Goal: Complete application form: Complete application form

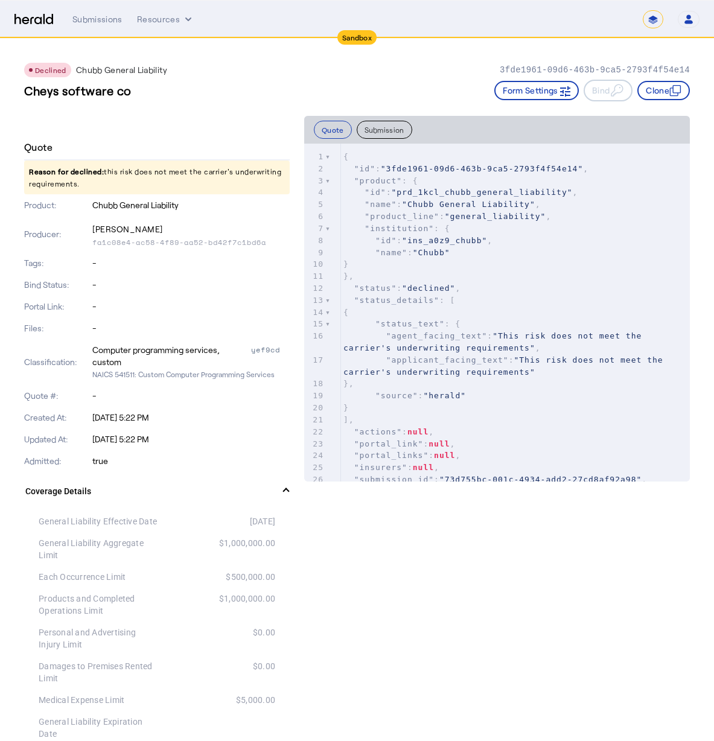
scroll to position [0, 9]
drag, startPoint x: 71, startPoint y: 175, endPoint x: 193, endPoint y: 158, distance: 123.2
click at [140, 180] on p "Reason for declined: this risk does not meet the carrier's underwriting require…" at bounding box center [157, 178] width 266 height 34
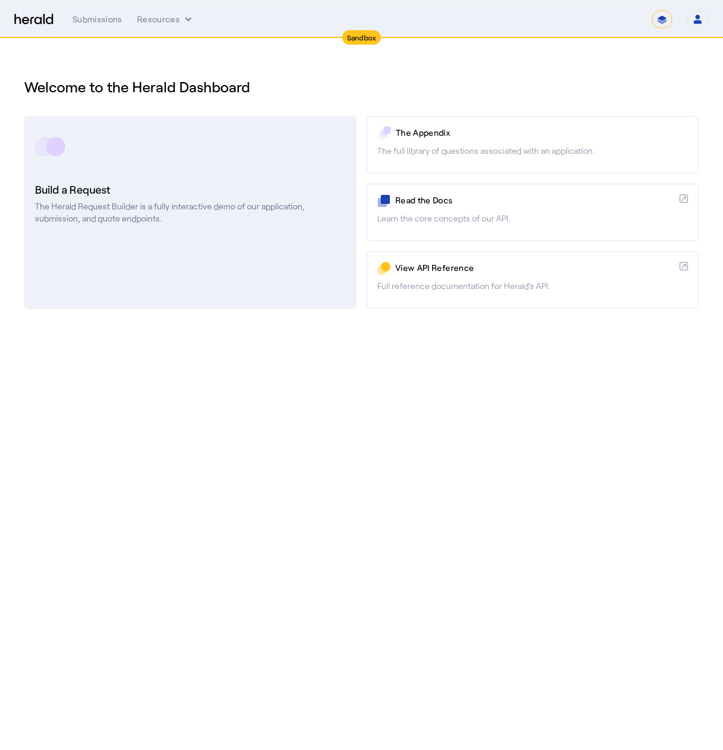
click at [263, 138] on div at bounding box center [190, 147] width 311 height 30
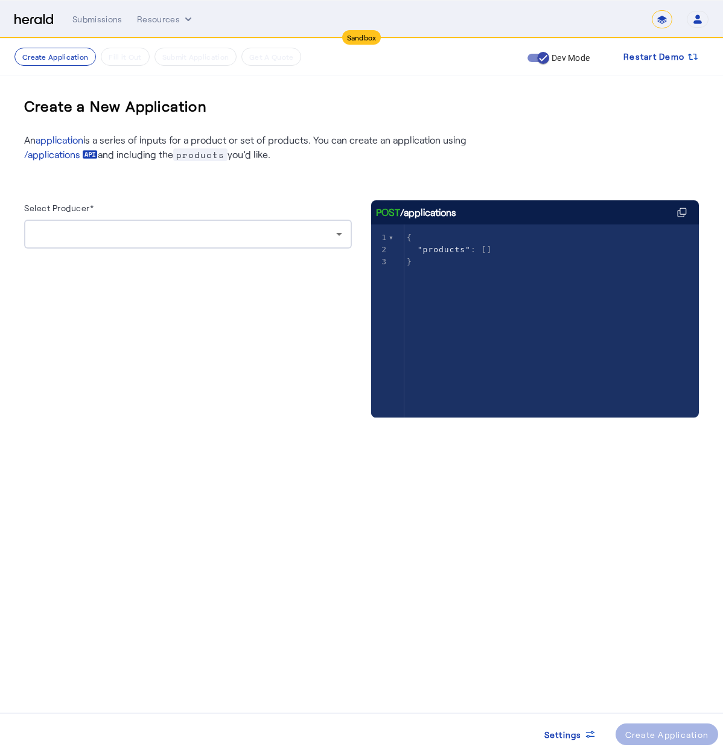
click at [170, 258] on div at bounding box center [188, 258] width 328 height 19
click at [176, 238] on div at bounding box center [185, 234] width 302 height 14
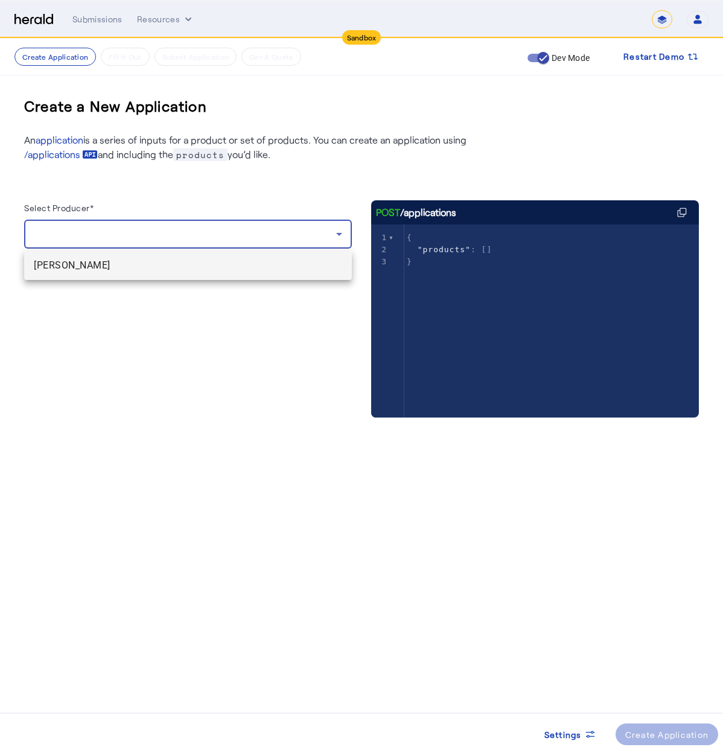
click at [168, 260] on span "[PERSON_NAME]" at bounding box center [188, 265] width 308 height 14
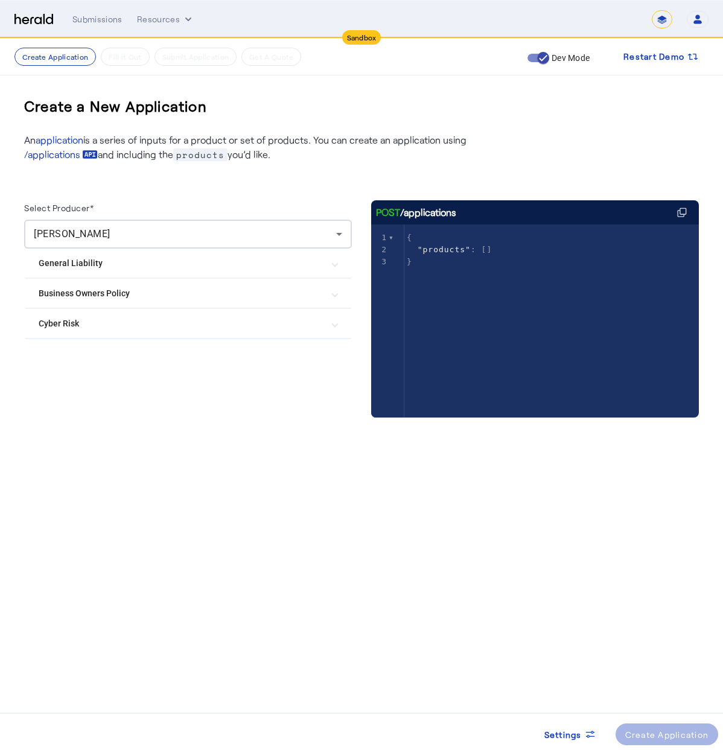
click at [143, 258] on Liability "General Liability" at bounding box center [181, 263] width 284 height 13
click at [100, 302] on label "Chubb General Liability" at bounding box center [109, 299] width 92 height 12
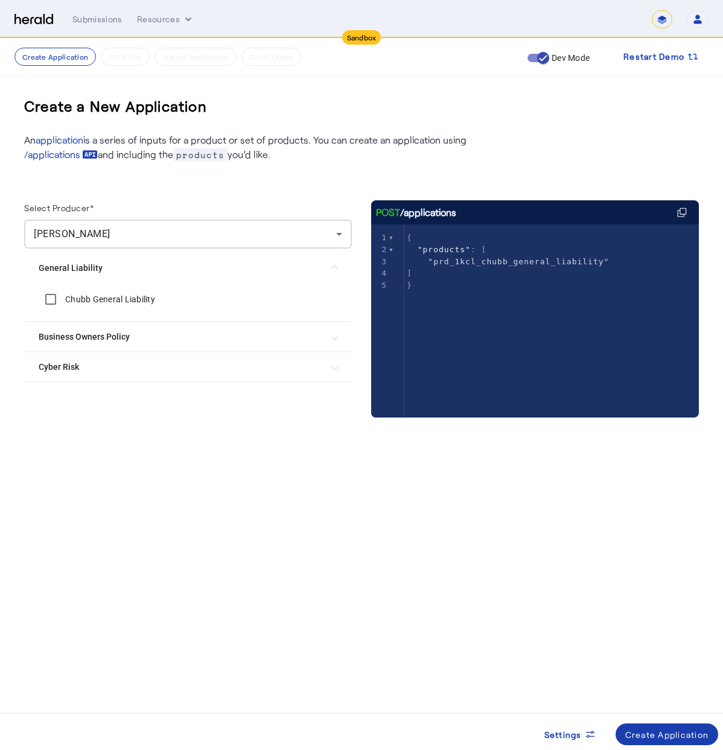
click at [648, 733] on div "Create Application" at bounding box center [667, 734] width 84 height 13
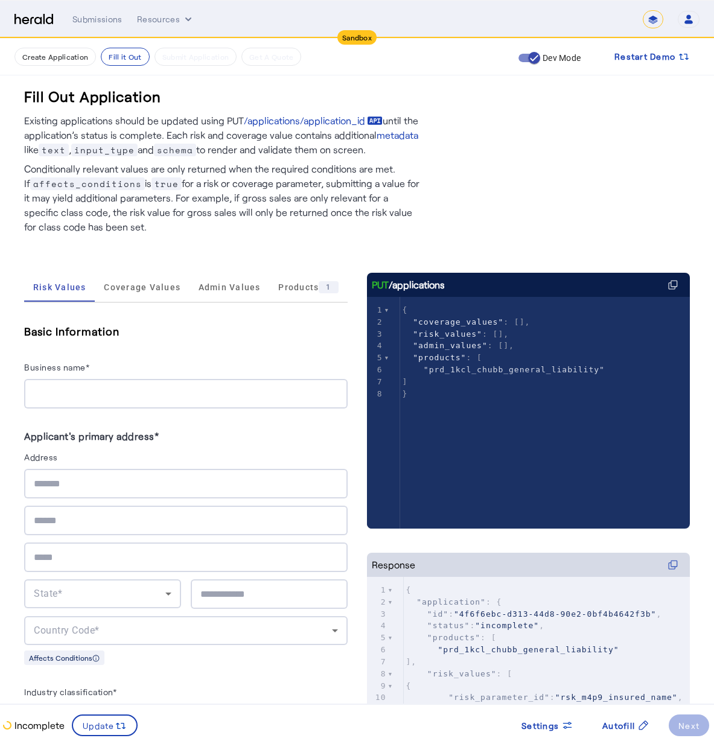
scroll to position [97, 0]
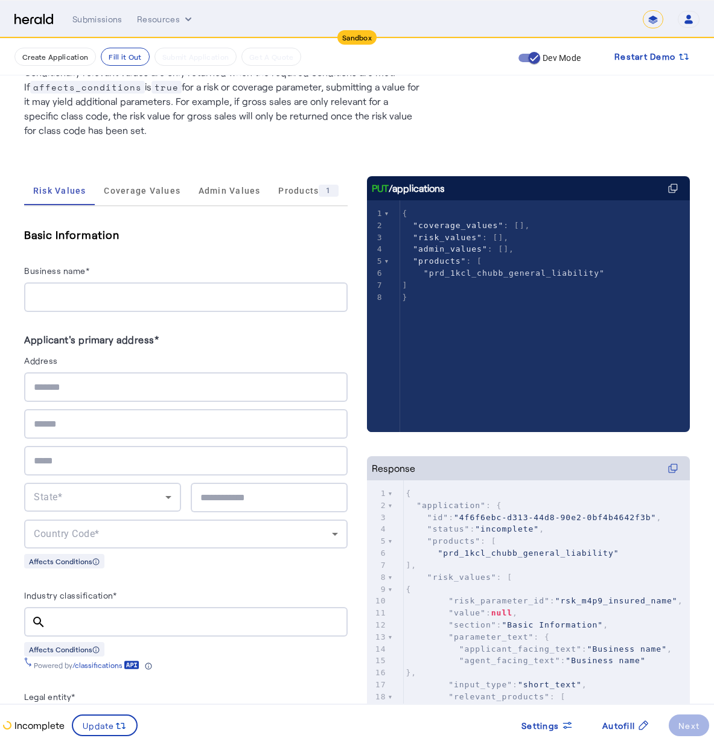
click at [174, 284] on div at bounding box center [186, 297] width 304 height 30
click at [100, 291] on input "**********" at bounding box center [186, 297] width 304 height 14
drag, startPoint x: 129, startPoint y: 301, endPoint x: 88, endPoint y: 294, distance: 41.7
click at [88, 294] on input "**********" at bounding box center [186, 297] width 304 height 14
type input "*"
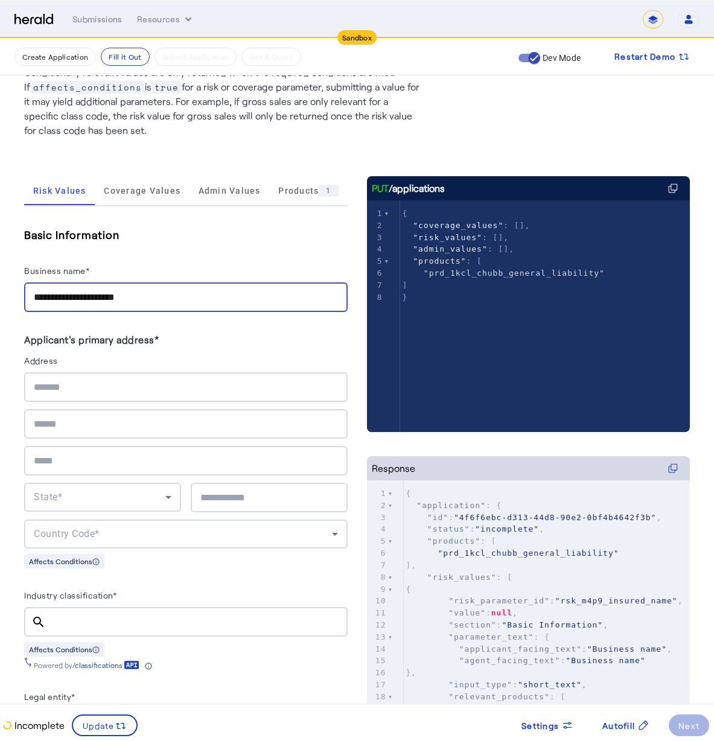
type input "**********"
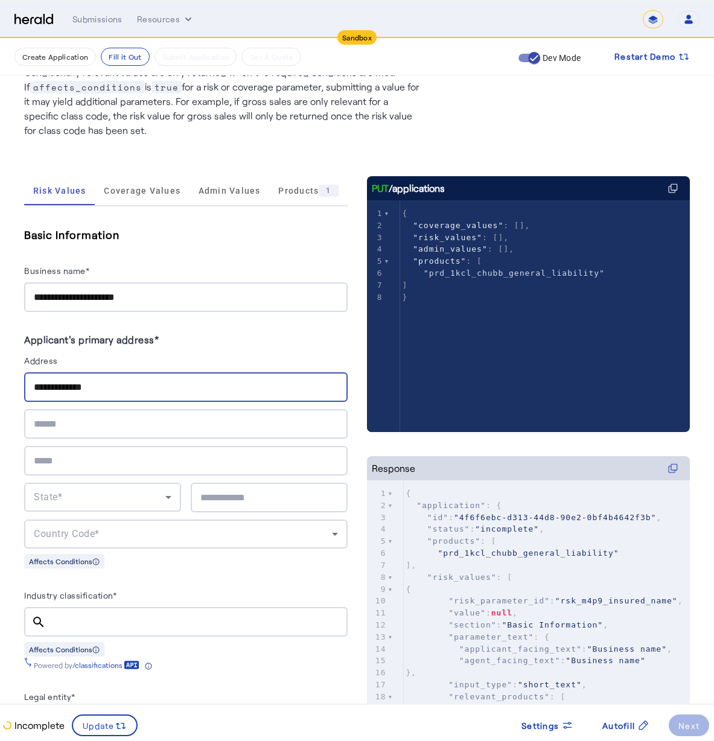
type input "**********"
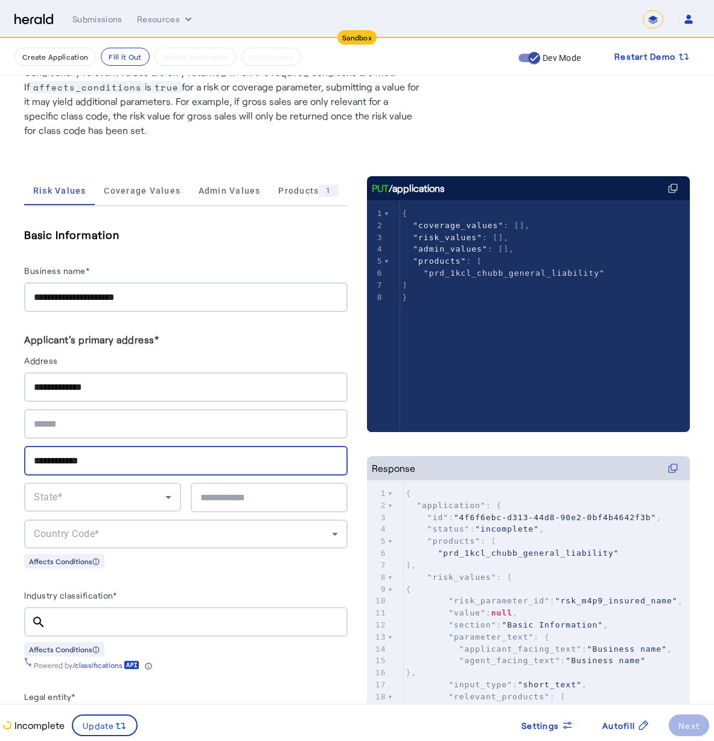
type input "**********"
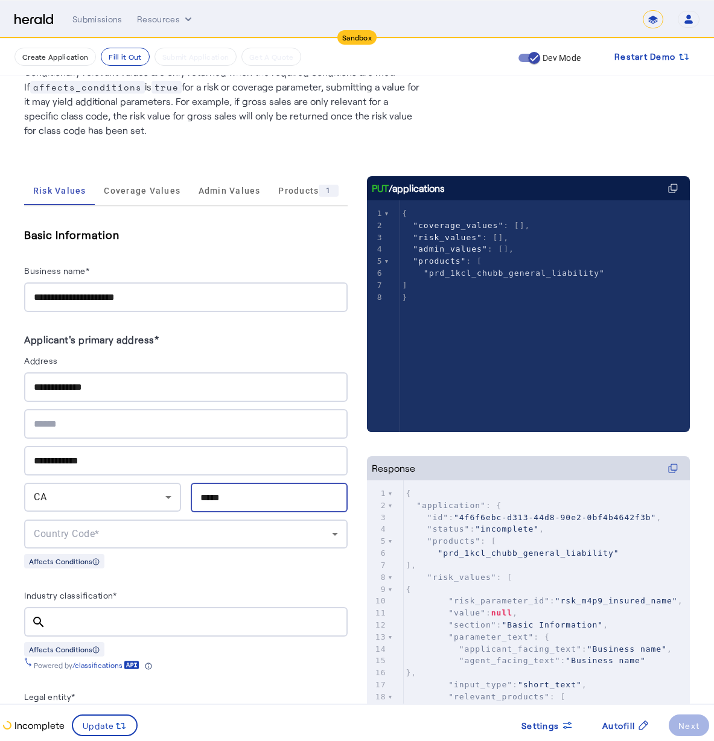
type input "*****"
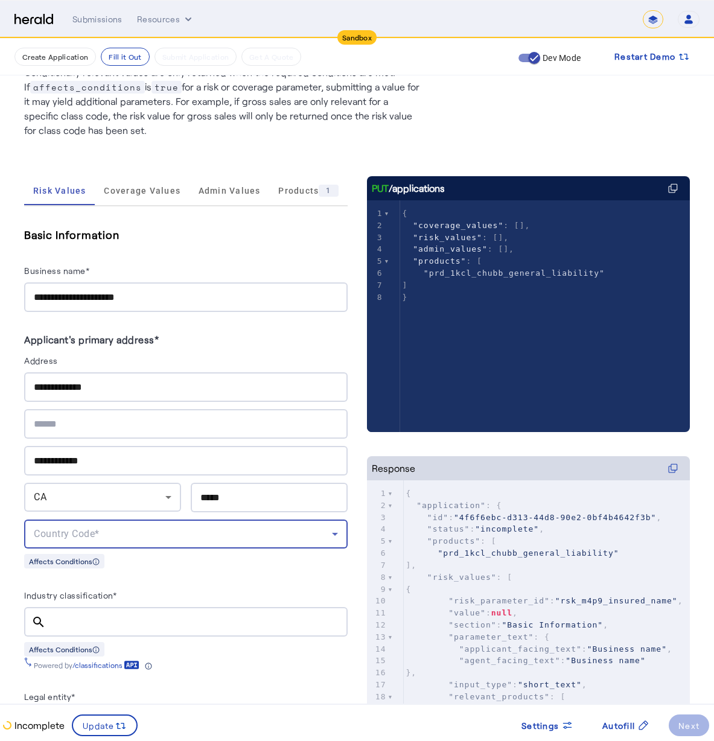
click at [237, 530] on div "Country Code*" at bounding box center [183, 534] width 298 height 14
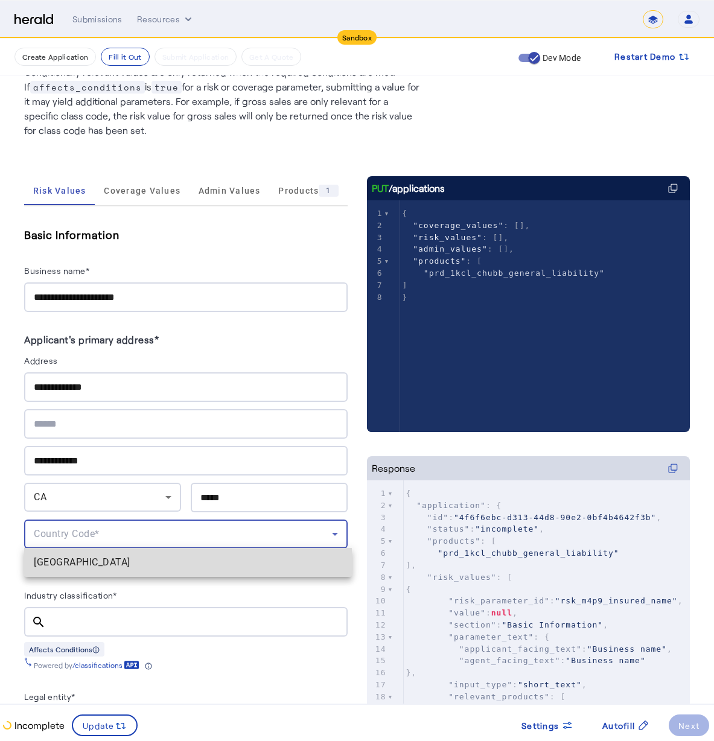
click at [219, 560] on span "[GEOGRAPHIC_DATA]" at bounding box center [188, 562] width 308 height 14
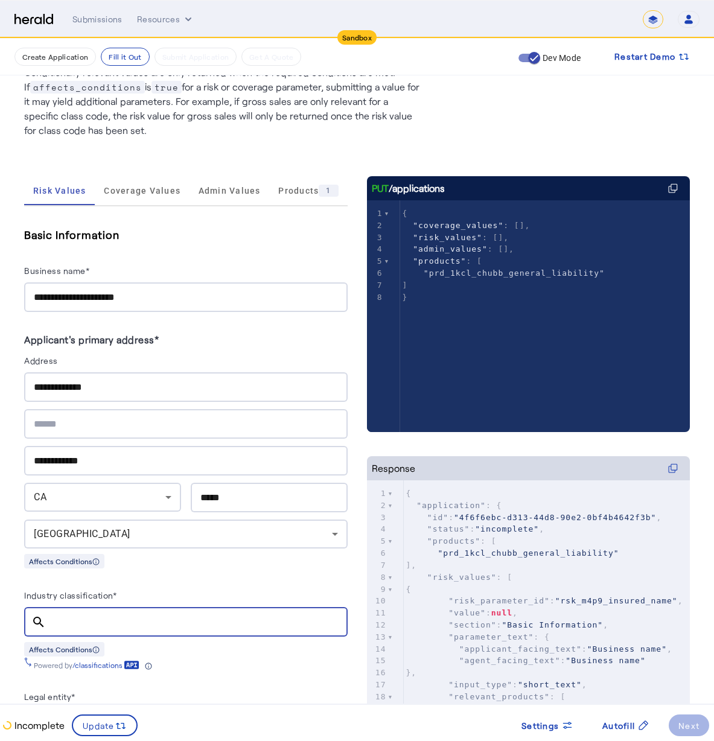
click at [206, 625] on input "Industry classification*" at bounding box center [197, 622] width 282 height 14
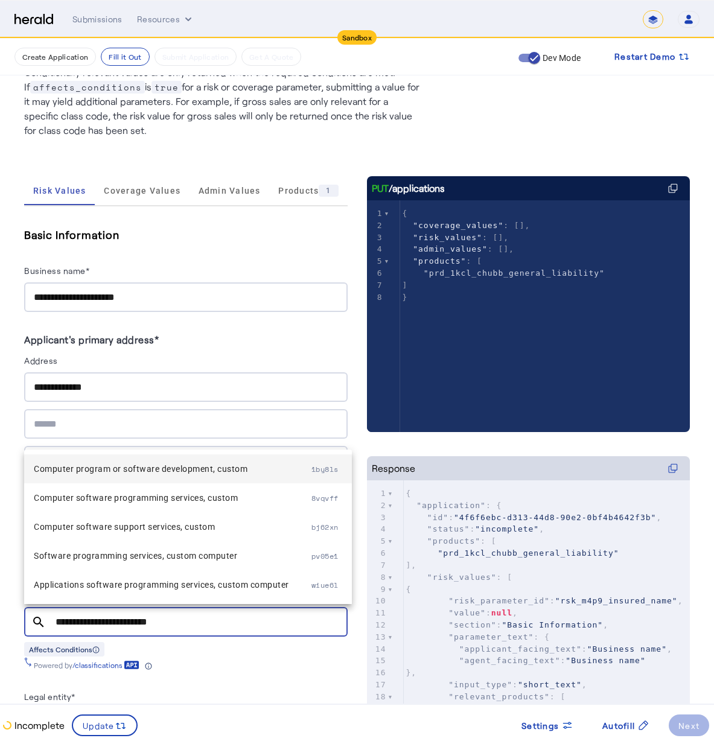
type input "**********"
click at [209, 476] on span "Computer program or software development, custom" at bounding box center [173, 469] width 278 height 14
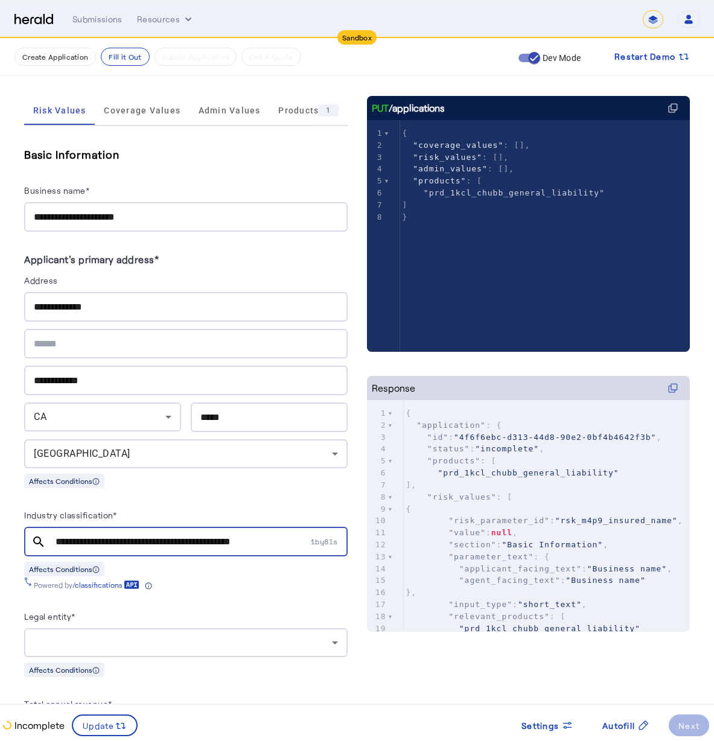
scroll to position [246, 0]
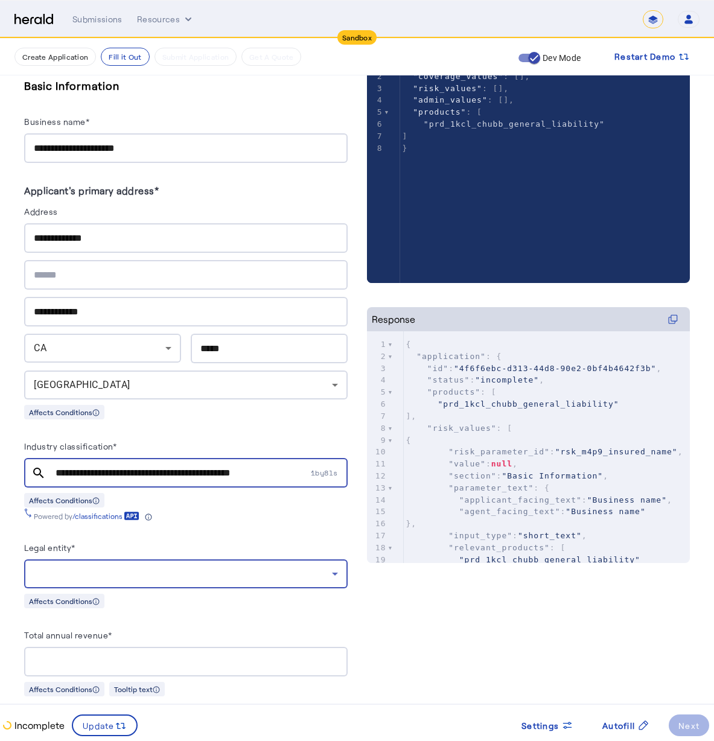
click at [181, 574] on div at bounding box center [183, 574] width 298 height 14
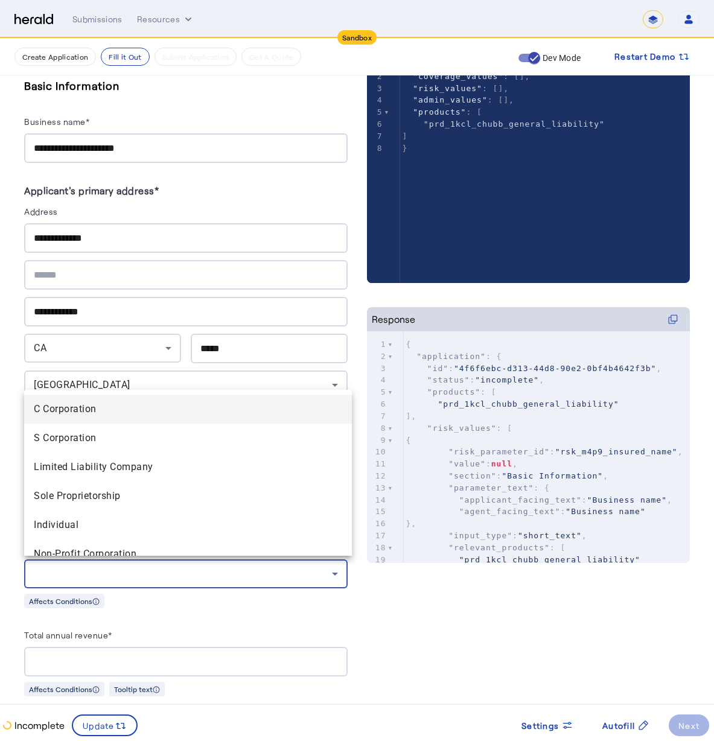
click at [255, 594] on div at bounding box center [357, 370] width 714 height 741
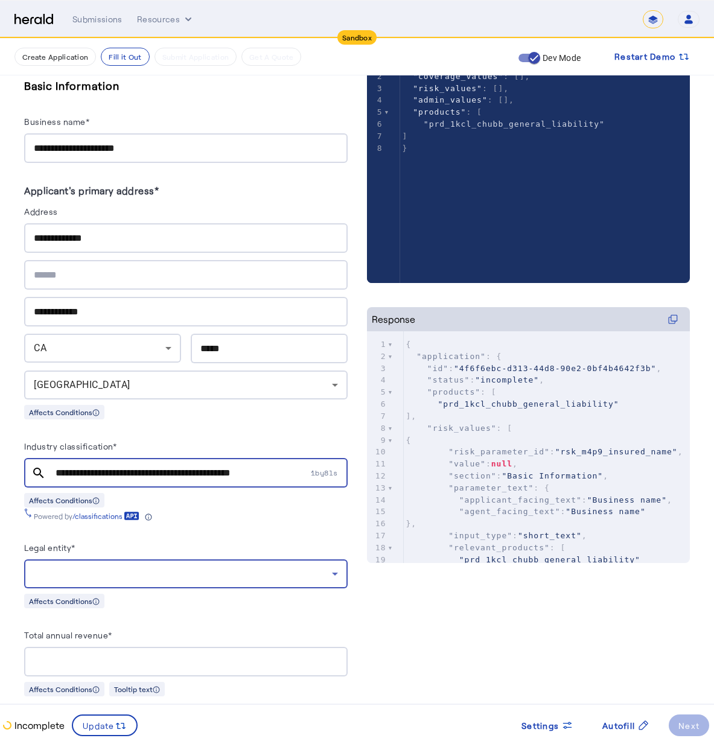
click at [221, 567] on div at bounding box center [183, 574] width 298 height 14
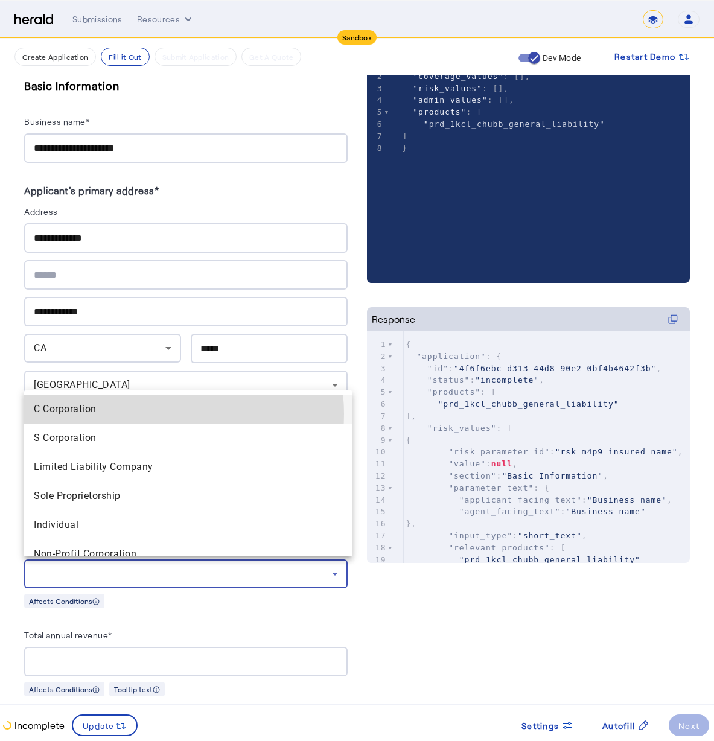
click at [158, 414] on span "C Corporation" at bounding box center [188, 409] width 308 height 14
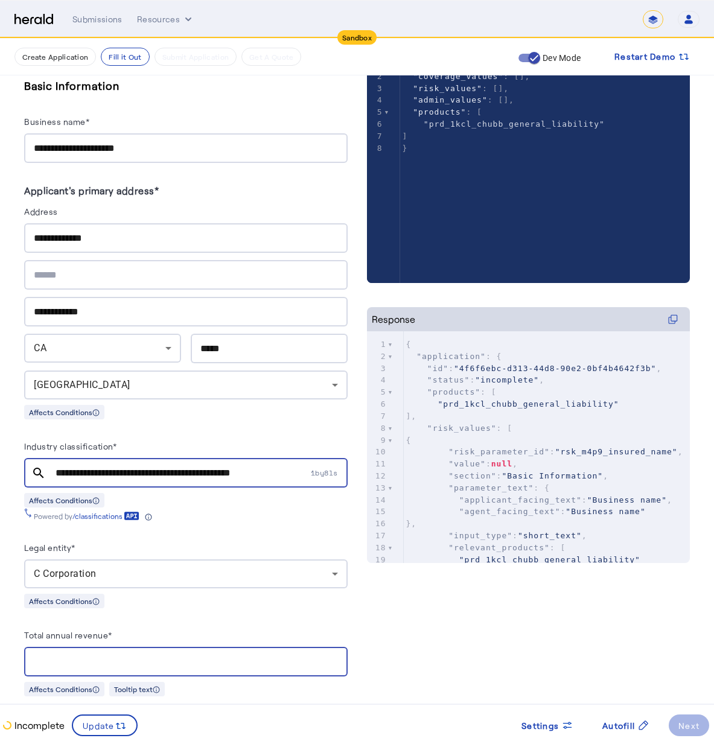
click at [141, 662] on input "Total annual revenue*" at bounding box center [186, 662] width 304 height 14
type input "********"
drag, startPoint x: 257, startPoint y: 625, endPoint x: 249, endPoint y: 623, distance: 8.1
click at [257, 628] on div "Total annual revenue*" at bounding box center [185, 637] width 323 height 19
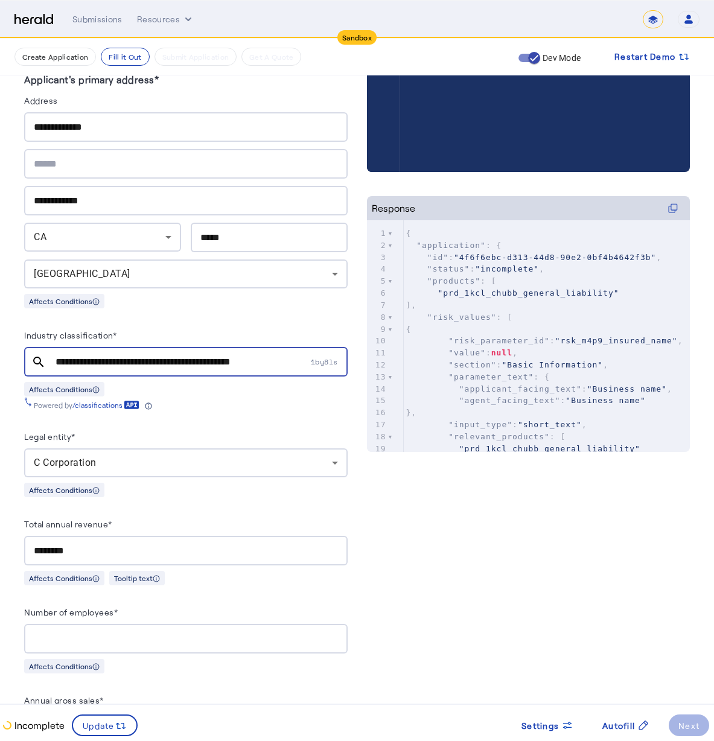
scroll to position [459, 0]
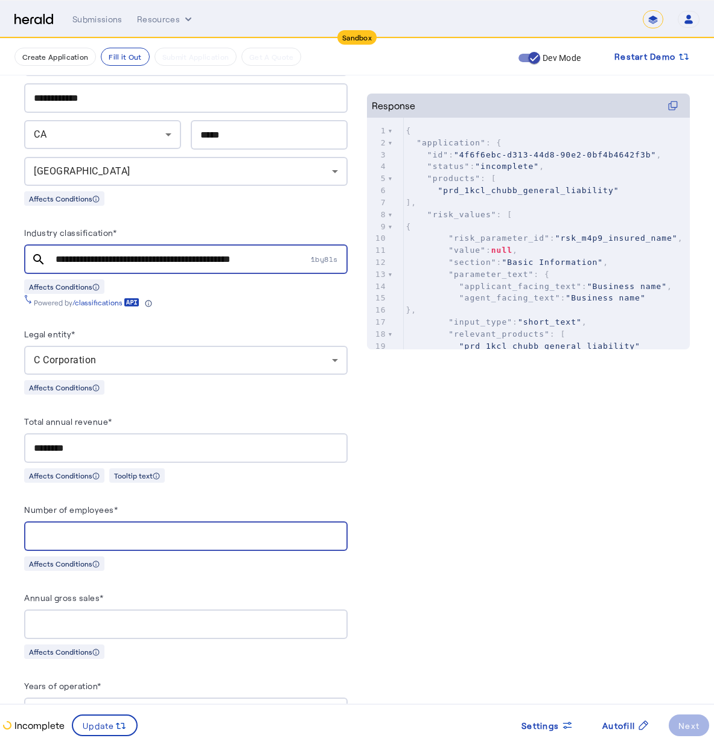
click at [190, 531] on input "Number of employees*" at bounding box center [186, 536] width 304 height 14
type input "*"
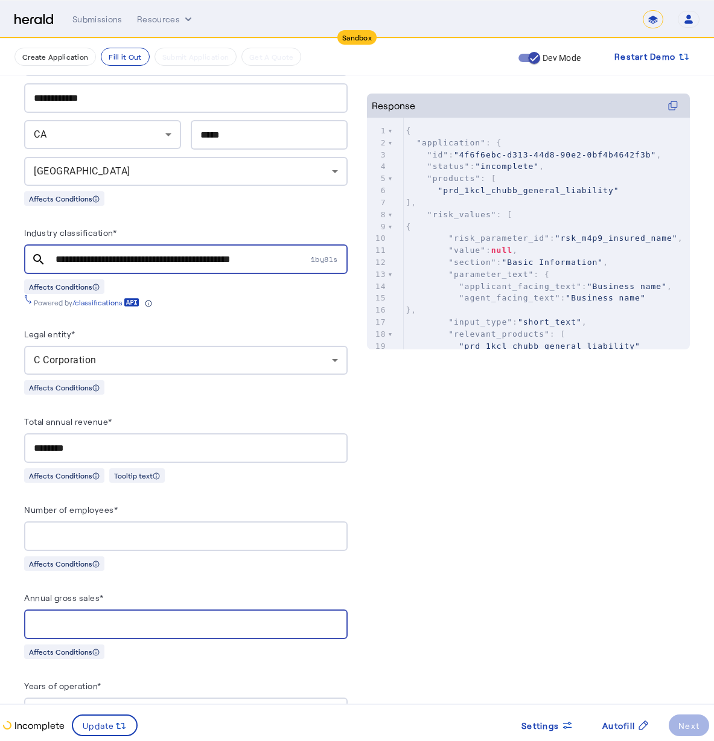
click at [269, 622] on input "Annual gross sales*" at bounding box center [186, 624] width 304 height 14
type input "********"
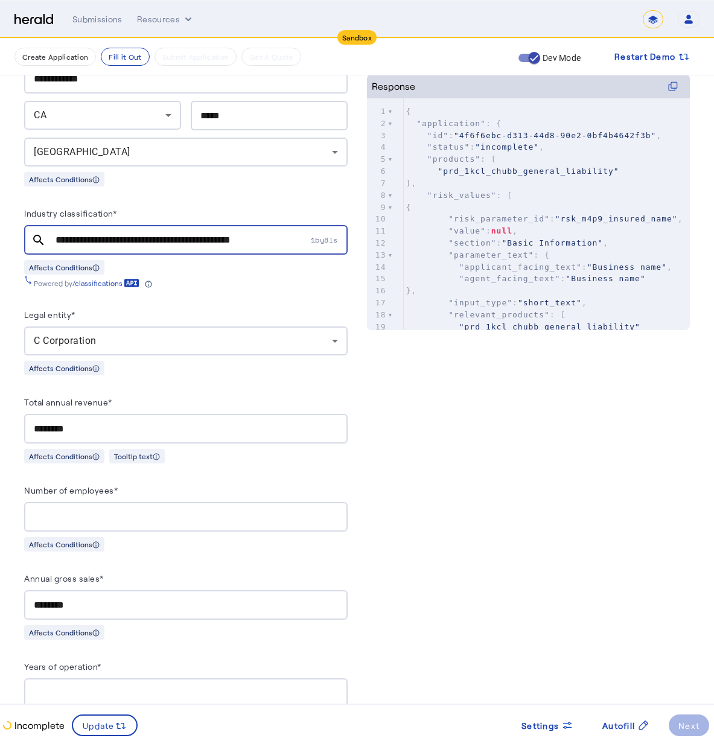
click at [180, 678] on div at bounding box center [186, 693] width 304 height 30
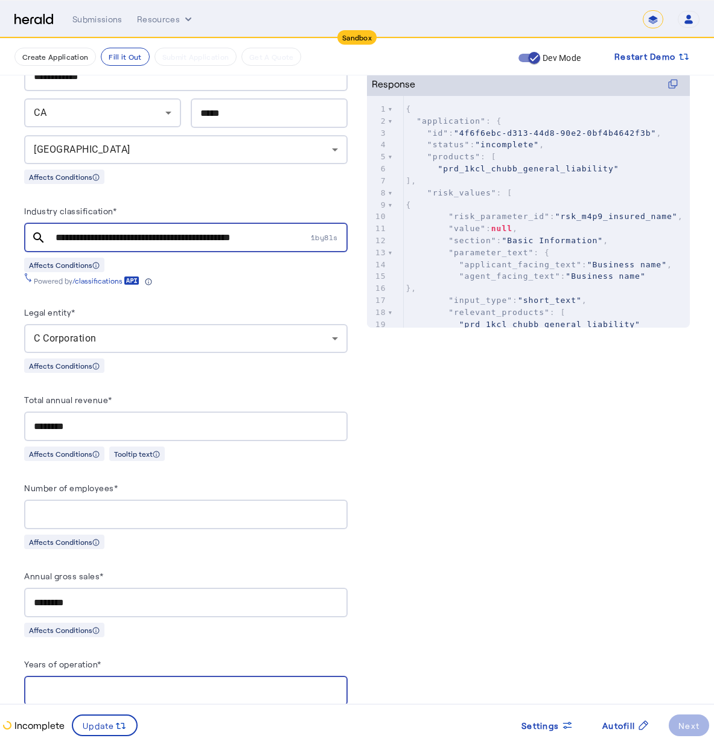
scroll to position [564, 0]
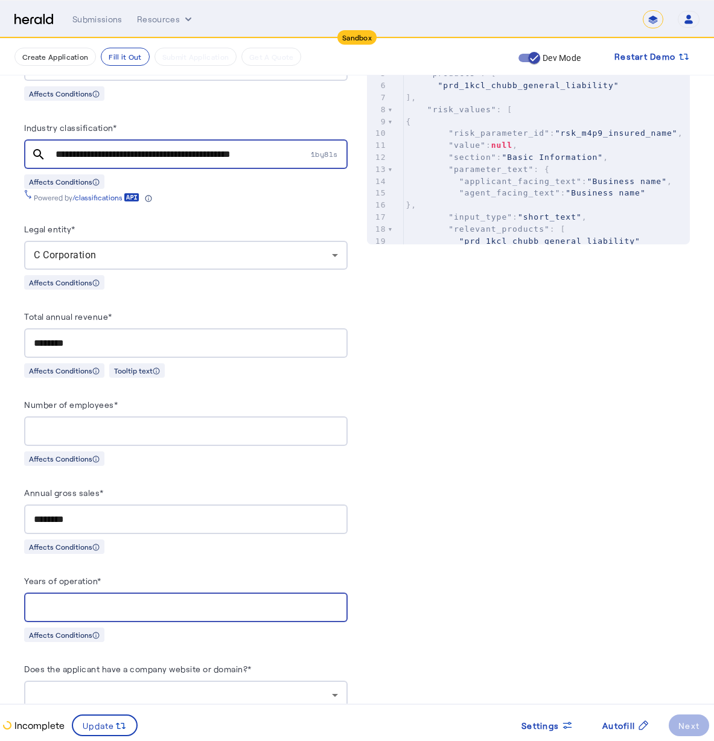
drag, startPoint x: 56, startPoint y: 603, endPoint x: 28, endPoint y: 593, distance: 30.2
click at [27, 594] on div "*" at bounding box center [185, 608] width 323 height 30
type input "*"
click at [318, 539] on div "Affects Conditions" at bounding box center [185, 546] width 323 height 15
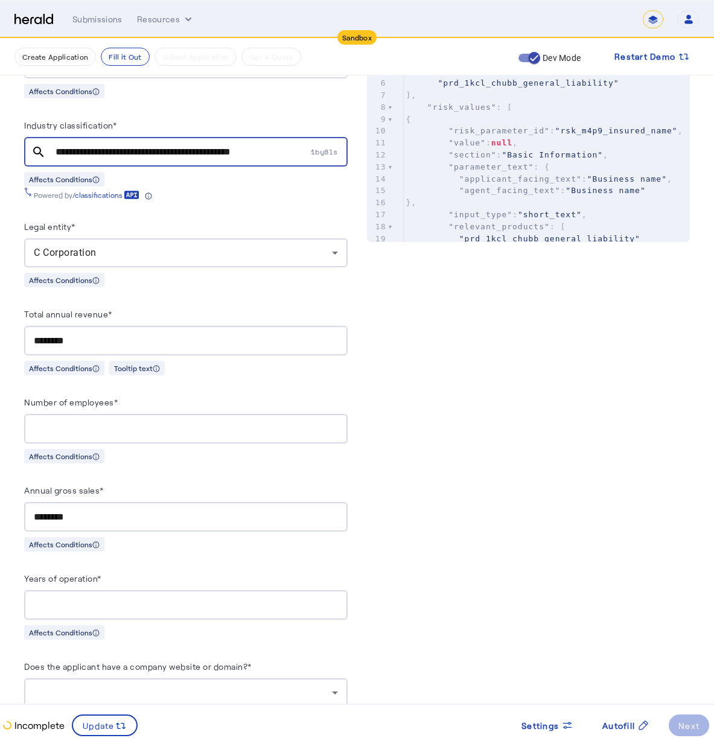
scroll to position [799, 0]
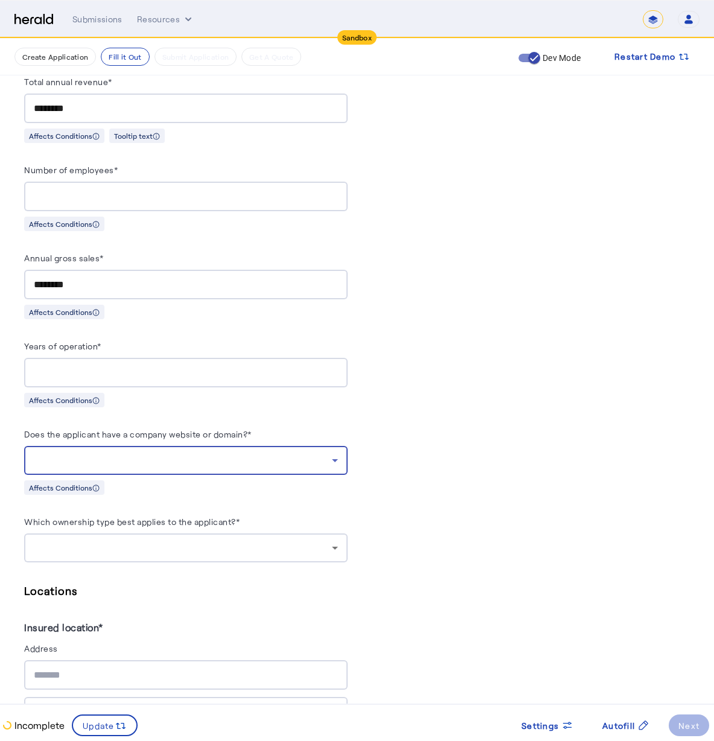
click at [144, 458] on div at bounding box center [183, 460] width 298 height 14
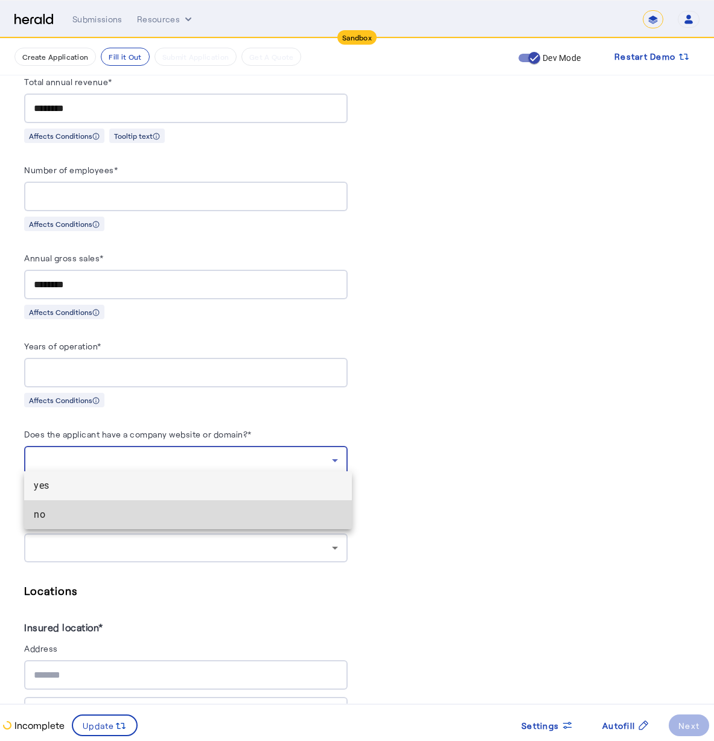
click at [151, 506] on mat-option "no" at bounding box center [188, 514] width 328 height 29
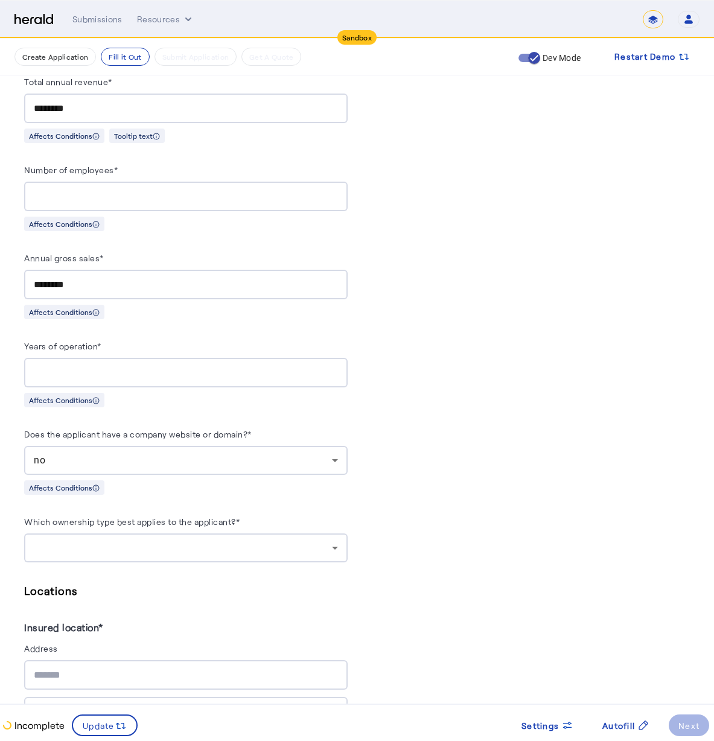
click at [131, 533] on div at bounding box center [186, 547] width 304 height 29
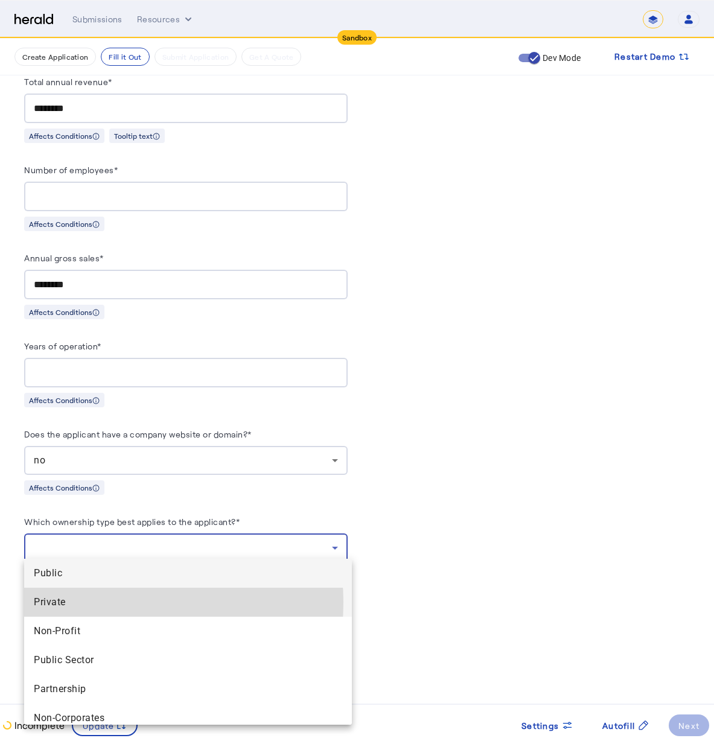
click at [106, 602] on span "Private" at bounding box center [188, 602] width 308 height 14
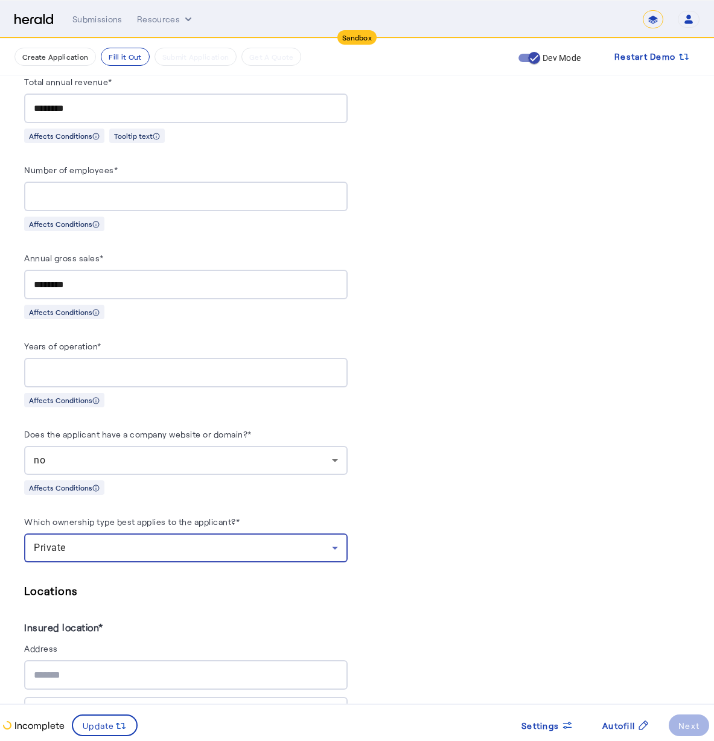
scroll to position [874, 0]
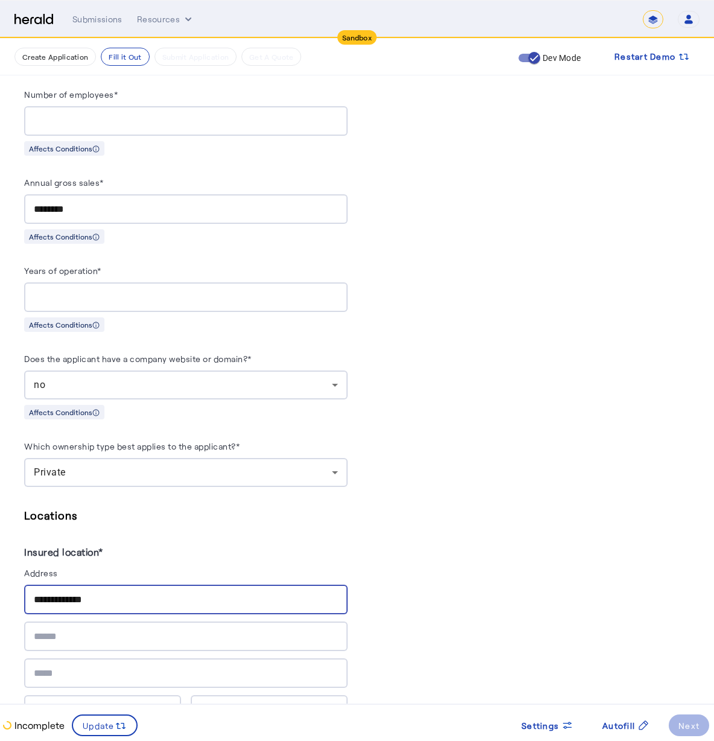
type input "**********"
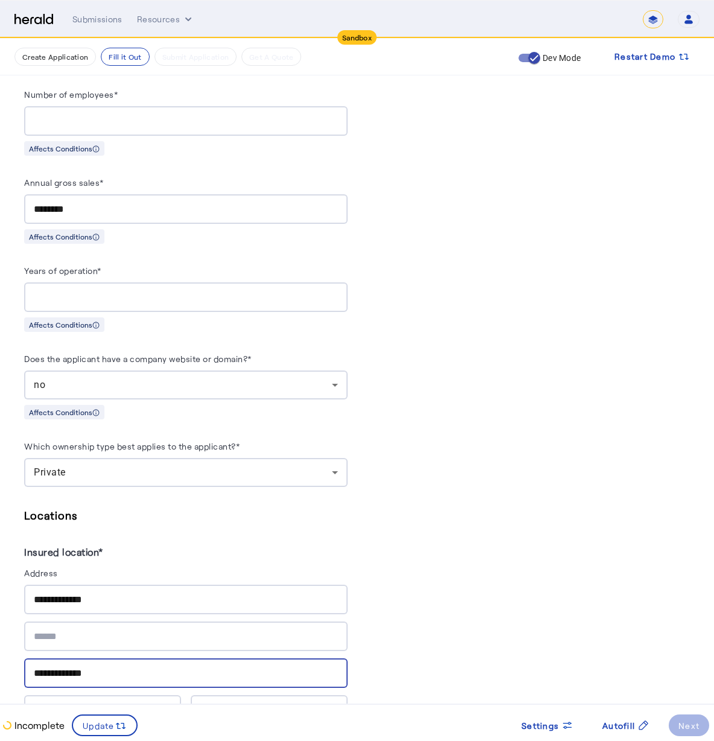
type input "**********"
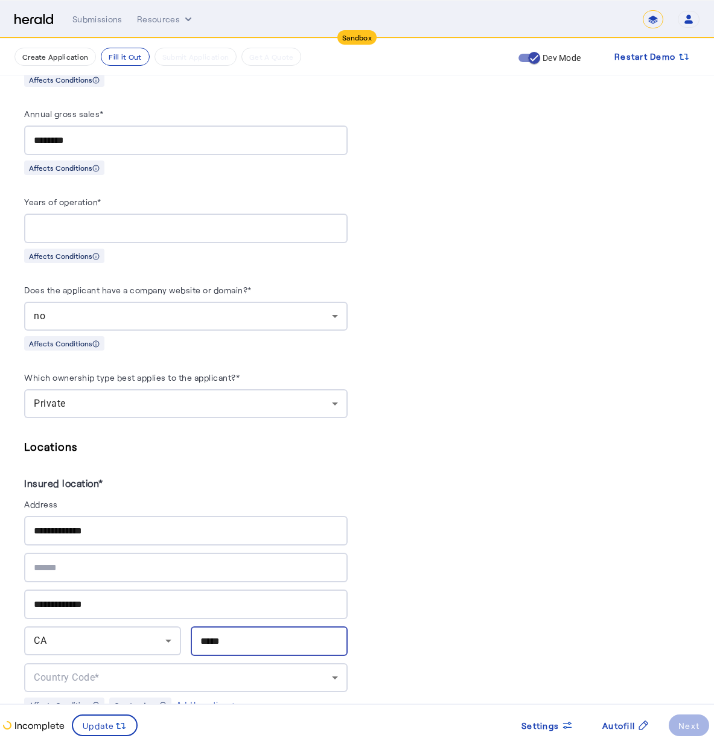
scroll to position [1048, 0]
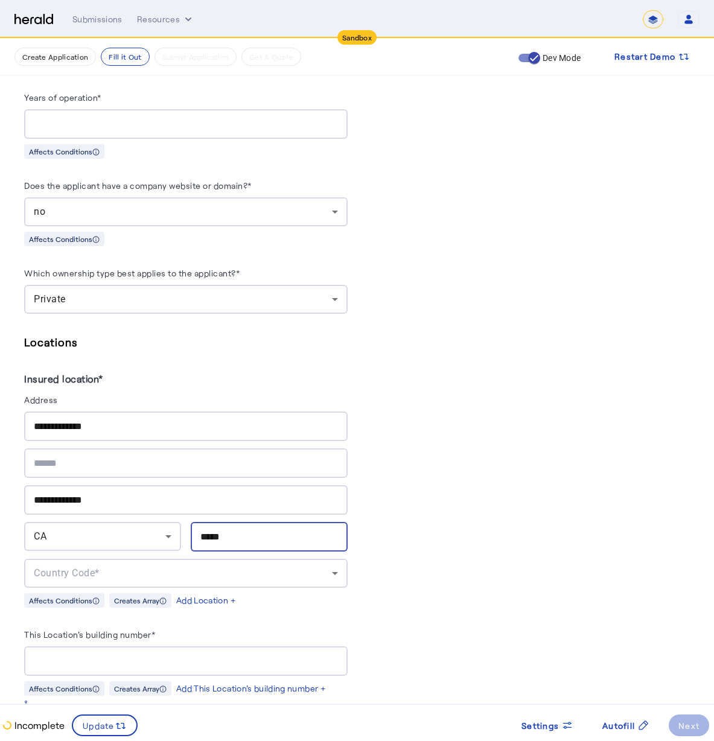
type input "*****"
click at [116, 571] on div "Country Code*" at bounding box center [183, 573] width 298 height 14
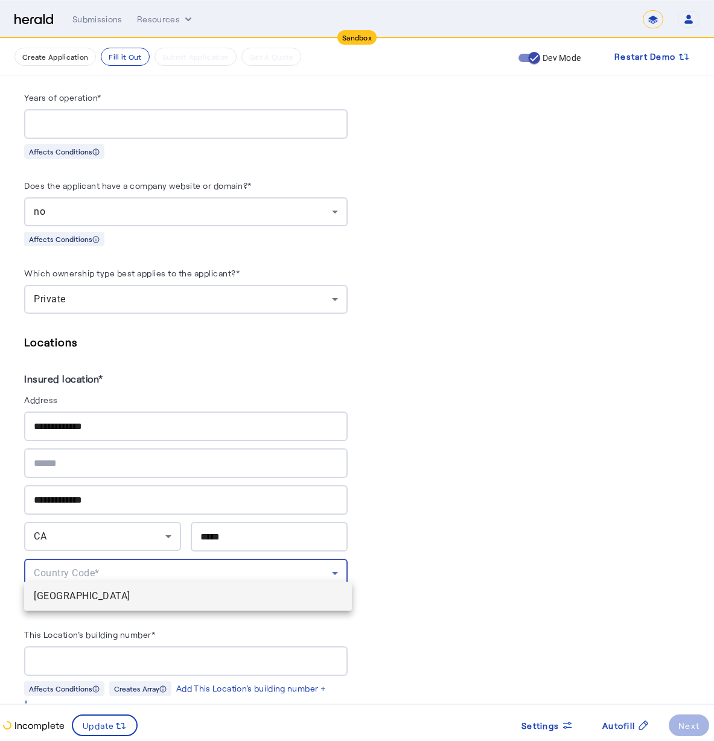
click at [115, 590] on span "[GEOGRAPHIC_DATA]" at bounding box center [188, 596] width 308 height 14
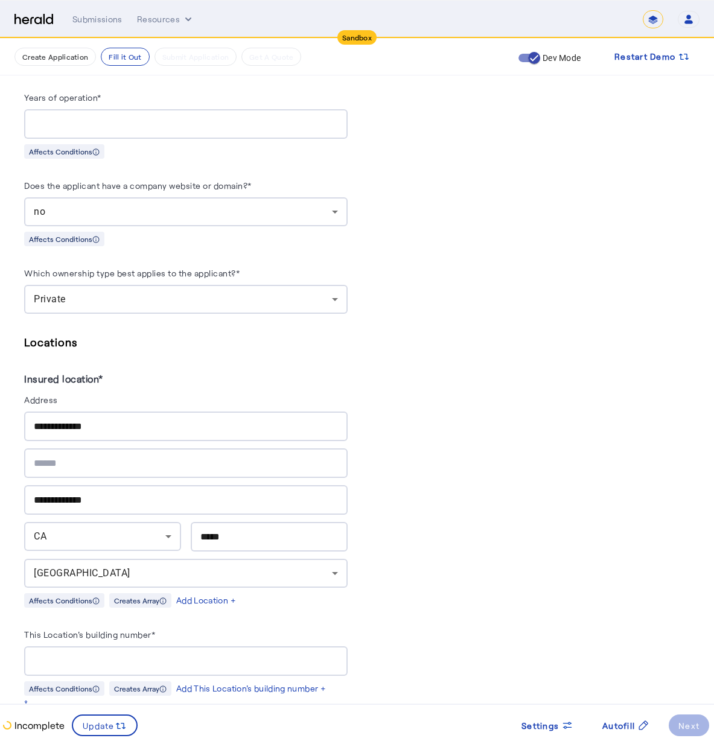
click at [301, 646] on div at bounding box center [186, 661] width 304 height 30
type input "**********"
click at [454, 497] on div "PUT /applications xxxxxxxxxx 8 1 { 2 "coverage_values" : [], 3 "risk_values" : …" at bounding box center [528, 297] width 323 height 2145
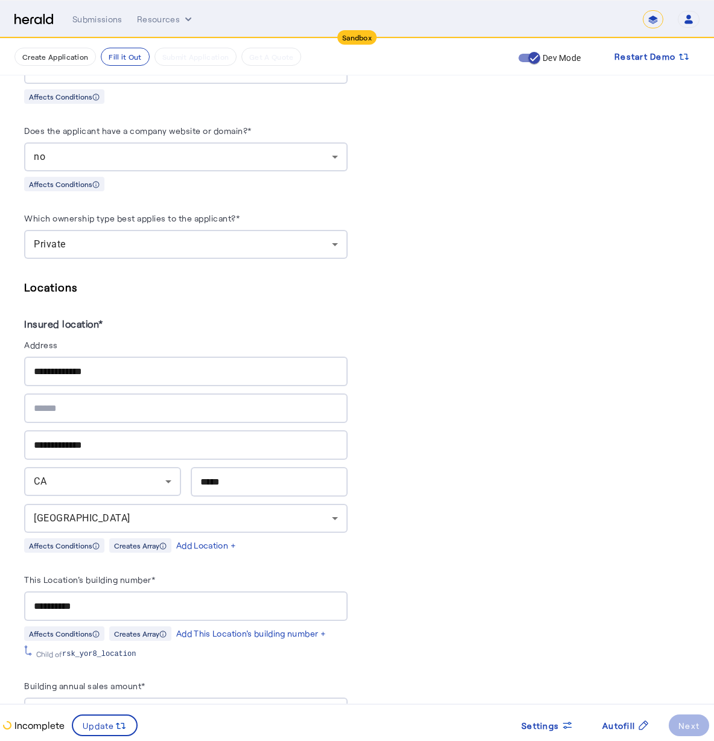
scroll to position [1189, 0]
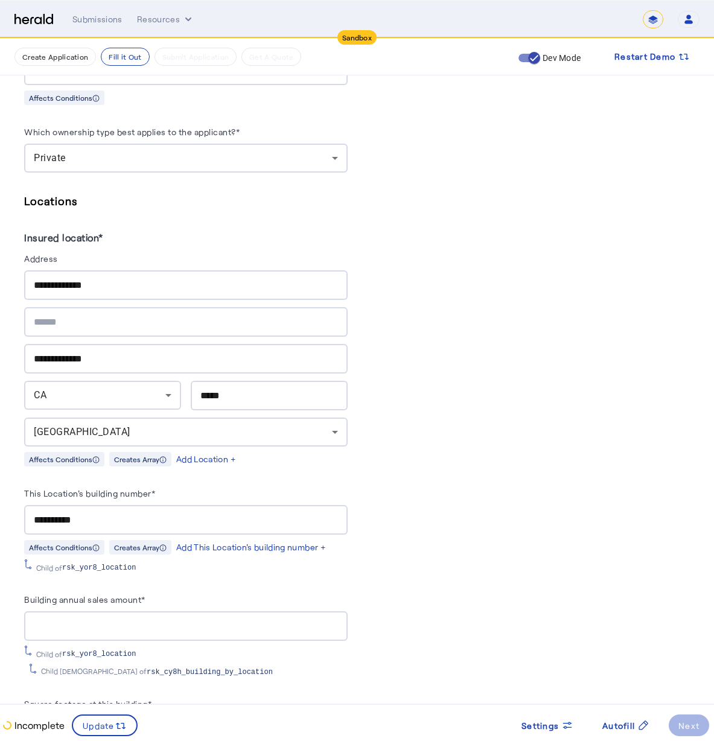
click at [159, 619] on input "Building annual sales amount*" at bounding box center [186, 626] width 304 height 14
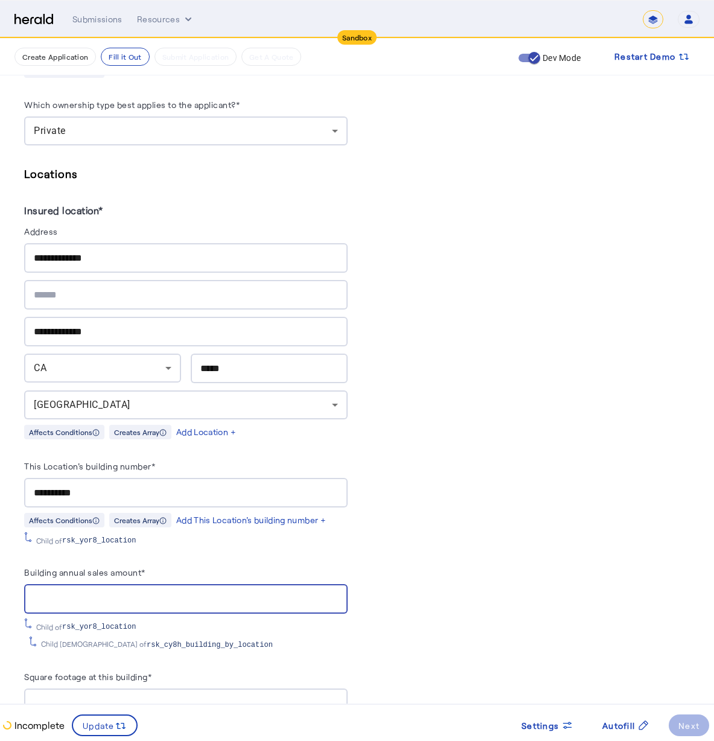
scroll to position [1247, 0]
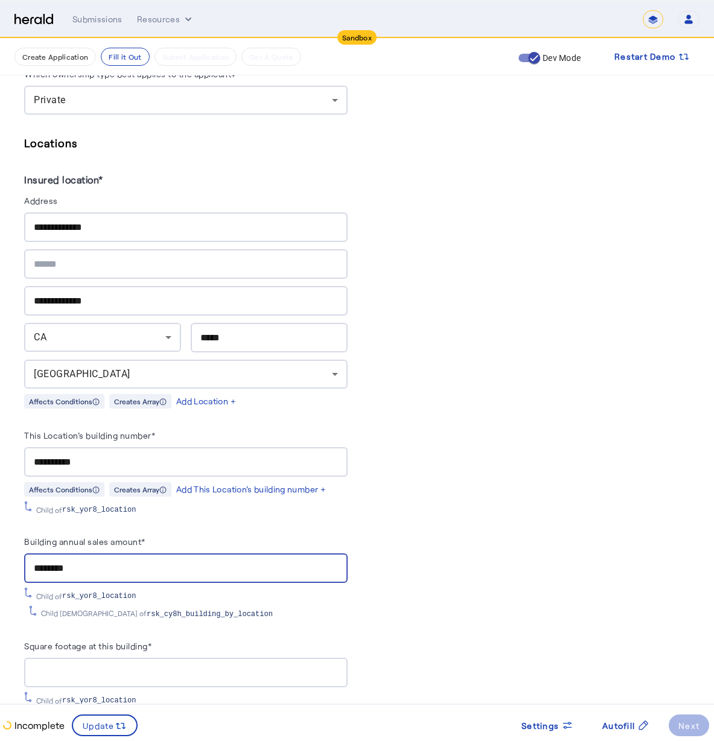
type input "********"
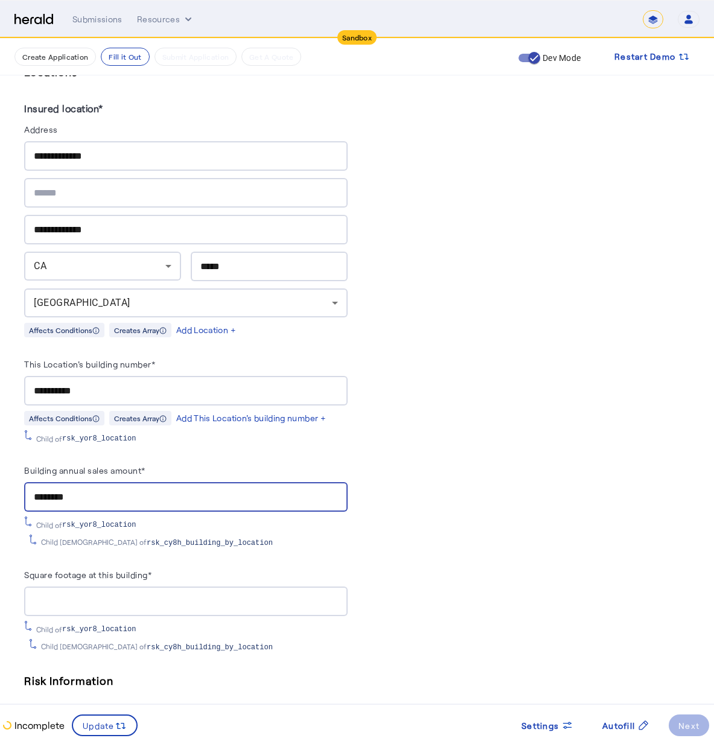
scroll to position [1382, 0]
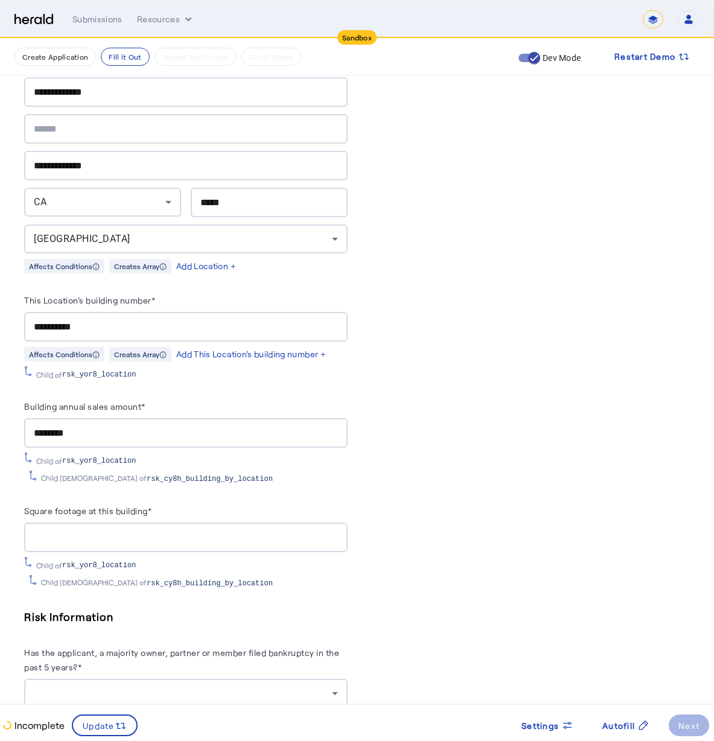
click at [238, 540] on div at bounding box center [186, 538] width 304 height 30
type input "****"
click at [100, 679] on div at bounding box center [186, 693] width 304 height 29
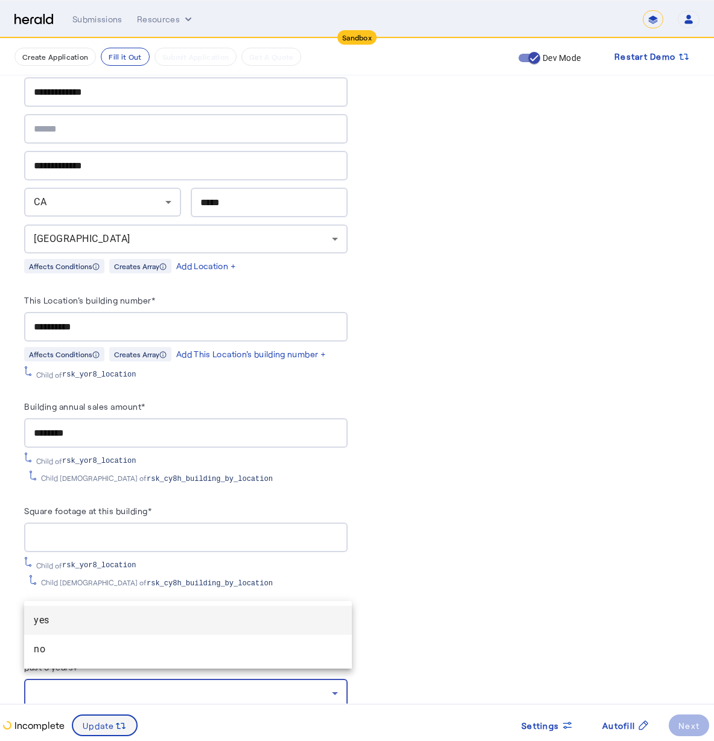
click at [97, 724] on div at bounding box center [357, 370] width 714 height 741
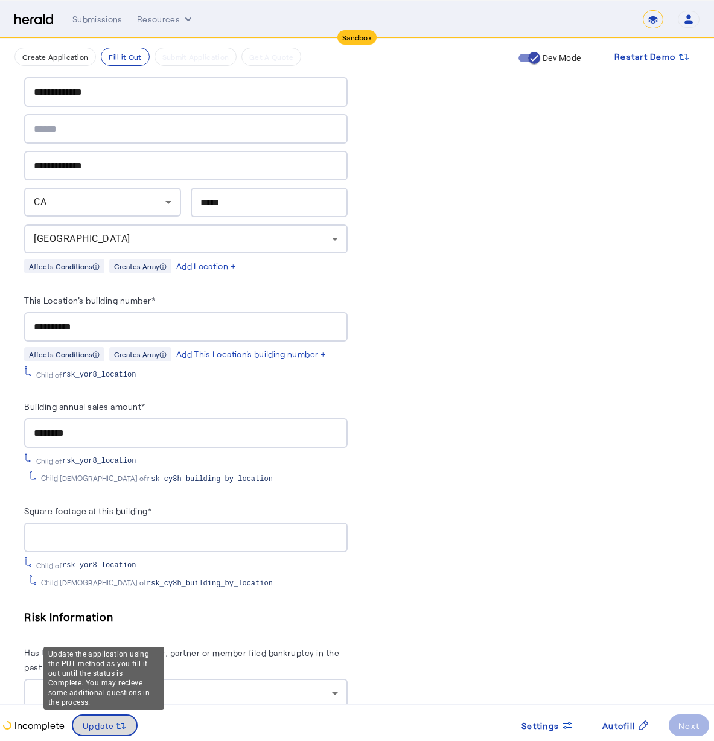
click at [106, 727] on span "Update" at bounding box center [99, 725] width 32 height 13
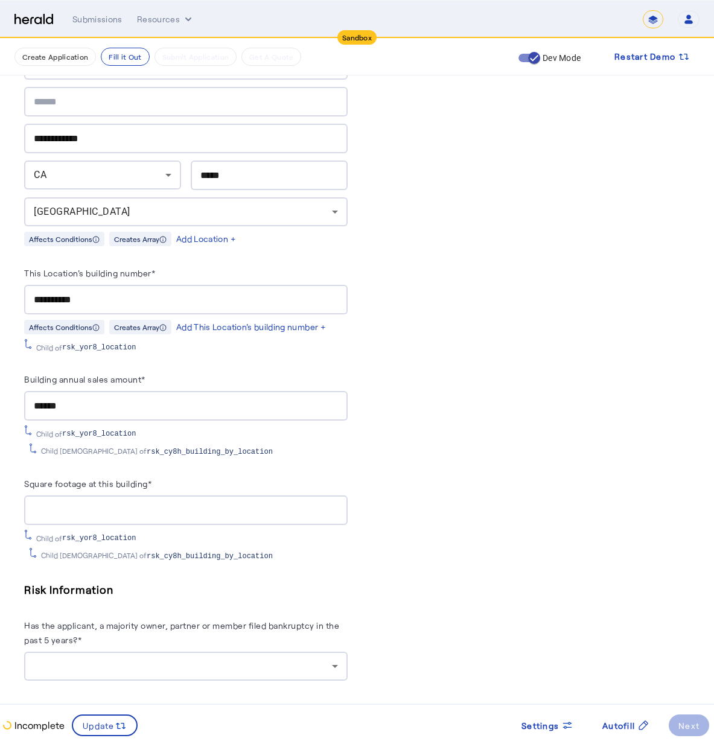
scroll to position [1647, 0]
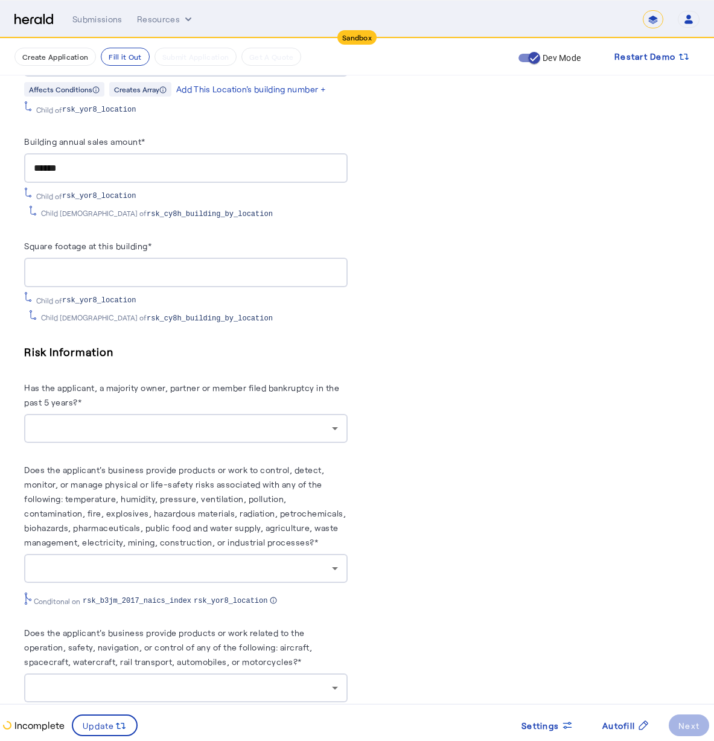
click at [115, 414] on div at bounding box center [186, 428] width 304 height 29
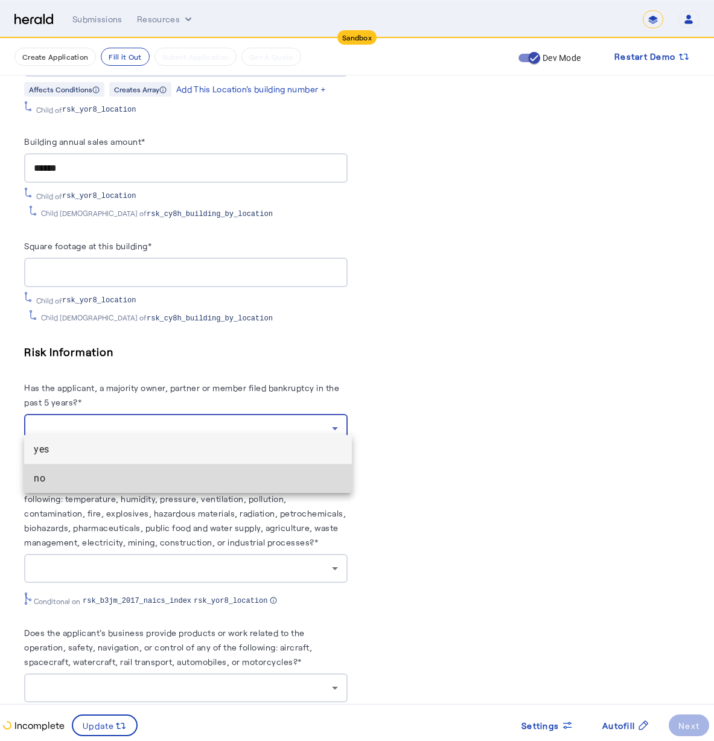
click at [110, 477] on span "no" at bounding box center [188, 478] width 308 height 14
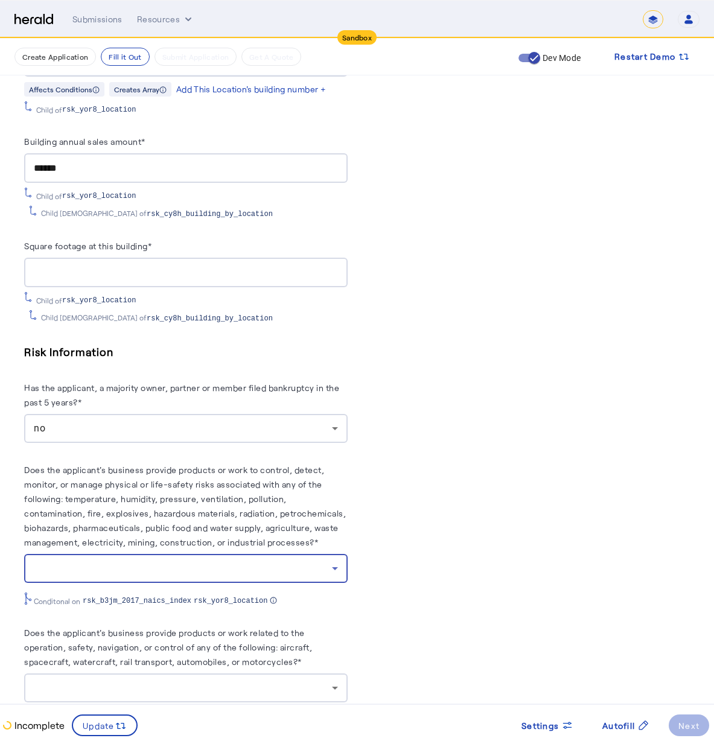
click at [110, 563] on div at bounding box center [183, 568] width 298 height 14
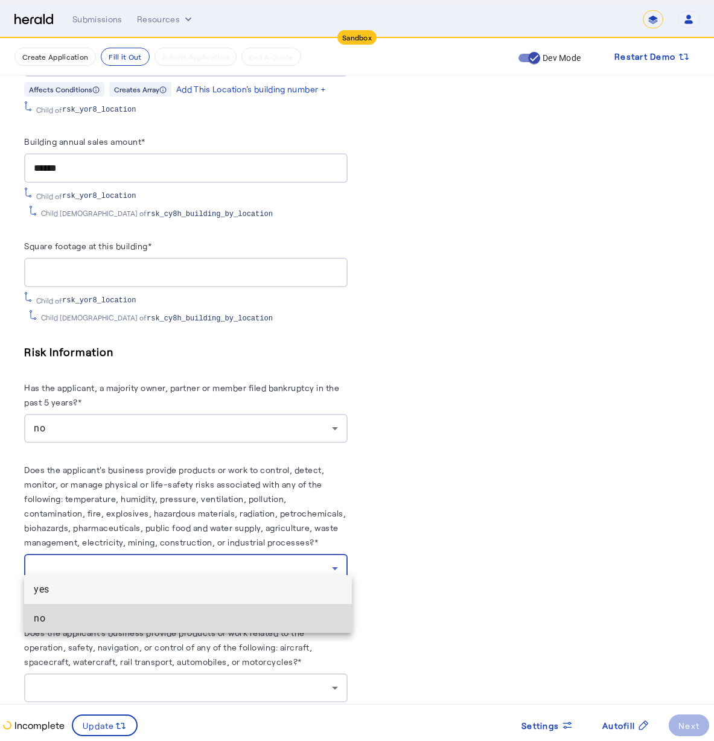
click at [131, 613] on span "no" at bounding box center [188, 618] width 308 height 14
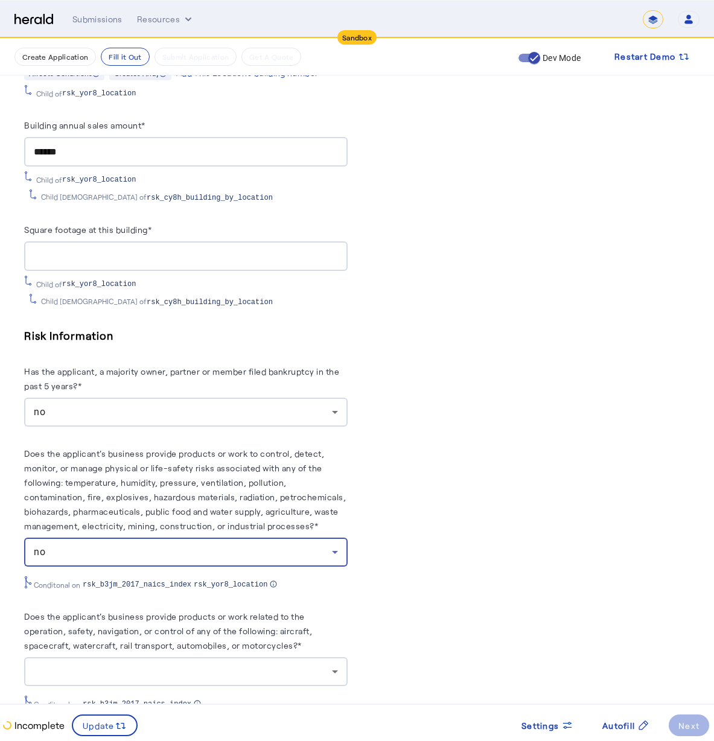
scroll to position [1803, 0]
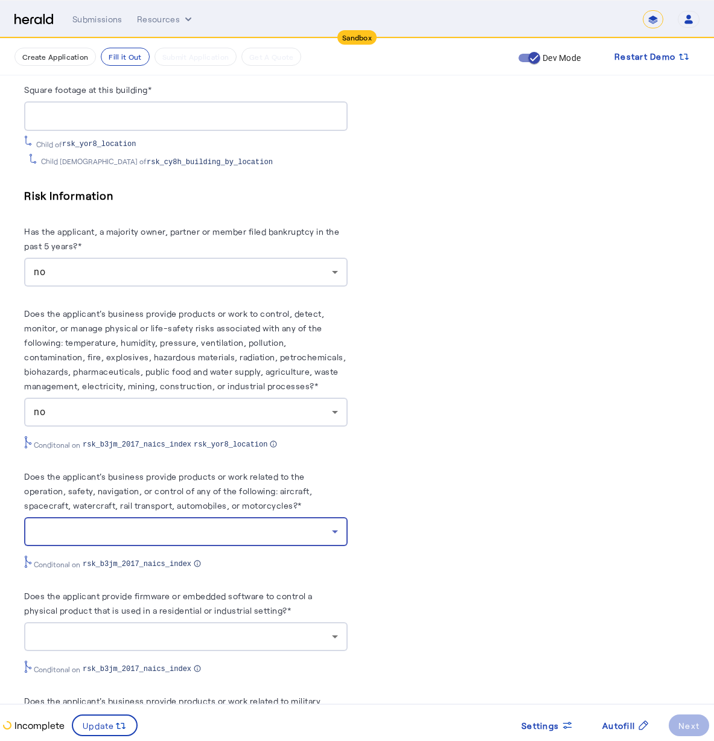
click at [109, 524] on div at bounding box center [183, 531] width 298 height 14
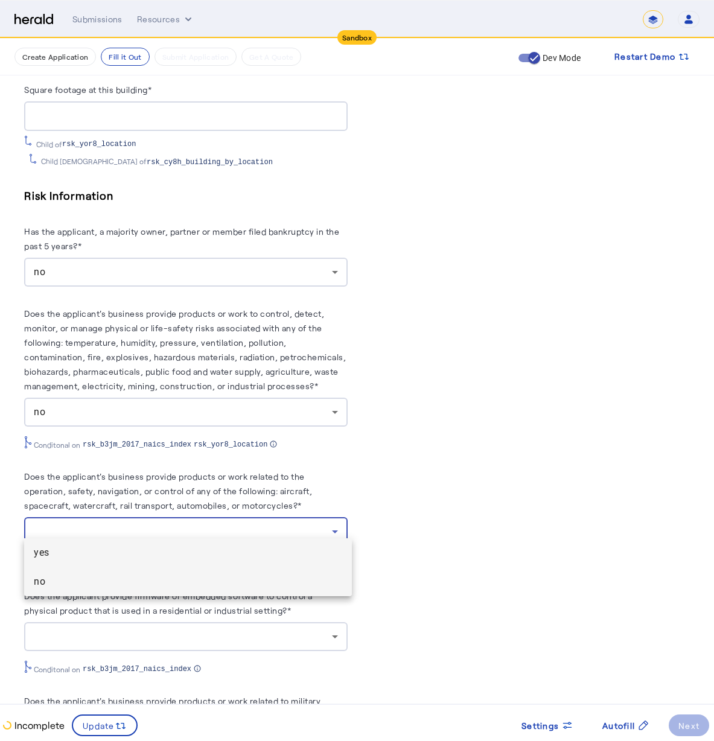
drag, startPoint x: 125, startPoint y: 566, endPoint x: 130, endPoint y: 579, distance: 13.8
click at [130, 579] on div "yes no" at bounding box center [188, 567] width 328 height 58
click at [130, 579] on span "no" at bounding box center [188, 582] width 308 height 14
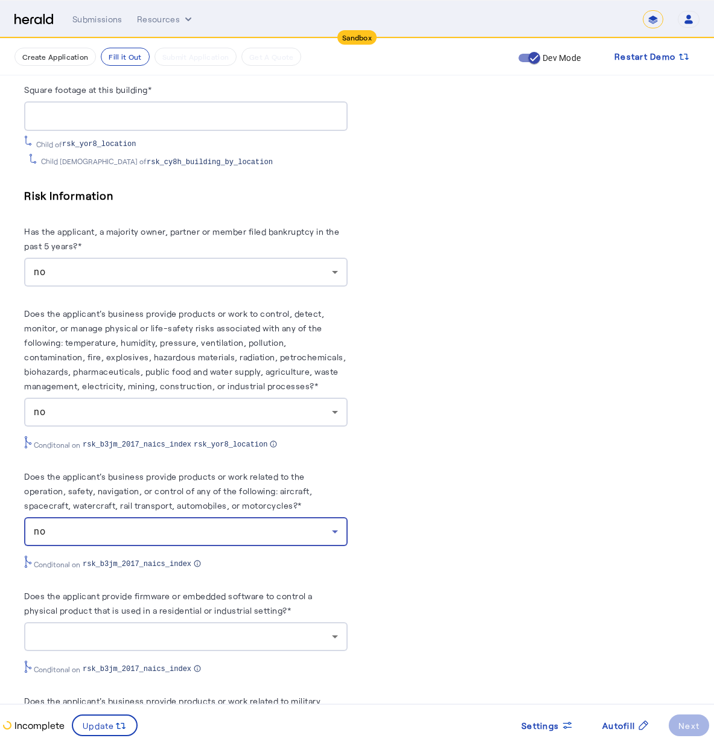
scroll to position [1904, 0]
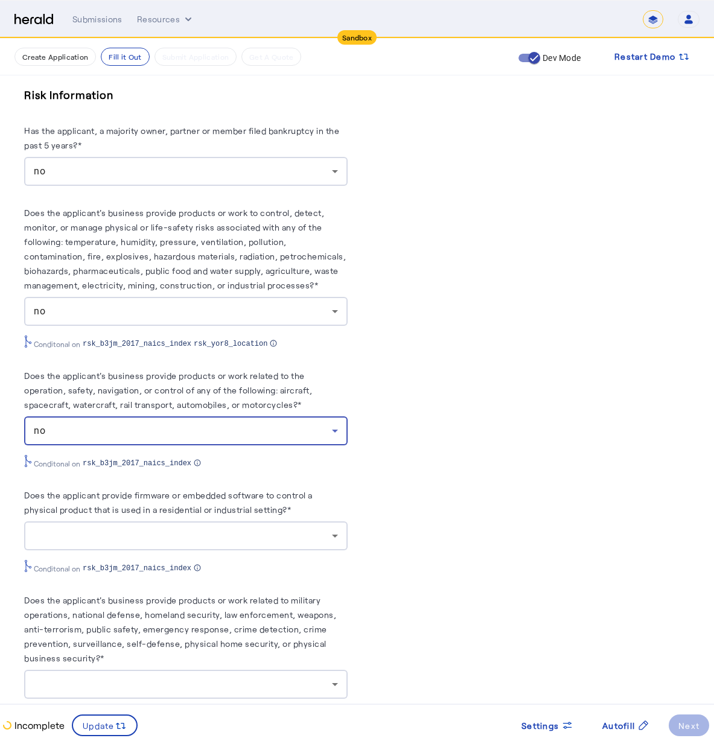
click at [106, 538] on div at bounding box center [186, 535] width 304 height 29
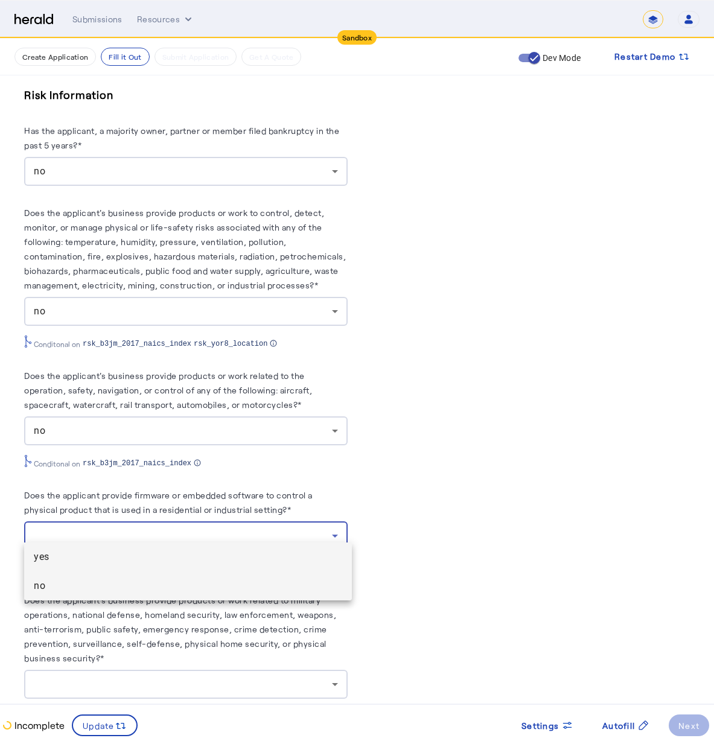
scroll to position [1983, 0]
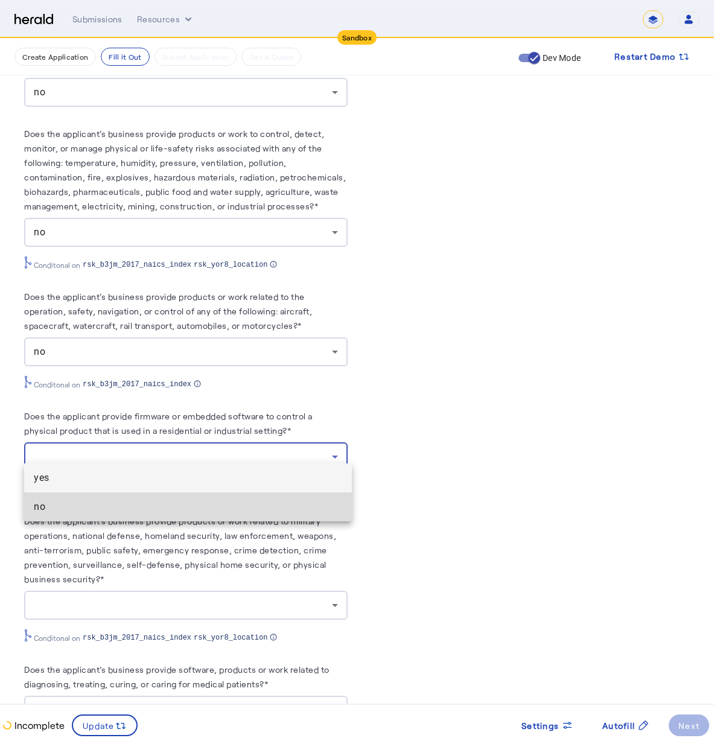
click at [163, 514] on span "no" at bounding box center [188, 507] width 308 height 14
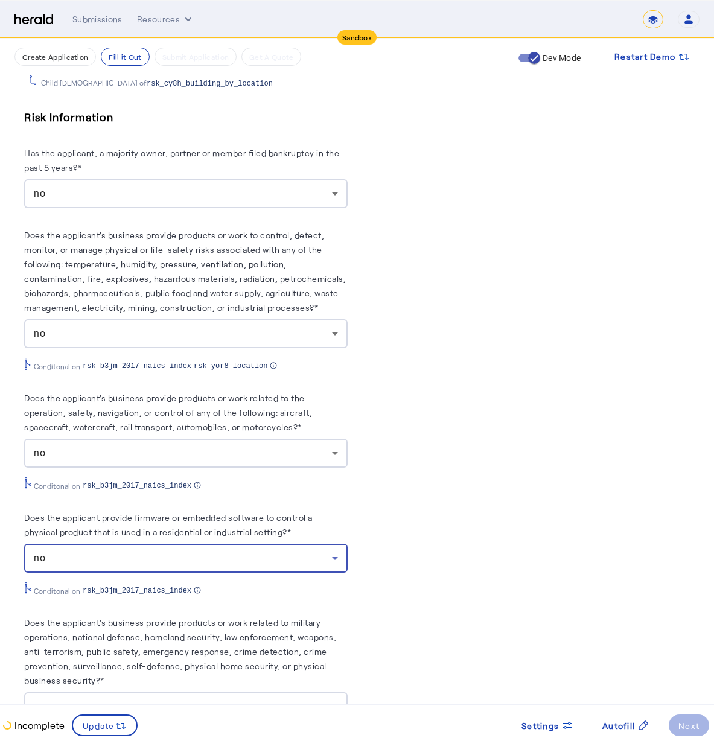
scroll to position [2097, 0]
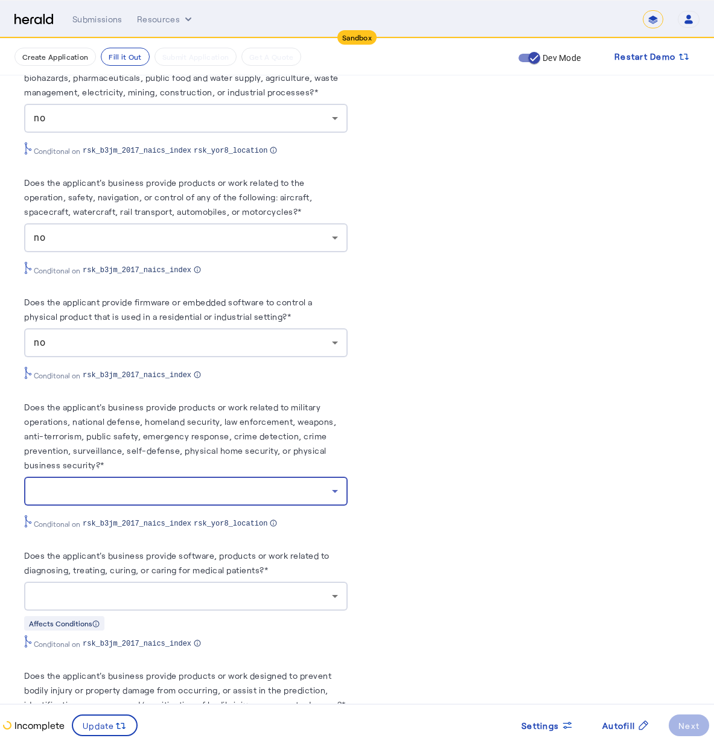
click at [174, 484] on div at bounding box center [183, 491] width 298 height 14
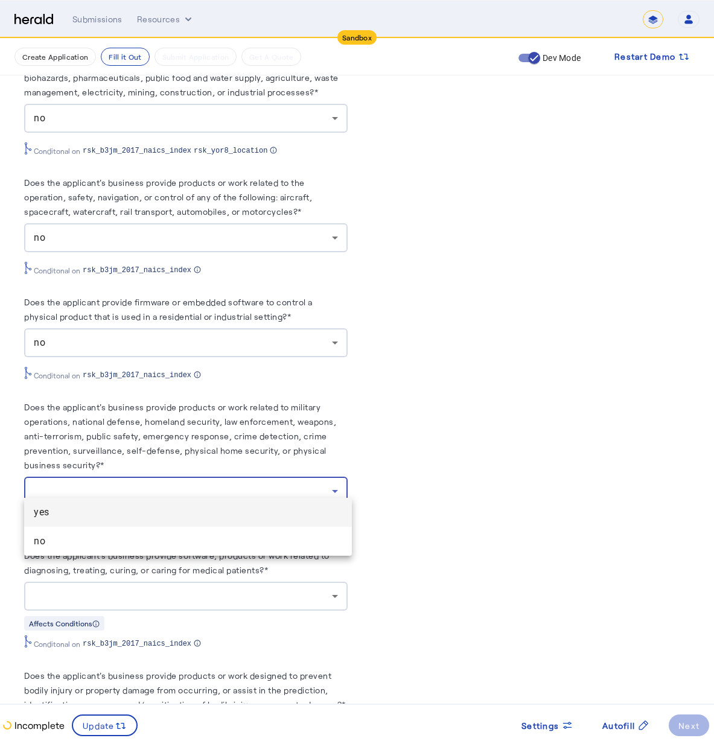
click at [173, 538] on span "no" at bounding box center [188, 541] width 308 height 14
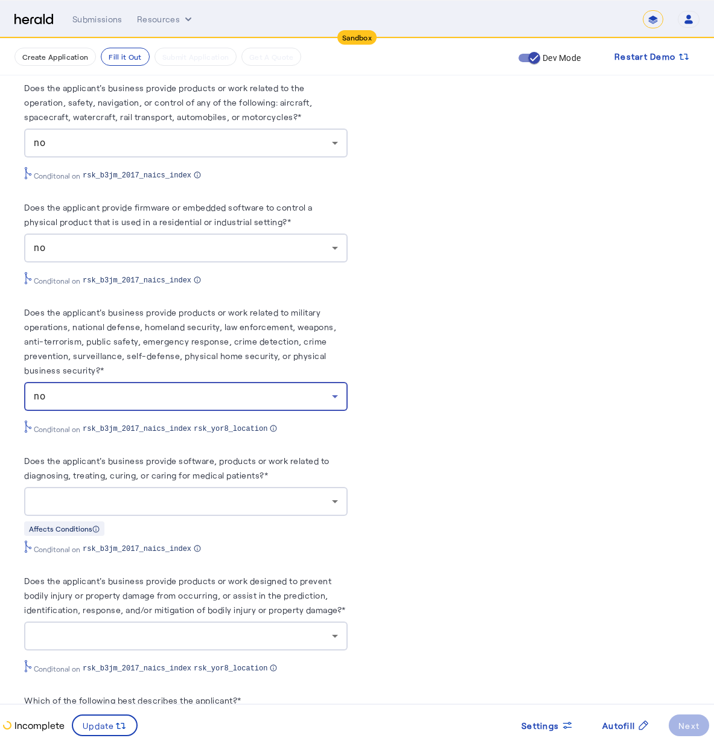
scroll to position [2254, 0]
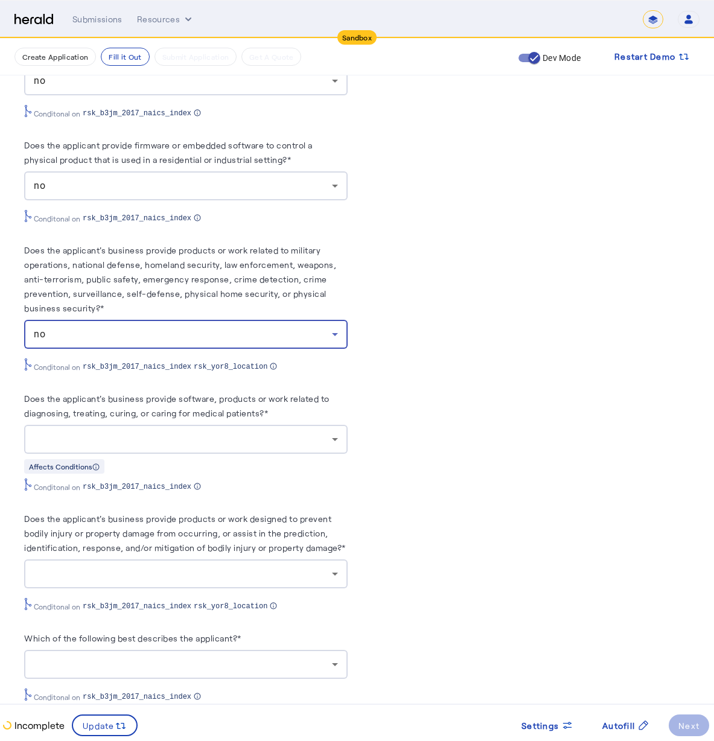
click at [145, 432] on div at bounding box center [183, 439] width 298 height 14
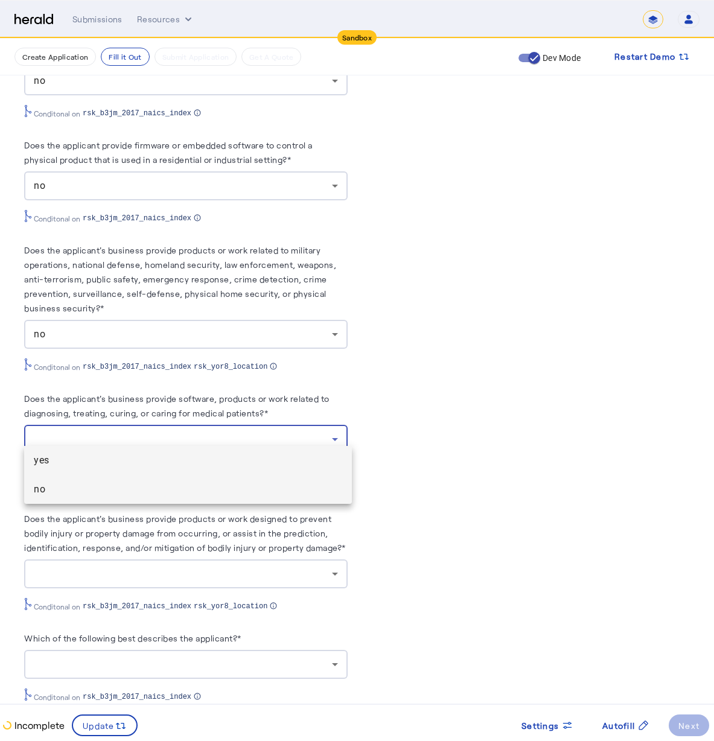
click at [147, 481] on mat-option "no" at bounding box center [188, 489] width 328 height 29
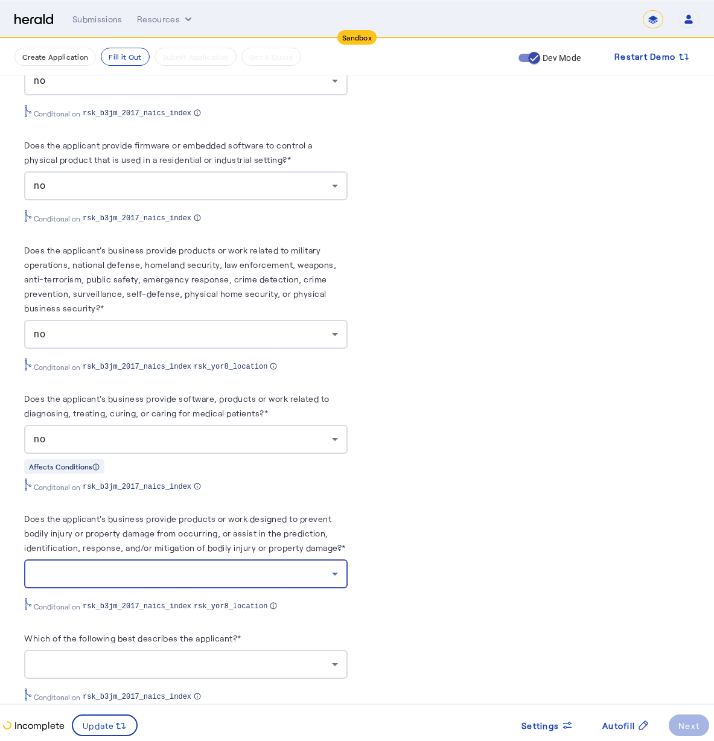
click at [144, 567] on div at bounding box center [183, 574] width 298 height 14
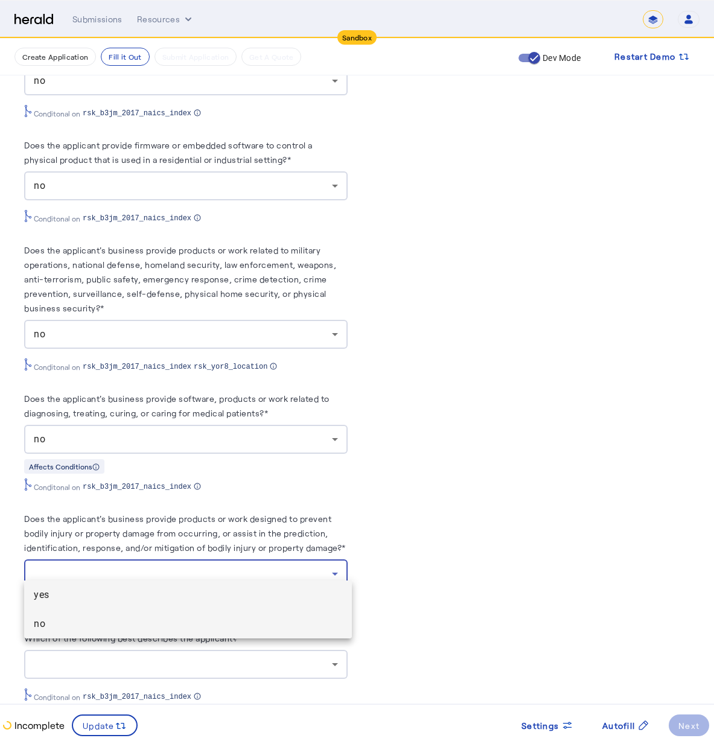
click at [180, 626] on span "no" at bounding box center [188, 624] width 308 height 14
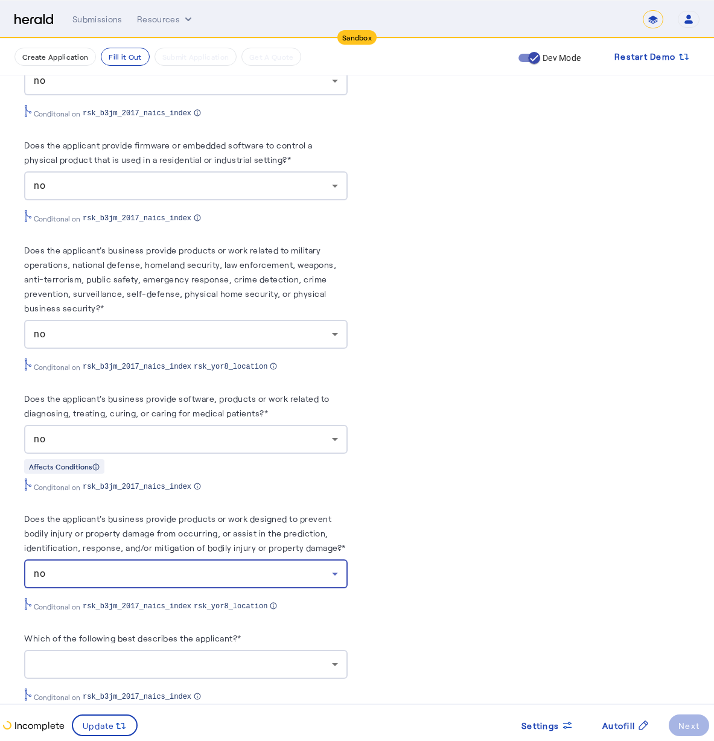
scroll to position [2344, 0]
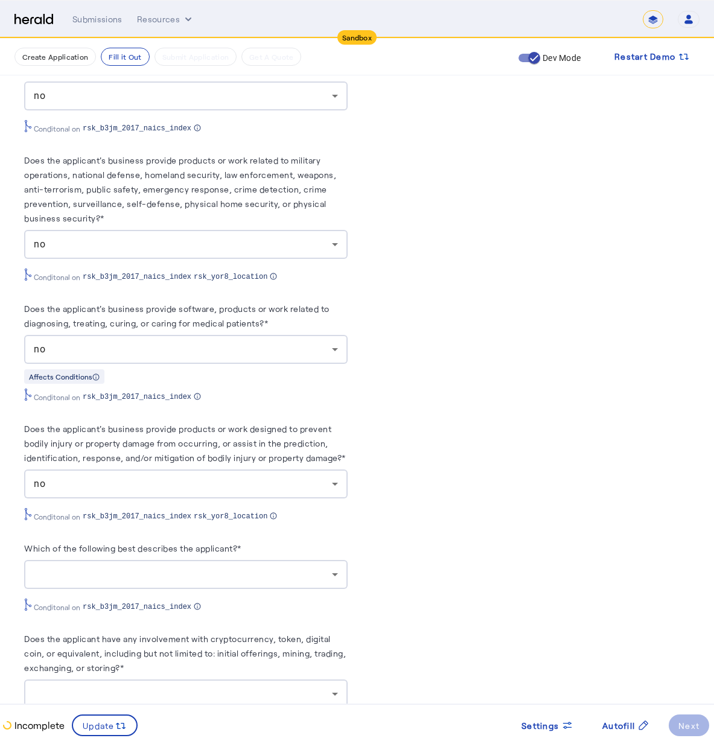
click at [221, 560] on div at bounding box center [186, 574] width 304 height 29
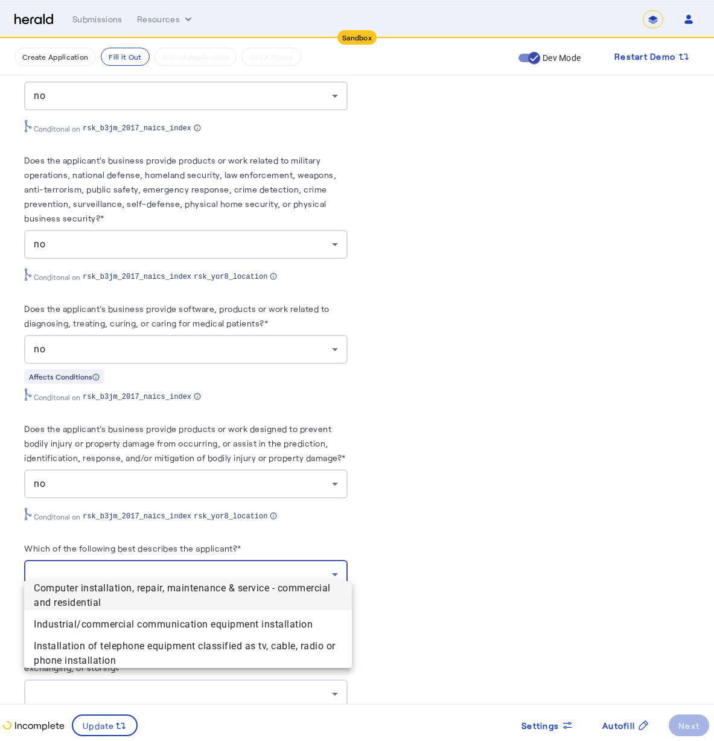
click at [497, 510] on div at bounding box center [357, 370] width 714 height 741
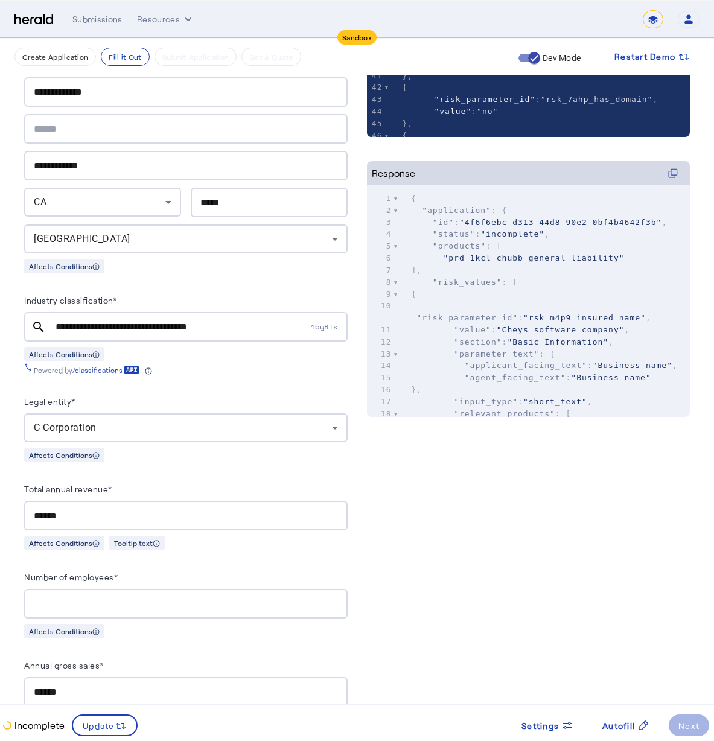
scroll to position [548, 0]
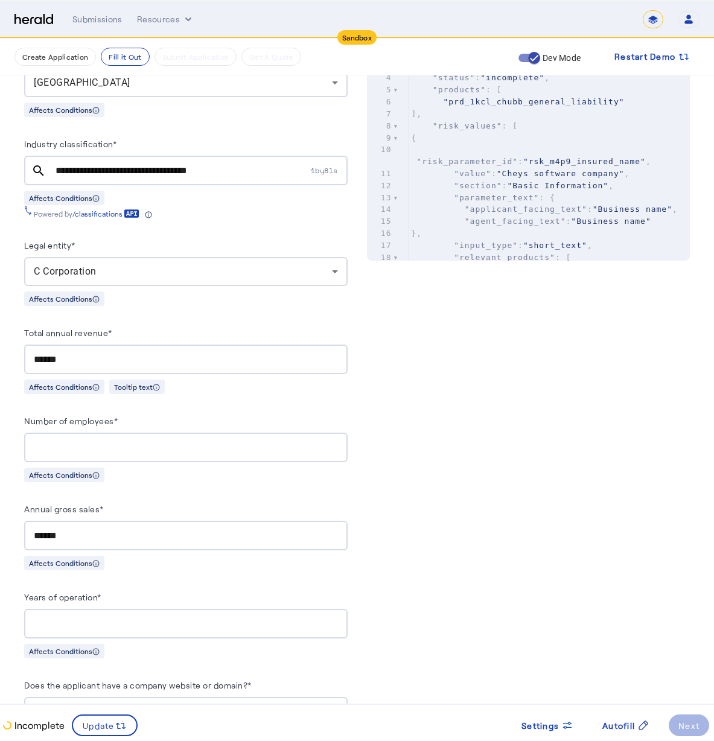
click at [189, 435] on div "*" at bounding box center [186, 448] width 304 height 30
click at [274, 508] on div "Annual gross sales*" at bounding box center [185, 511] width 323 height 19
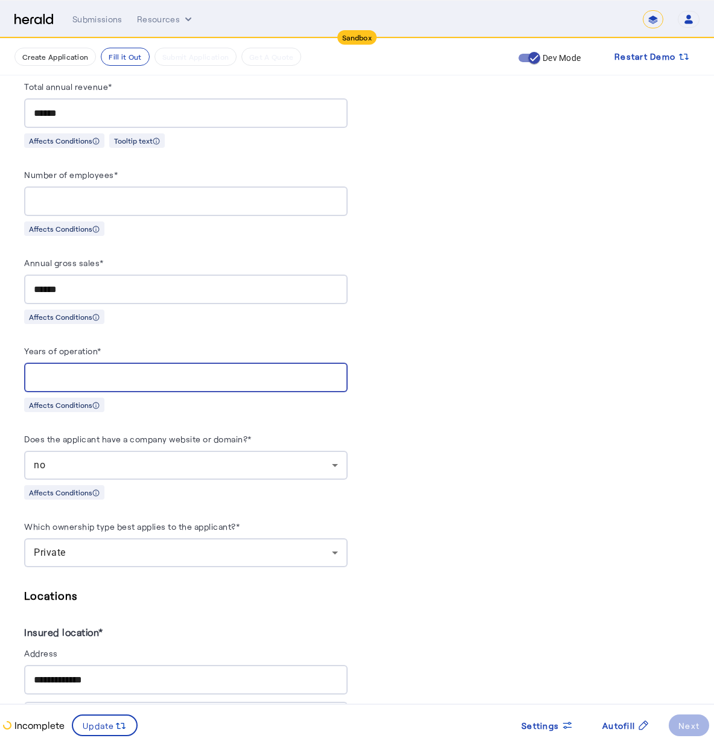
click at [337, 374] on input "*" at bounding box center [186, 378] width 304 height 14
type input "*"
click at [337, 374] on input "*" at bounding box center [186, 378] width 304 height 14
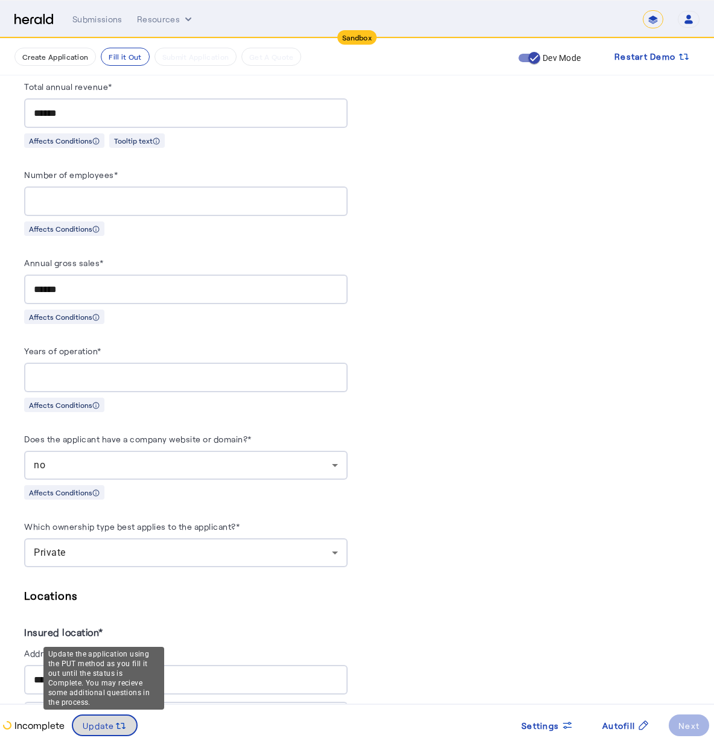
click at [126, 724] on icon at bounding box center [121, 726] width 12 height 12
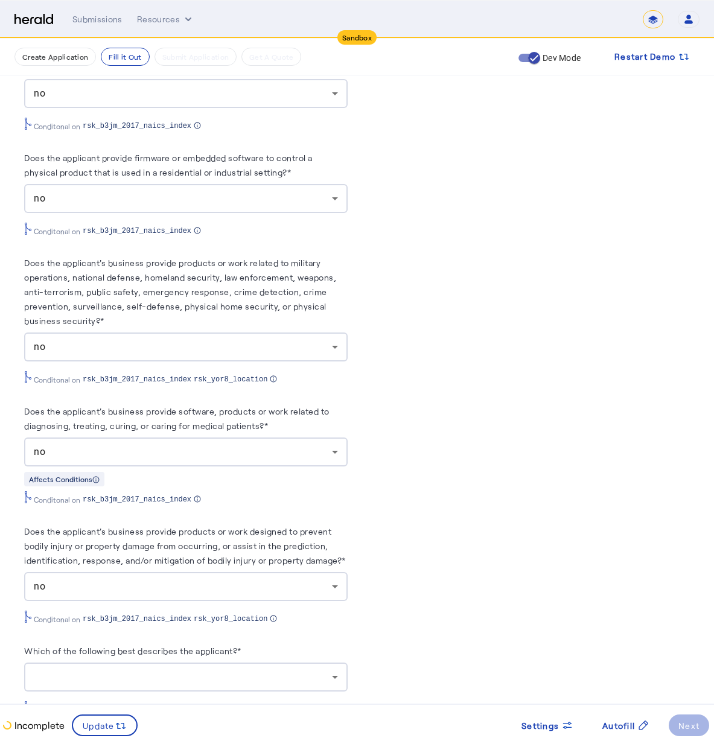
scroll to position [2244, 0]
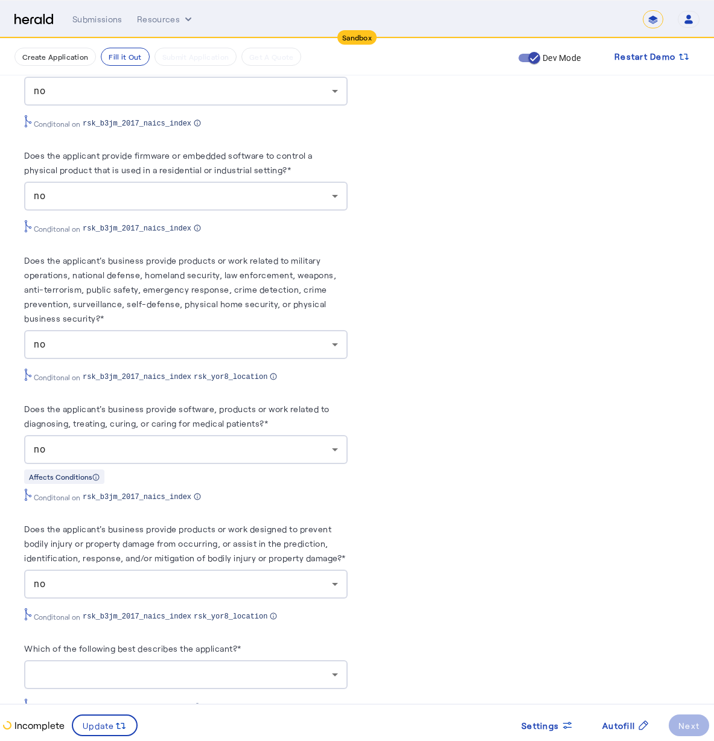
click at [121, 669] on div at bounding box center [183, 674] width 298 height 14
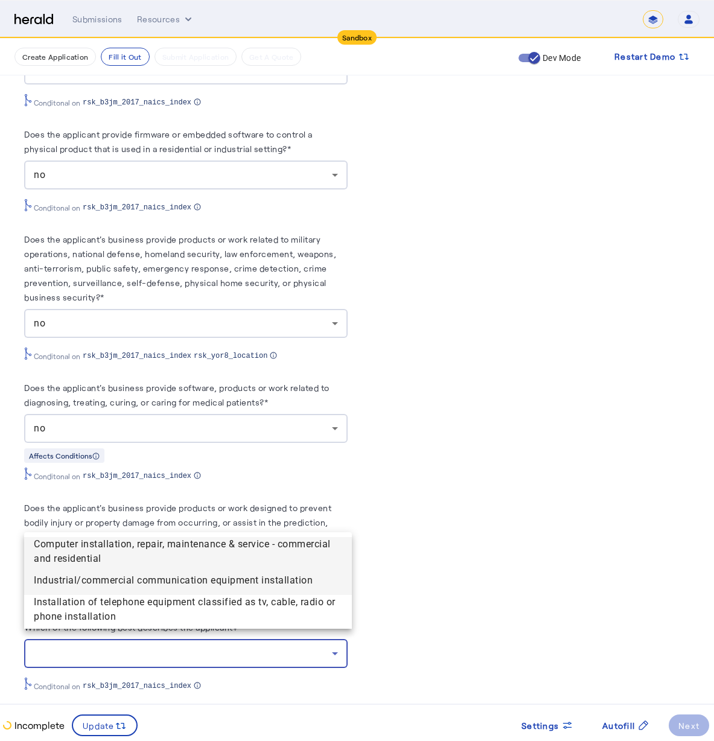
scroll to position [2308, 0]
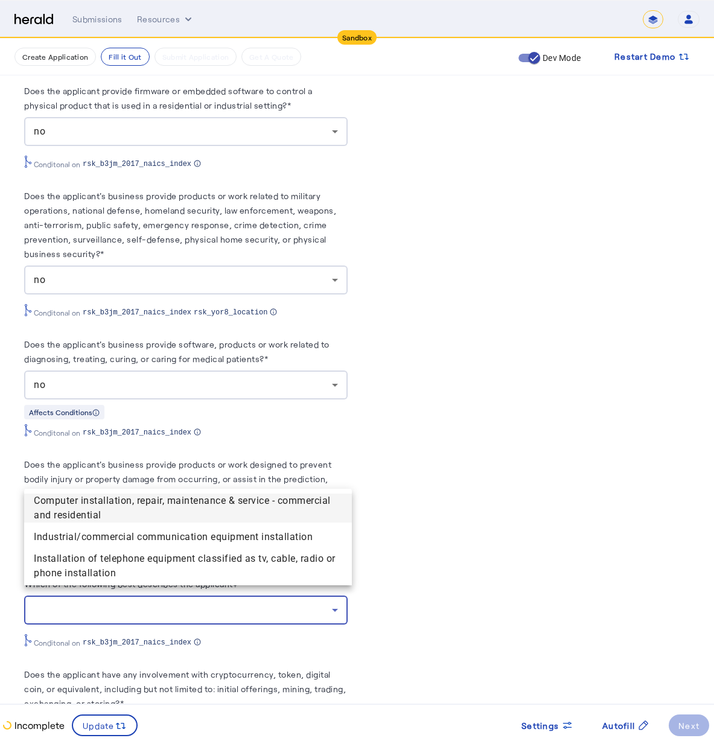
click at [154, 475] on div at bounding box center [357, 370] width 714 height 741
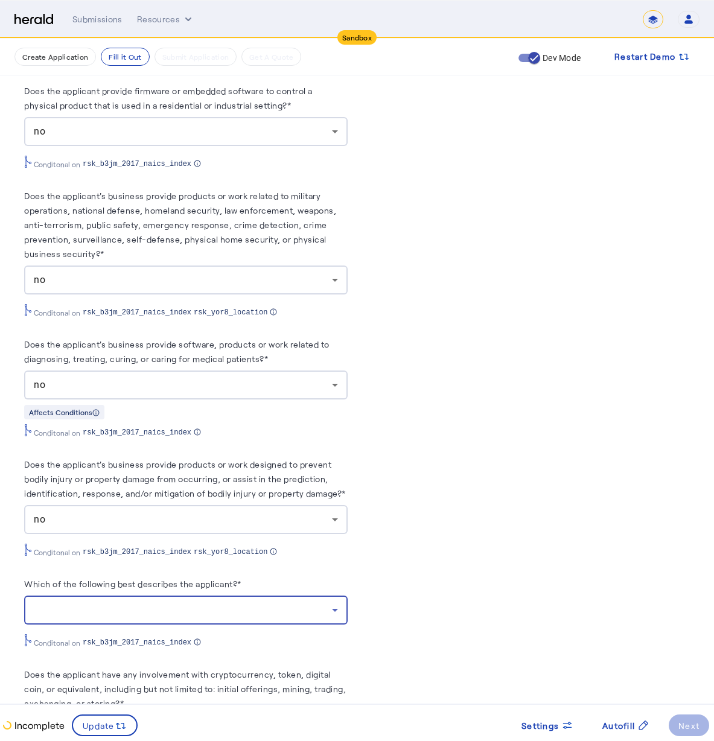
click at [101, 603] on div at bounding box center [183, 610] width 298 height 14
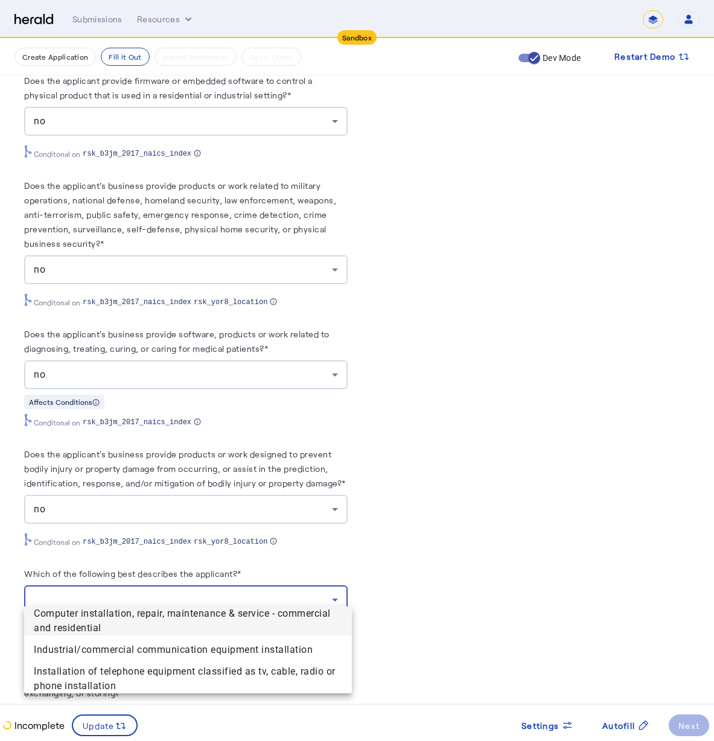
scroll to position [2410, 0]
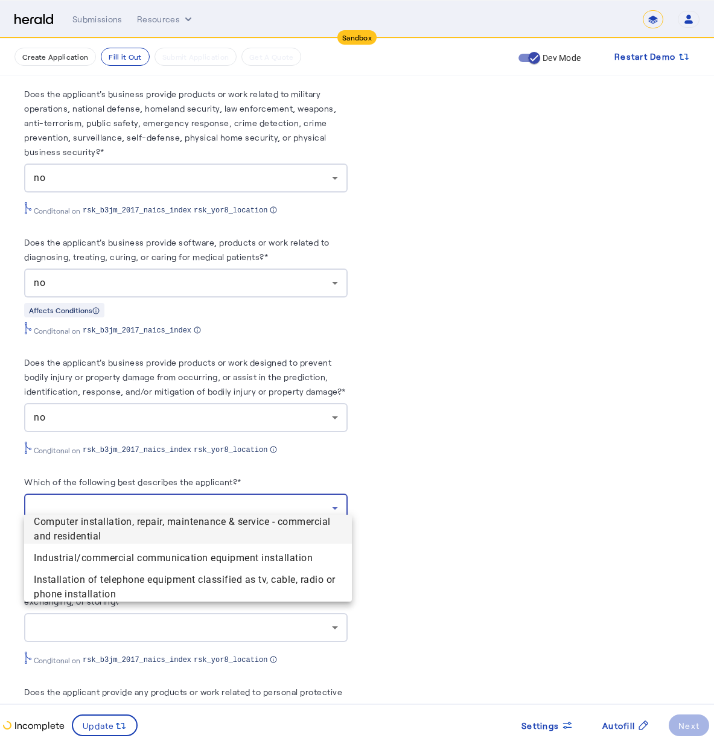
click at [332, 459] on div at bounding box center [357, 370] width 714 height 741
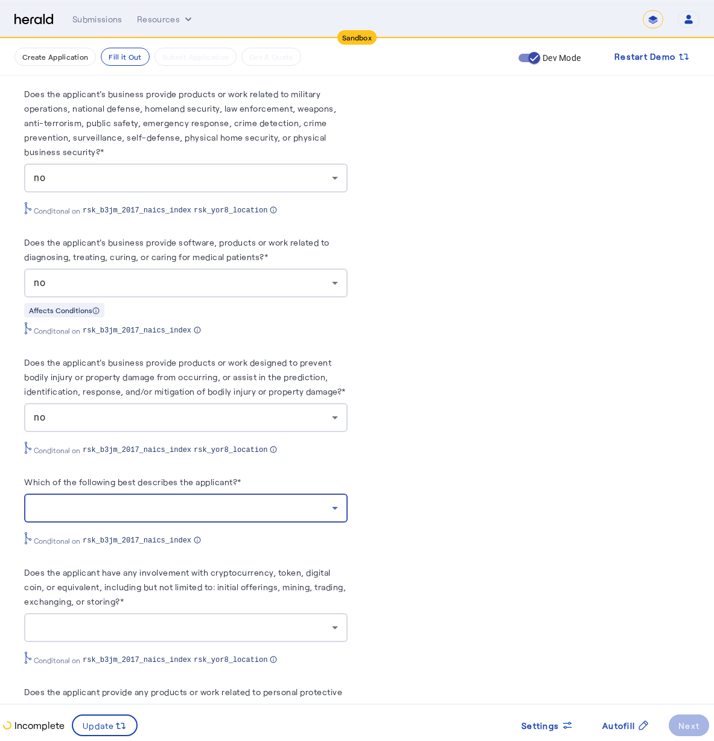
click at [175, 501] on div at bounding box center [183, 508] width 298 height 14
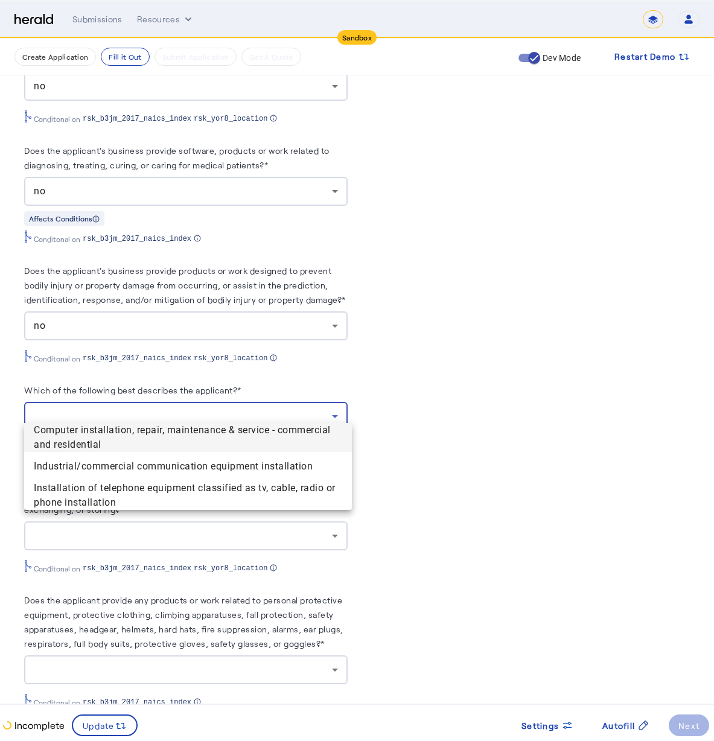
scroll to position [2415, 0]
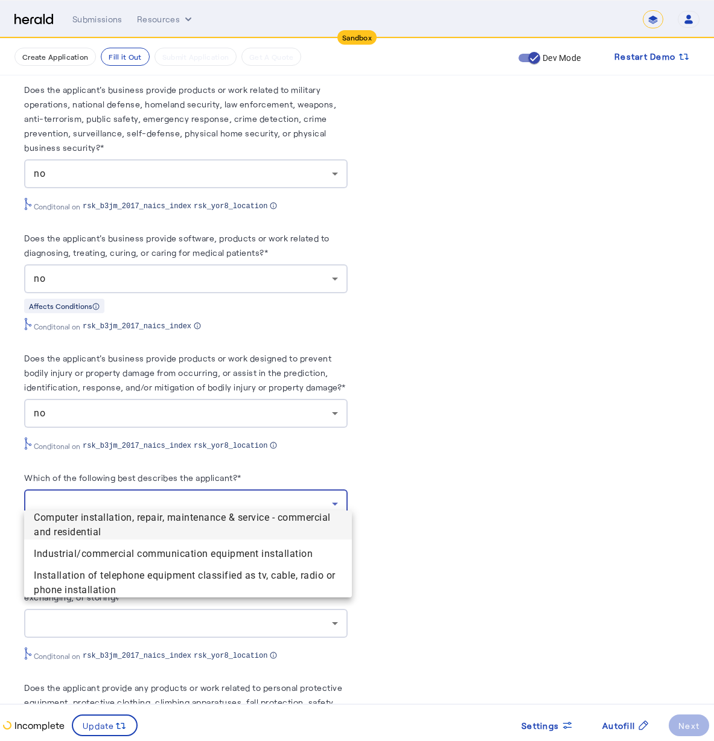
click at [467, 392] on div at bounding box center [357, 370] width 714 height 741
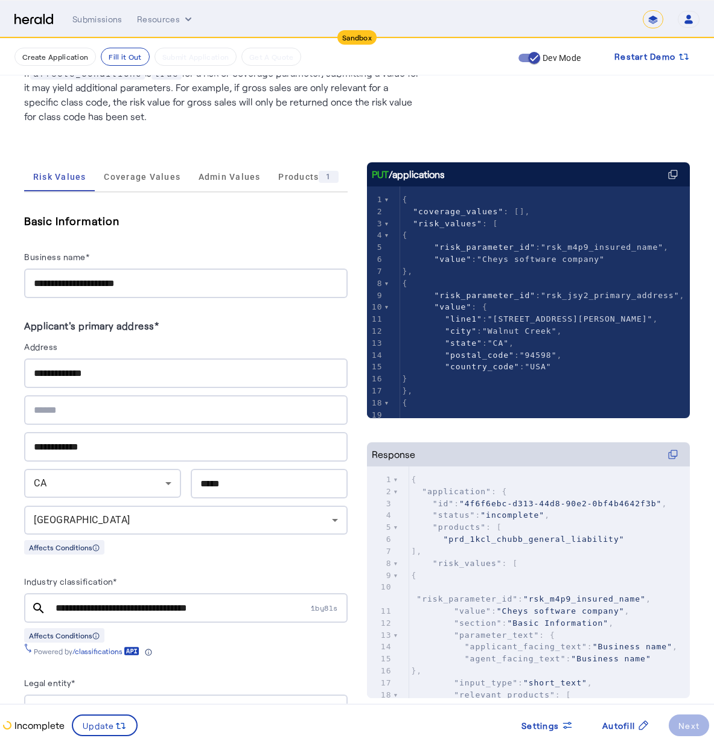
scroll to position [234, 0]
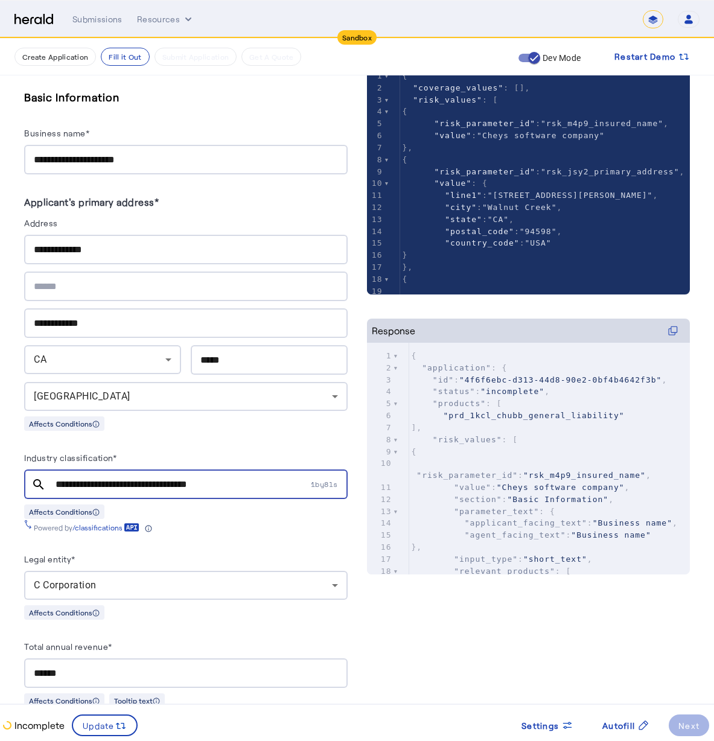
click at [252, 482] on input "**********" at bounding box center [182, 484] width 253 height 14
drag, startPoint x: 267, startPoint y: 488, endPoint x: -43, endPoint y: 470, distance: 310.2
click at [0, 470] on html "**********" at bounding box center [357, 136] width 714 height 741
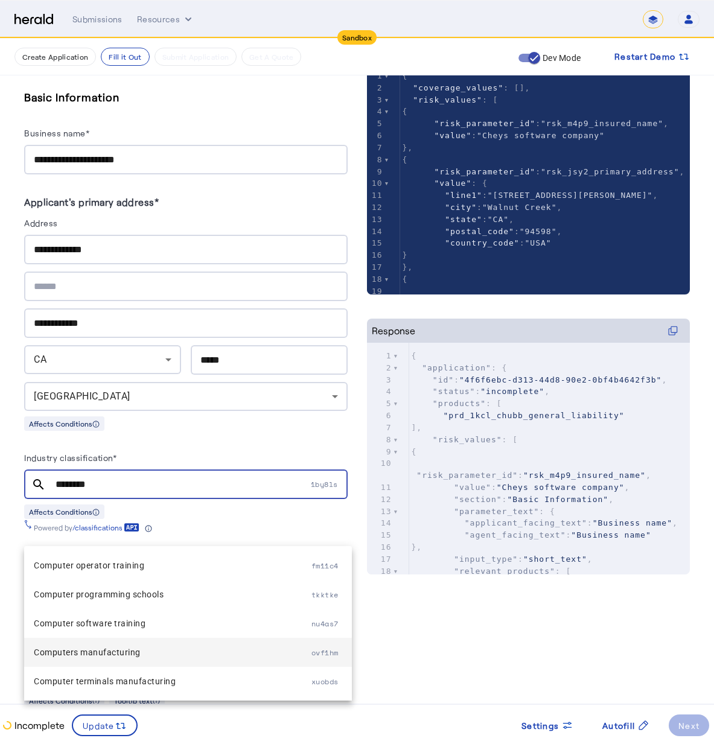
scroll to position [0, 0]
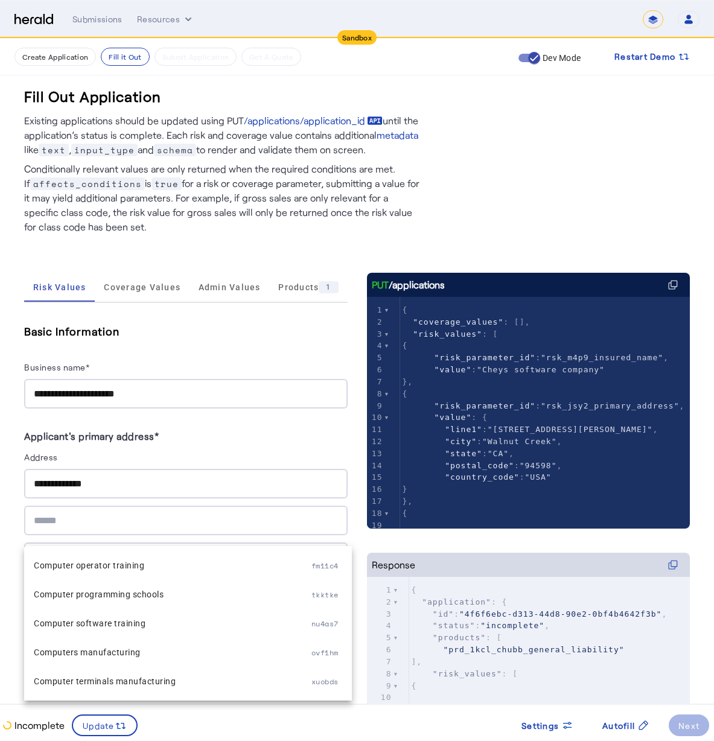
click at [154, 402] on div "**********" at bounding box center [186, 394] width 304 height 30
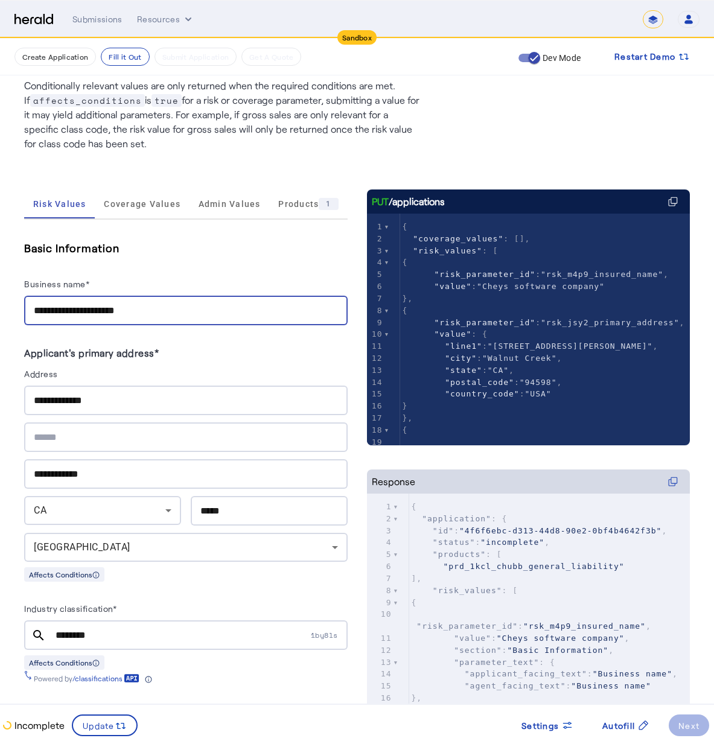
scroll to position [154, 0]
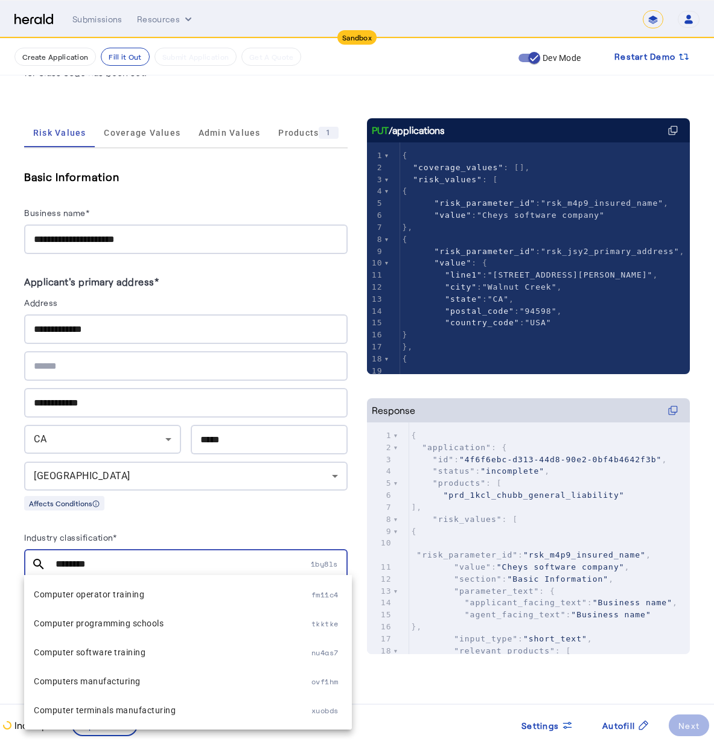
drag, startPoint x: 112, startPoint y: 561, endPoint x: -33, endPoint y: 540, distance: 146.5
click at [0, 540] on html "**********" at bounding box center [357, 216] width 714 height 741
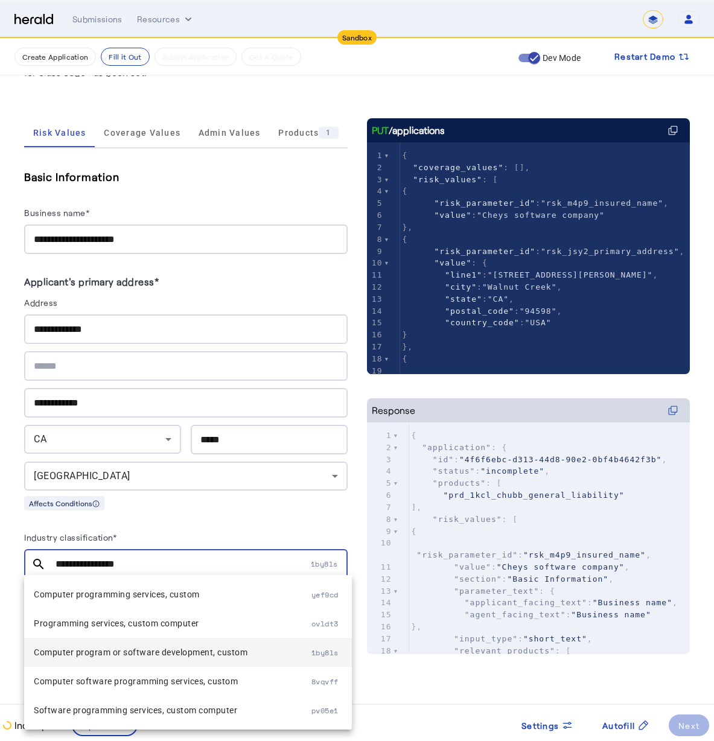
click at [203, 652] on span "Computer program or software development, custom" at bounding box center [173, 652] width 278 height 14
type input "**********"
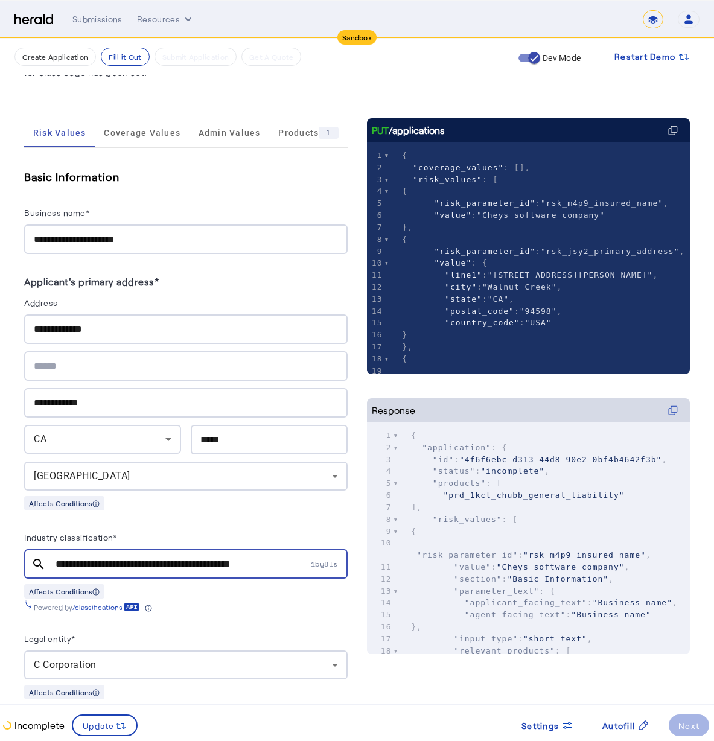
scroll to position [157, 0]
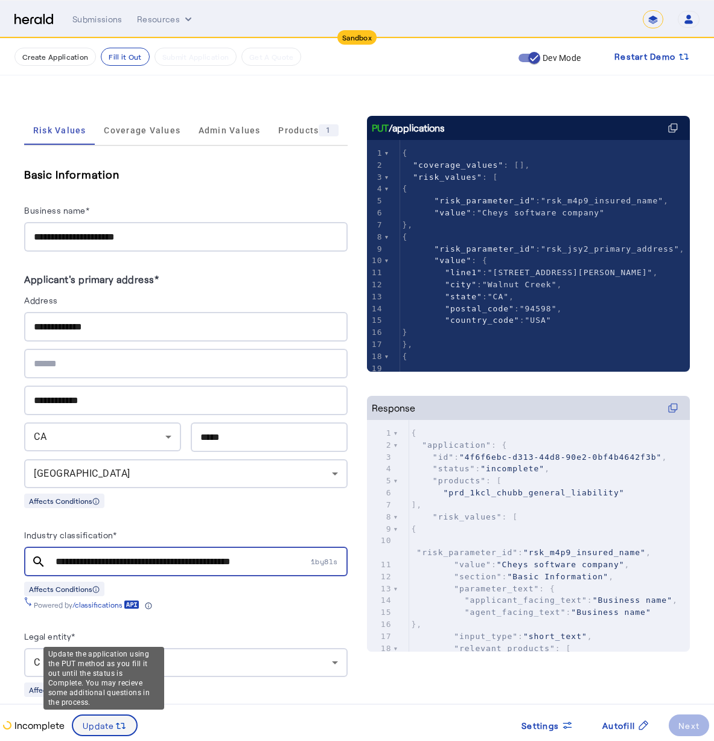
click at [114, 725] on div "Update" at bounding box center [105, 725] width 44 height 13
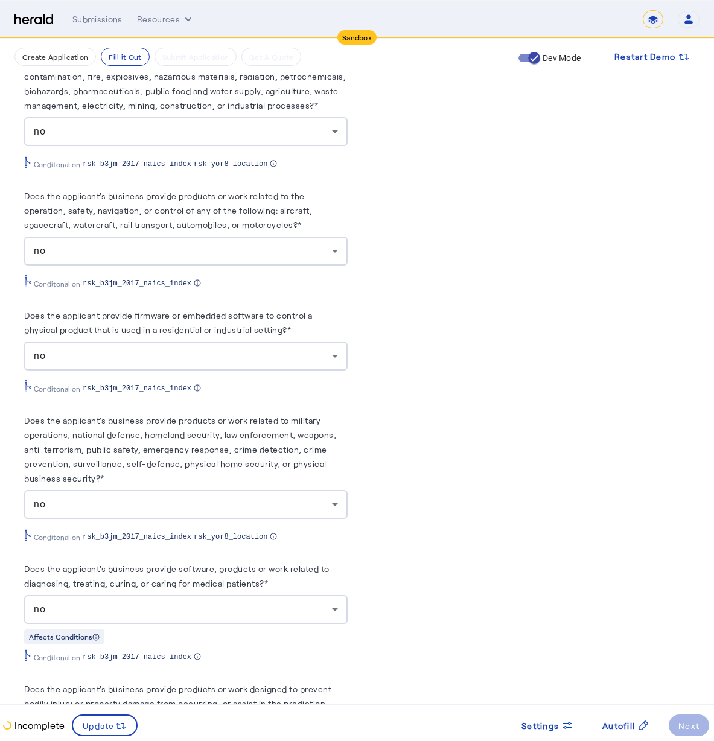
scroll to position [2233, 0]
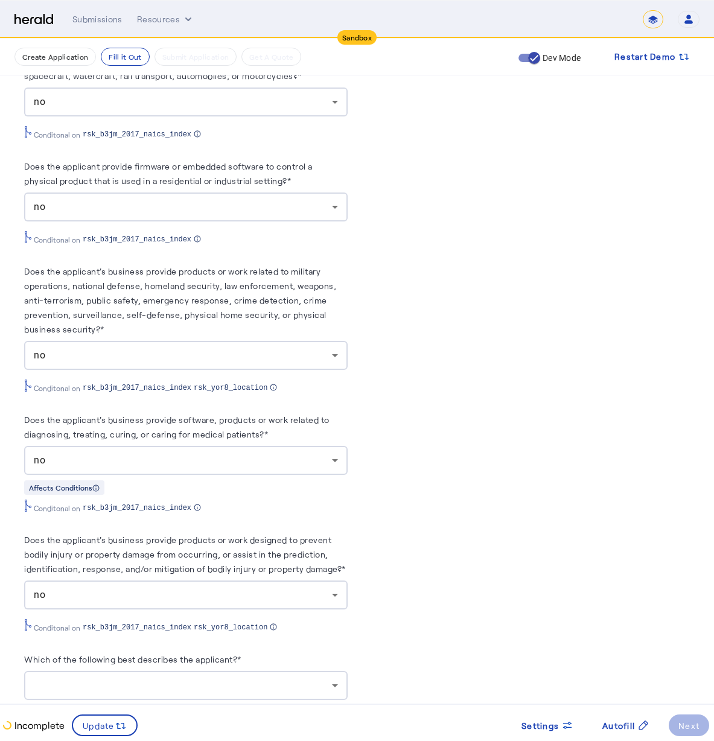
click at [175, 685] on div at bounding box center [186, 685] width 304 height 29
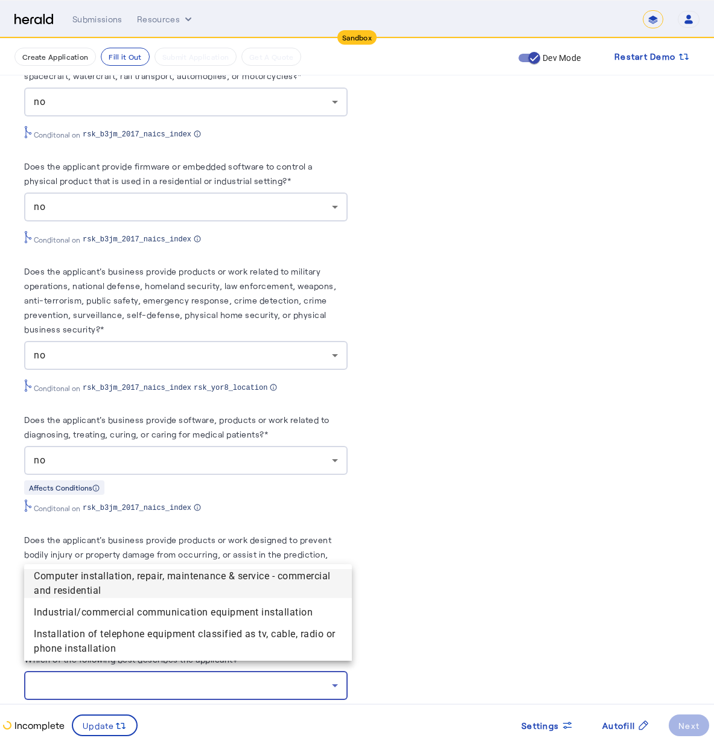
scroll to position [2317, 0]
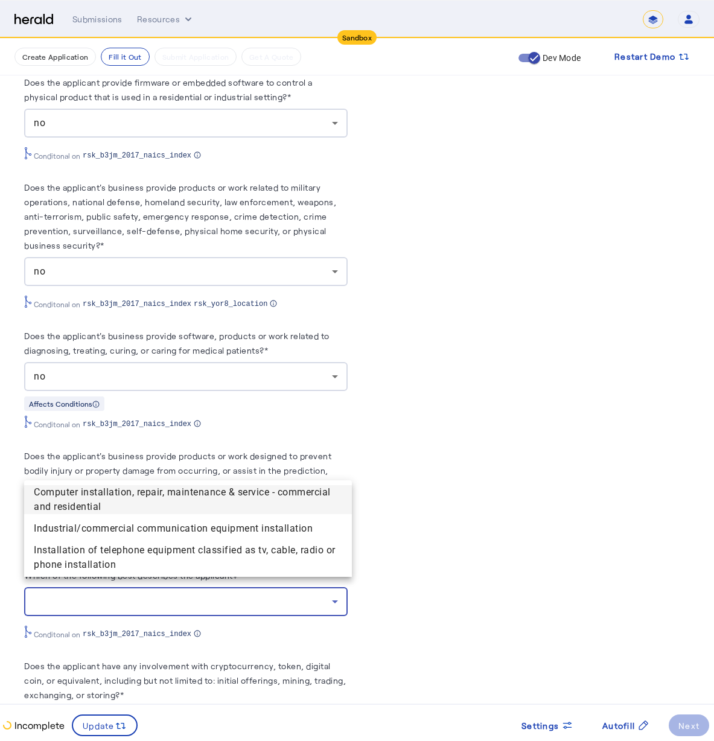
click at [175, 448] on div at bounding box center [357, 370] width 714 height 741
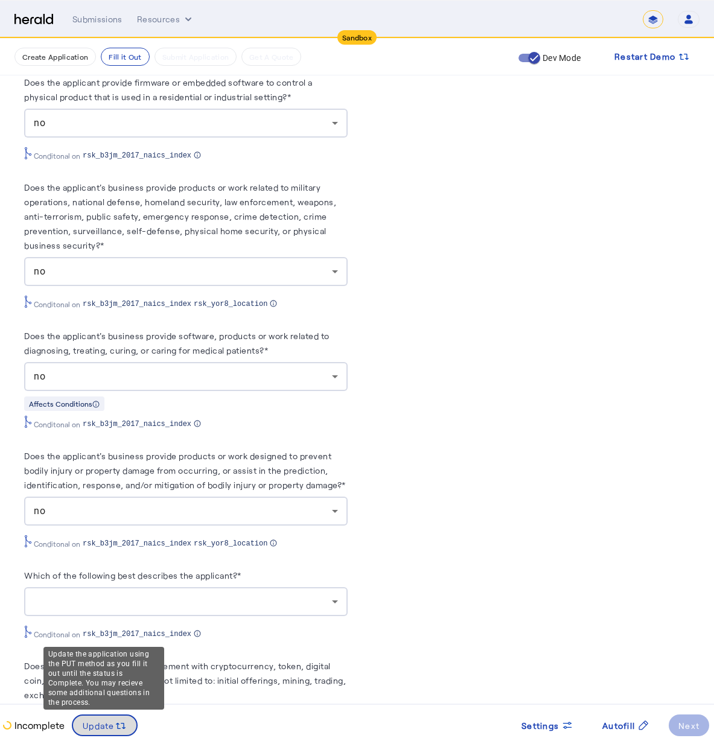
click at [117, 730] on icon at bounding box center [121, 726] width 12 height 12
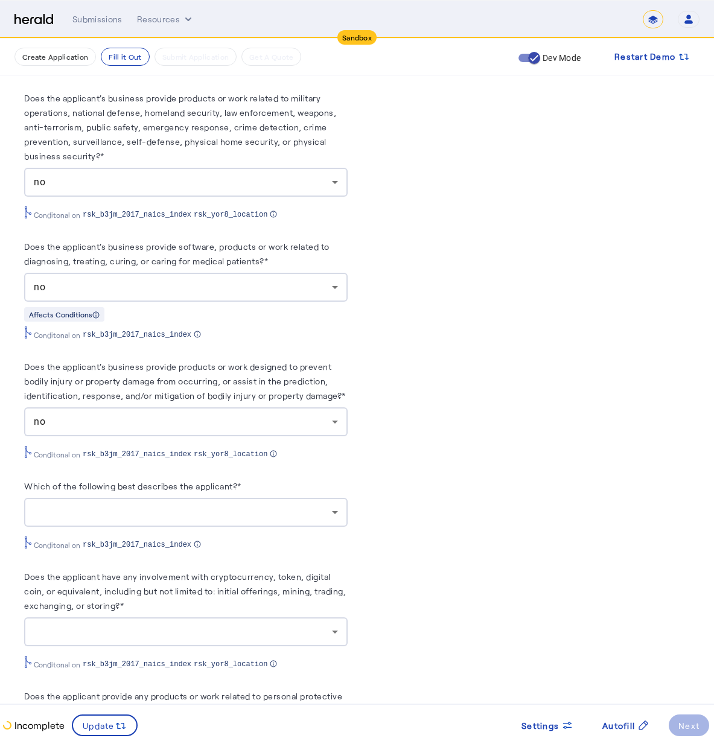
scroll to position [2409, 0]
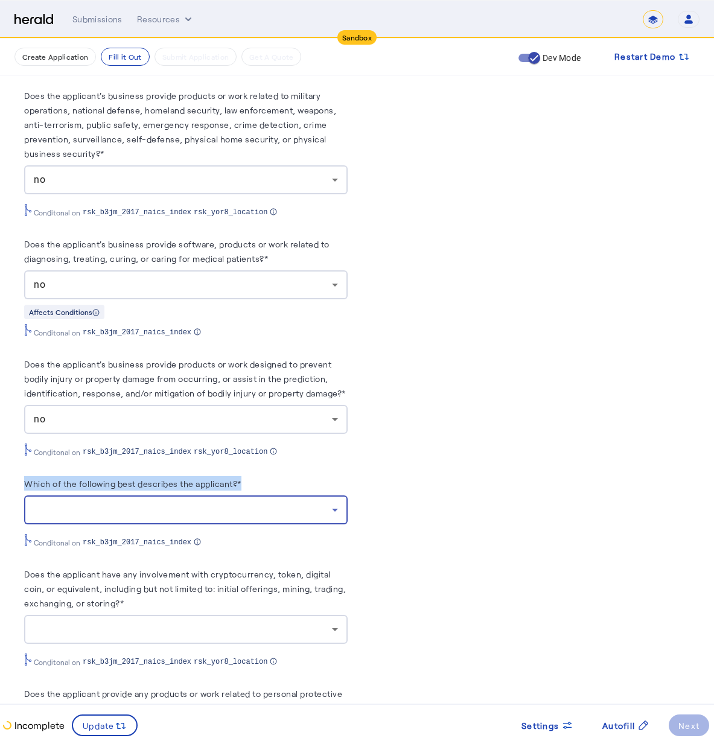
drag, startPoint x: 133, startPoint y: 503, endPoint x: 132, endPoint y: 463, distance: 39.8
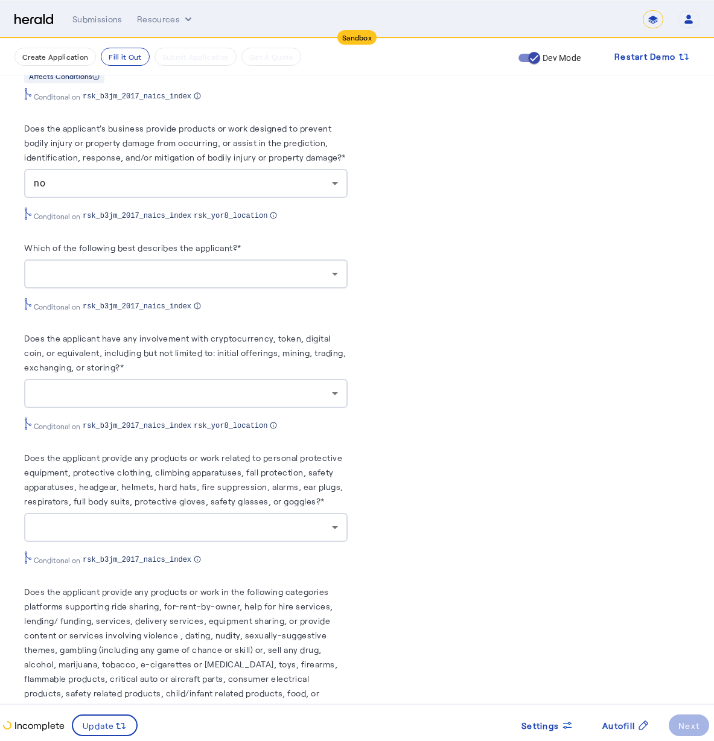
scroll to position [2656, 0]
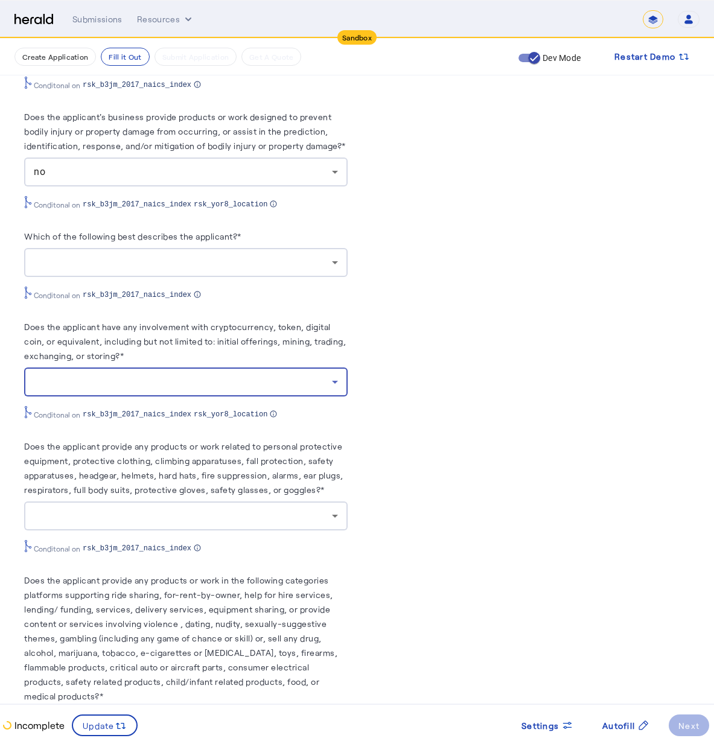
click at [233, 375] on div at bounding box center [183, 382] width 298 height 14
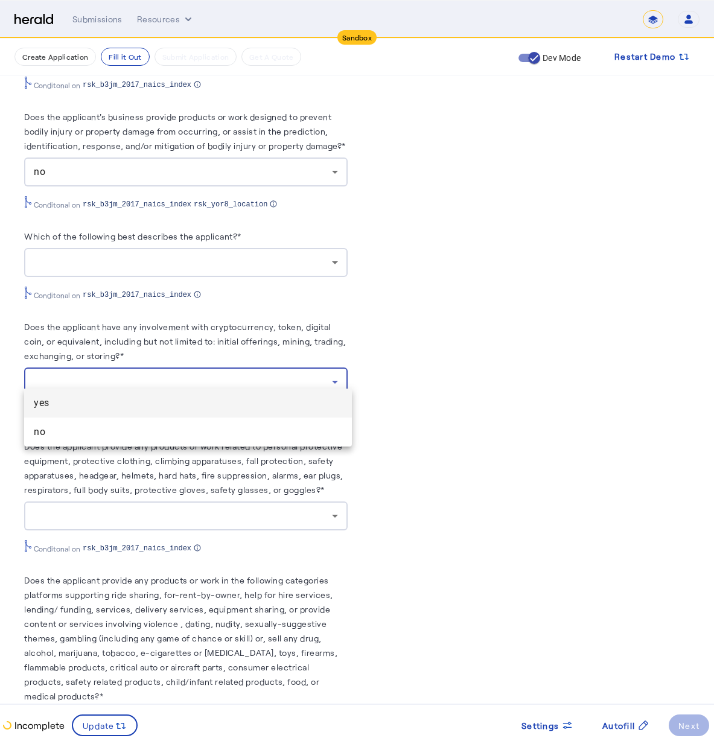
click at [415, 384] on div at bounding box center [357, 370] width 714 height 741
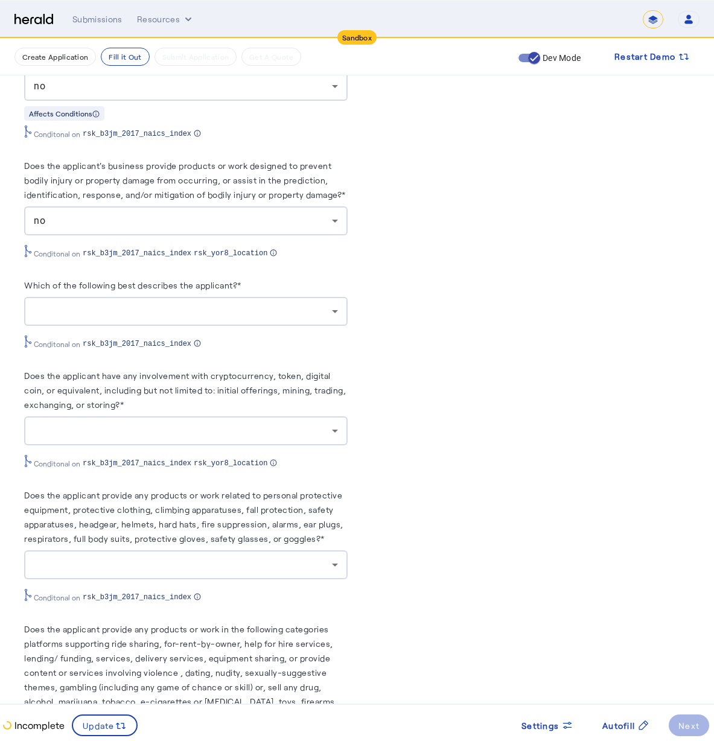
scroll to position [2366, 0]
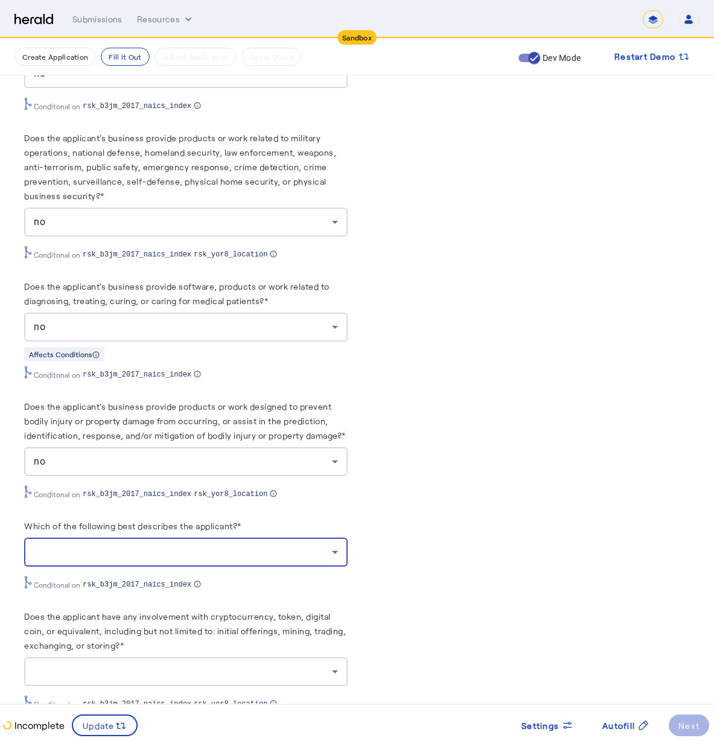
click at [150, 546] on div at bounding box center [183, 552] width 298 height 14
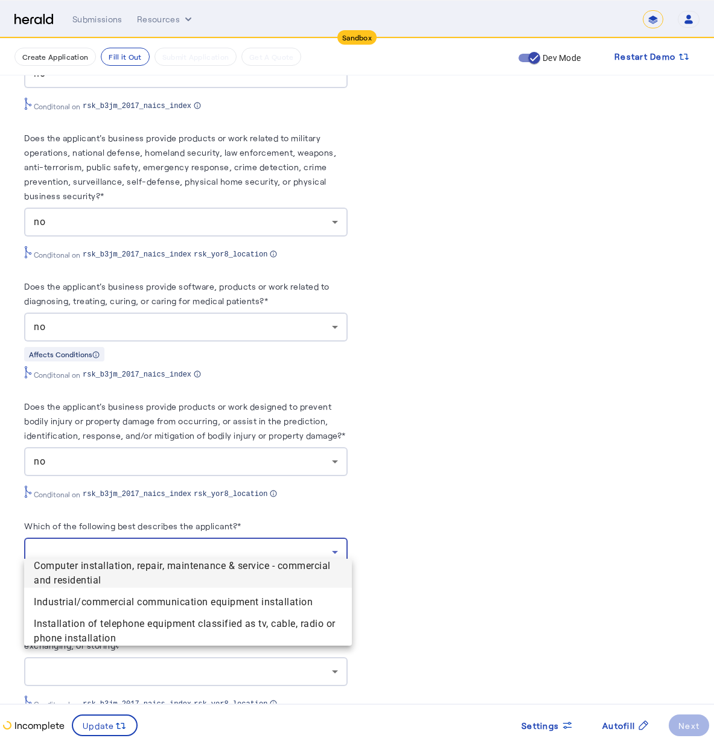
click at [508, 546] on div at bounding box center [357, 370] width 714 height 741
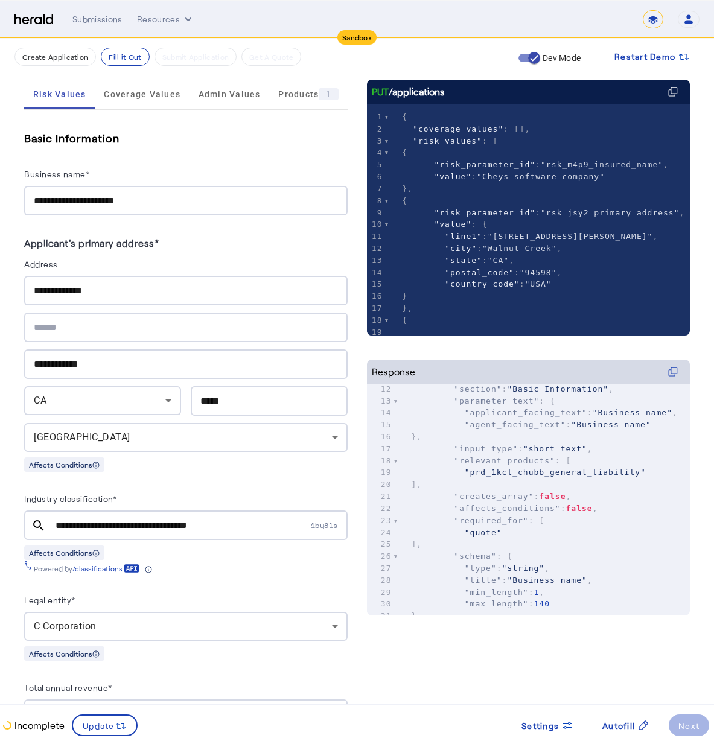
scroll to position [240, 0]
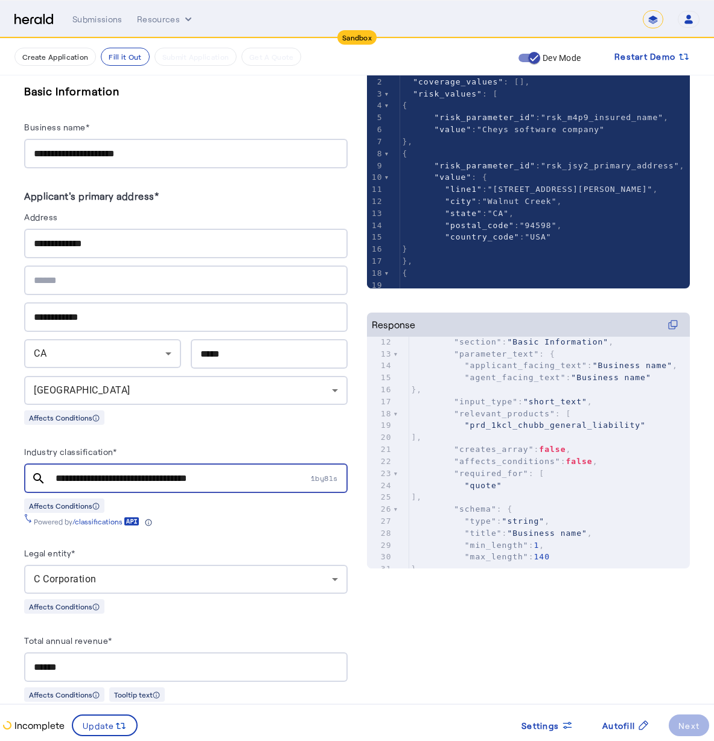
click at [146, 472] on input "**********" at bounding box center [182, 478] width 253 height 14
click at [224, 473] on input "**********" at bounding box center [182, 478] width 253 height 14
click at [257, 474] on input "**********" at bounding box center [182, 478] width 253 height 14
drag, startPoint x: 247, startPoint y: 478, endPoint x: -45, endPoint y: 469, distance: 292.8
click at [0, 469] on html "**********" at bounding box center [357, 130] width 714 height 741
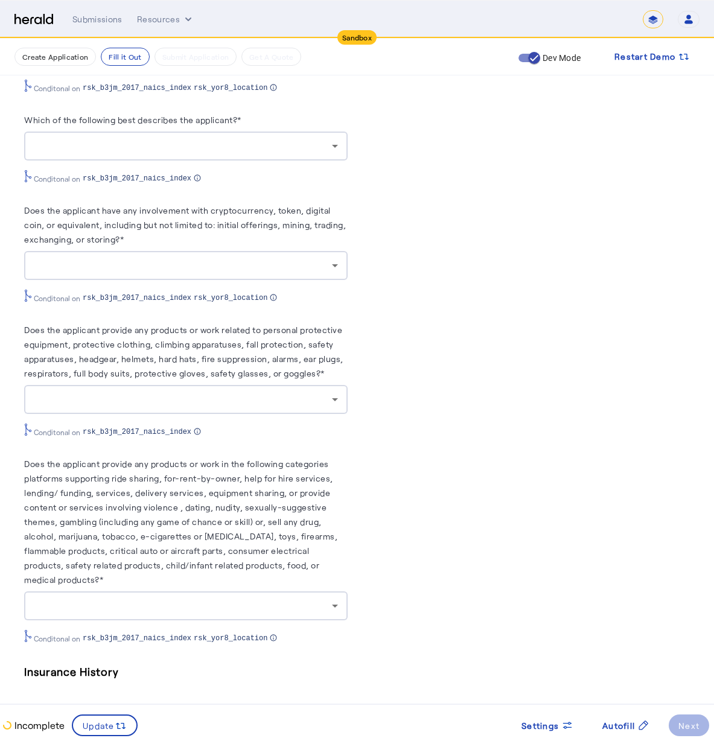
scroll to position [2750, 0]
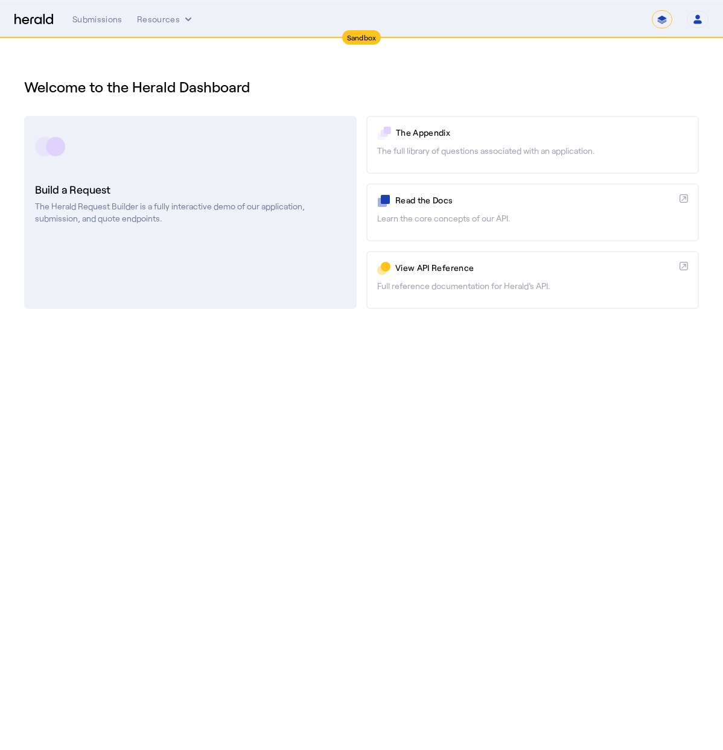
click at [48, 200] on div "Build a Request The Herald Request Builder is a fully interactive demo of our a…" at bounding box center [190, 202] width 311 height 43
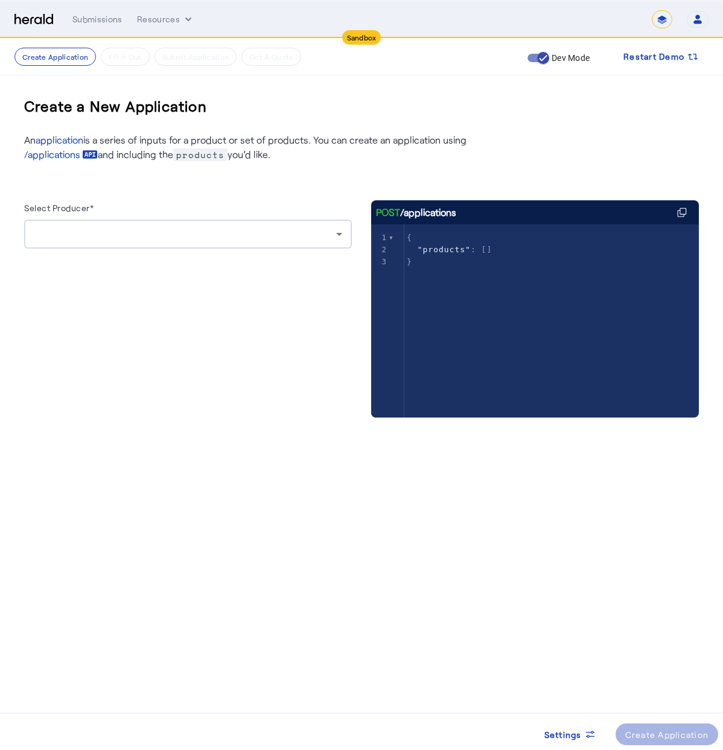
click at [275, 243] on div at bounding box center [188, 234] width 308 height 29
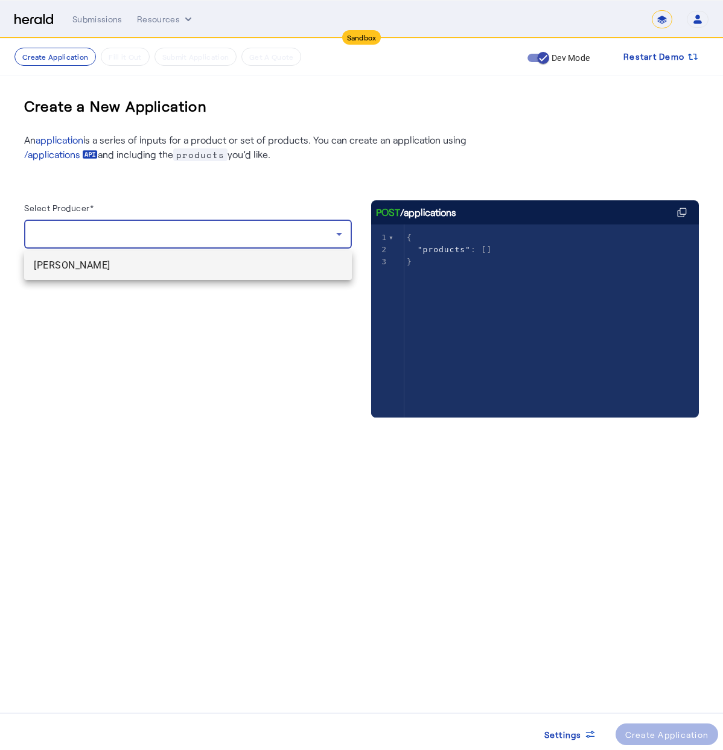
click at [270, 258] on span "[PERSON_NAME]" at bounding box center [188, 265] width 308 height 14
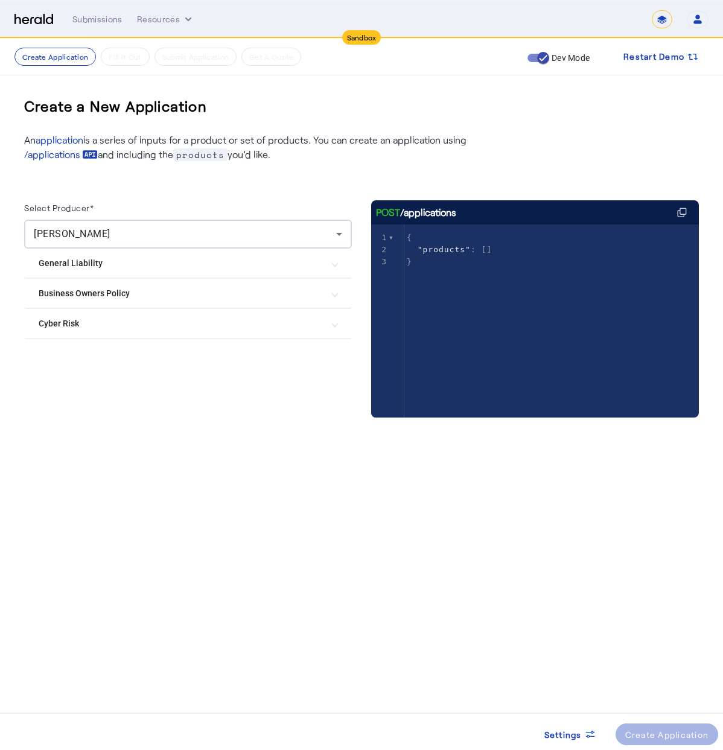
click at [67, 263] on Liability "General Liability" at bounding box center [181, 263] width 284 height 13
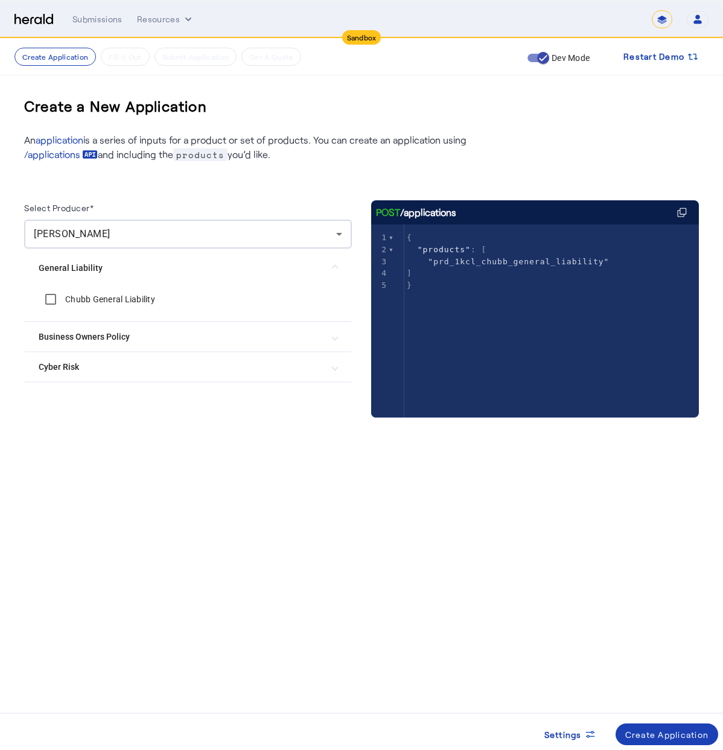
drag, startPoint x: 103, startPoint y: 299, endPoint x: 107, endPoint y: 292, distance: 7.9
click at [103, 299] on label "Chubb General Liability" at bounding box center [109, 299] width 92 height 12
click at [75, 348] on mat-expansion-panel-header "Business Owners Policy" at bounding box center [188, 336] width 328 height 29
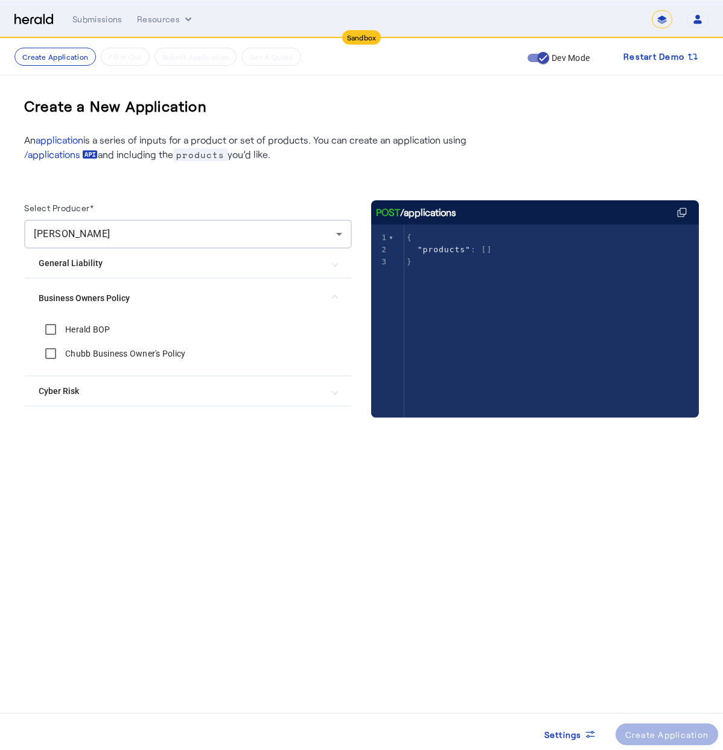
click at [86, 355] on label "Chubb Business Owner's Policy" at bounding box center [124, 354] width 123 height 12
click at [693, 736] on div "Create Application" at bounding box center [667, 734] width 84 height 13
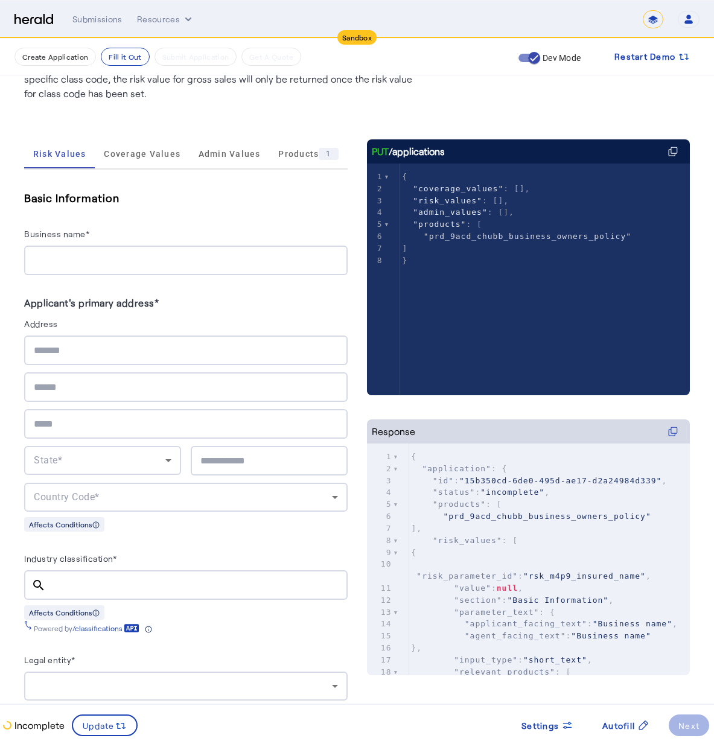
scroll to position [172, 0]
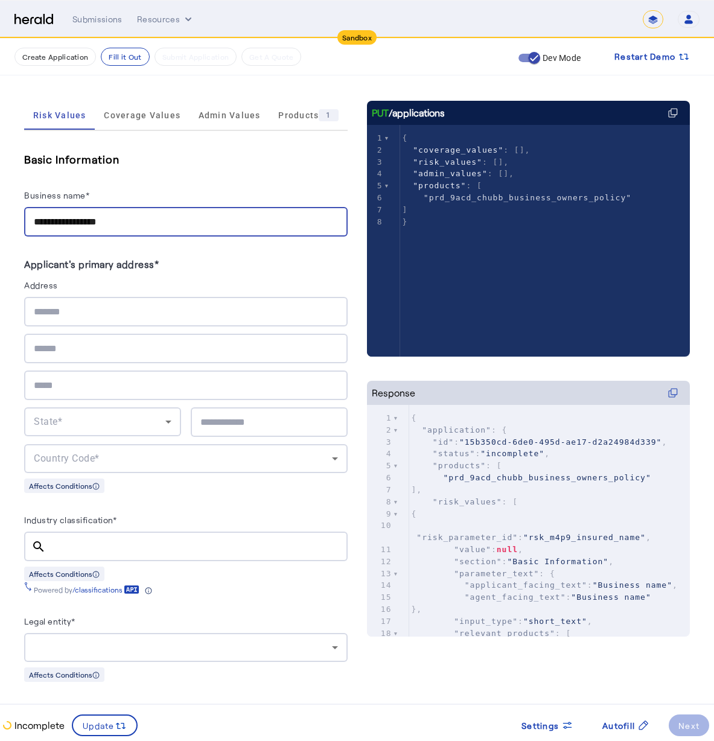
type input "**********"
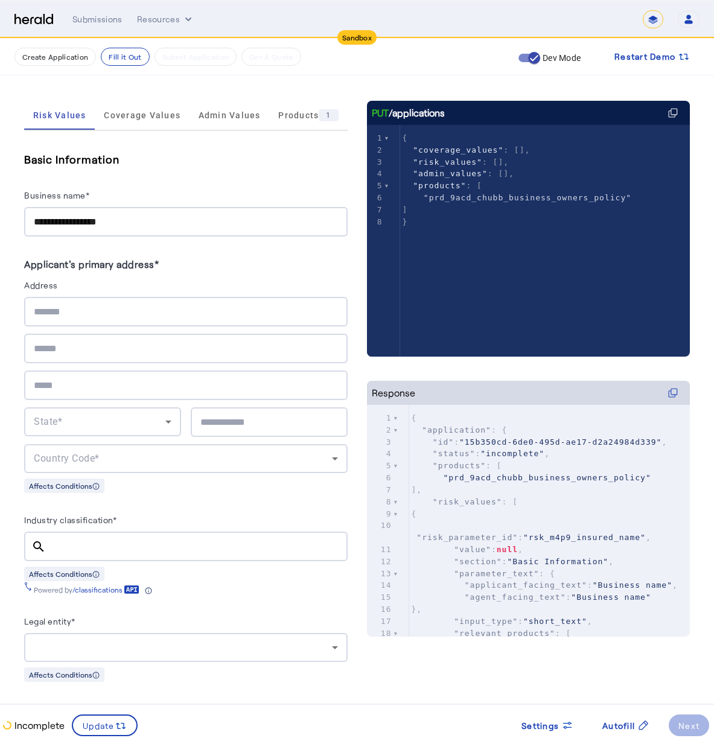
click at [215, 329] on div "State* Country Code*" at bounding box center [185, 385] width 323 height 176
type input "**********"
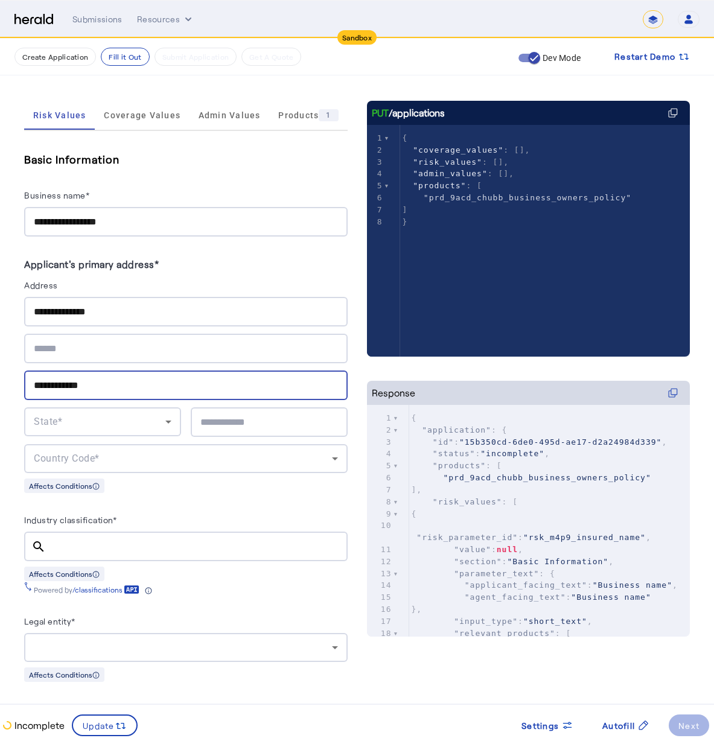
type input "**********"
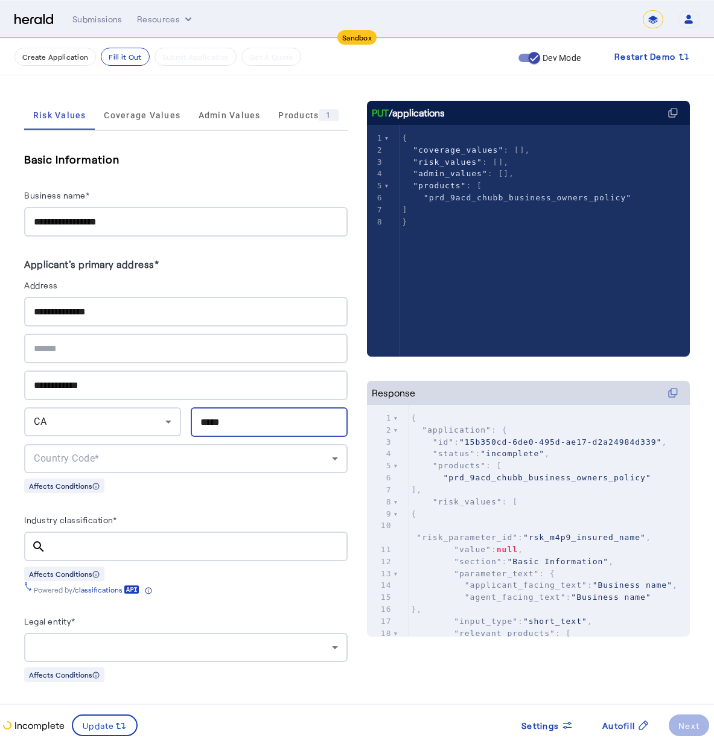
type input "*****"
click at [173, 430] on div "CA" at bounding box center [102, 421] width 157 height 29
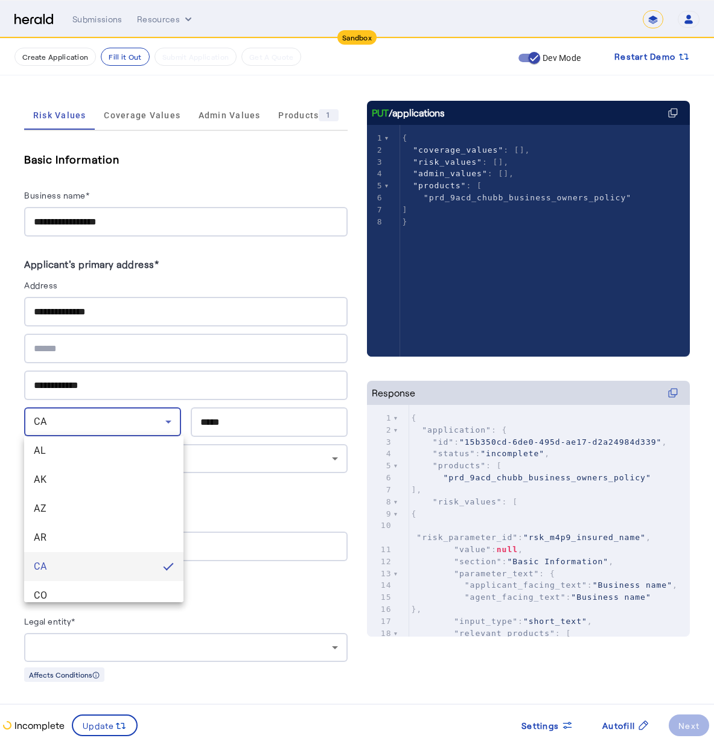
click at [198, 447] on div at bounding box center [357, 370] width 714 height 741
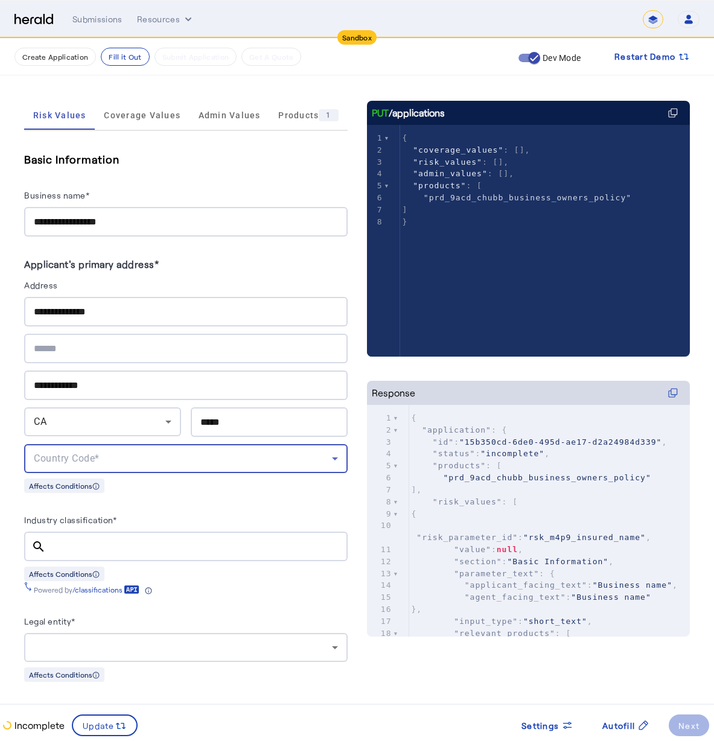
click at [197, 456] on div "Country Code*" at bounding box center [183, 458] width 298 height 14
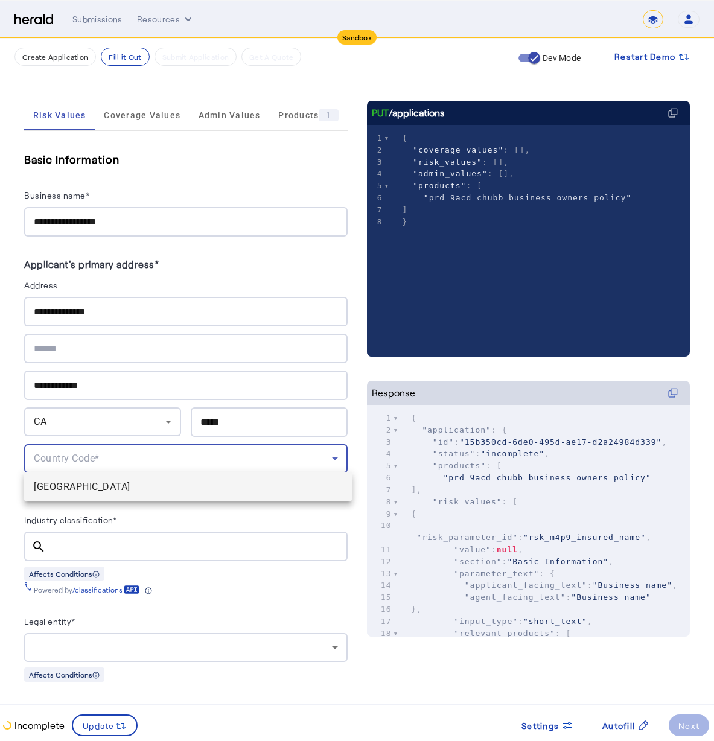
click at [185, 489] on span "[GEOGRAPHIC_DATA]" at bounding box center [188, 487] width 308 height 14
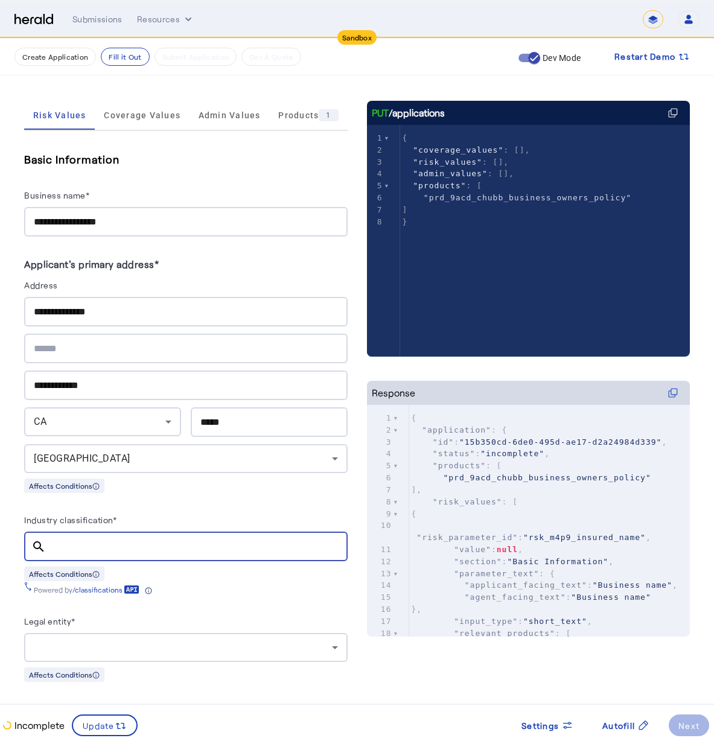
click at [182, 540] on input "Industry classification*" at bounding box center [197, 547] width 282 height 14
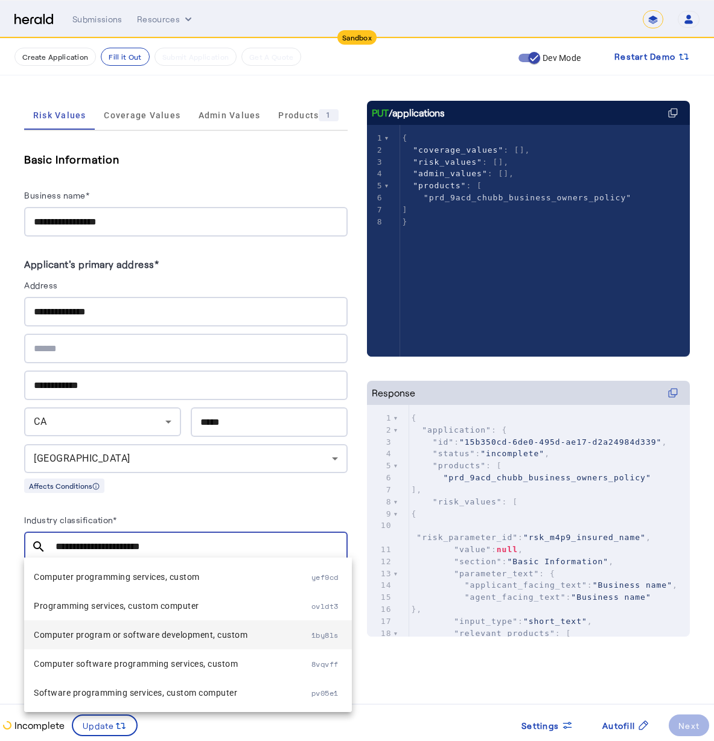
type input "**********"
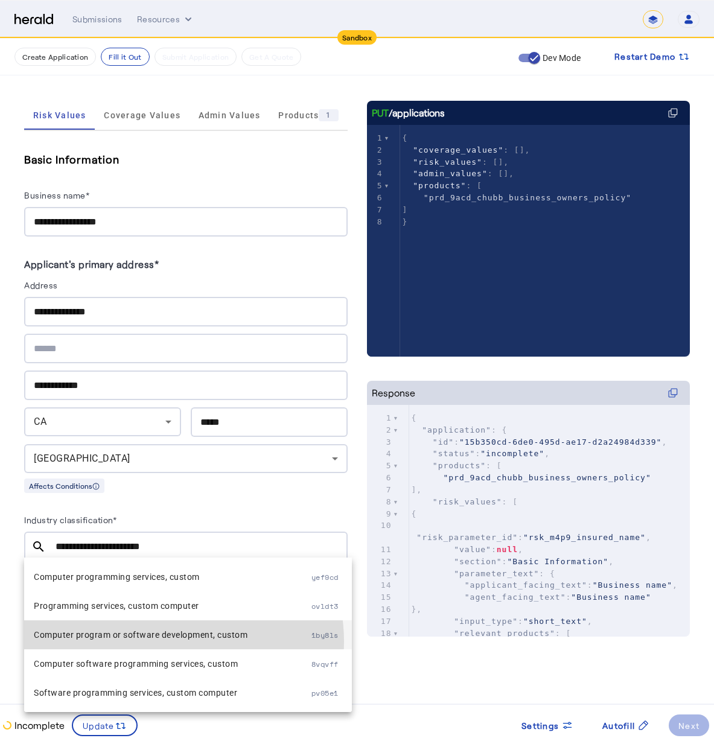
click at [170, 642] on span "Computer program or software development, custom" at bounding box center [173, 635] width 278 height 14
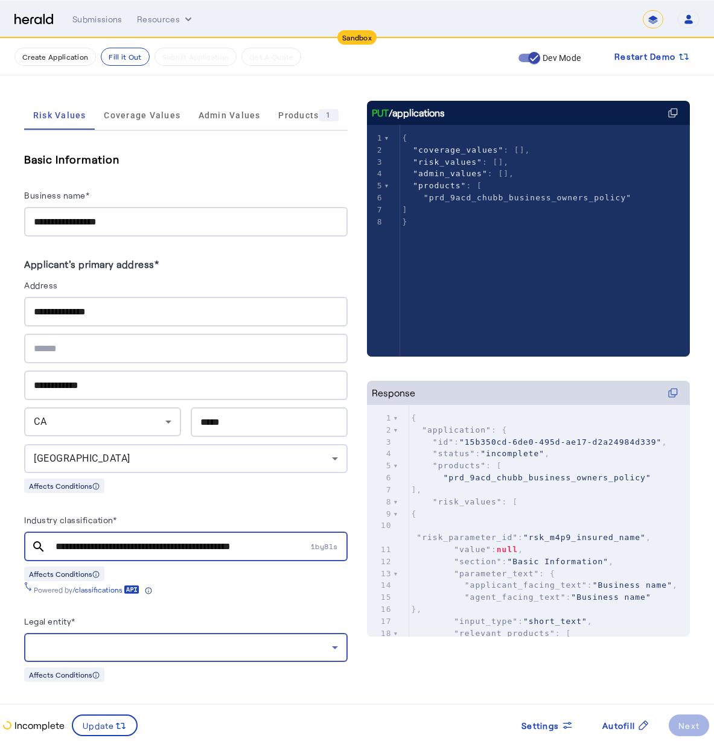
click at [127, 640] on div at bounding box center [183, 647] width 298 height 14
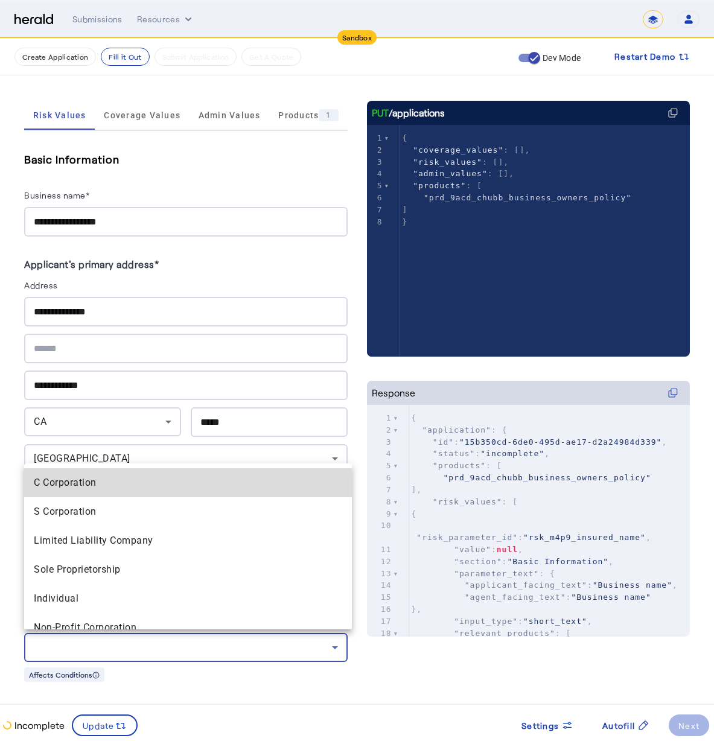
click at [205, 487] on span "C Corporation" at bounding box center [188, 483] width 308 height 14
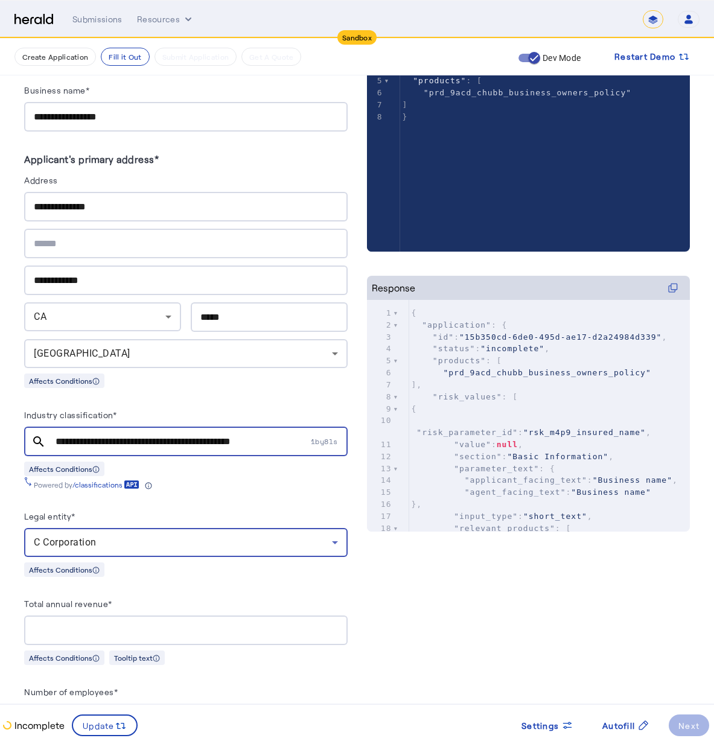
scroll to position [364, 0]
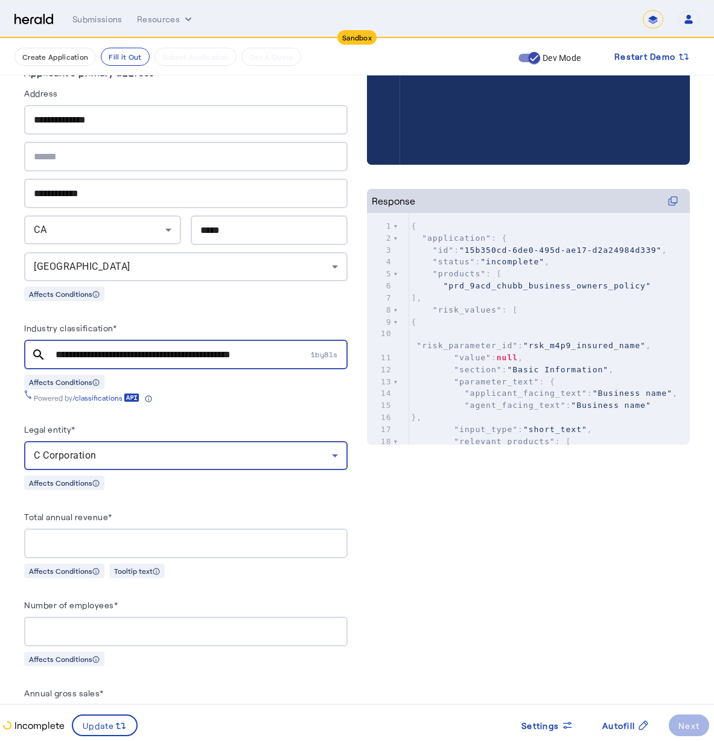
click at [109, 539] on input "Total annual revenue*" at bounding box center [186, 544] width 304 height 14
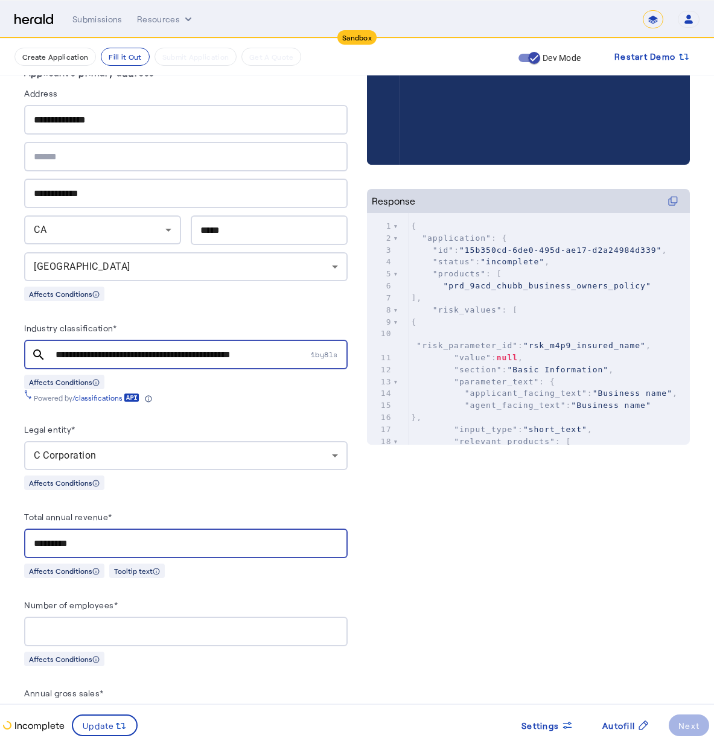
type input "**********"
click at [264, 608] on div "Number of employees*" at bounding box center [185, 606] width 323 height 19
click at [267, 640] on div at bounding box center [186, 632] width 304 height 30
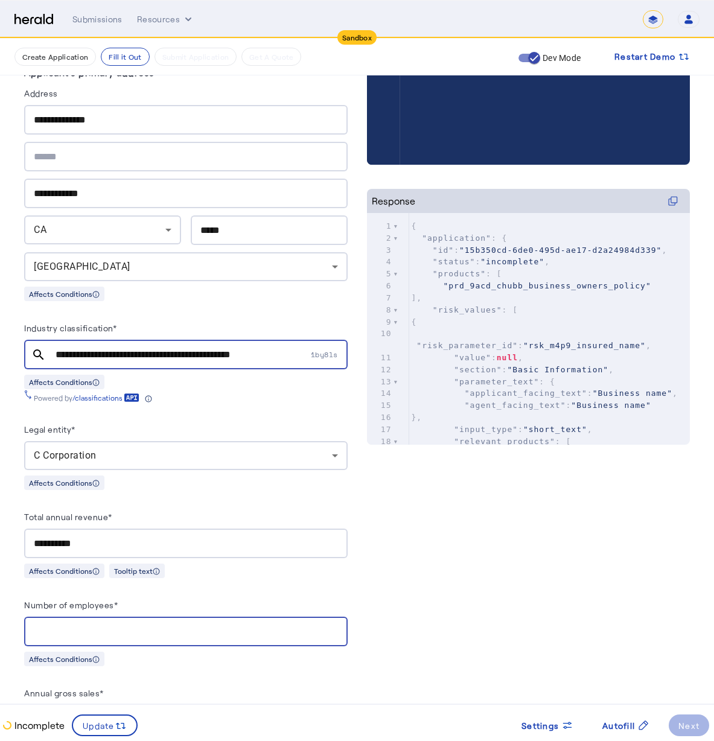
type input "*"
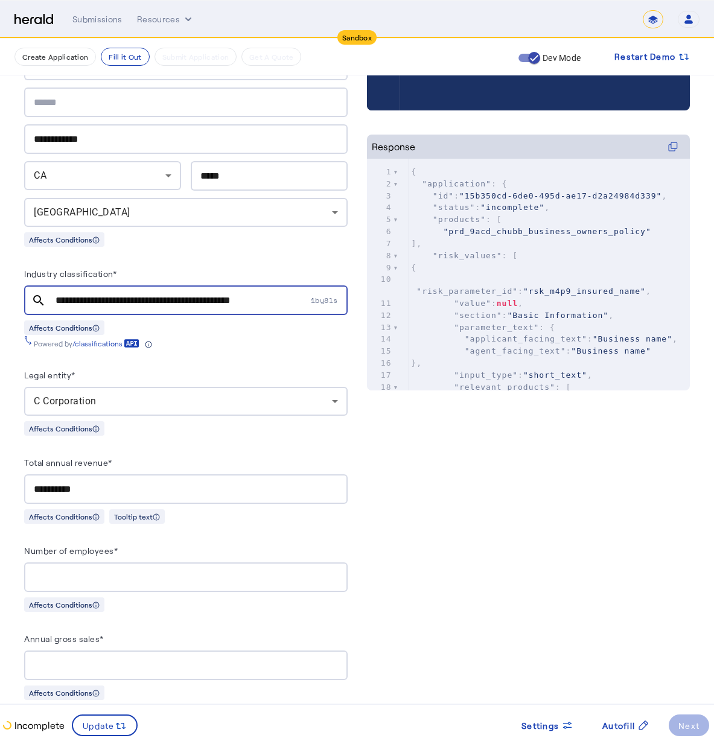
scroll to position [437, 0]
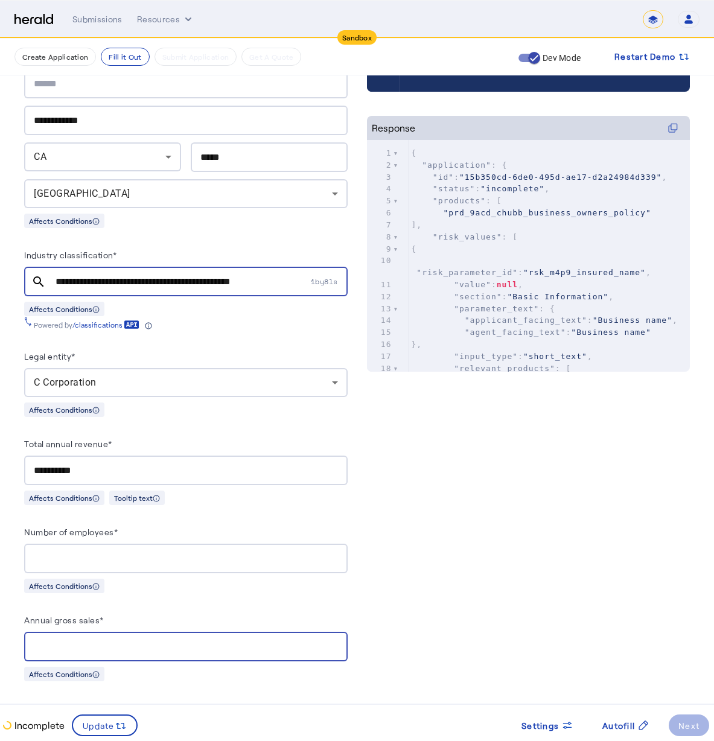
click at [139, 640] on input "Annual gross sales*" at bounding box center [186, 647] width 304 height 14
type input "**********"
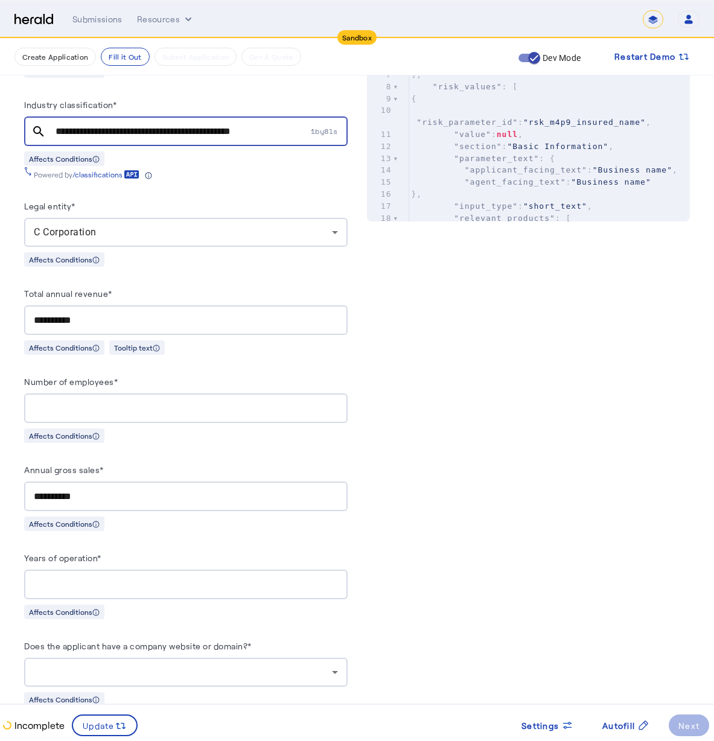
scroll to position [635, 0]
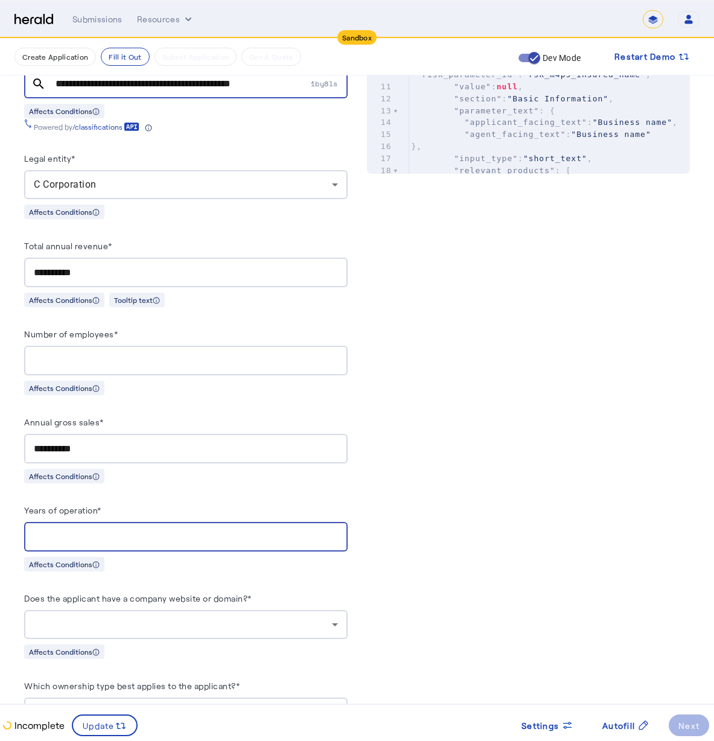
click at [99, 537] on input "Years of operation*" at bounding box center [186, 537] width 304 height 14
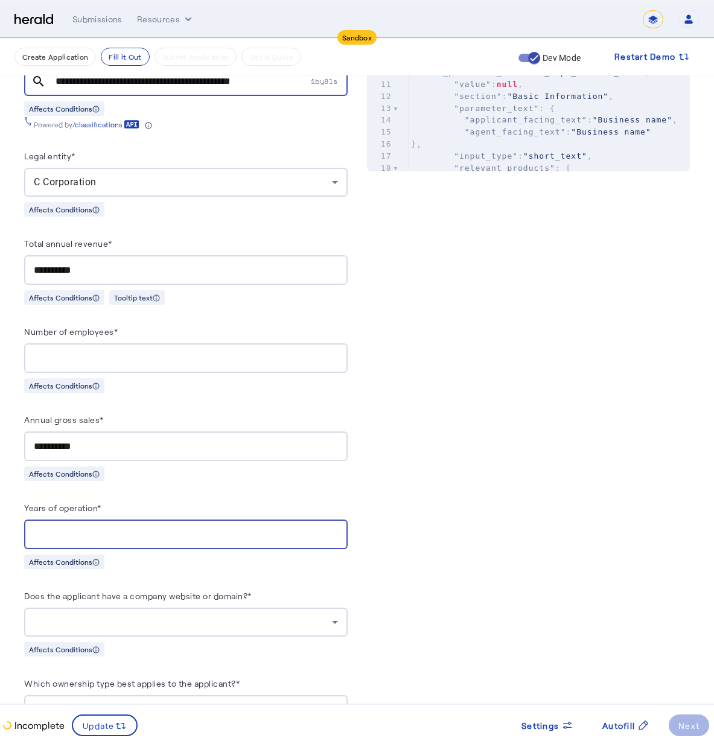
scroll to position [847, 0]
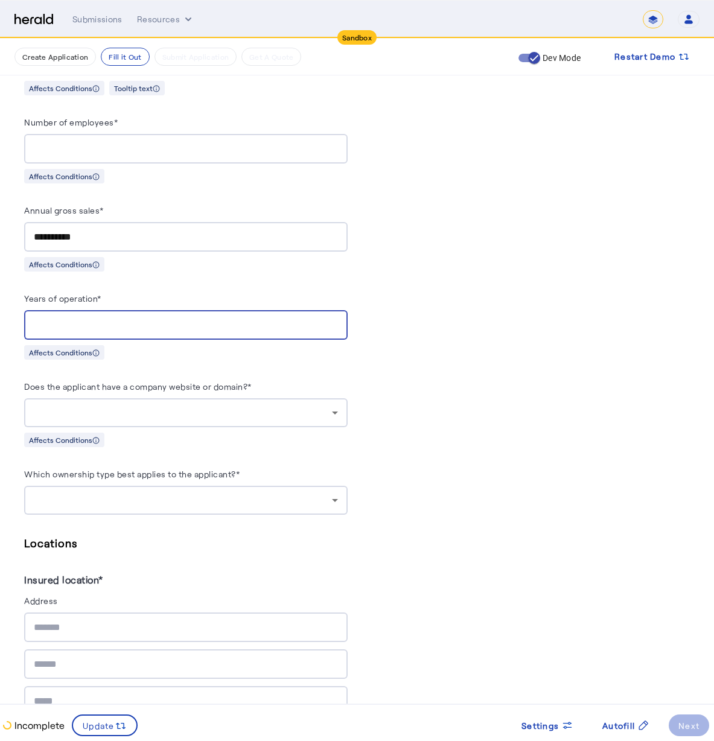
type input "*"
click at [252, 416] on div at bounding box center [186, 412] width 304 height 29
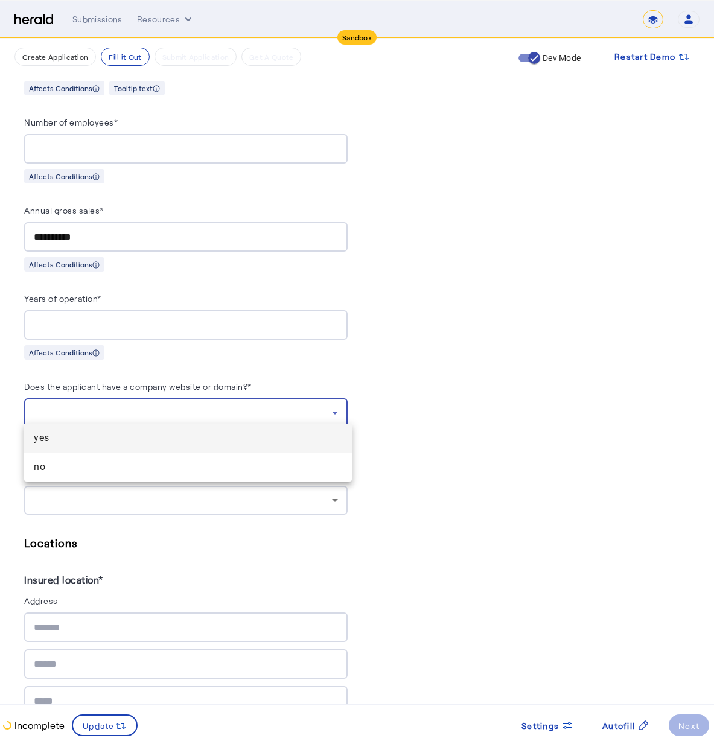
click at [257, 365] on div at bounding box center [357, 370] width 714 height 741
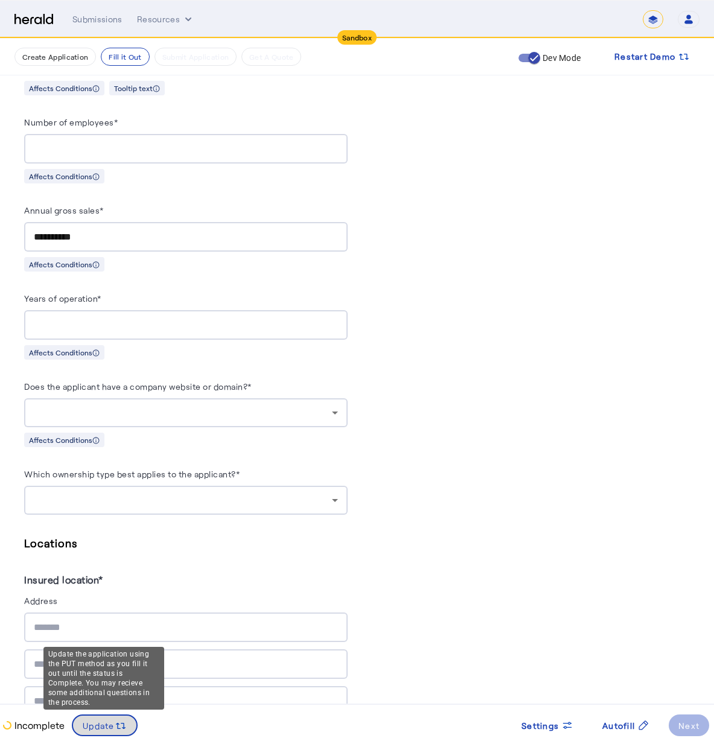
click at [106, 726] on span "Update" at bounding box center [99, 725] width 32 height 13
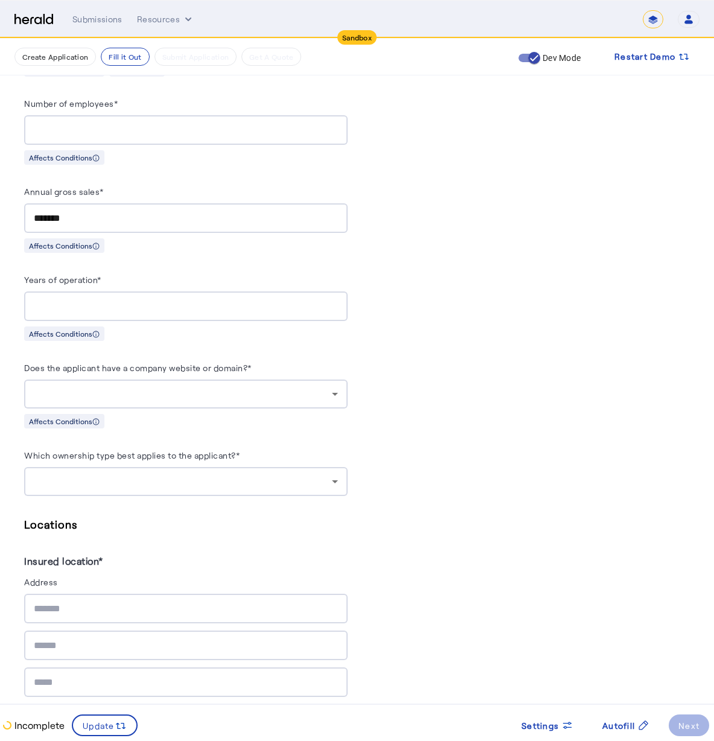
scroll to position [970, 0]
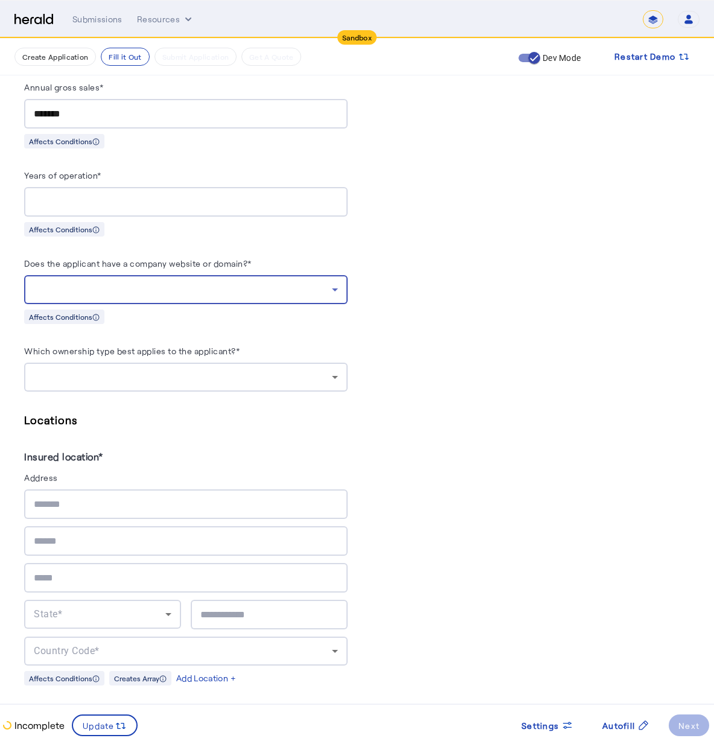
click at [144, 282] on div at bounding box center [183, 289] width 298 height 14
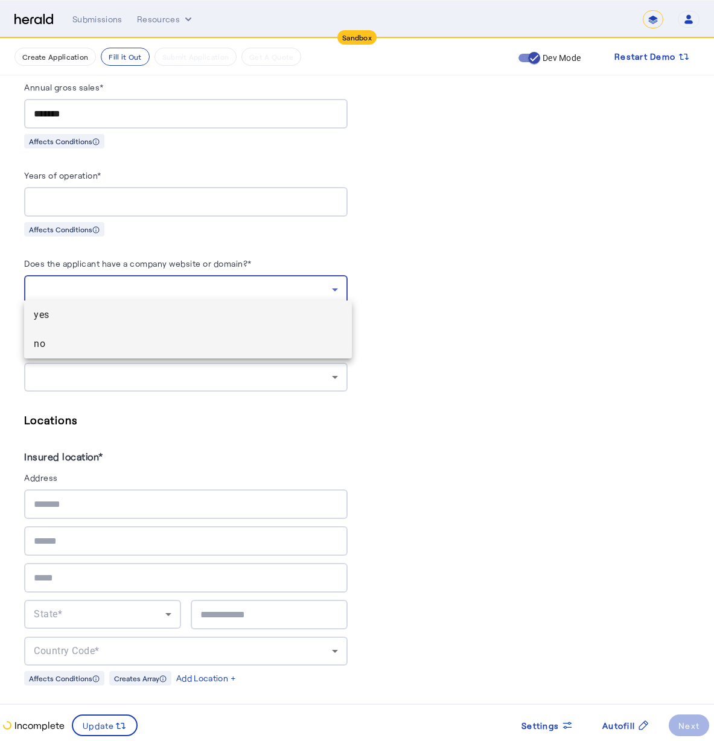
click at [144, 341] on span "no" at bounding box center [188, 344] width 308 height 14
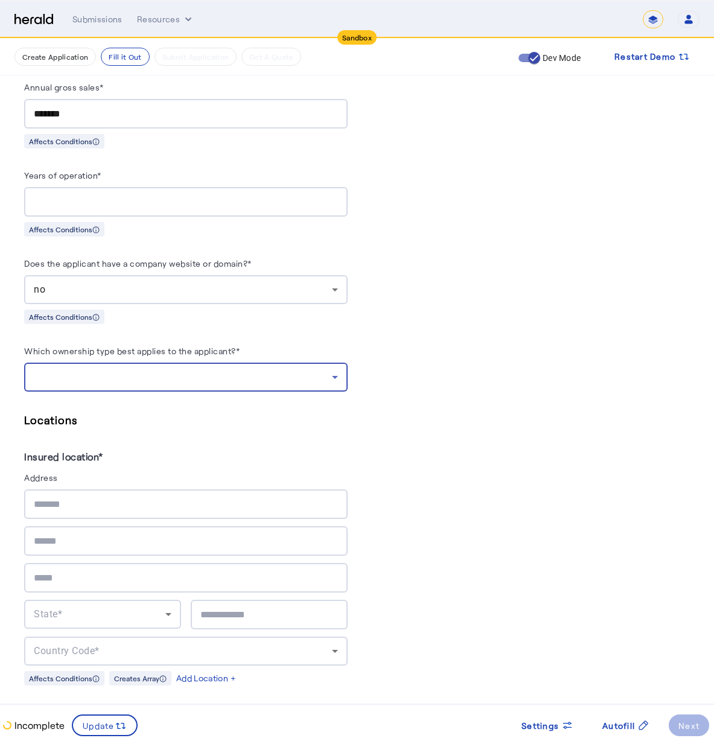
click at [245, 370] on div at bounding box center [183, 377] width 298 height 14
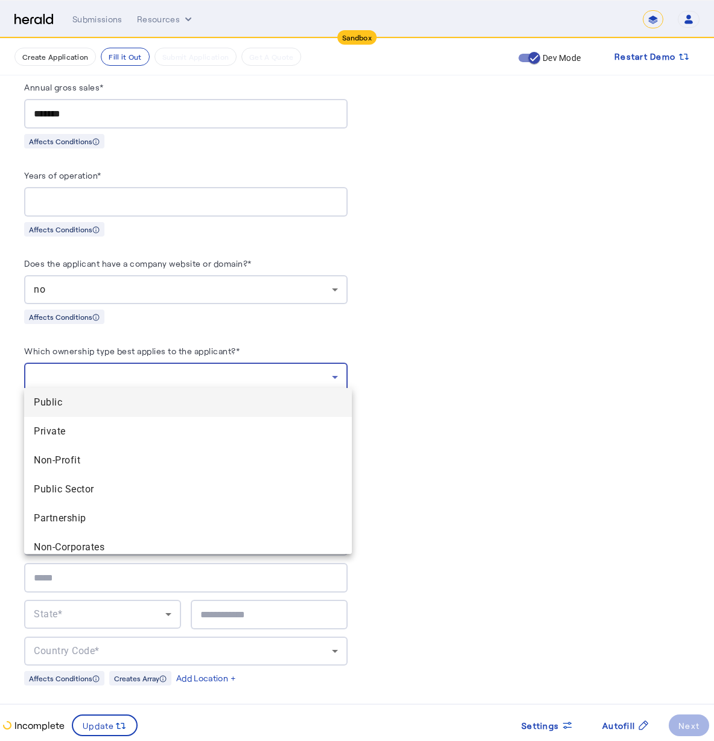
click at [238, 415] on mat-option "Public" at bounding box center [188, 402] width 328 height 29
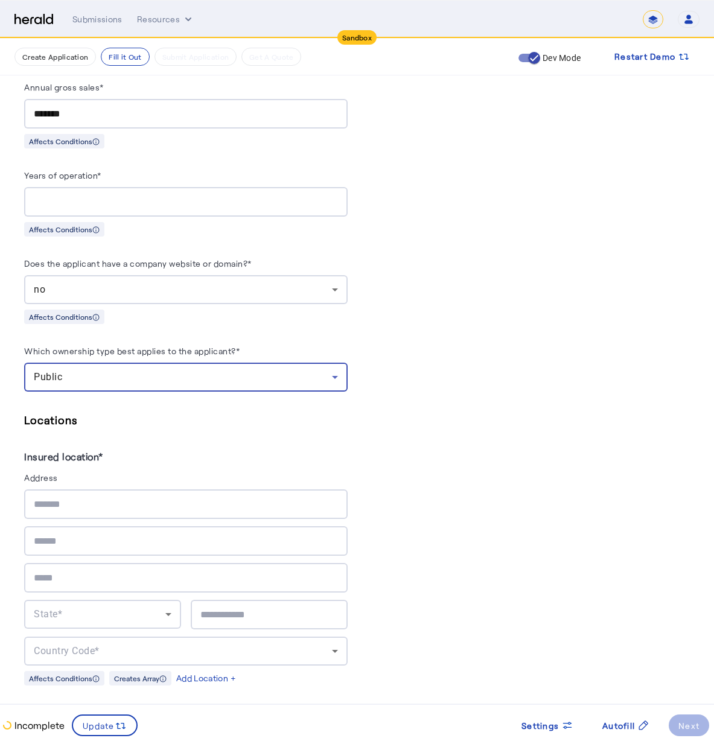
click at [223, 375] on div "Public" at bounding box center [183, 377] width 298 height 14
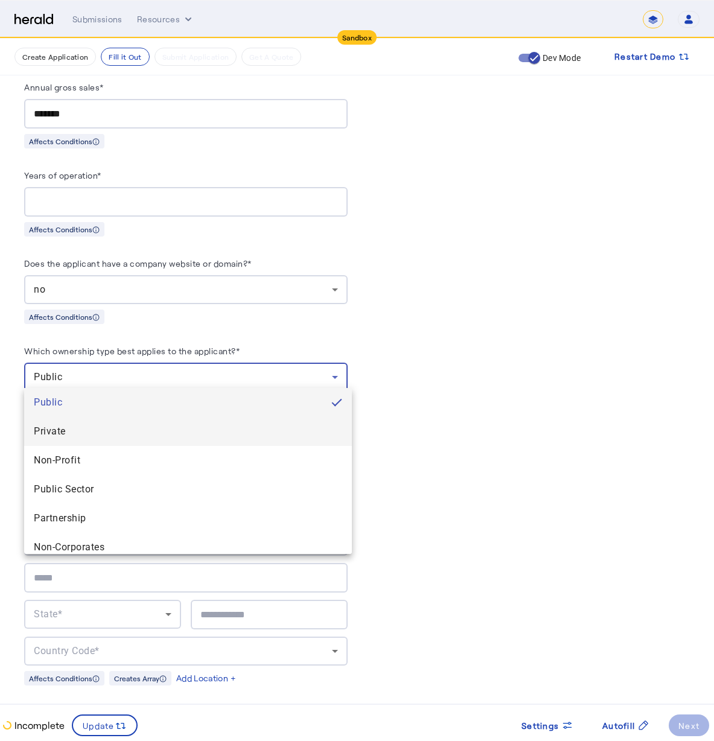
click at [235, 431] on span "Private" at bounding box center [188, 431] width 308 height 14
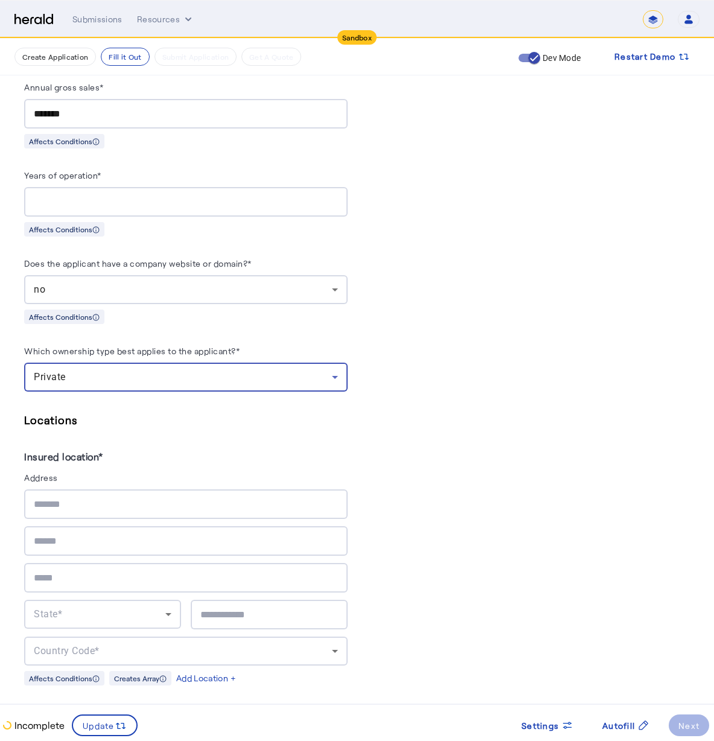
scroll to position [1060, 0]
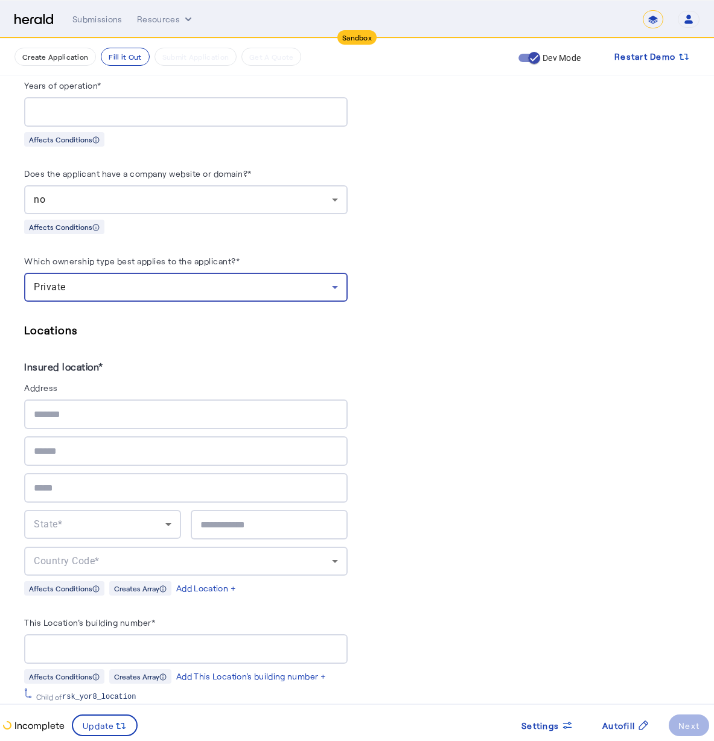
click at [106, 400] on div at bounding box center [186, 415] width 304 height 30
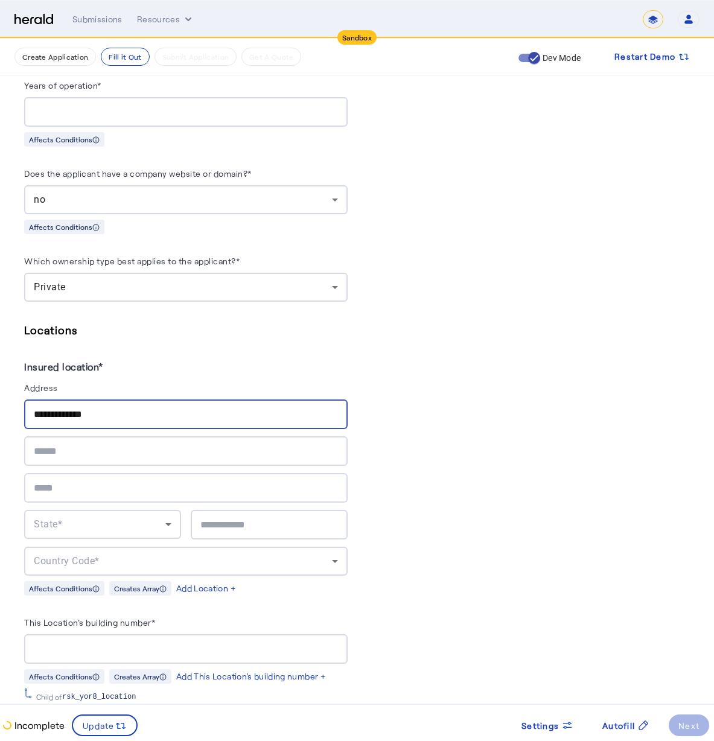
type input "**********"
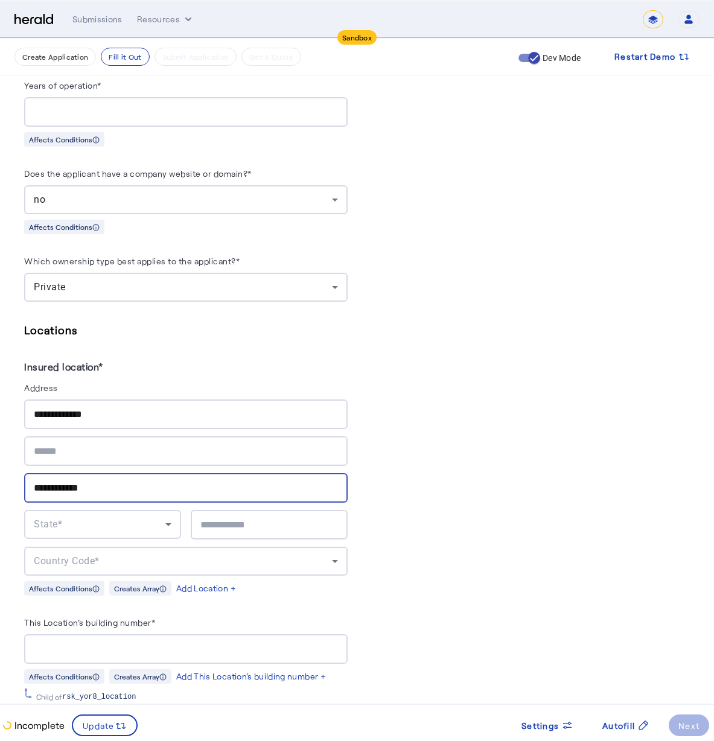
type input "**********"
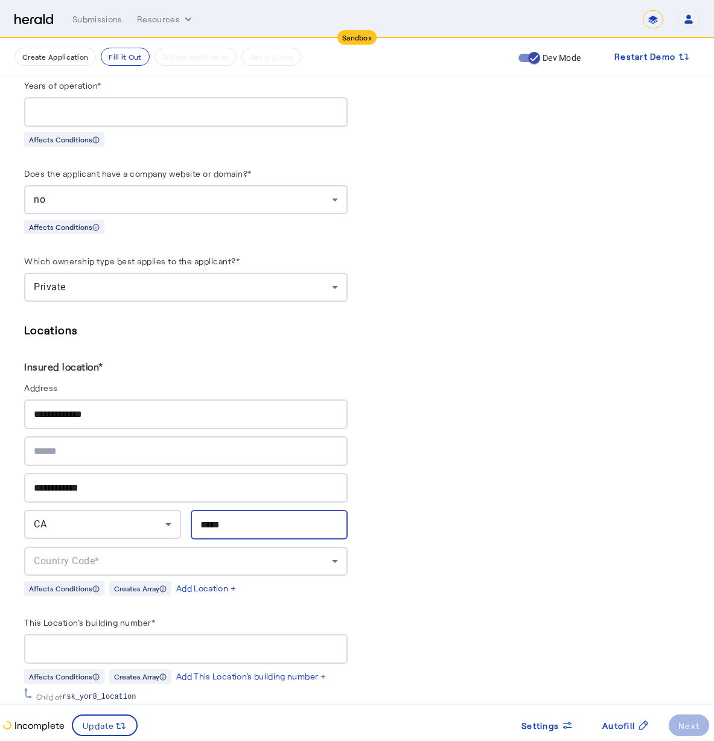
type input "*****"
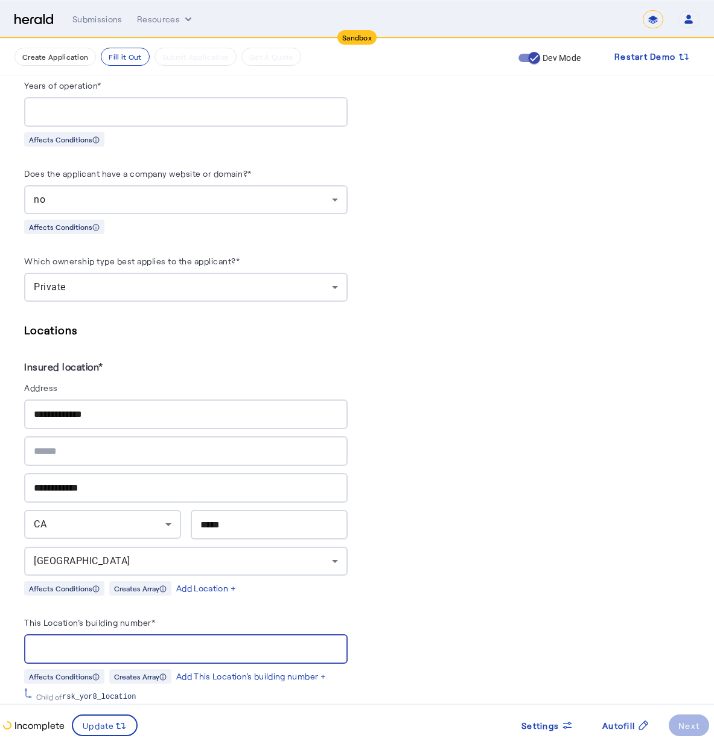
click at [174, 642] on input "This Location's building number*" at bounding box center [186, 649] width 304 height 14
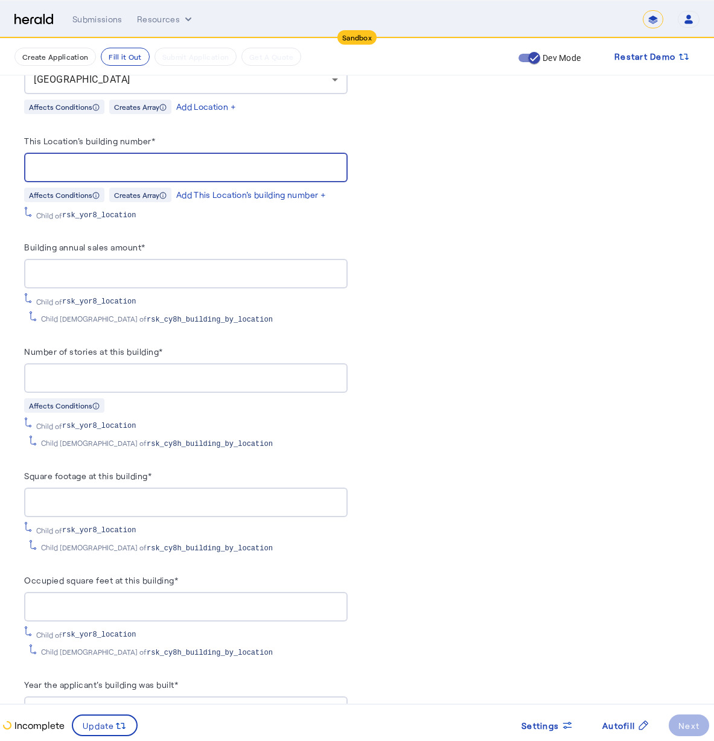
scroll to position [1539, 0]
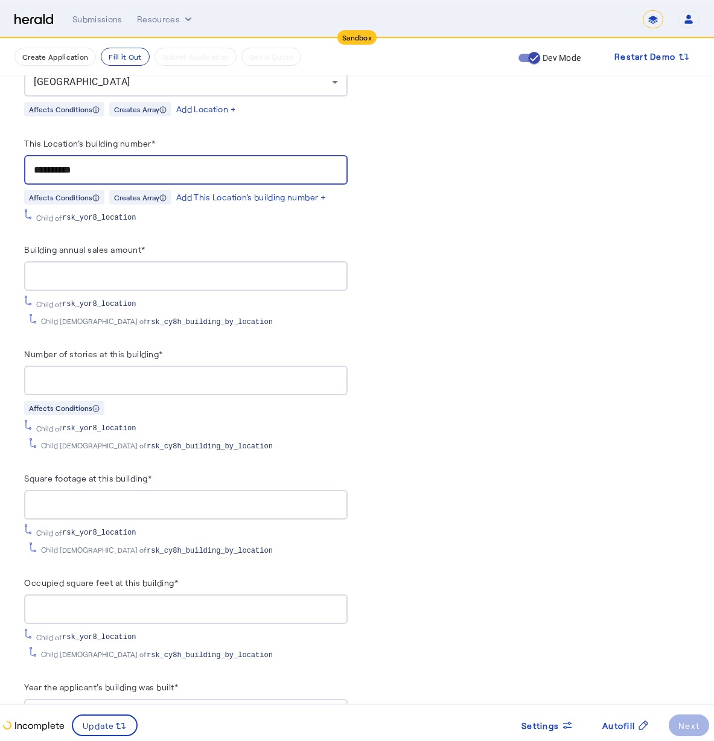
type input "**********"
click at [140, 274] on div at bounding box center [186, 276] width 304 height 30
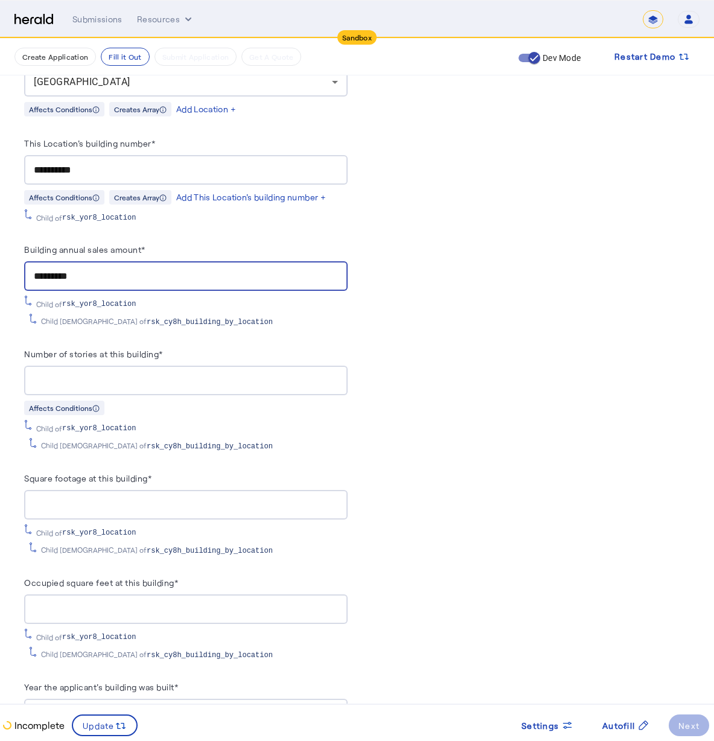
type input "**********"
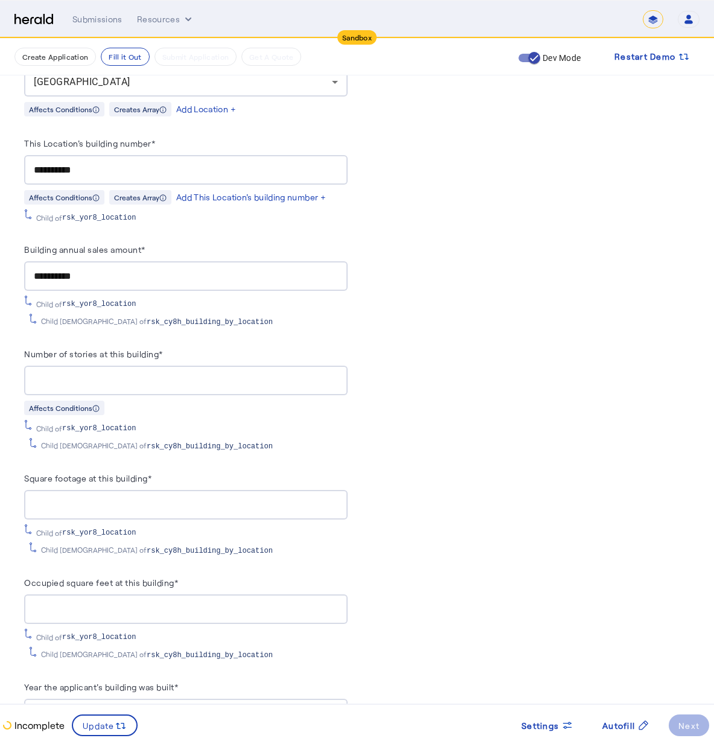
click at [266, 378] on div at bounding box center [186, 381] width 304 height 30
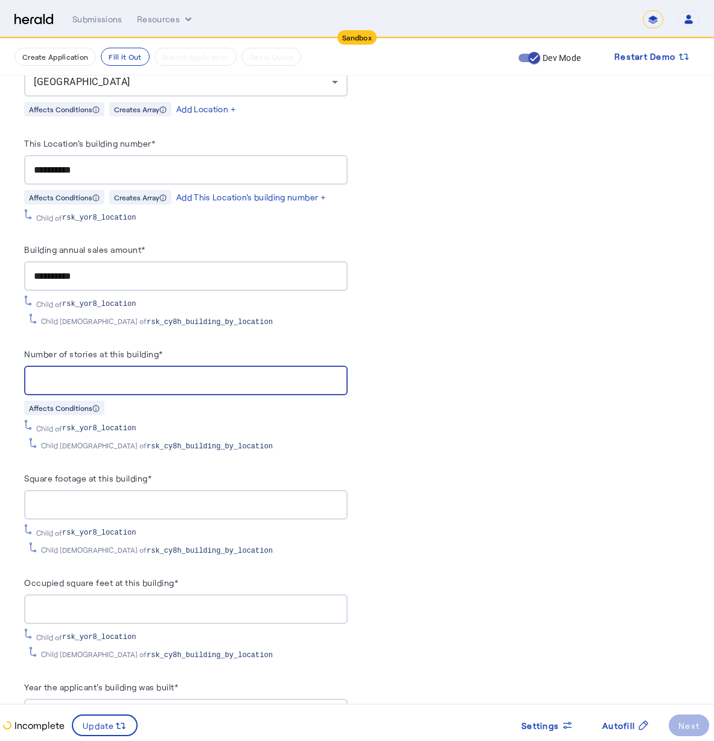
type input "*"
type input "**"
type input "*"
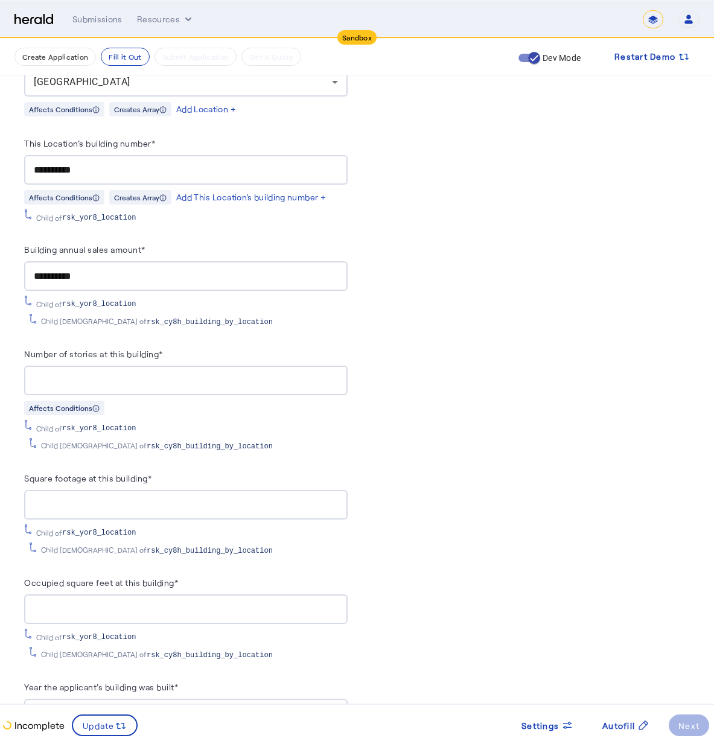
click at [167, 502] on div at bounding box center [186, 505] width 304 height 30
type input "****"
click at [155, 602] on input "Occupied square feet at this building*" at bounding box center [186, 609] width 304 height 14
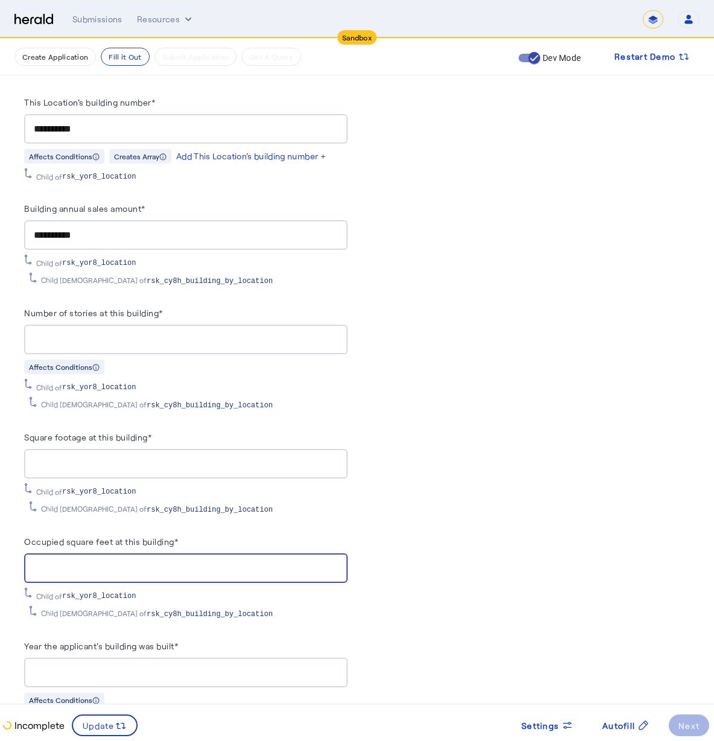
scroll to position [1631, 0]
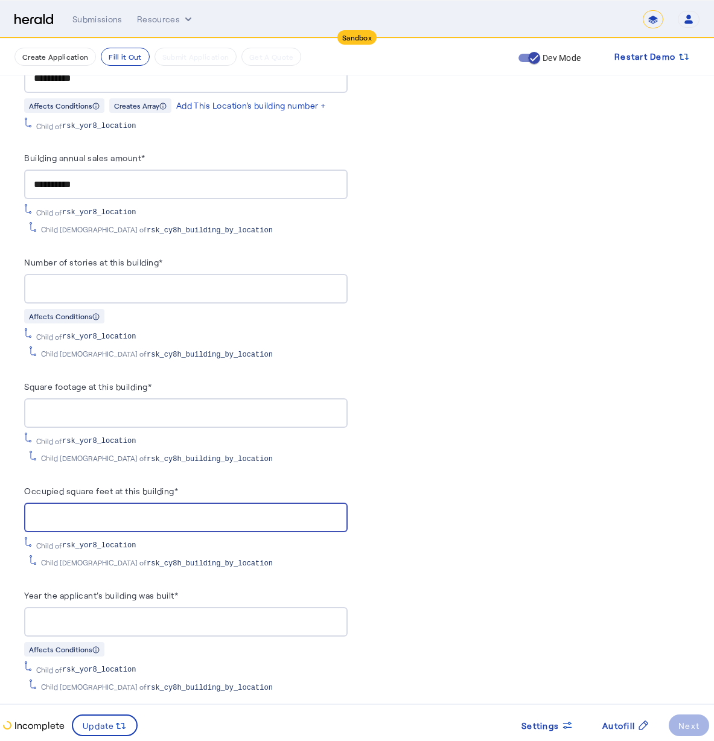
type input "****"
click at [153, 629] on div "Year the applicant's building was built* Affects Conditions Child of rsk_yor8_l…" at bounding box center [185, 640] width 323 height 105
click at [159, 621] on div at bounding box center [186, 622] width 304 height 30
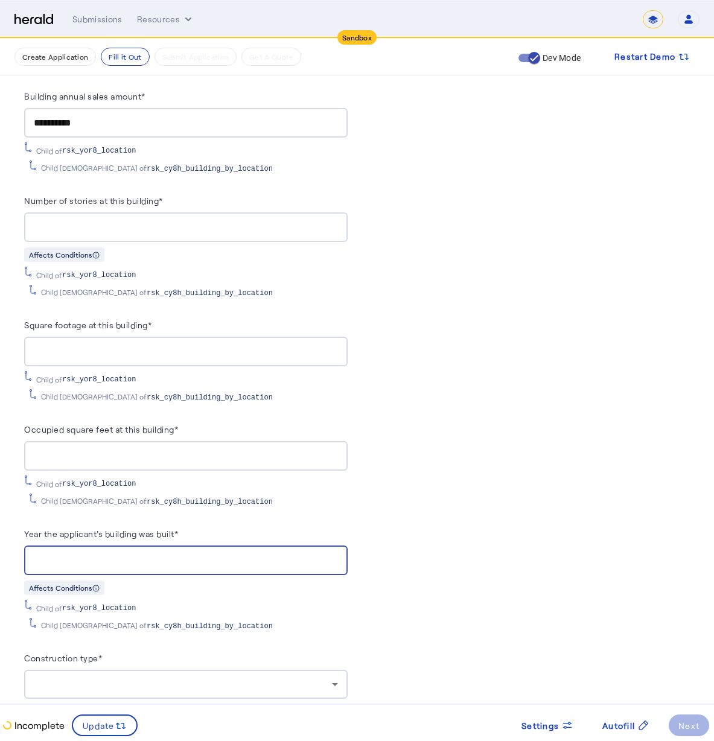
scroll to position [1708, 0]
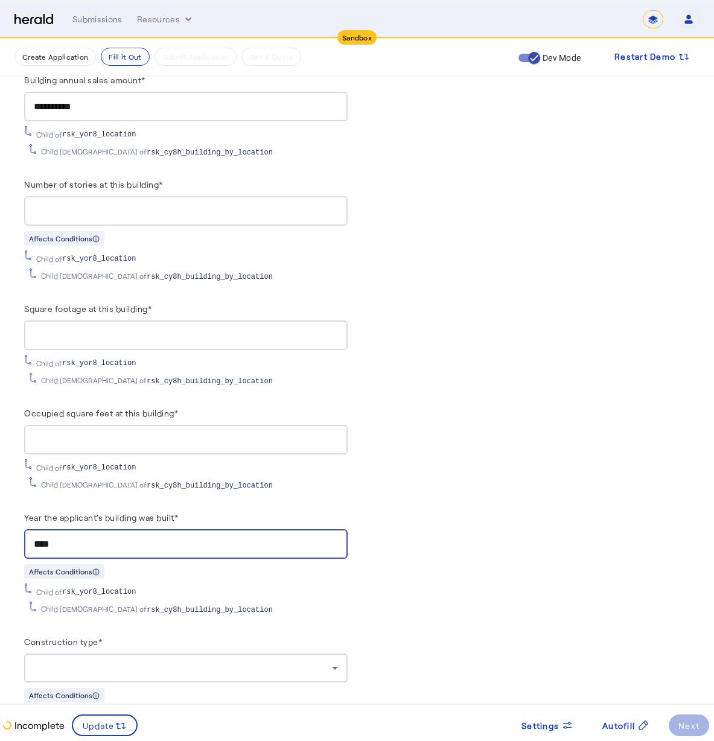
type input "****"
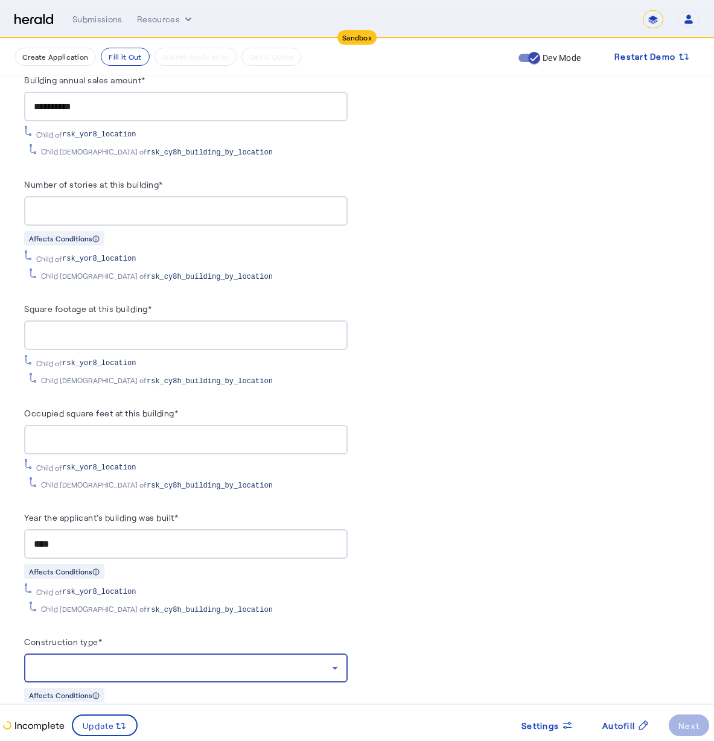
click at [201, 661] on div at bounding box center [183, 668] width 298 height 14
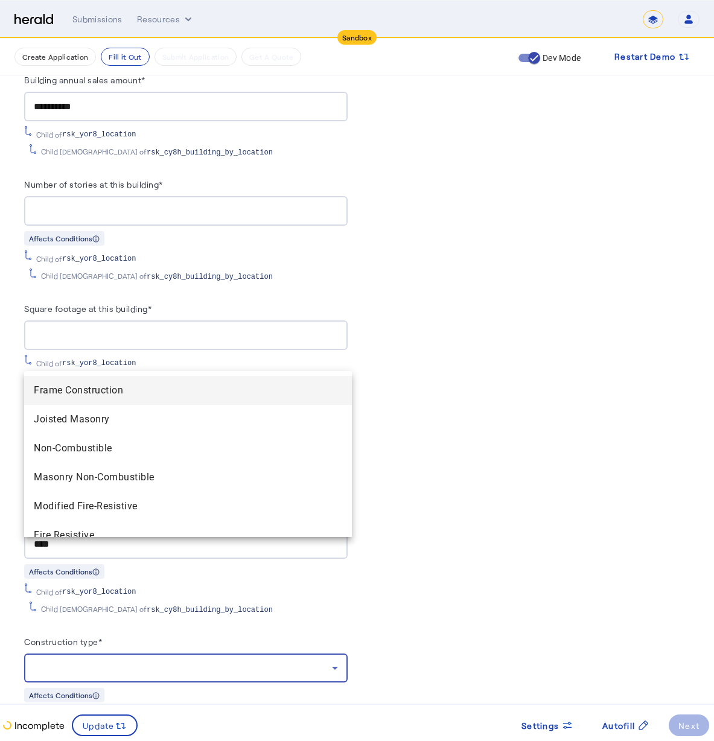
scroll to position [1905, 0]
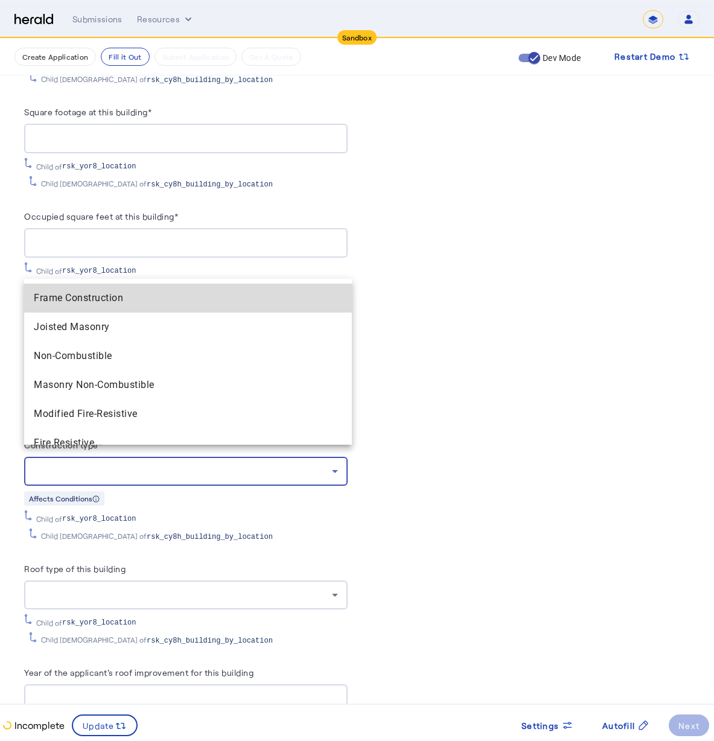
click at [264, 306] on Construction "Frame Construction" at bounding box center [188, 298] width 328 height 29
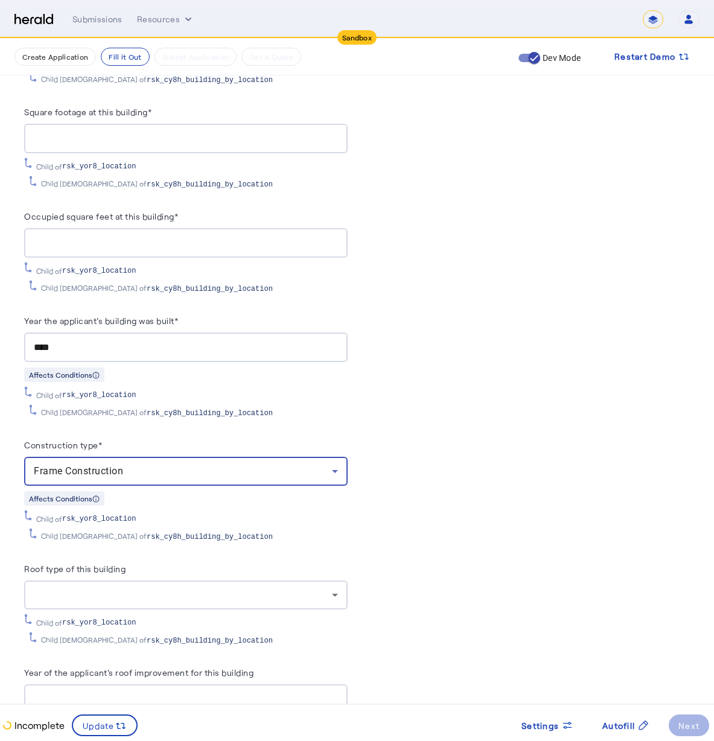
click at [337, 464] on icon at bounding box center [335, 471] width 14 height 14
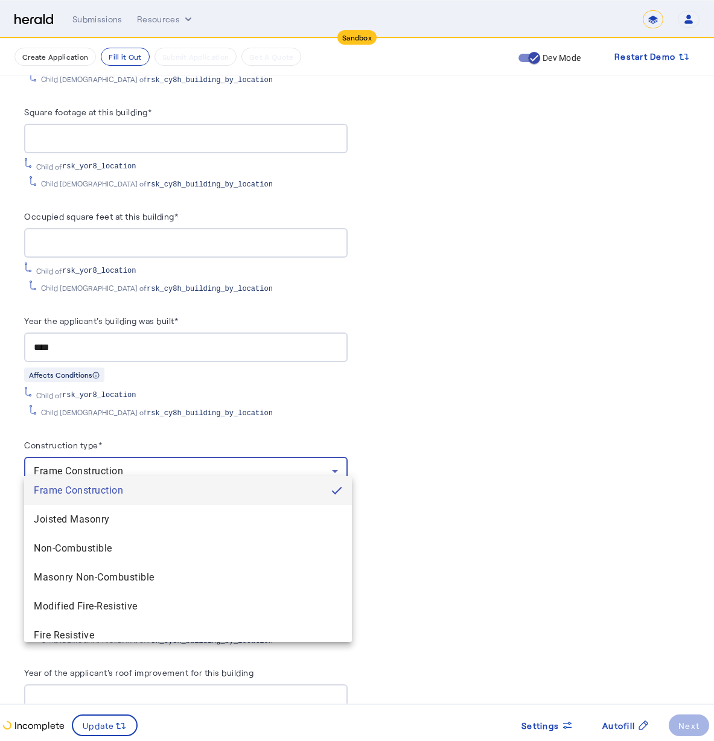
click at [317, 456] on div at bounding box center [357, 370] width 714 height 741
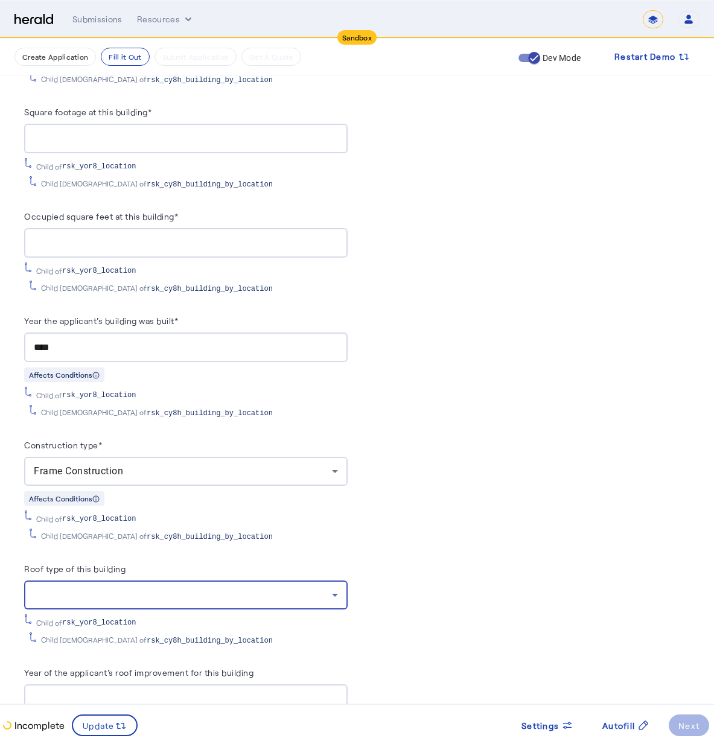
click at [110, 588] on div at bounding box center [183, 595] width 298 height 14
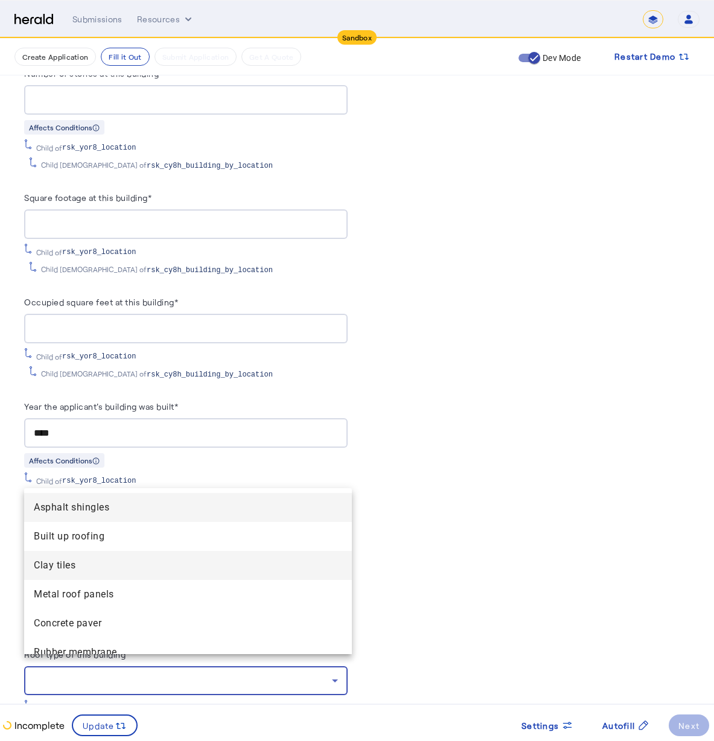
scroll to position [1817, 0]
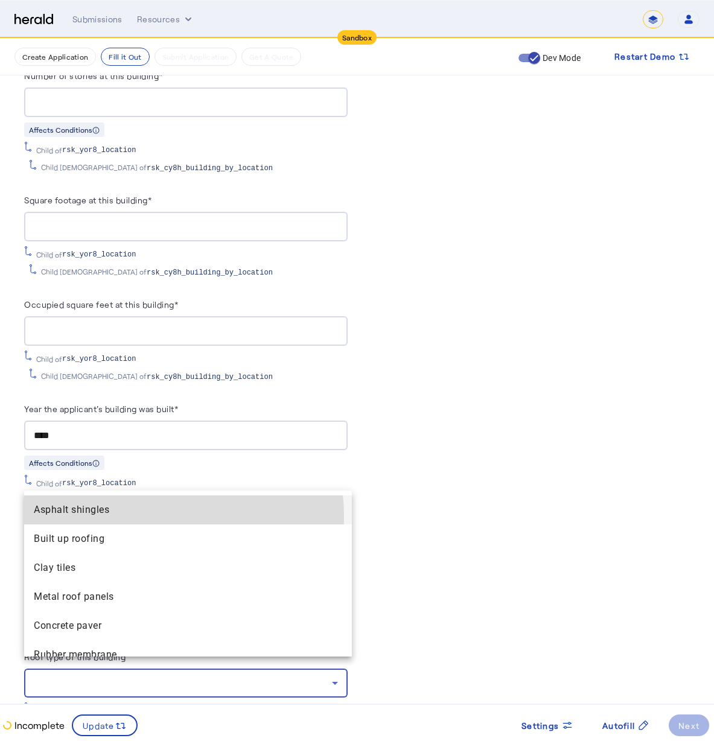
click at [149, 517] on span "Asphalt shingles" at bounding box center [188, 510] width 308 height 14
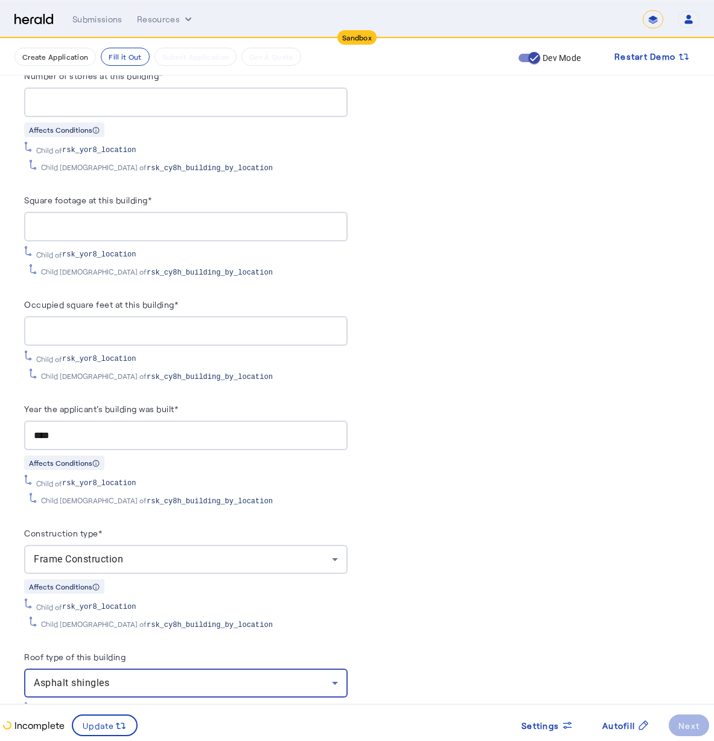
click at [288, 602] on div "Child of rsk_yor8_location Child 2 of rsk_cy8h_building_by_location" at bounding box center [185, 614] width 323 height 31
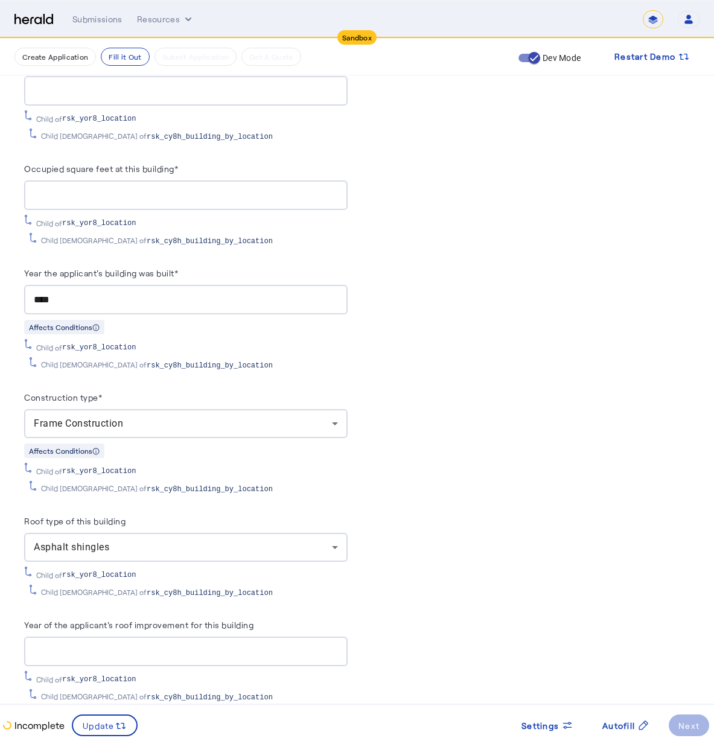
scroll to position [2017, 0]
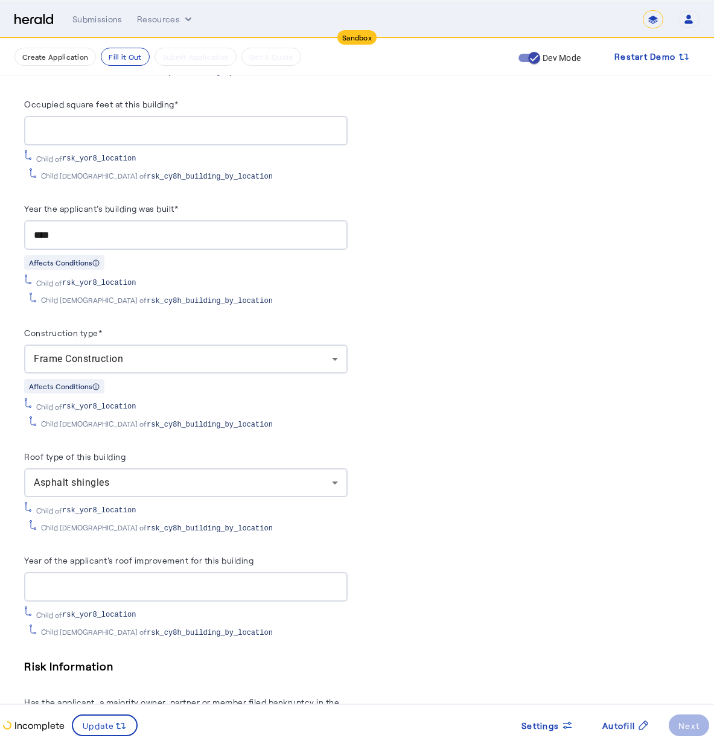
click at [212, 586] on div at bounding box center [186, 587] width 304 height 30
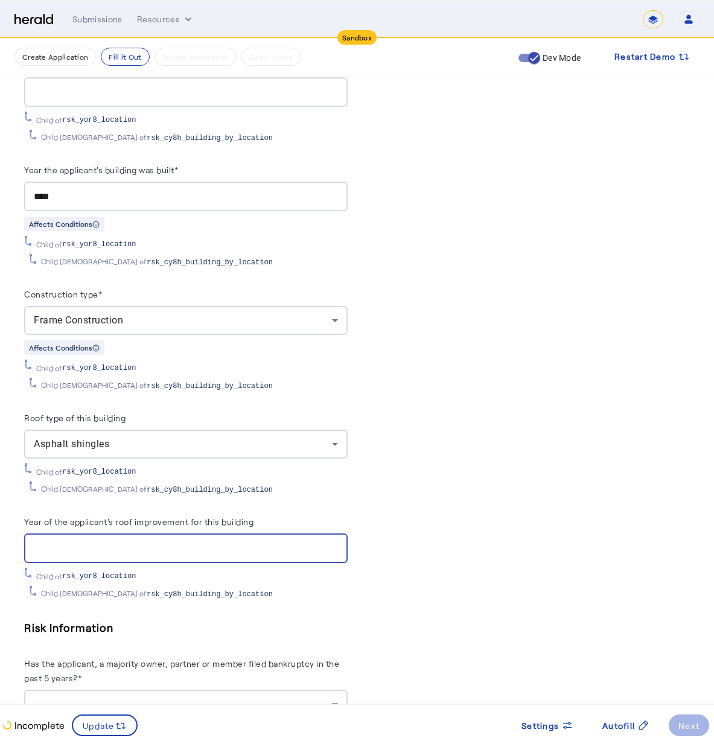
scroll to position [2076, 0]
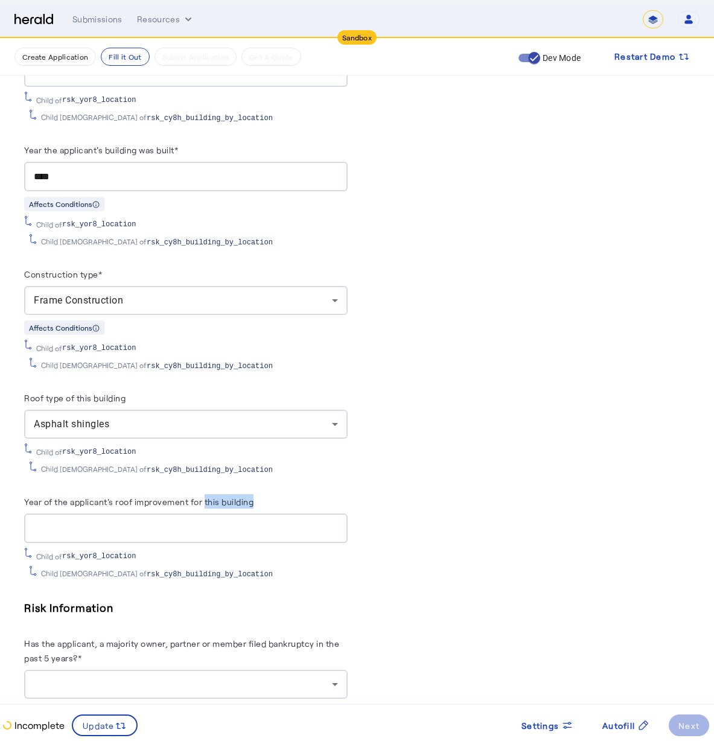
drag, startPoint x: 208, startPoint y: 492, endPoint x: 170, endPoint y: 490, distance: 37.5
click at [175, 497] on label "Year of the applicant's roof improvement for this building" at bounding box center [138, 502] width 229 height 10
click at [175, 521] on input "Year of the applicant's roof improvement for this building" at bounding box center [186, 528] width 304 height 14
click at [167, 497] on label "Year of the applicant's roof improvement for this building" at bounding box center [138, 502] width 229 height 10
click at [167, 521] on input "Year of the applicant's roof improvement for this building" at bounding box center [186, 528] width 304 height 14
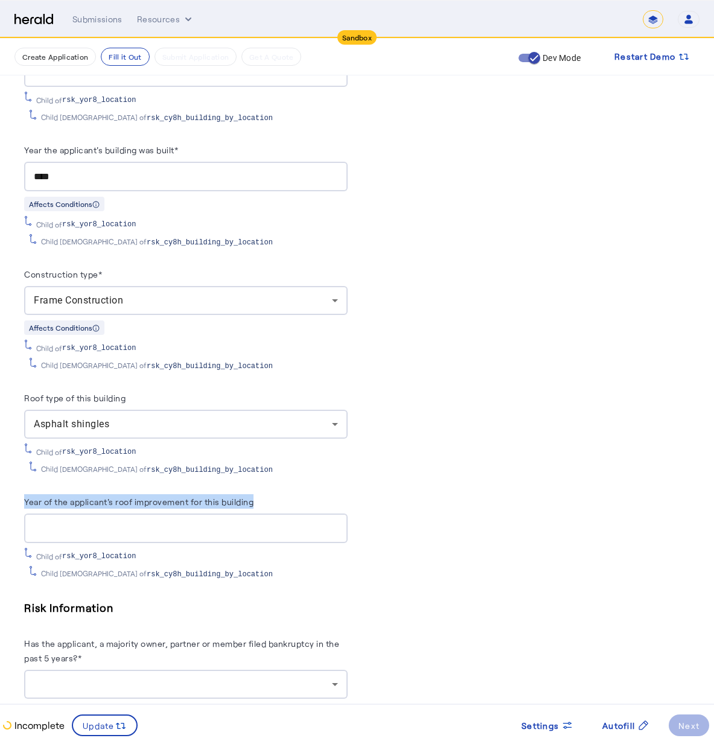
drag, startPoint x: 48, startPoint y: 482, endPoint x: 249, endPoint y: 501, distance: 201.9
click at [249, 501] on div "**********" at bounding box center [185, 142] width 323 height 874
click at [253, 521] on input "Year of the applicant's roof improvement for this building" at bounding box center [186, 528] width 304 height 14
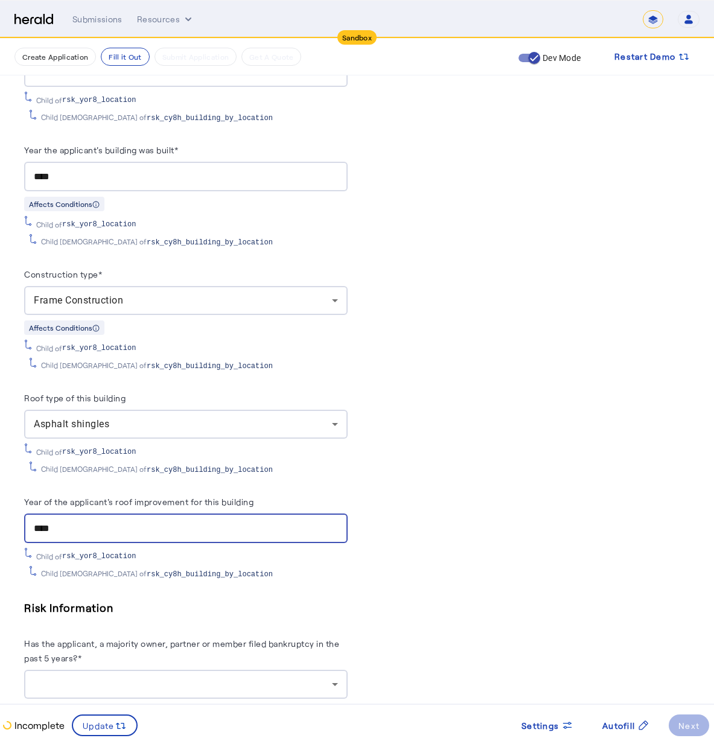
type input "****"
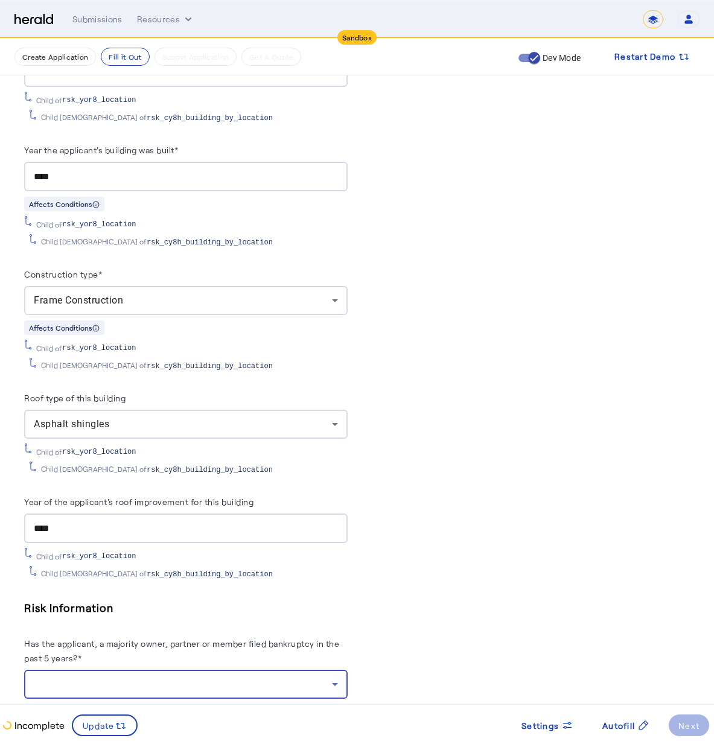
click at [215, 670] on div at bounding box center [186, 684] width 304 height 29
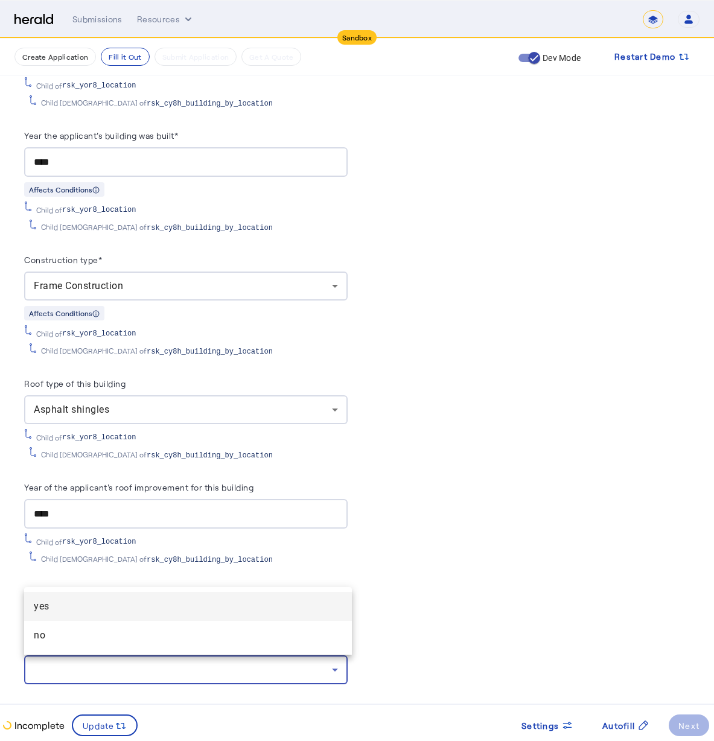
scroll to position [2199, 0]
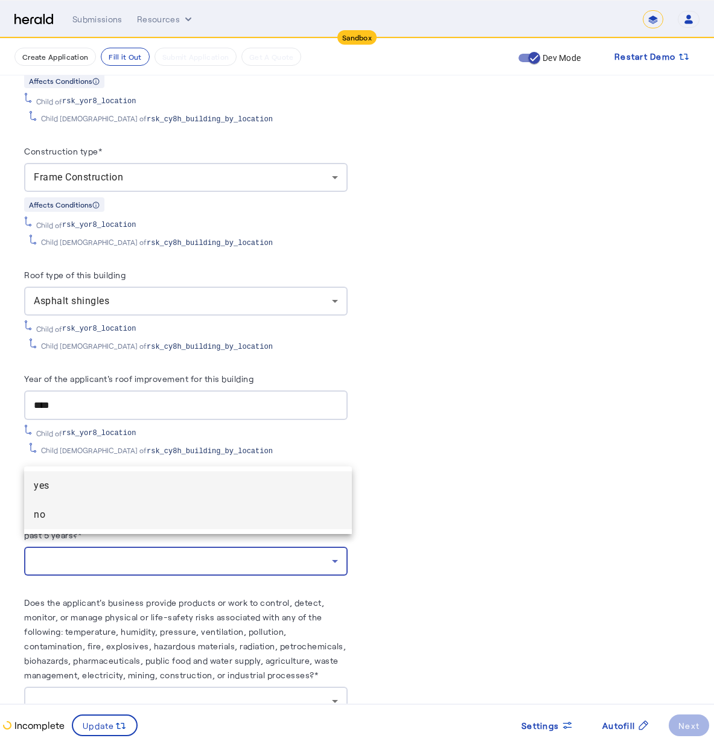
click at [276, 524] on mat-option "no" at bounding box center [188, 514] width 328 height 29
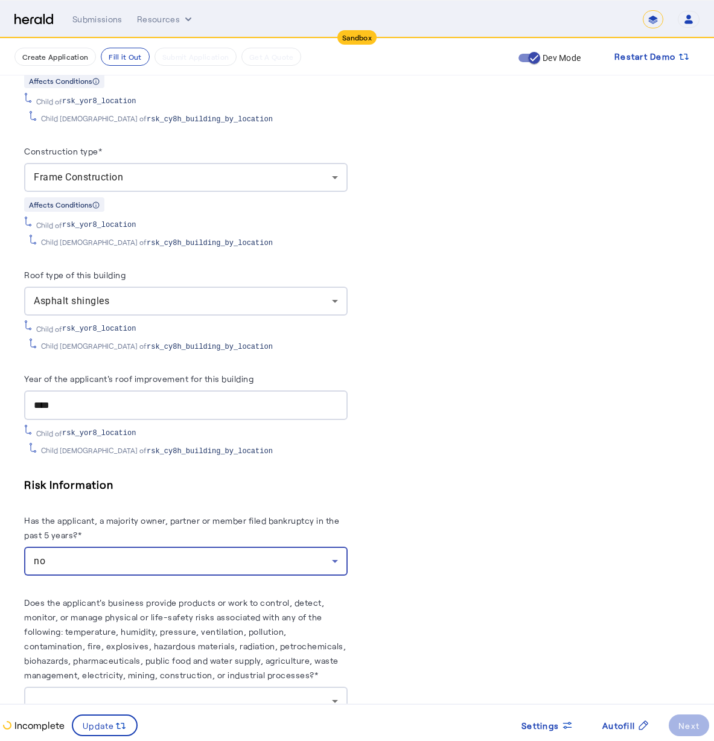
click at [429, 538] on div "PUT /applications xxxxxxxxxx 8 68 1 { 2 "coverage_values" : [], 3 "risk_values"…" at bounding box center [528, 152] width 323 height 4156
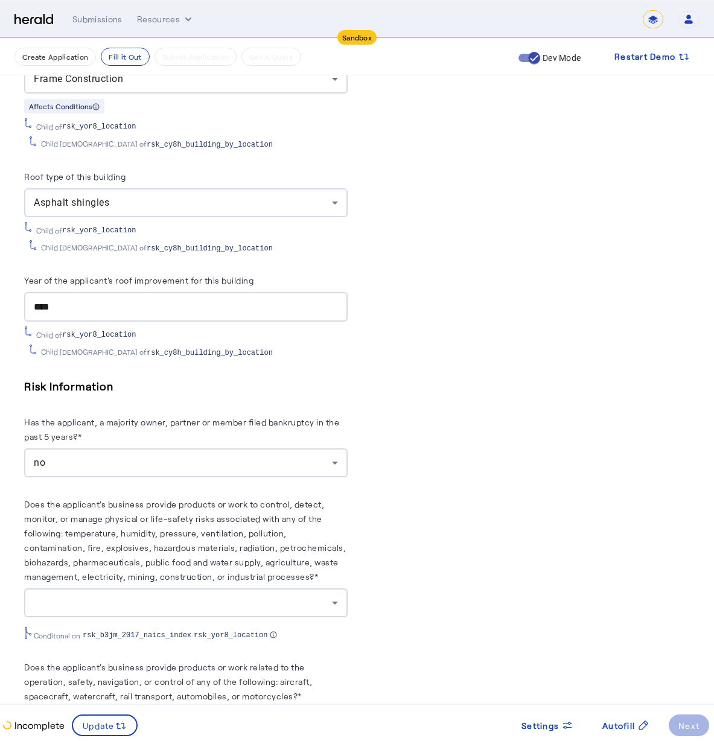
scroll to position [2535, 0]
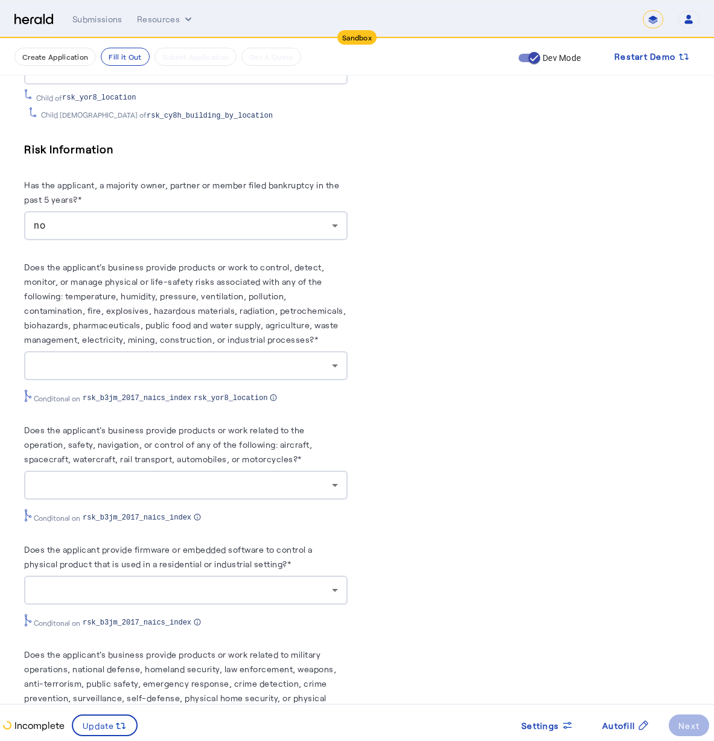
click at [199, 358] on div at bounding box center [183, 365] width 298 height 14
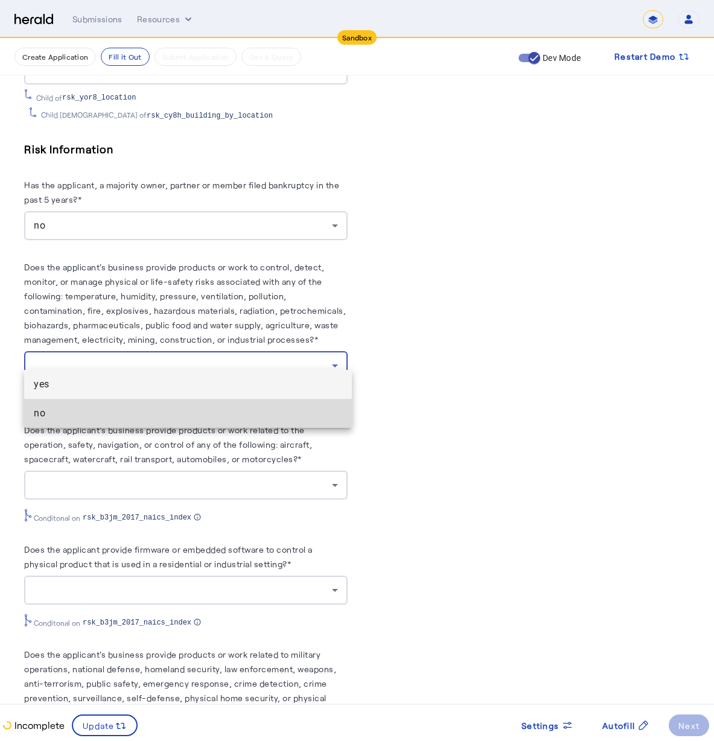
click at [209, 409] on span "no" at bounding box center [188, 413] width 308 height 14
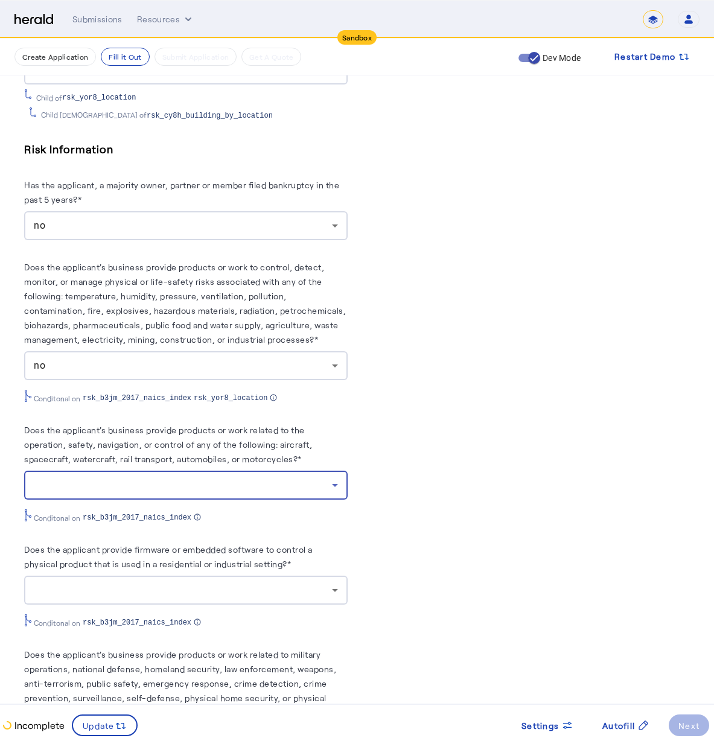
click at [159, 478] on div at bounding box center [183, 485] width 298 height 14
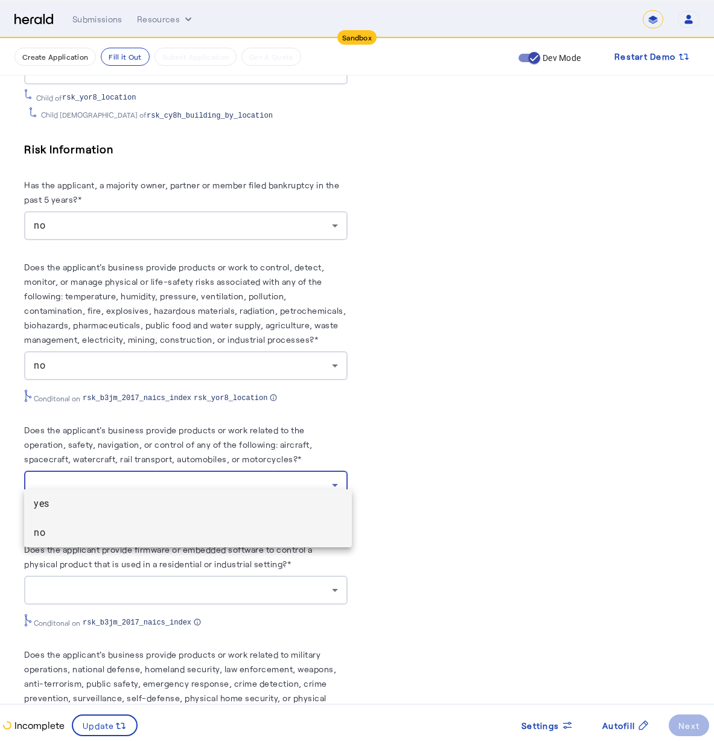
click at [221, 537] on span "no" at bounding box center [188, 533] width 308 height 14
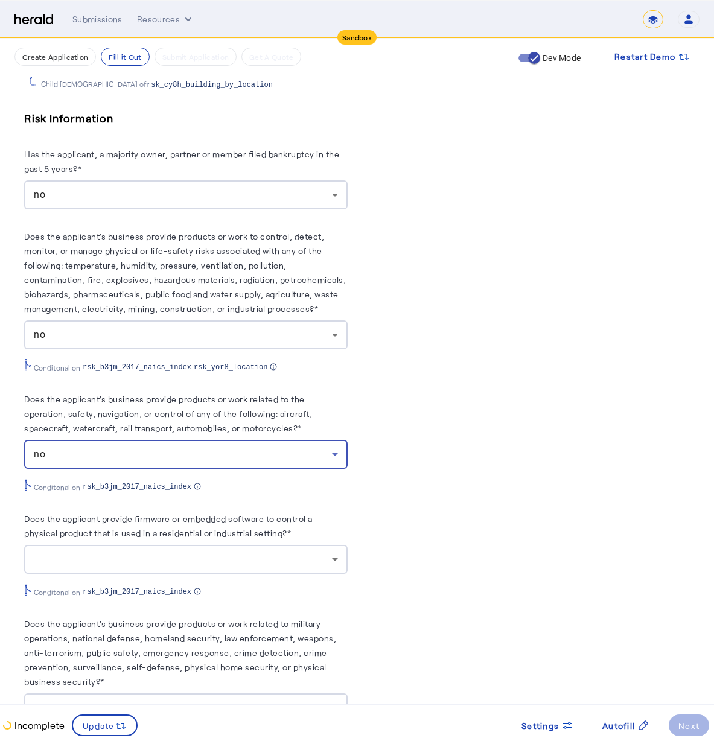
scroll to position [2619, 0]
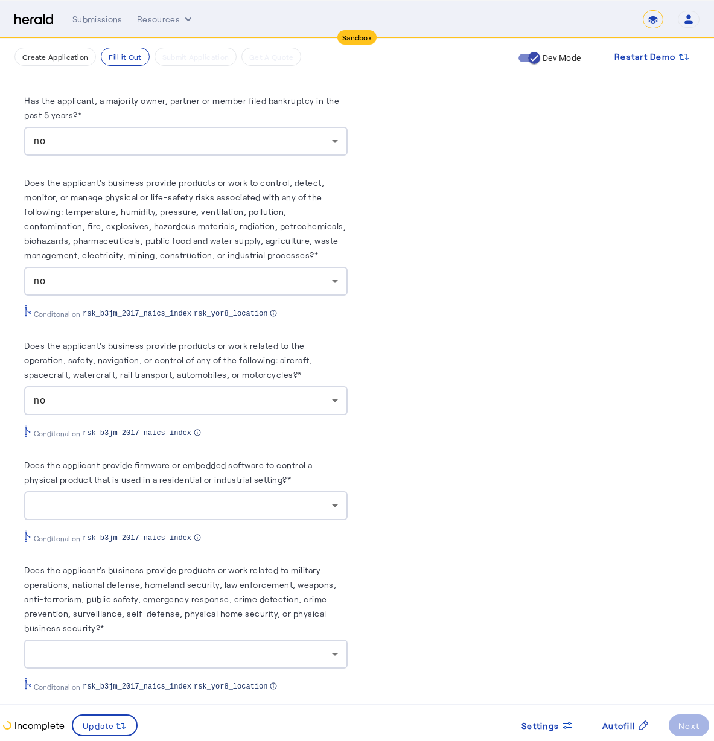
click at [235, 491] on div at bounding box center [186, 505] width 304 height 29
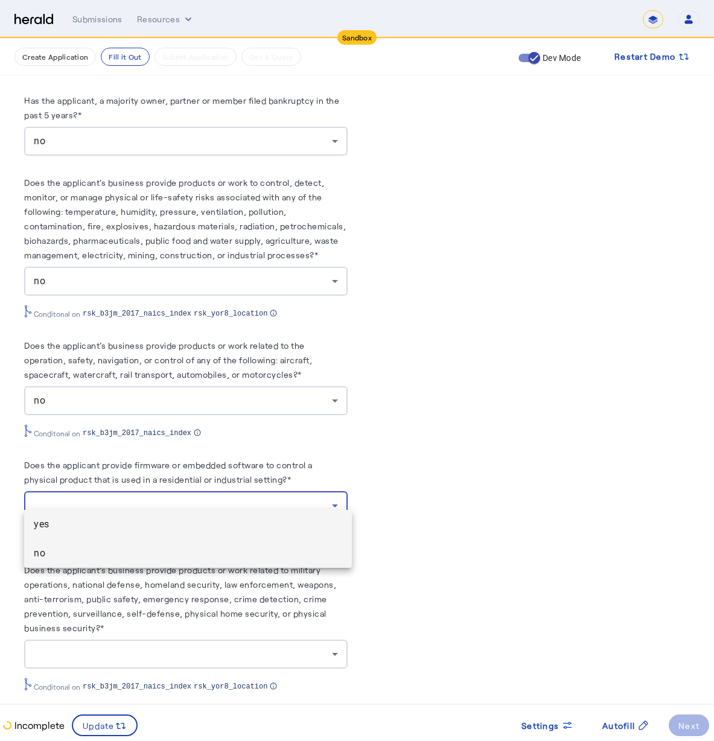
click at [240, 543] on mat-option "no" at bounding box center [188, 553] width 328 height 29
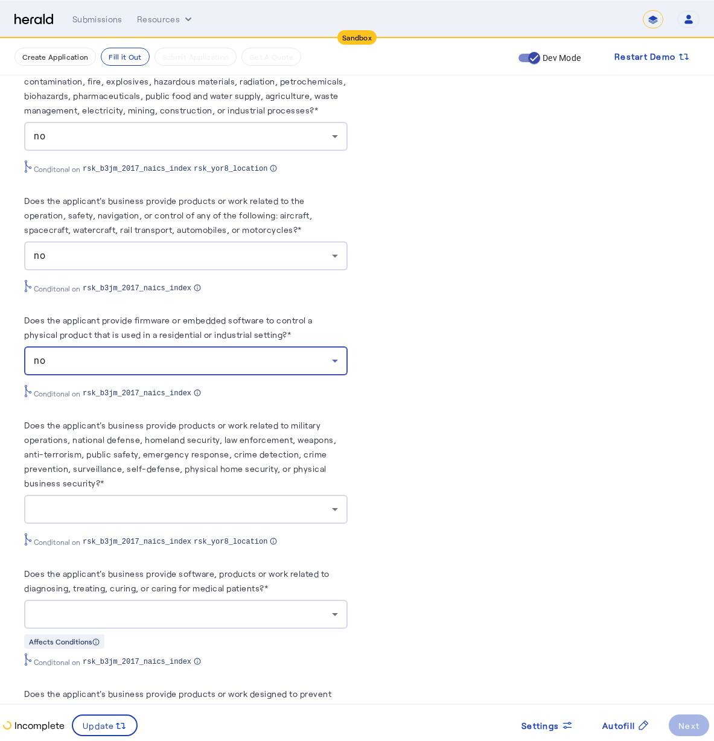
scroll to position [2862, 0]
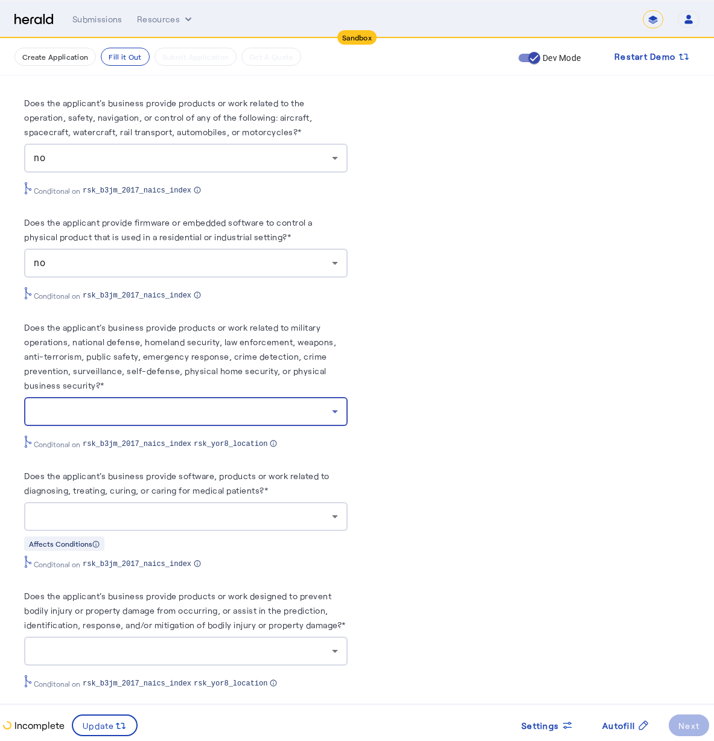
click at [145, 404] on div at bounding box center [183, 411] width 298 height 14
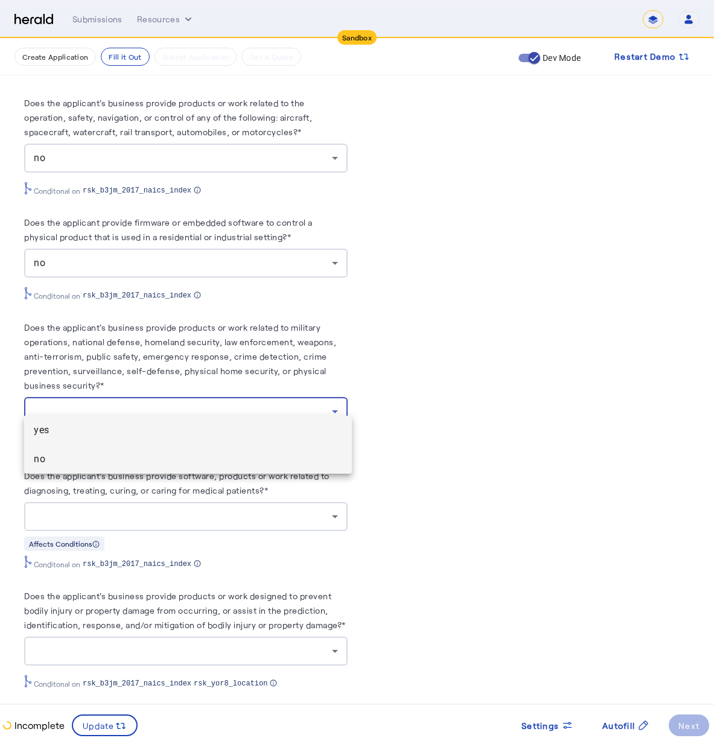
click at [158, 453] on span "no" at bounding box center [188, 459] width 308 height 14
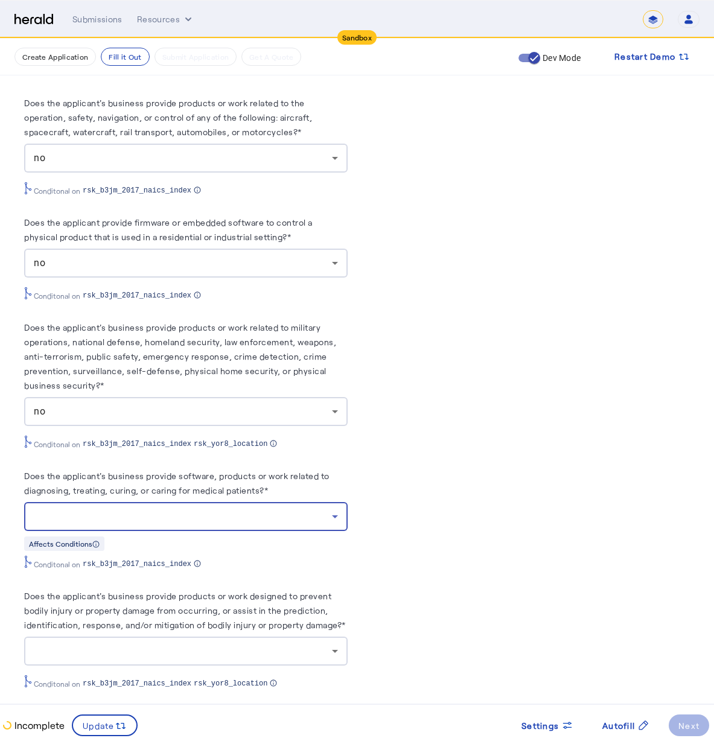
click at [191, 509] on div at bounding box center [183, 516] width 298 height 14
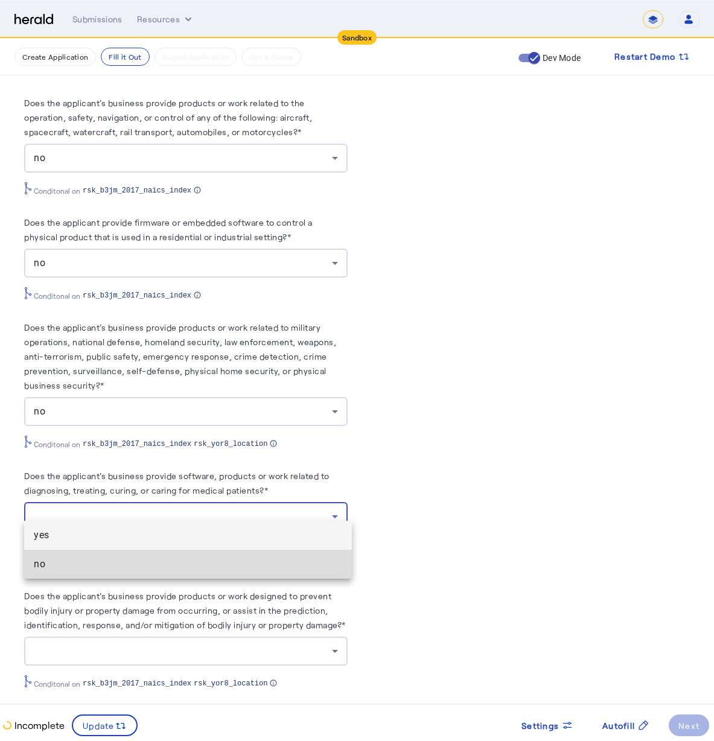
click at [184, 559] on span "no" at bounding box center [188, 564] width 308 height 14
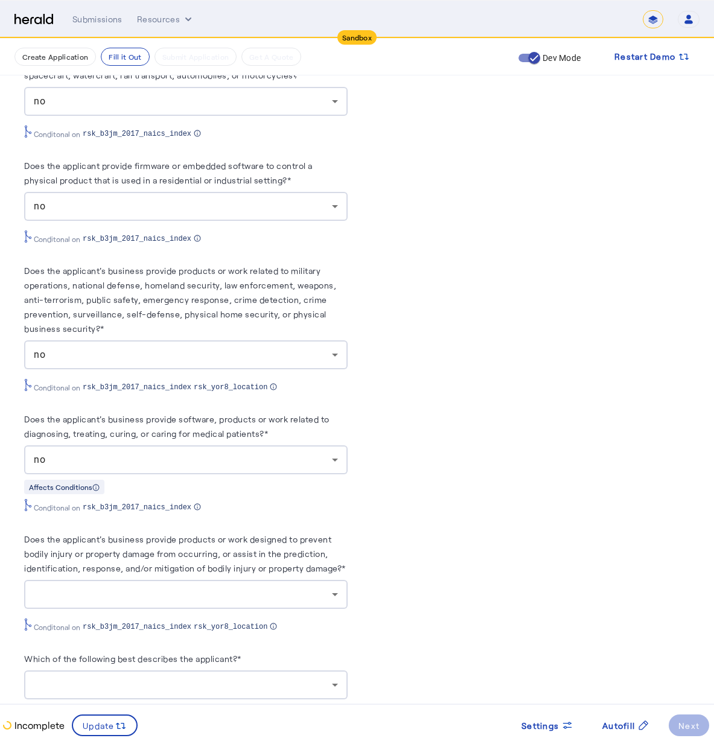
scroll to position [3045, 0]
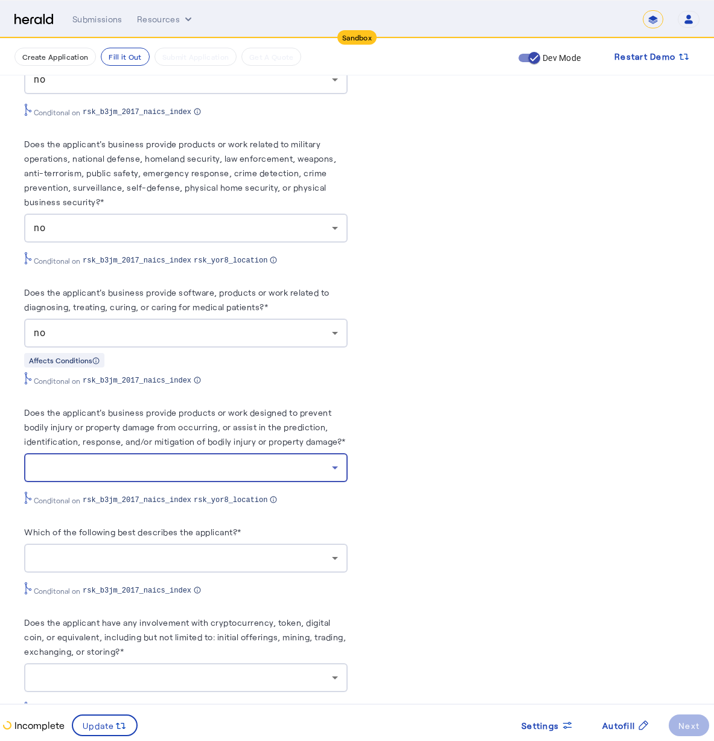
click at [280, 460] on div at bounding box center [183, 467] width 298 height 14
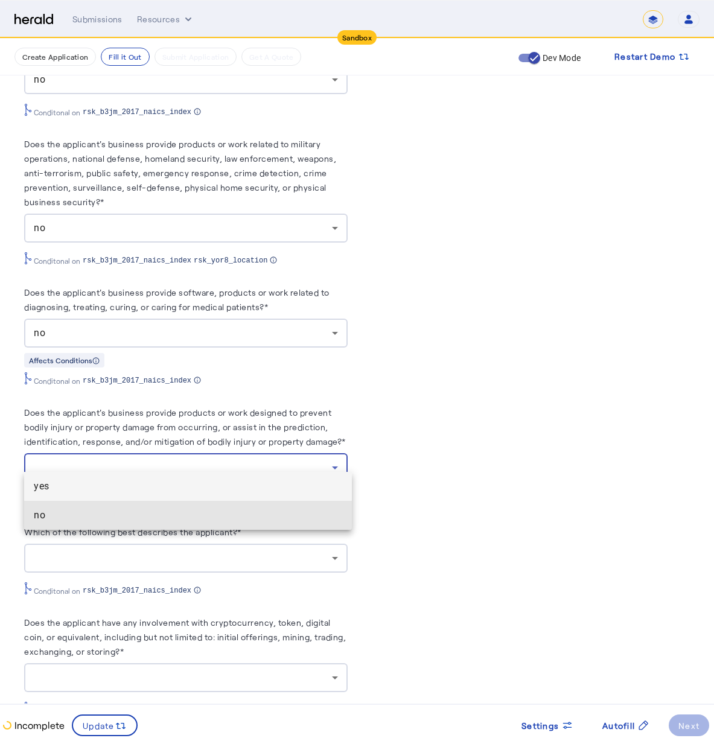
click at [272, 524] on mat-option "no" at bounding box center [188, 515] width 328 height 29
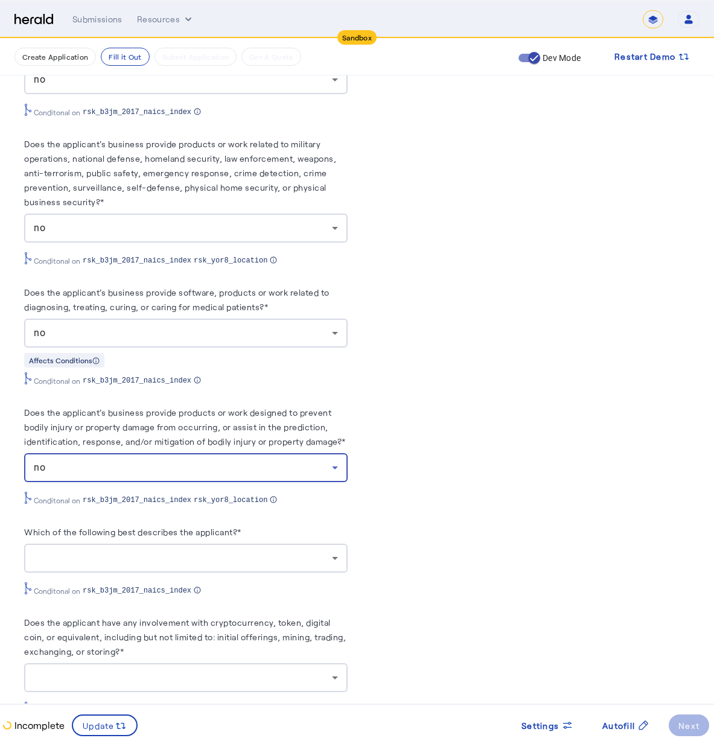
click at [290, 467] on div "no" at bounding box center [186, 467] width 304 height 29
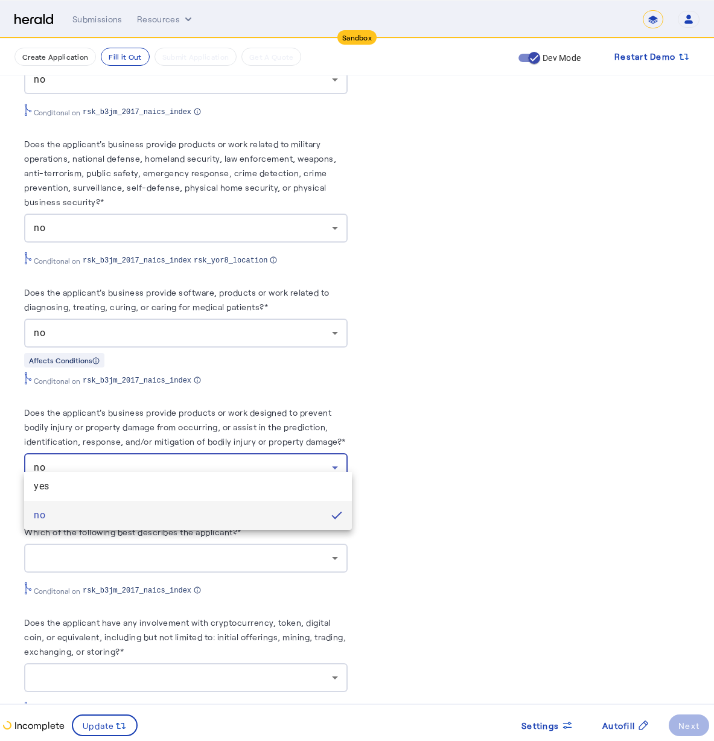
drag, startPoint x: 427, startPoint y: 479, endPoint x: 362, endPoint y: 500, distance: 68.5
click at [427, 479] on div at bounding box center [357, 370] width 714 height 741
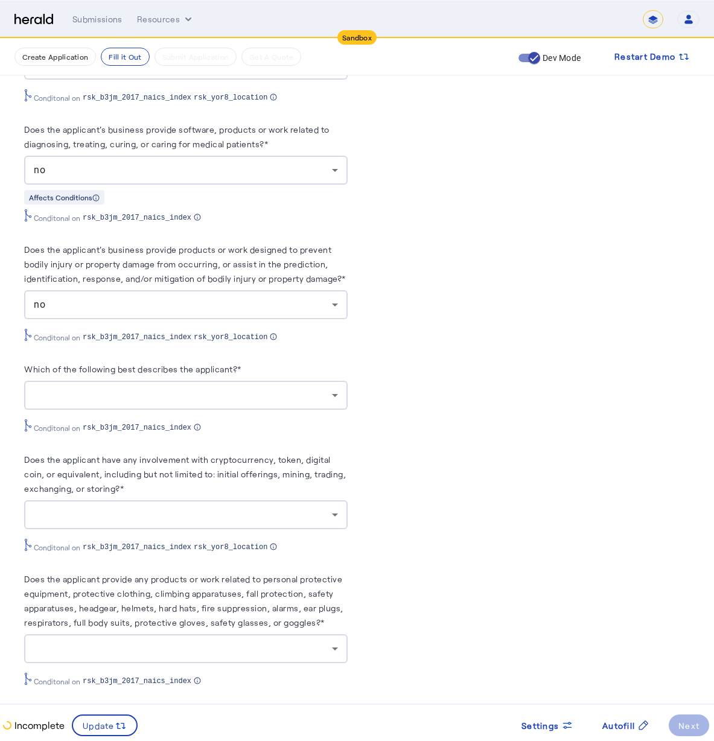
scroll to position [3231, 0]
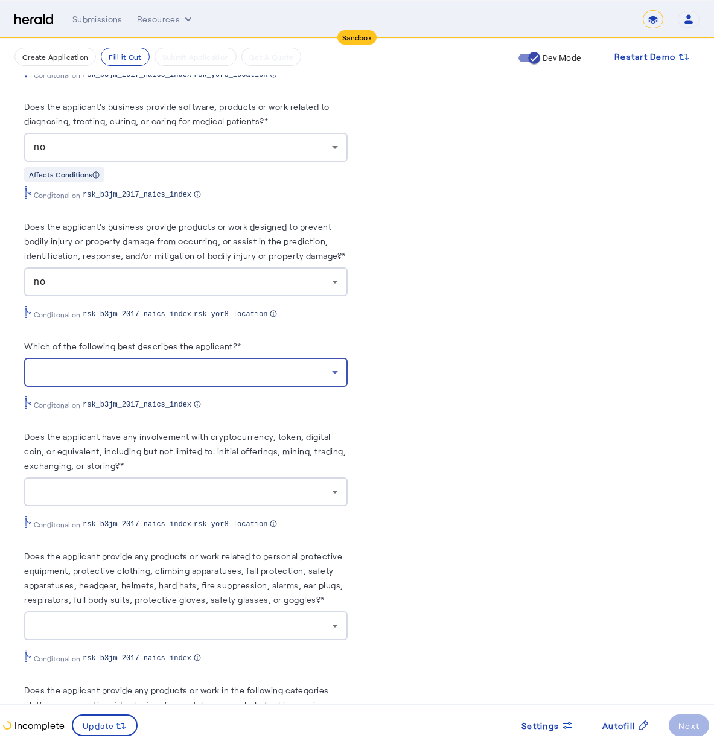
click at [65, 365] on div at bounding box center [183, 372] width 298 height 14
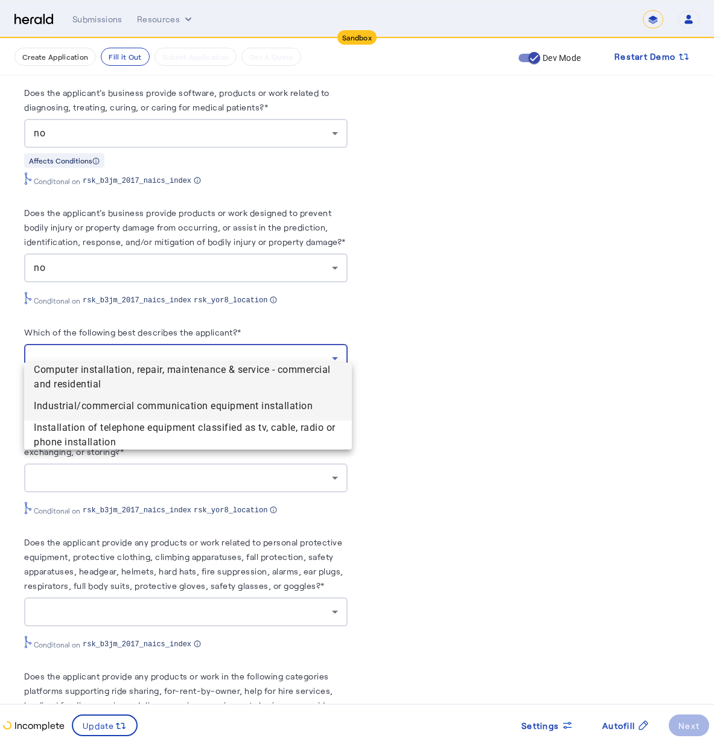
scroll to position [3250, 0]
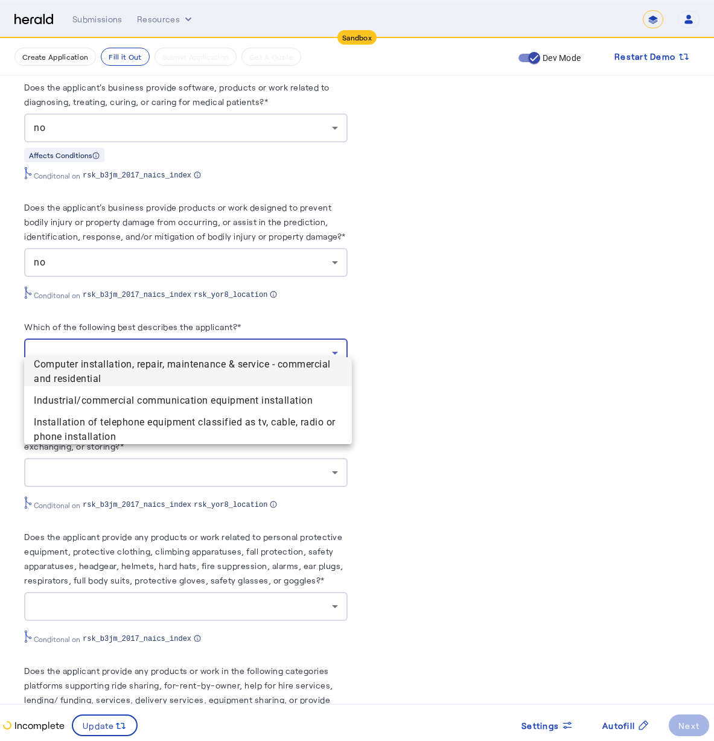
click at [398, 425] on div at bounding box center [357, 370] width 714 height 741
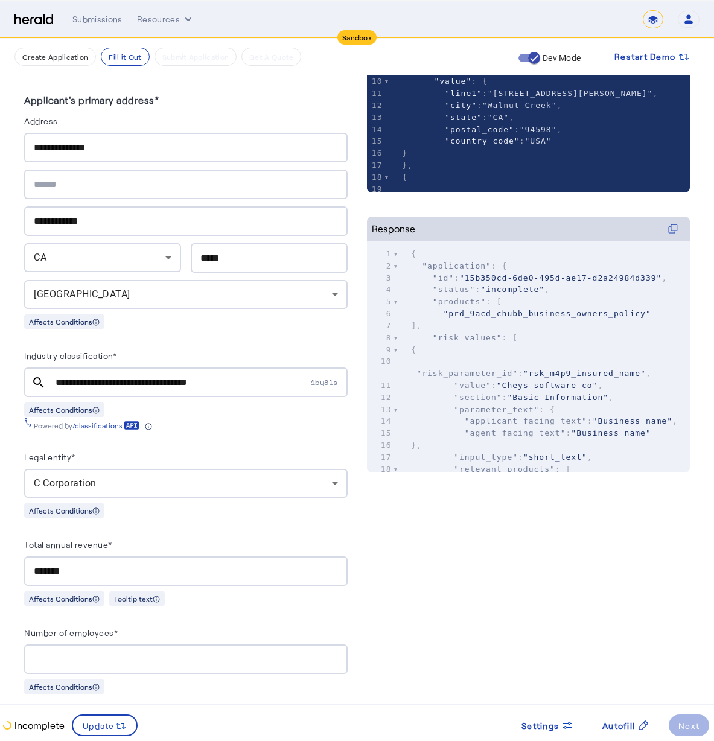
scroll to position [397, 0]
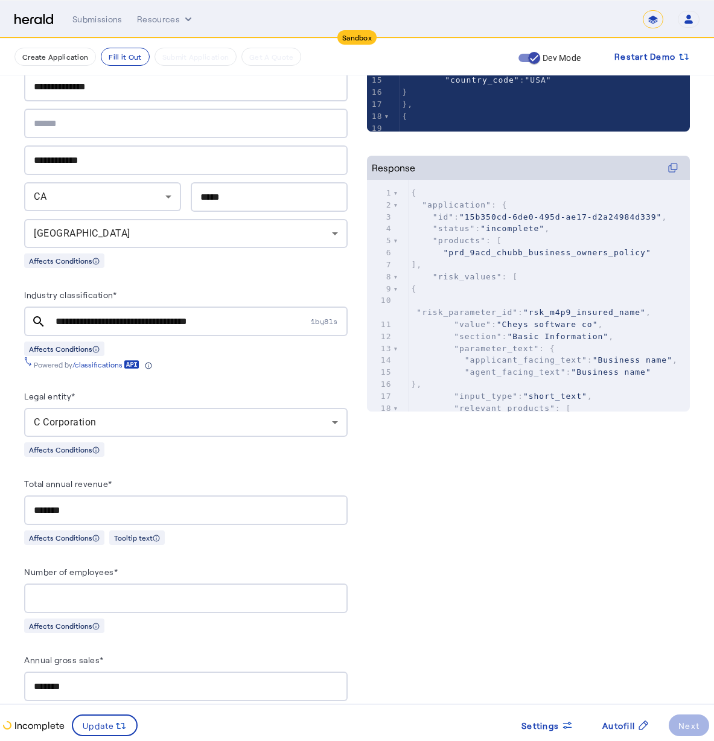
click at [124, 326] on div "**********" at bounding box center [182, 322] width 253 height 30
drag, startPoint x: 260, startPoint y: 317, endPoint x: 59, endPoint y: 293, distance: 202.4
click at [59, 294] on herald-input "**********" at bounding box center [185, 311] width 323 height 49
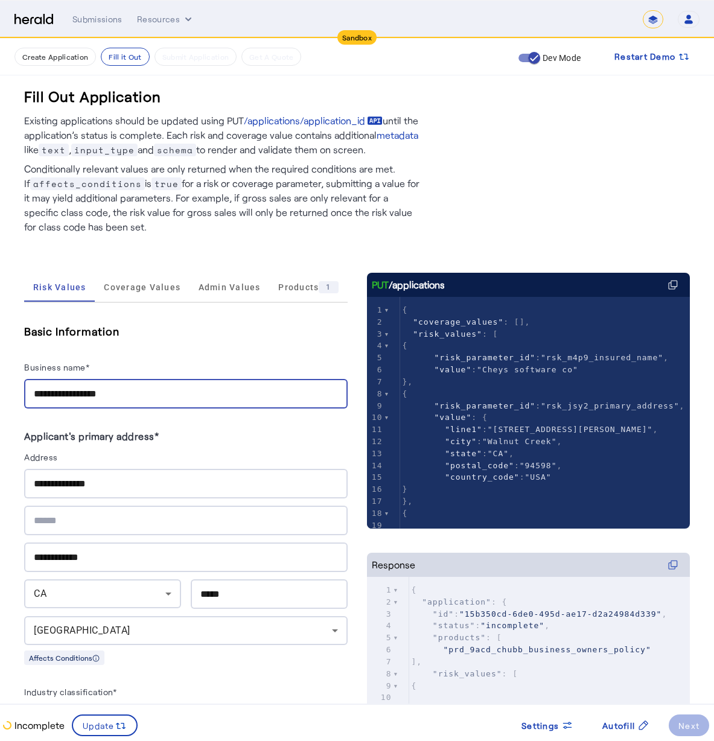
drag, startPoint x: 65, startPoint y: 396, endPoint x: 157, endPoint y: 406, distance: 92.8
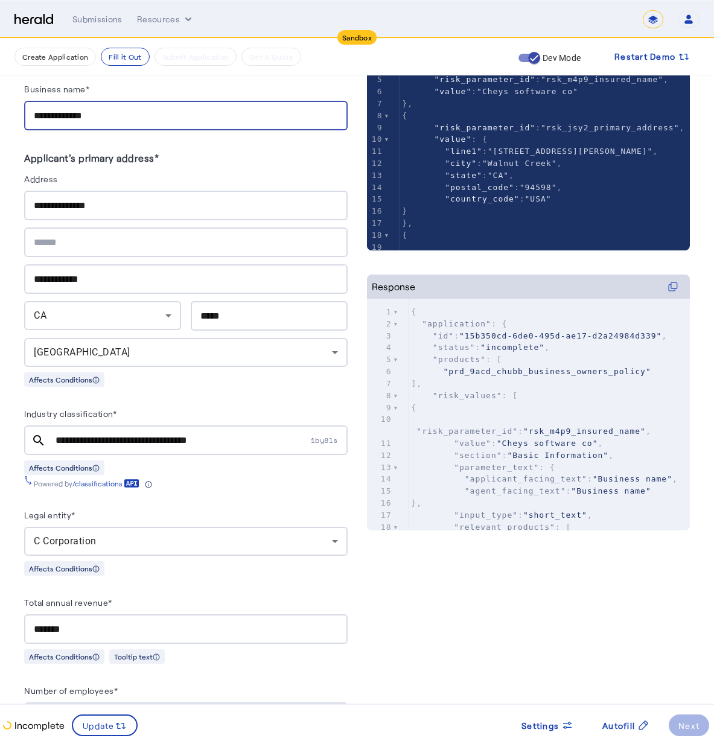
scroll to position [299, 0]
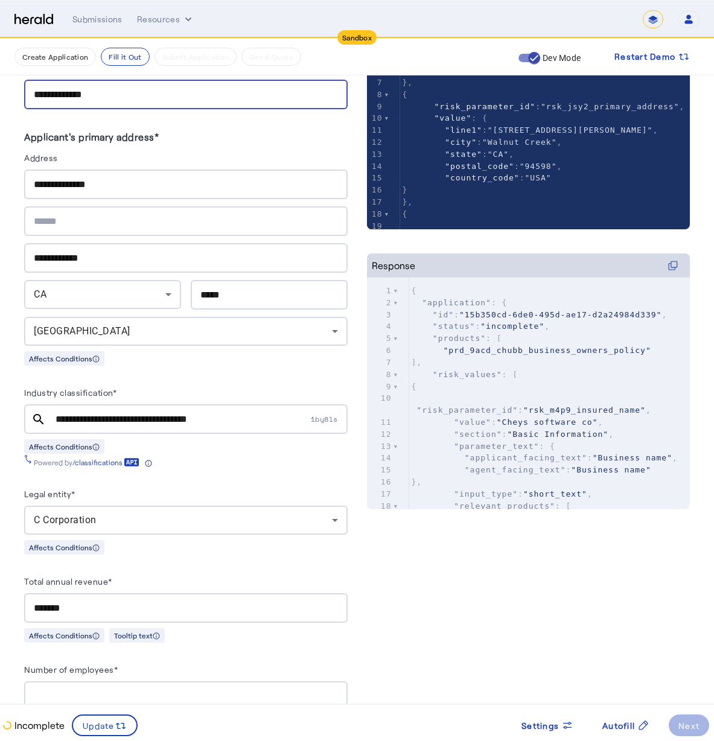
type input "**********"
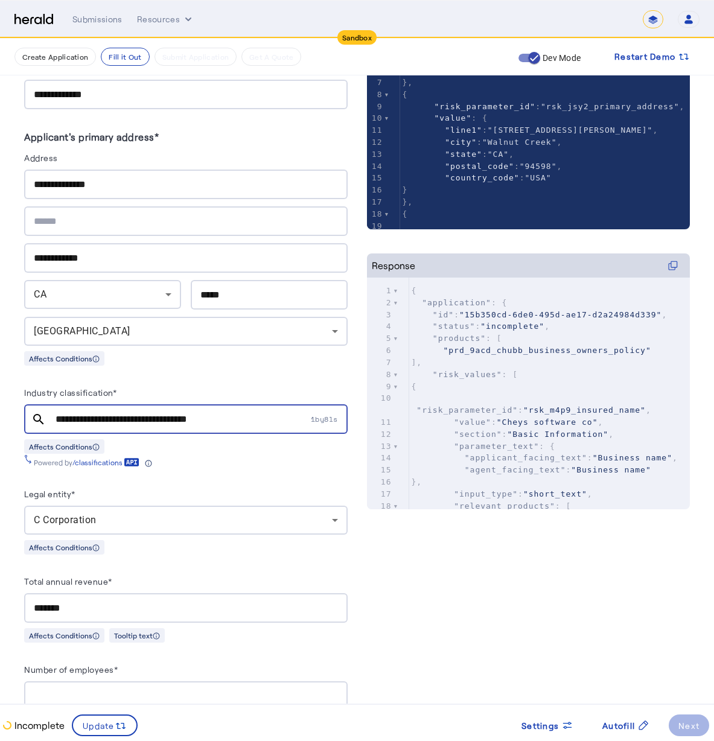
drag, startPoint x: 249, startPoint y: 416, endPoint x: 46, endPoint y: 384, distance: 205.4
click at [46, 385] on herald-input "**********" at bounding box center [185, 409] width 323 height 49
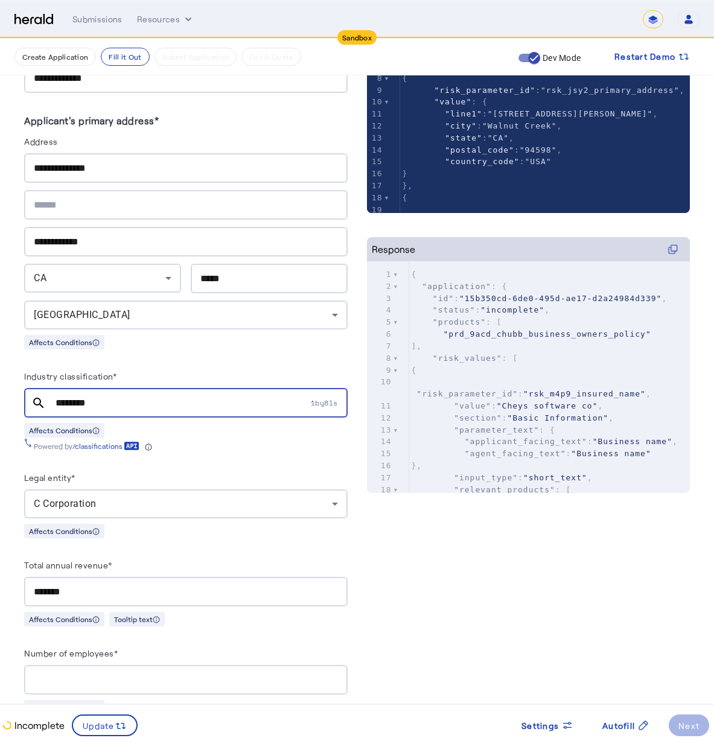
scroll to position [355, 0]
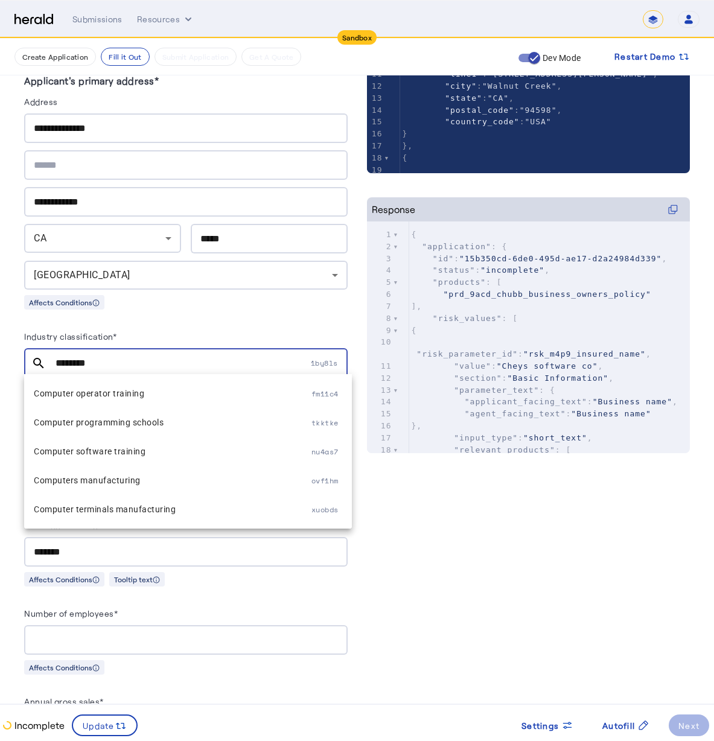
click at [234, 329] on div "Industry classification*" at bounding box center [185, 338] width 323 height 19
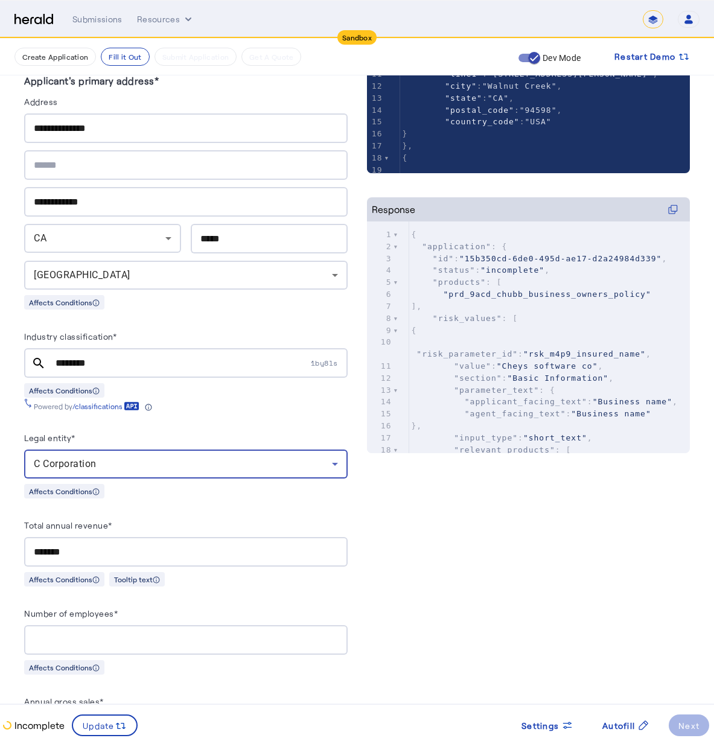
click at [171, 462] on div "C Corporation" at bounding box center [183, 464] width 298 height 14
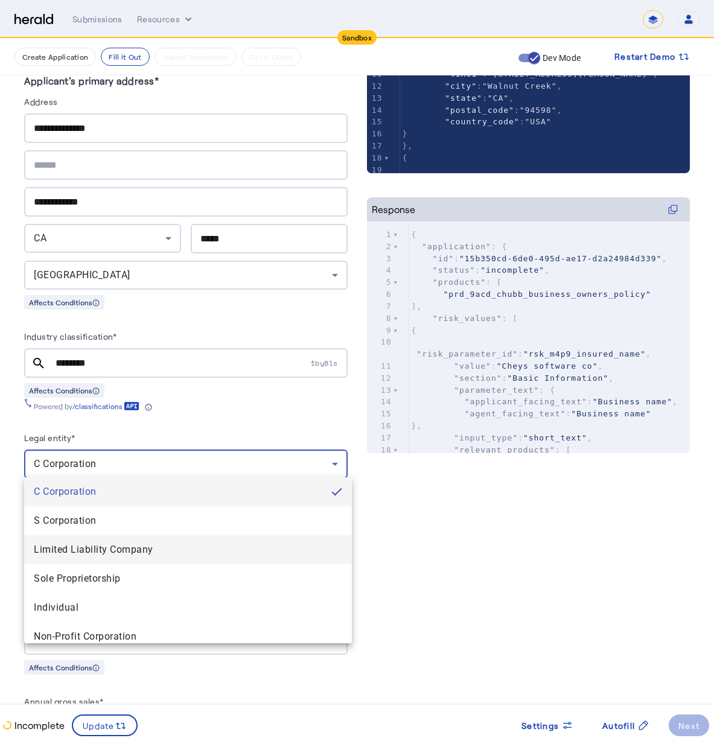
click at [147, 555] on span "Limited Liability Company" at bounding box center [188, 550] width 308 height 14
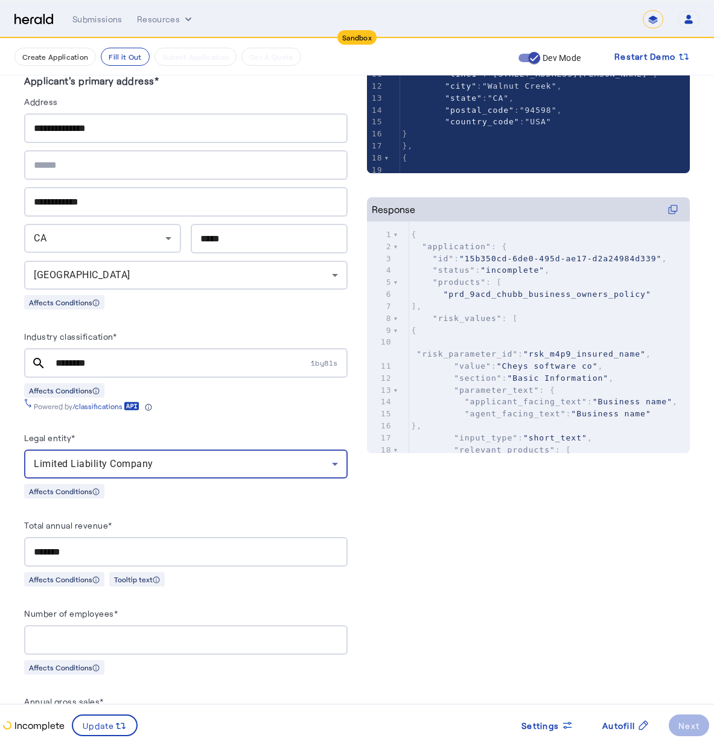
click at [129, 380] on div "Industry classification* search ******** 1by8ls Affects Conditions Powered by /…" at bounding box center [185, 370] width 323 height 82
click at [133, 369] on div "********" at bounding box center [182, 363] width 253 height 30
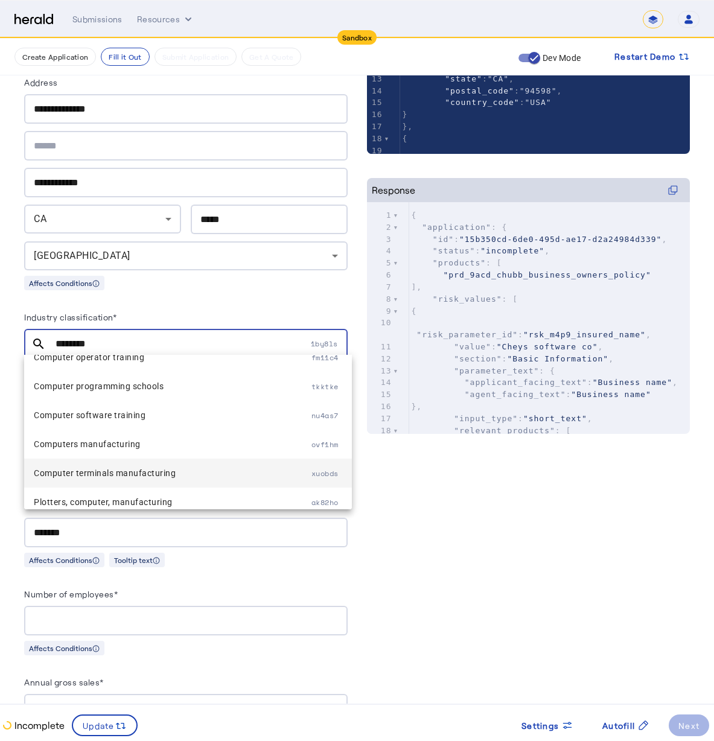
scroll to position [0, 0]
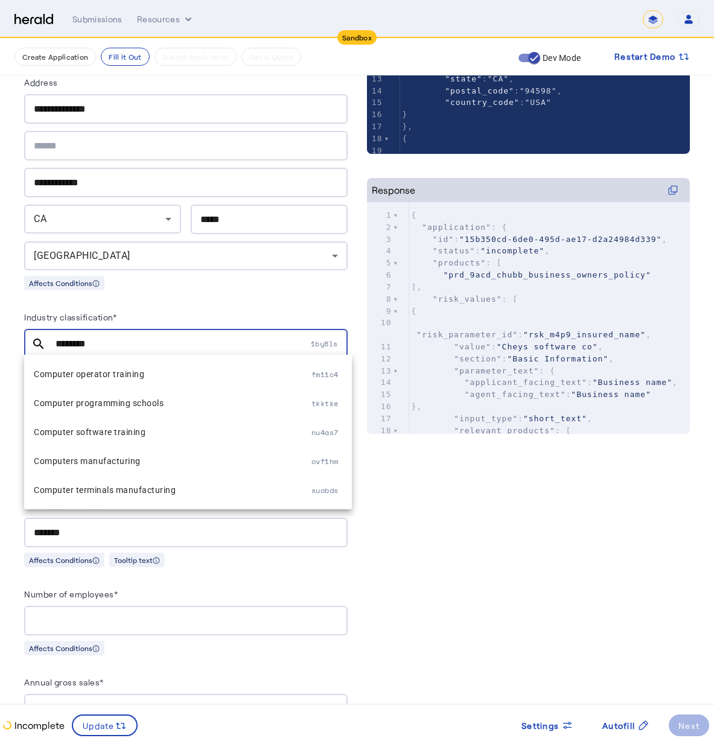
drag, startPoint x: 119, startPoint y: 337, endPoint x: 14, endPoint y: 336, distance: 105.0
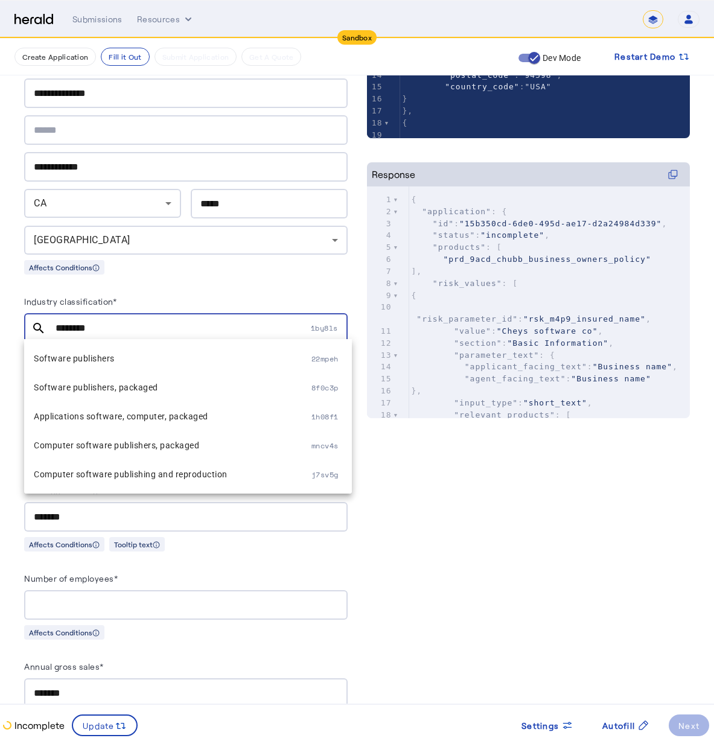
scroll to position [388, 0]
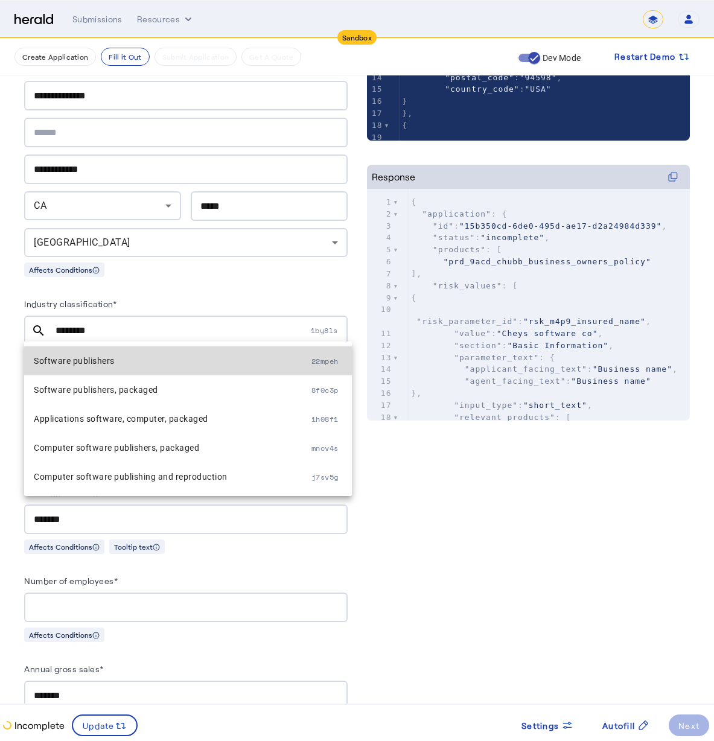
click at [211, 363] on span "Software publishers" at bounding box center [173, 361] width 278 height 14
type input "**********"
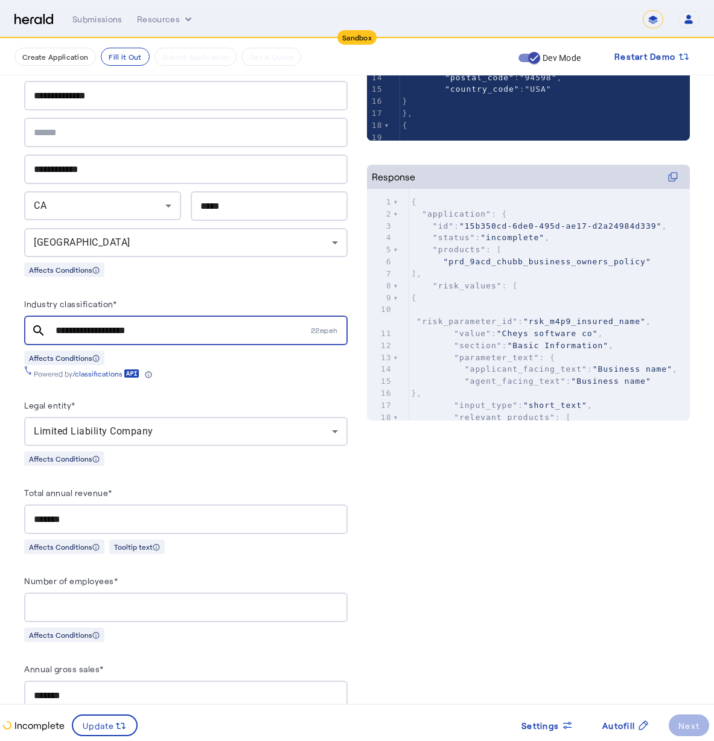
scroll to position [613, 0]
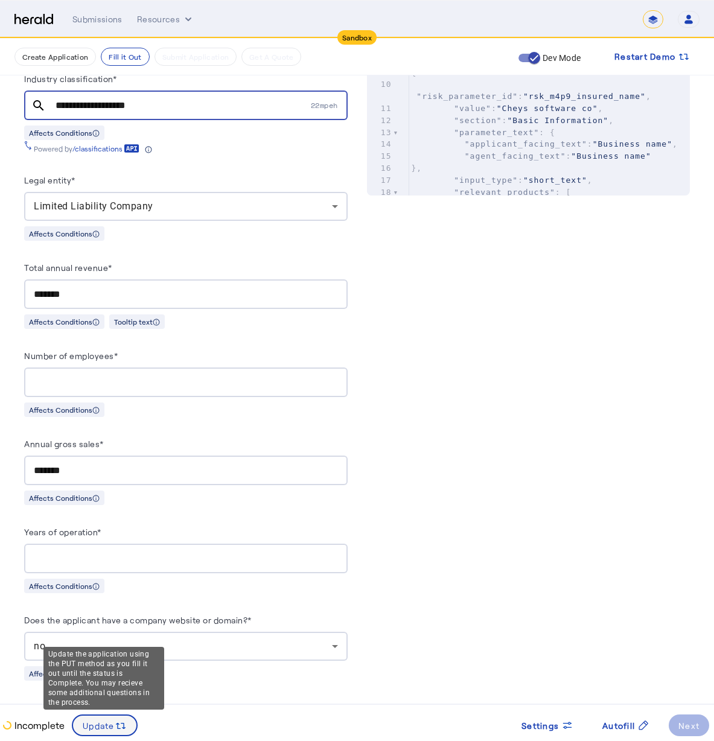
click at [115, 732] on icon at bounding box center [121, 726] width 12 height 12
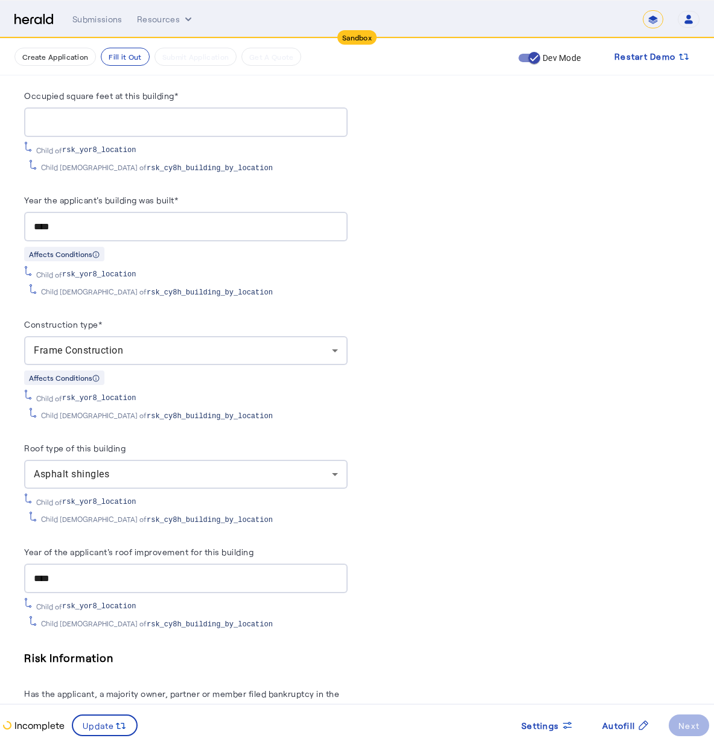
scroll to position [2285, 0]
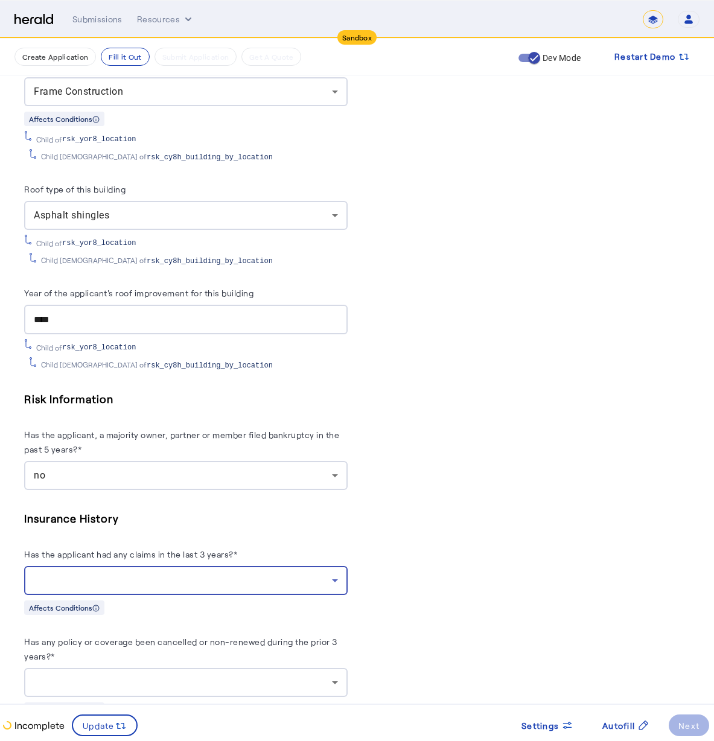
click at [140, 573] on div at bounding box center [183, 580] width 298 height 14
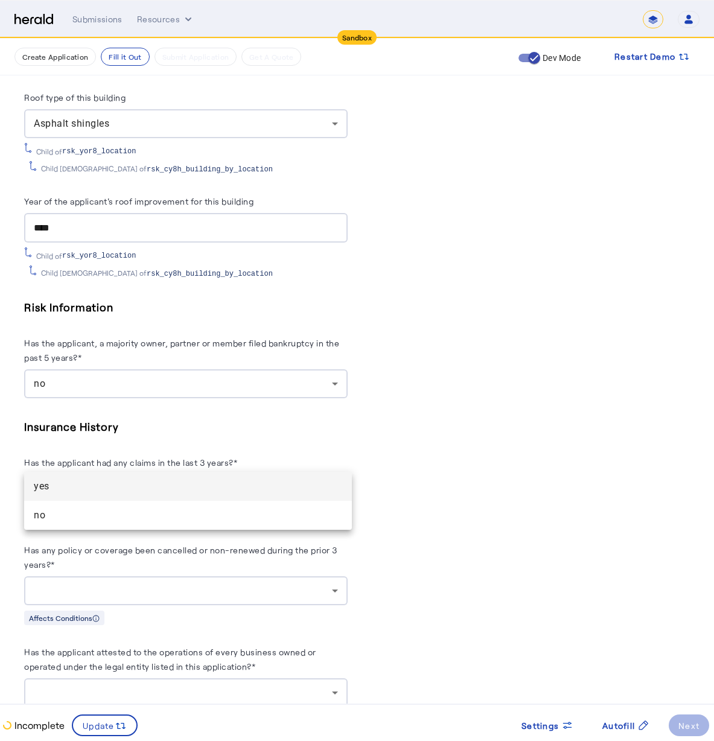
scroll to position [2398, 0]
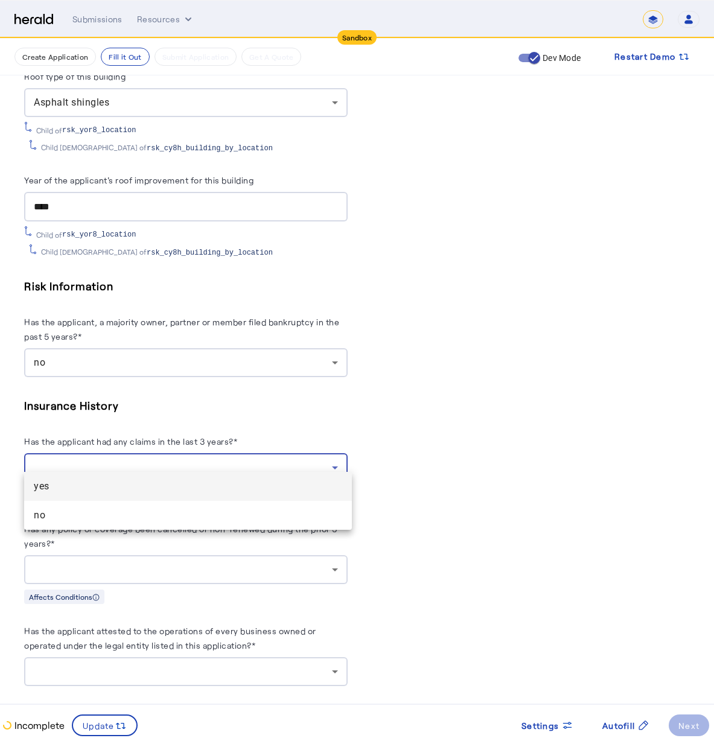
click at [419, 443] on div at bounding box center [357, 370] width 714 height 741
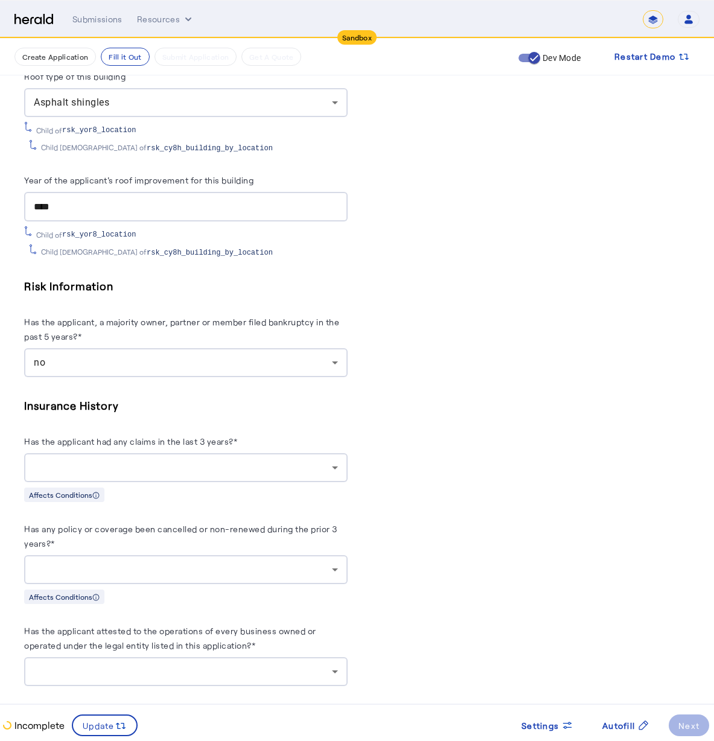
click at [212, 460] on div at bounding box center [183, 467] width 298 height 14
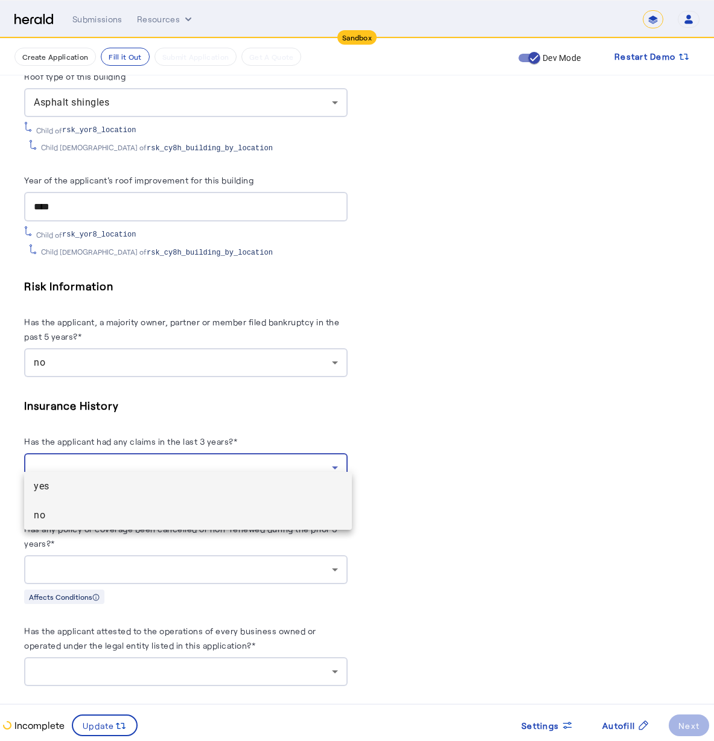
click at [205, 511] on span "no" at bounding box center [188, 515] width 308 height 14
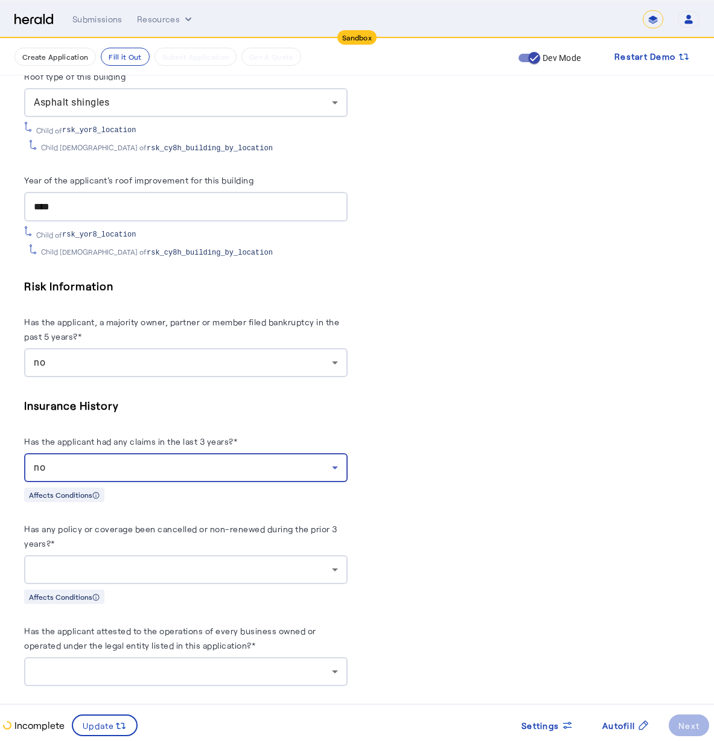
click at [259, 562] on div at bounding box center [183, 569] width 298 height 14
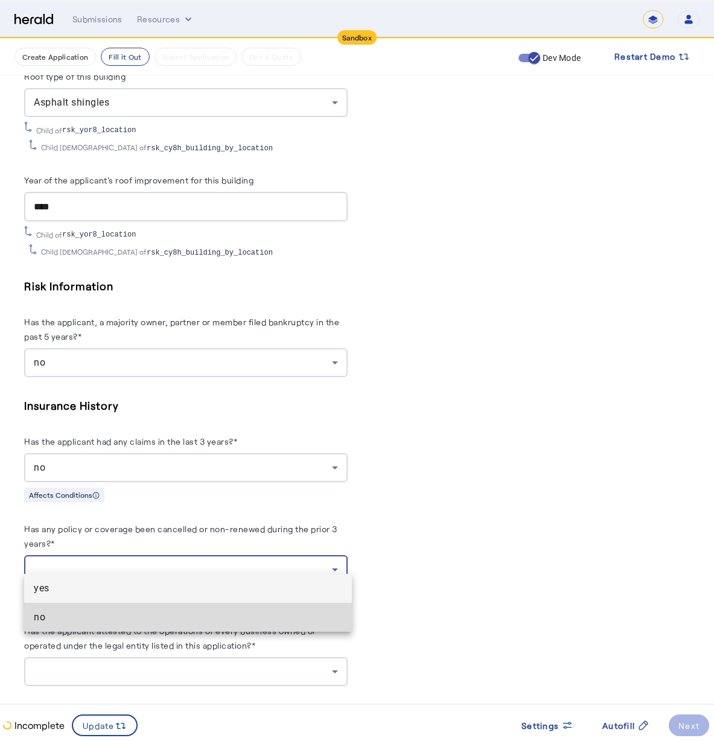
click at [243, 619] on span "no" at bounding box center [188, 617] width 308 height 14
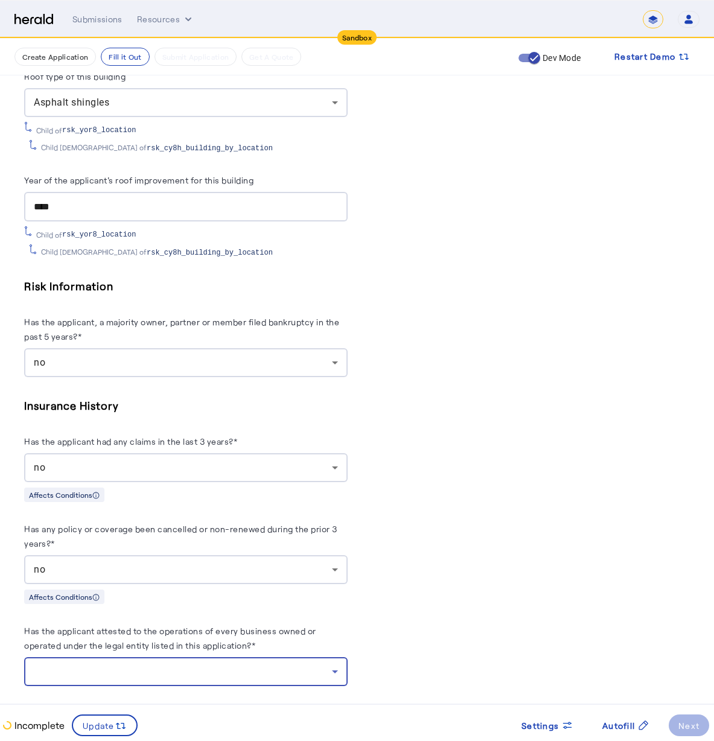
click at [251, 664] on div at bounding box center [183, 671] width 298 height 14
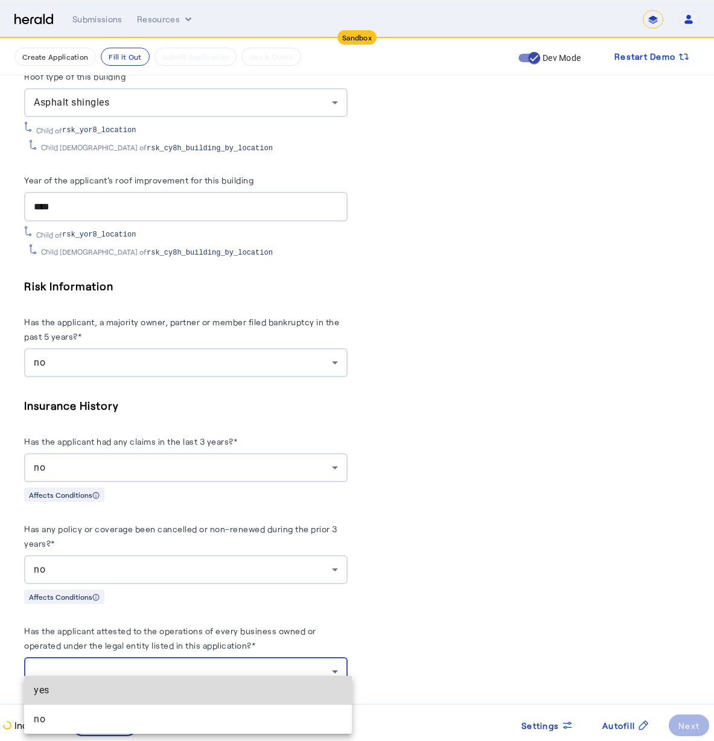
click at [221, 686] on span "yes" at bounding box center [188, 690] width 308 height 14
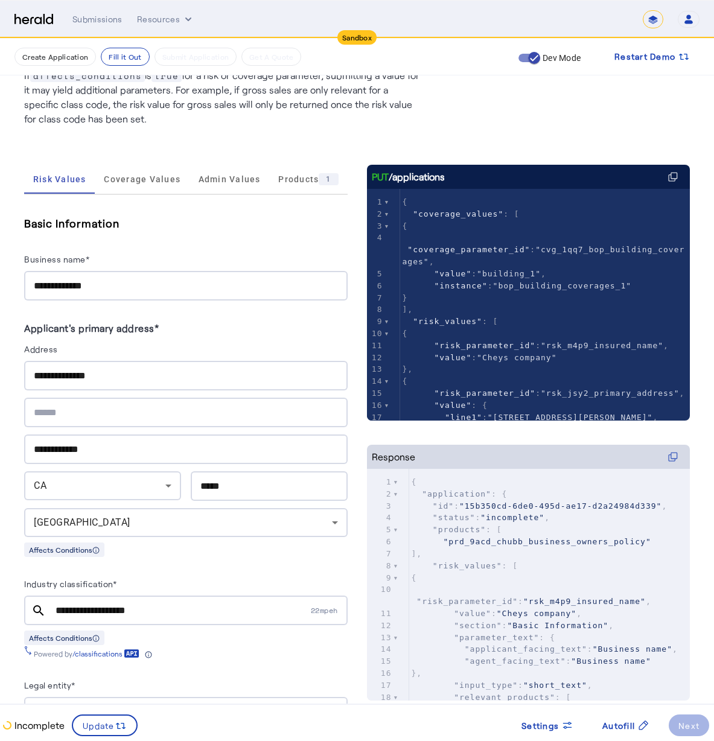
scroll to position [0, 0]
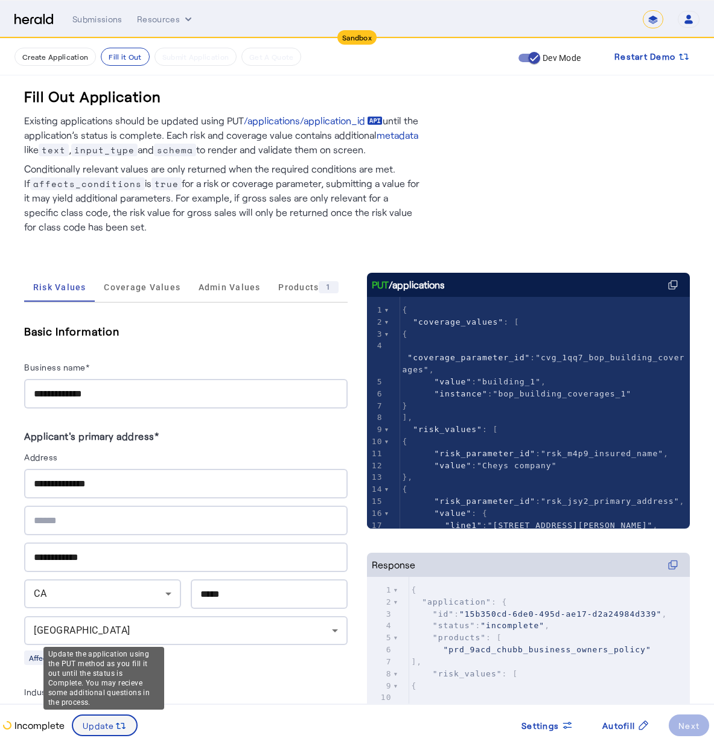
click at [102, 717] on span at bounding box center [104, 725] width 63 height 29
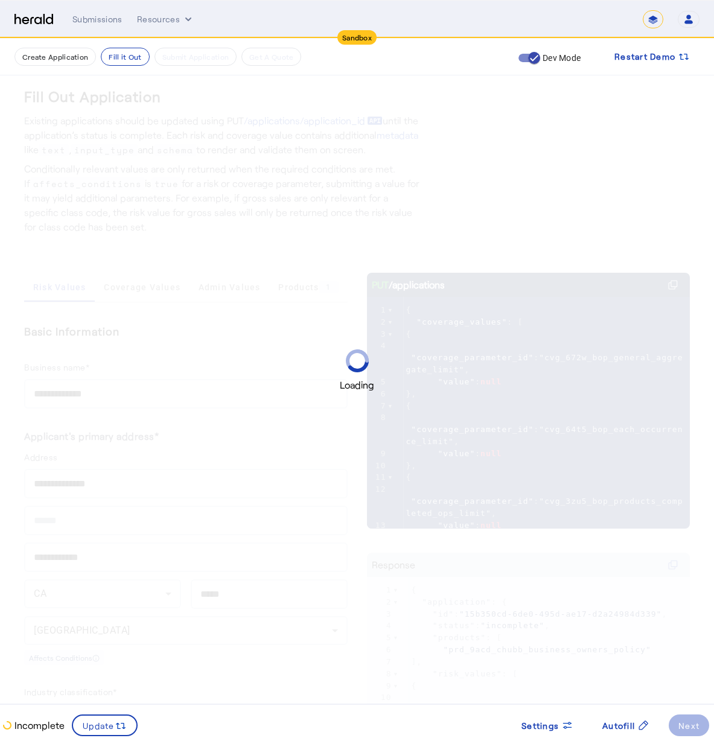
click at [281, 346] on div "Loading" at bounding box center [357, 370] width 714 height 741
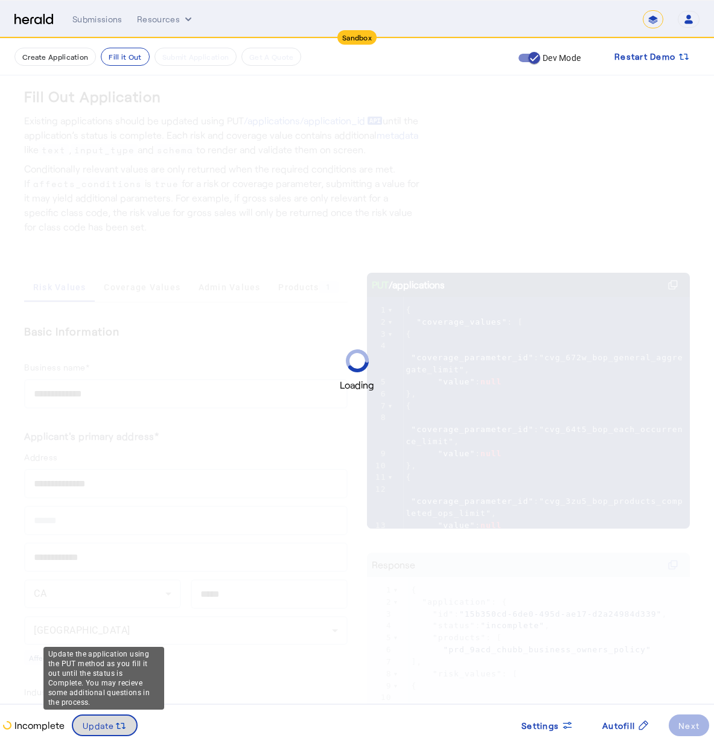
click at [108, 730] on span "Update" at bounding box center [99, 725] width 32 height 13
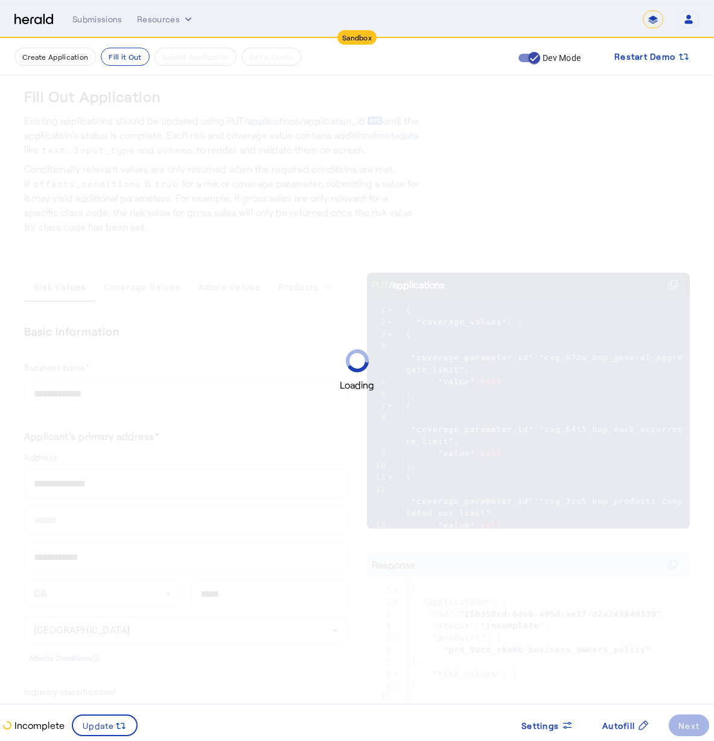
click at [343, 358] on div "Loading" at bounding box center [357, 370] width 714 height 43
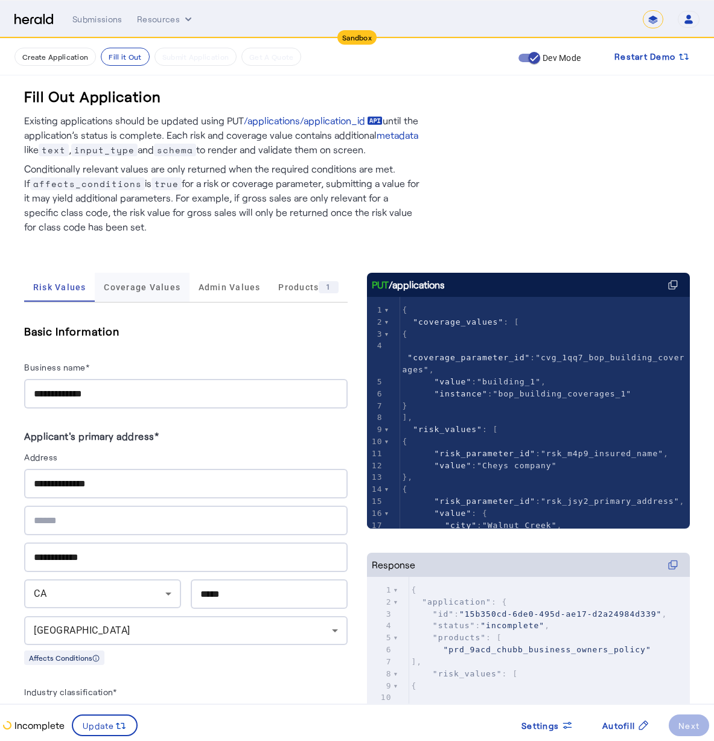
click at [147, 276] on span "Coverage Values" at bounding box center [142, 287] width 77 height 29
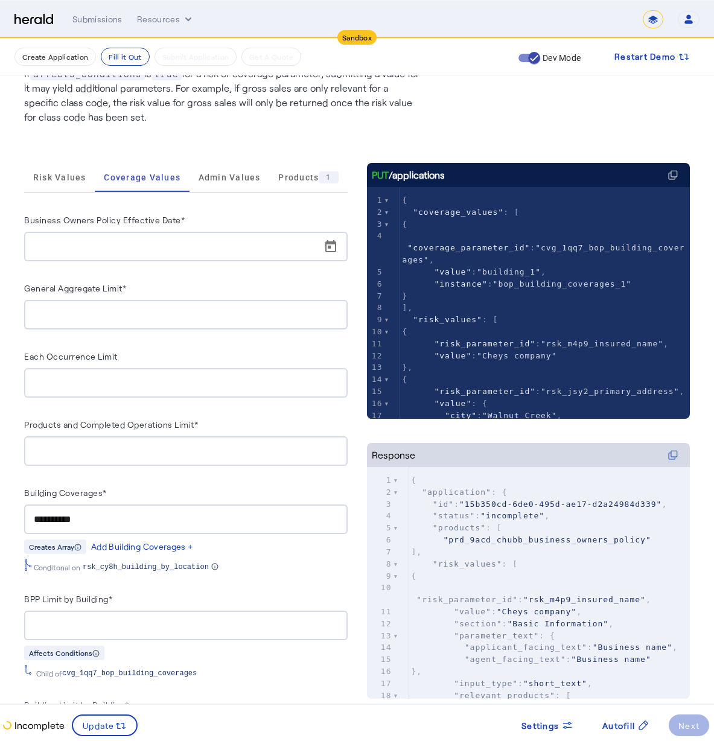
scroll to position [158, 0]
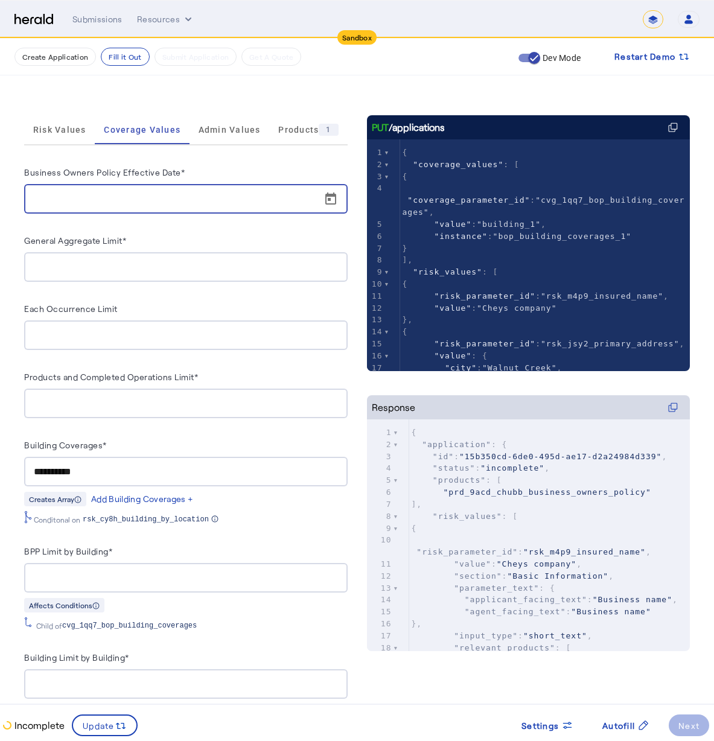
click at [43, 196] on input "Business Owners Policy Effective Date*" at bounding box center [189, 199] width 311 height 14
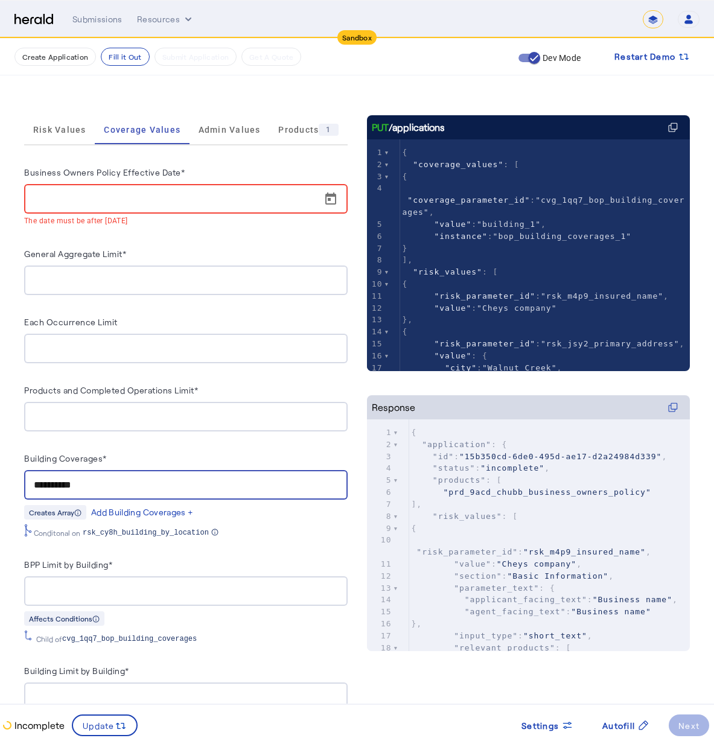
click at [90, 479] on input "**********" at bounding box center [186, 485] width 304 height 14
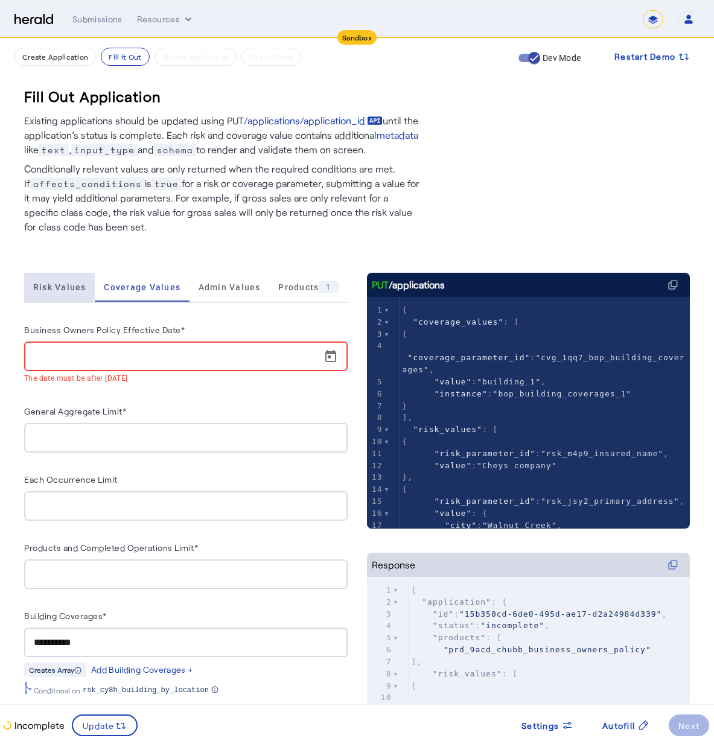
click at [50, 282] on span "Risk Values" at bounding box center [59, 287] width 53 height 29
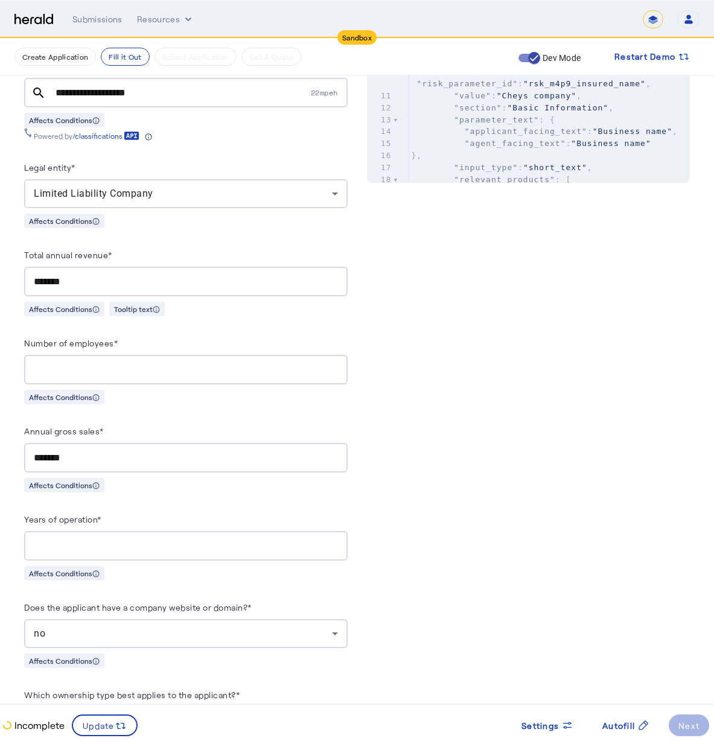
scroll to position [398, 0]
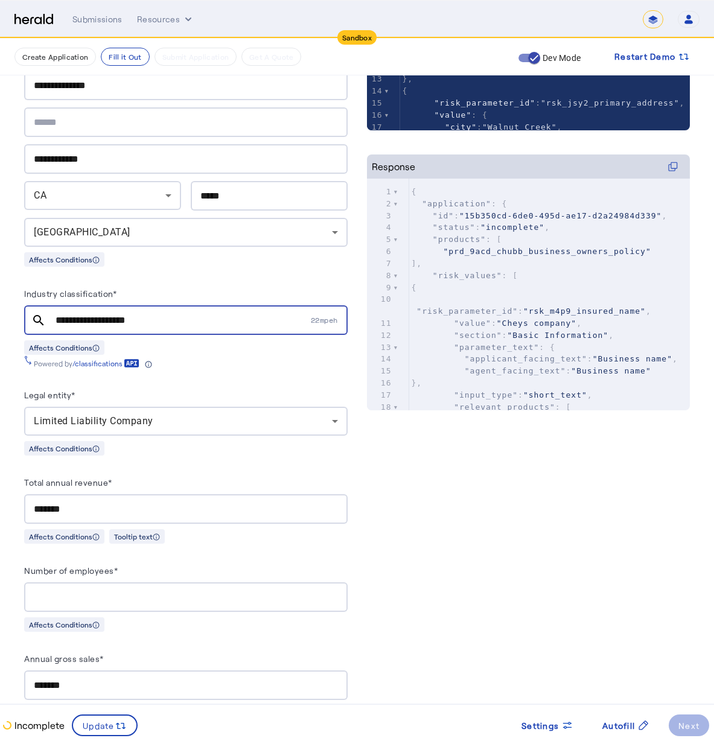
drag, startPoint x: 173, startPoint y: 320, endPoint x: -11, endPoint y: 293, distance: 186.0
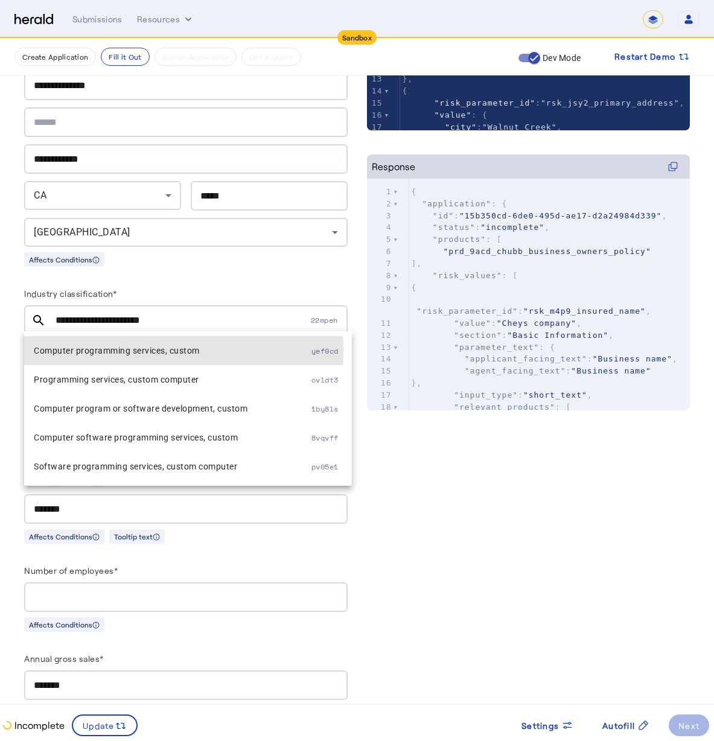
click at [107, 351] on span "Computer programming services, custom" at bounding box center [173, 350] width 278 height 14
type input "**********"
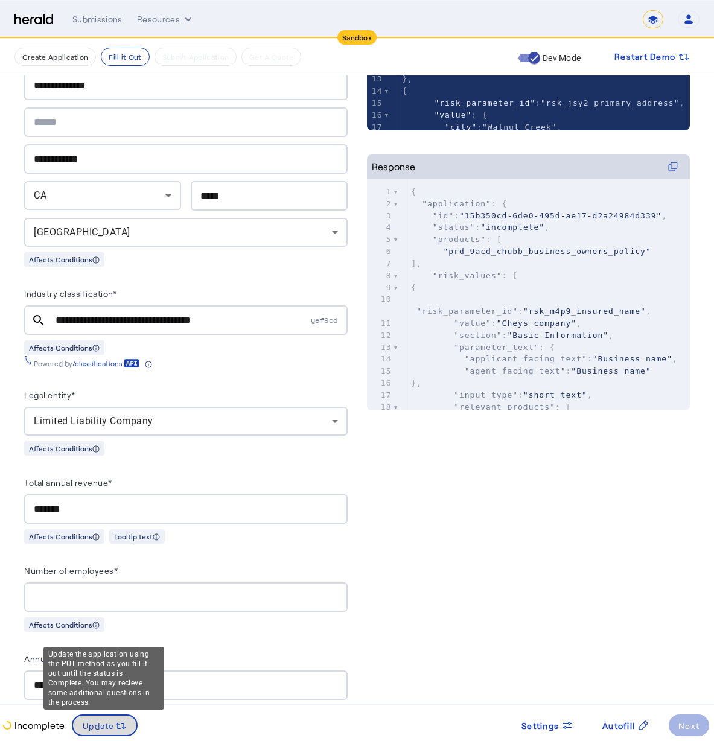
click at [118, 727] on icon at bounding box center [121, 726] width 12 height 12
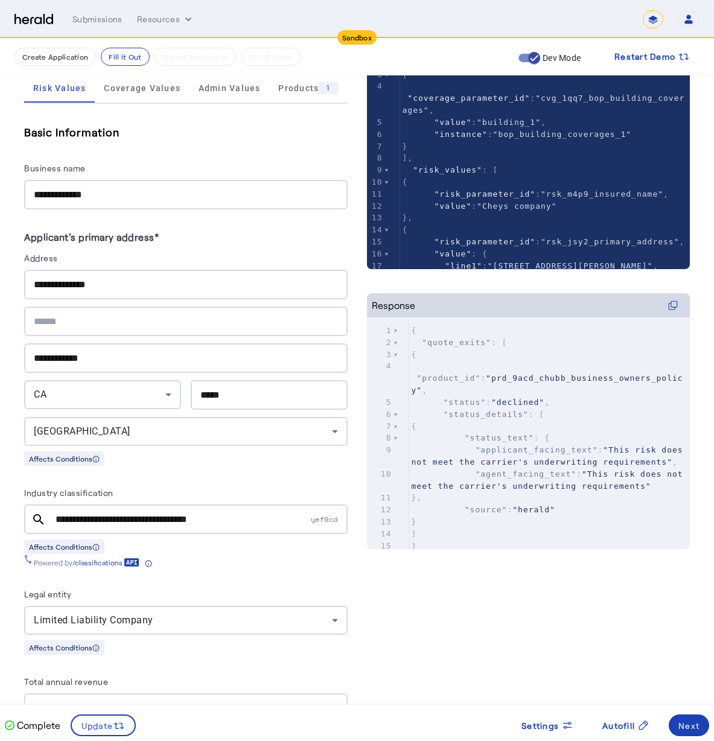
scroll to position [0, 0]
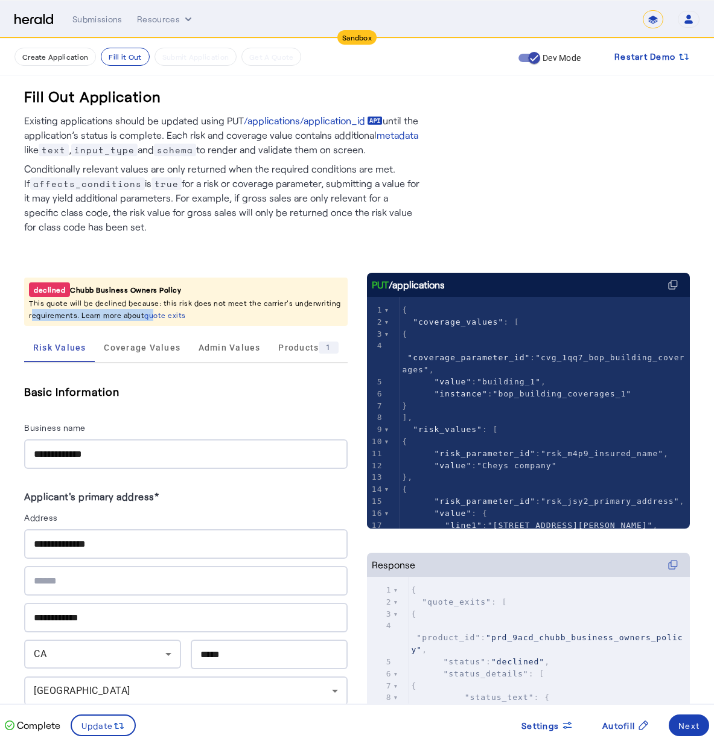
drag, startPoint x: 24, startPoint y: 308, endPoint x: 167, endPoint y: 309, distance: 142.4
click at [156, 313] on section "declined Chubb Business Owners Policy This quote will be declined because: this…" at bounding box center [185, 302] width 323 height 48
drag, startPoint x: 205, startPoint y: 302, endPoint x: 293, endPoint y: 320, distance: 89.8
click at [293, 320] on p "This quote will be declined because: this risk does not meet the carrier's unde…" at bounding box center [186, 309] width 314 height 24
click at [57, 323] on section "declined Chubb Business Owners Policy This quote will be declined because: this…" at bounding box center [185, 302] width 323 height 48
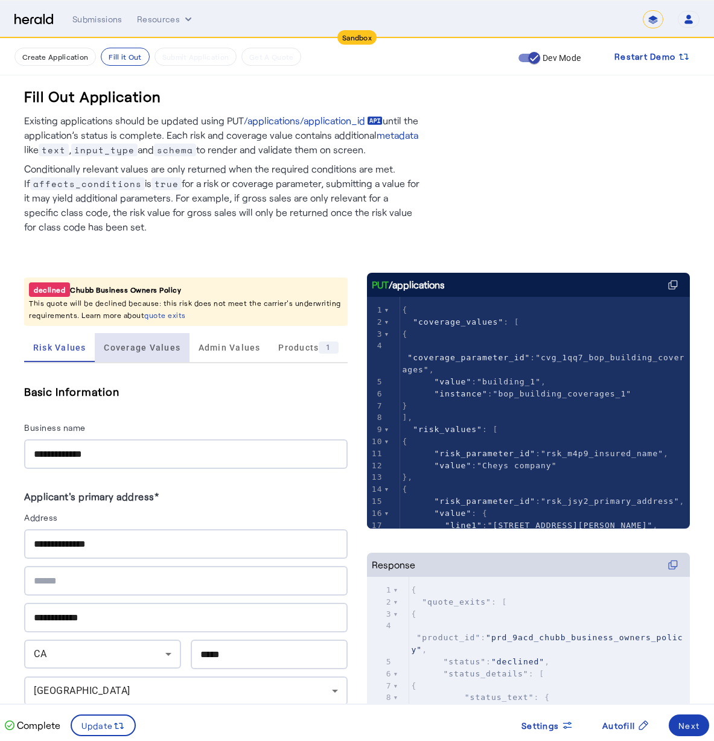
click at [151, 359] on span "Coverage Values" at bounding box center [142, 347] width 77 height 29
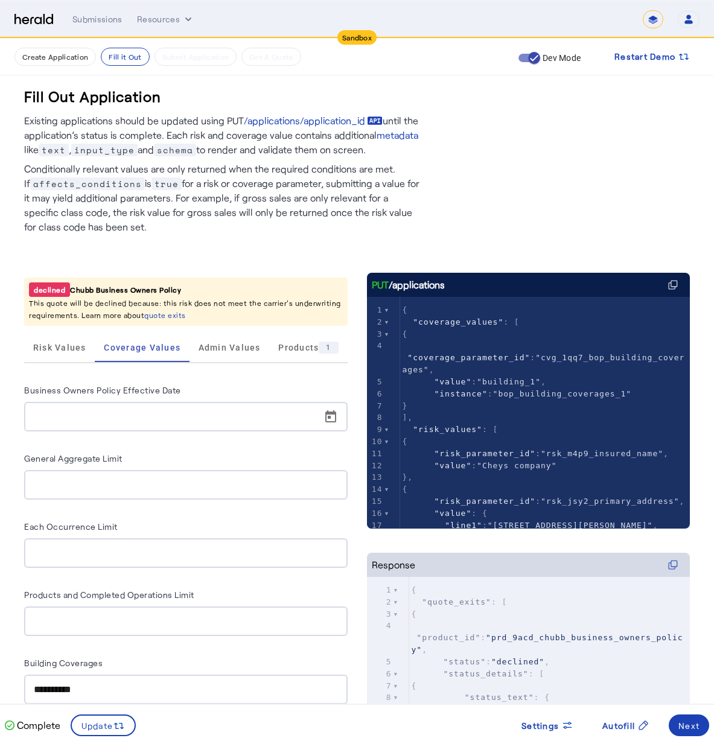
scroll to position [84, 0]
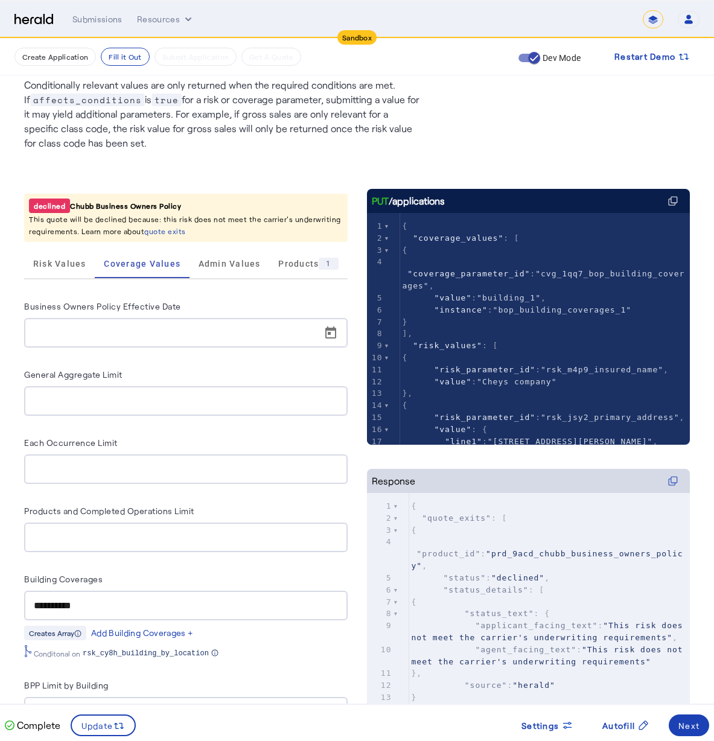
click at [185, 343] on div at bounding box center [189, 333] width 311 height 30
click at [329, 336] on span "Open calendar" at bounding box center [330, 333] width 29 height 29
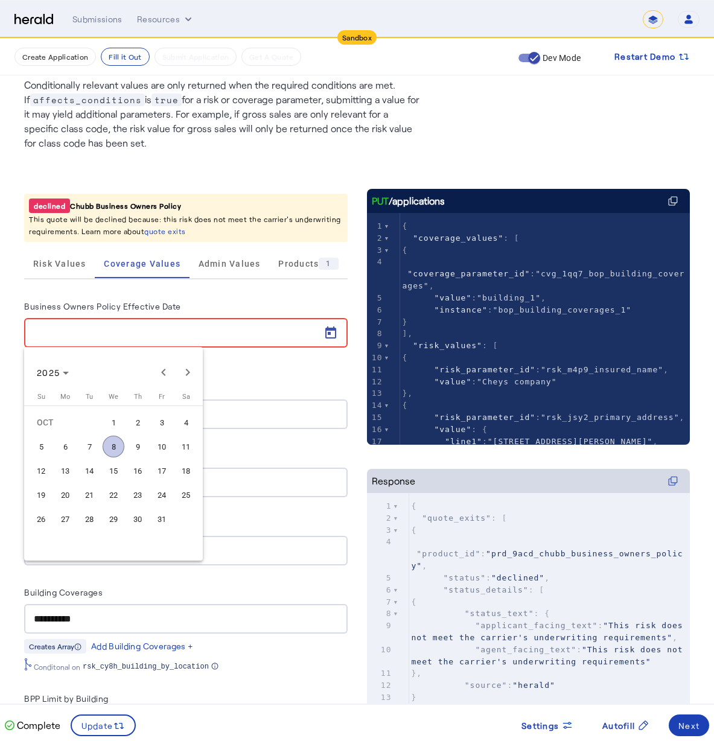
click at [141, 453] on span "9" at bounding box center [138, 447] width 22 height 22
type input "**********"
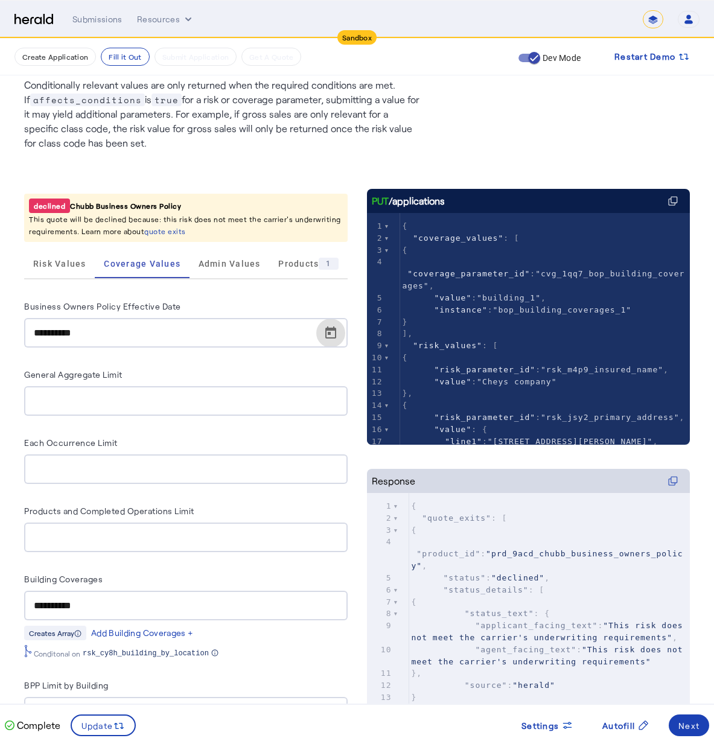
click at [127, 384] on div "General Aggregate Limit" at bounding box center [185, 376] width 323 height 19
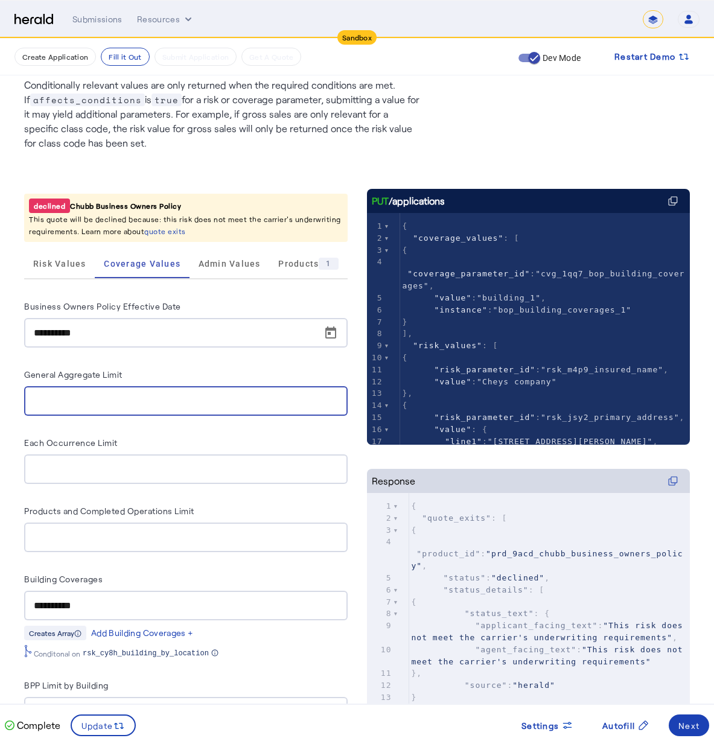
click at [131, 396] on input "General Aggregate Limit" at bounding box center [186, 401] width 304 height 14
type input "**********"
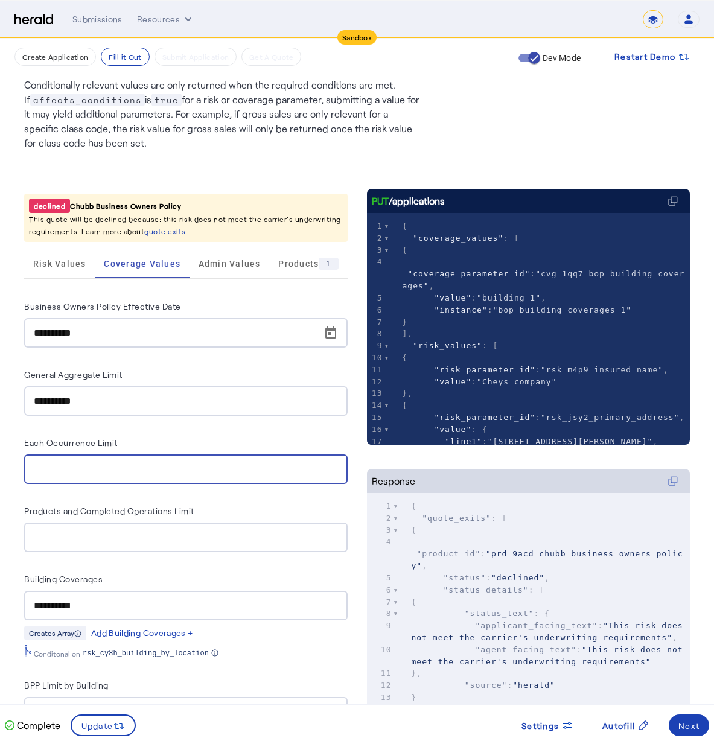
click at [60, 463] on input "Each Occurrence Limit" at bounding box center [186, 469] width 304 height 14
type input "**********"
click at [253, 551] on div "**********" at bounding box center [185, 653] width 323 height 709
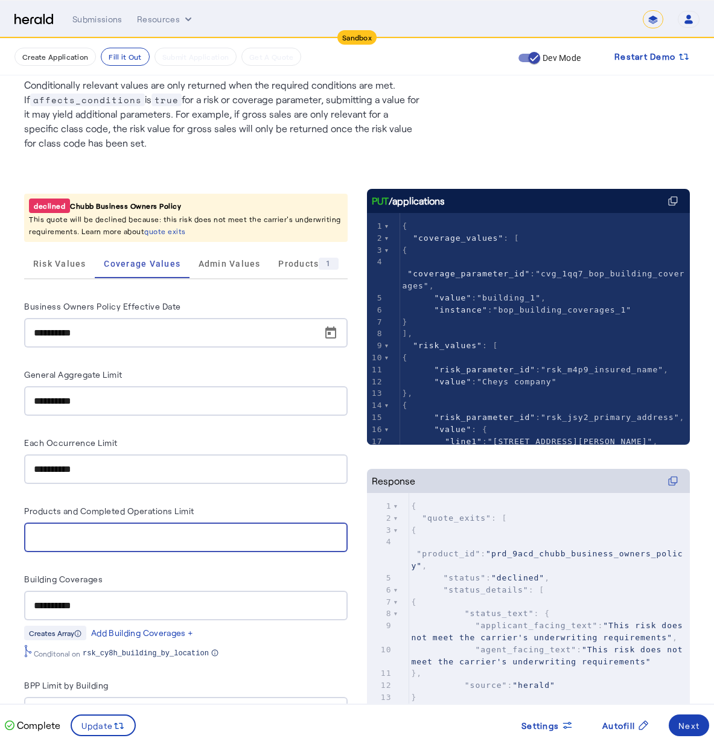
click at [247, 538] on input "Products and Completed Operations Limit" at bounding box center [186, 537] width 304 height 14
type input "**********"
drag, startPoint x: 91, startPoint y: 537, endPoint x: -1, endPoint y: 524, distance: 92.5
click at [0, 524] on html "**********" at bounding box center [357, 286] width 714 height 741
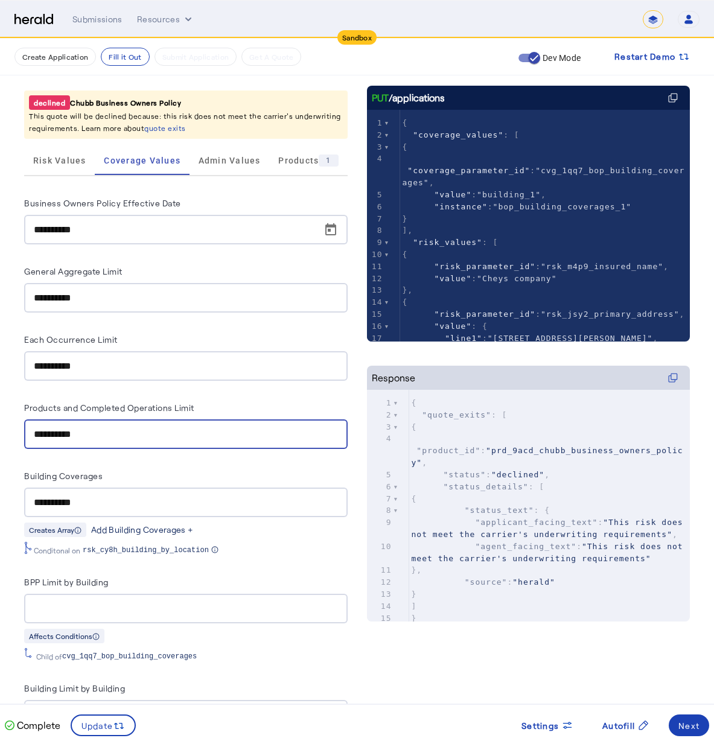
scroll to position [208, 0]
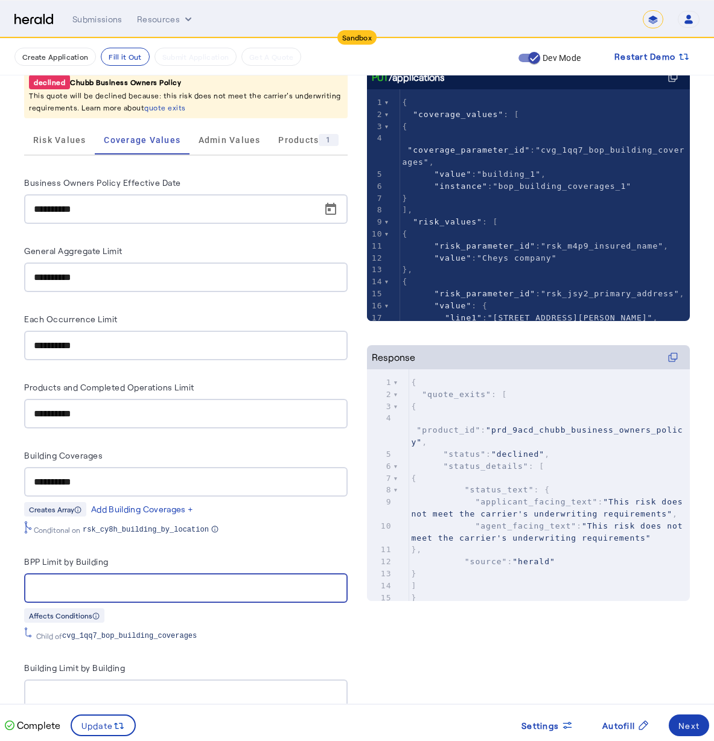
click at [154, 587] on input "BPP Limit by Building" at bounding box center [186, 588] width 304 height 14
type input "*******"
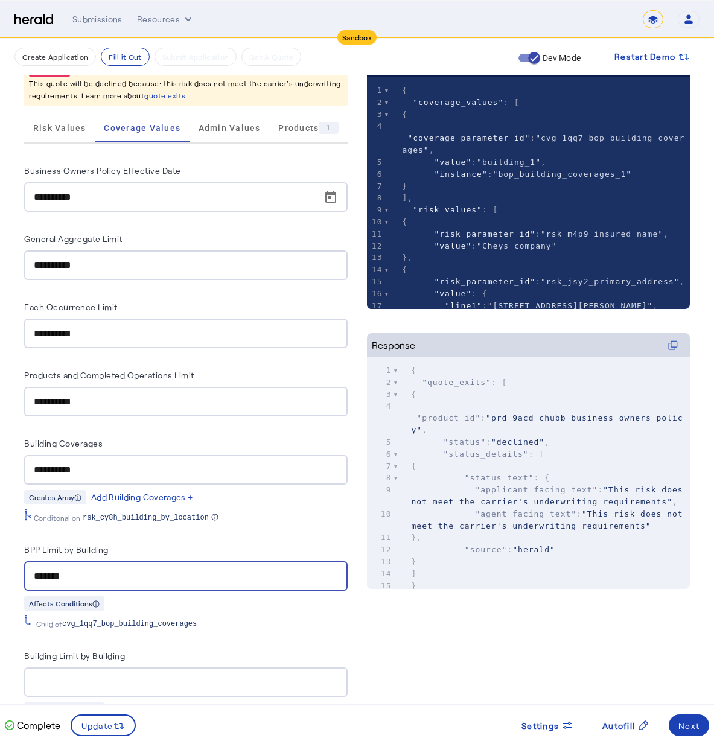
scroll to position [255, 0]
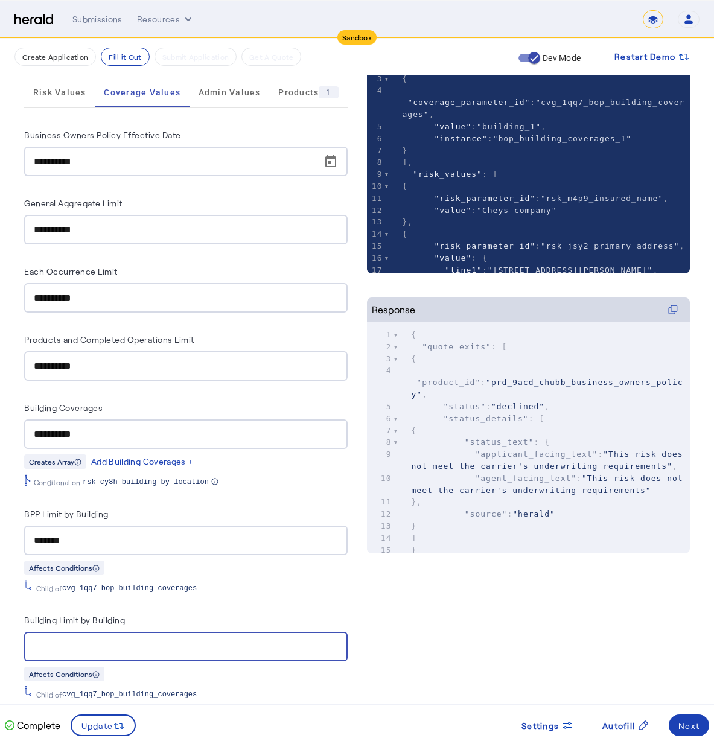
click at [140, 640] on input "Building Limit by Building" at bounding box center [186, 647] width 304 height 14
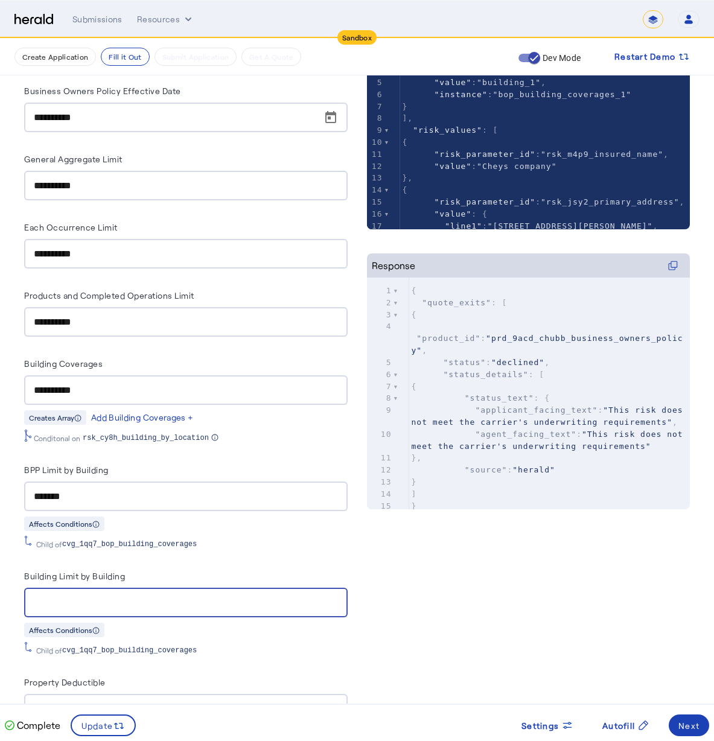
scroll to position [396, 0]
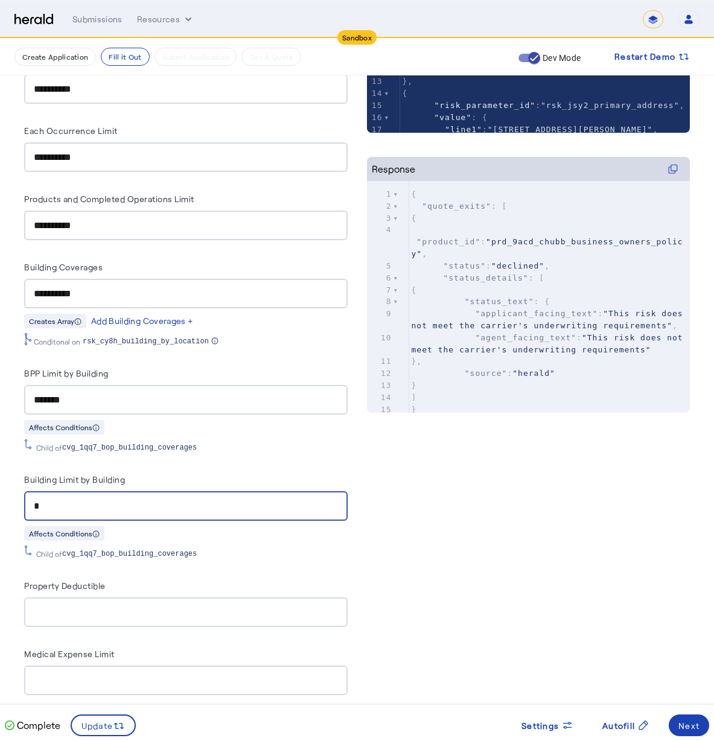
type input "**"
click at [223, 597] on div at bounding box center [186, 612] width 304 height 30
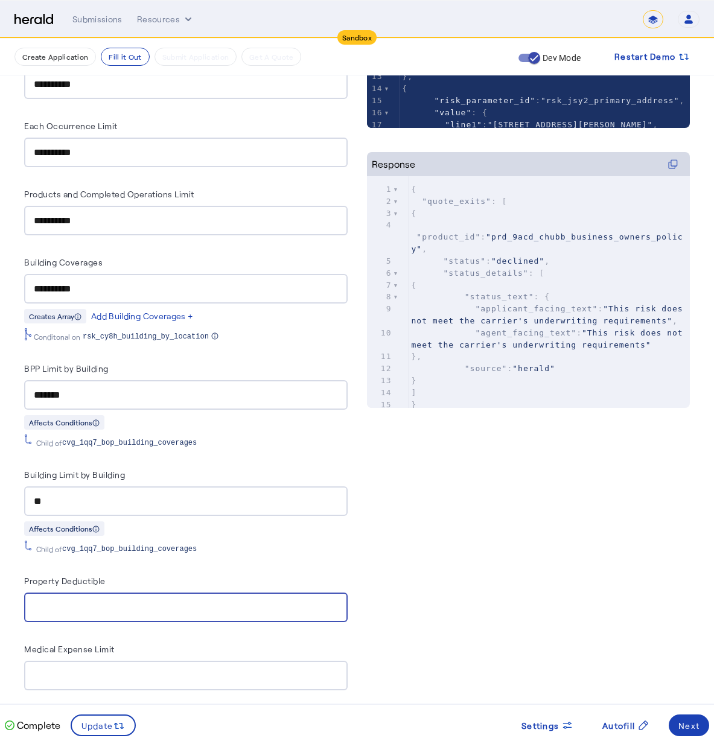
scroll to position [407, 0]
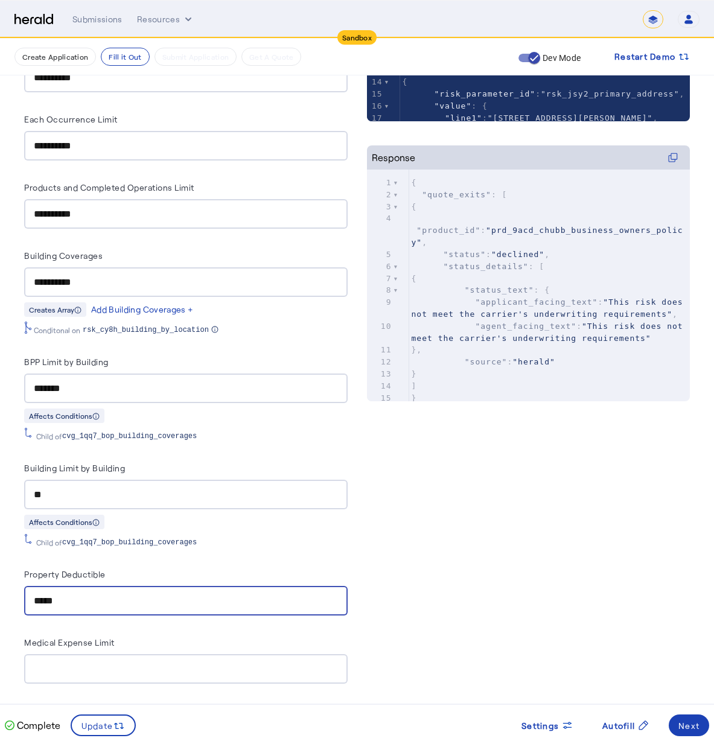
type input "*****"
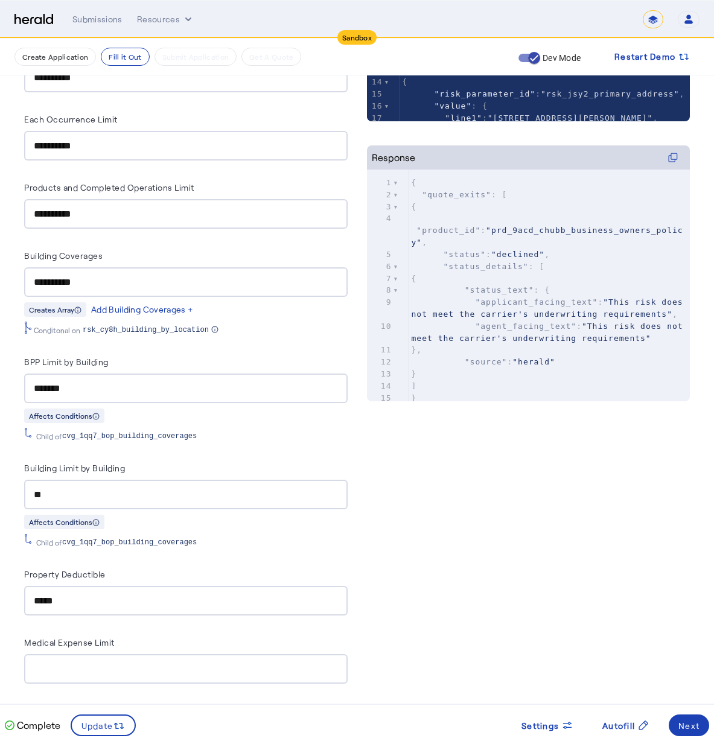
click at [231, 710] on div "Complete Update Settings Autofill Next" at bounding box center [357, 720] width 714 height 32
click at [224, 672] on div at bounding box center [186, 669] width 304 height 30
type input "******"
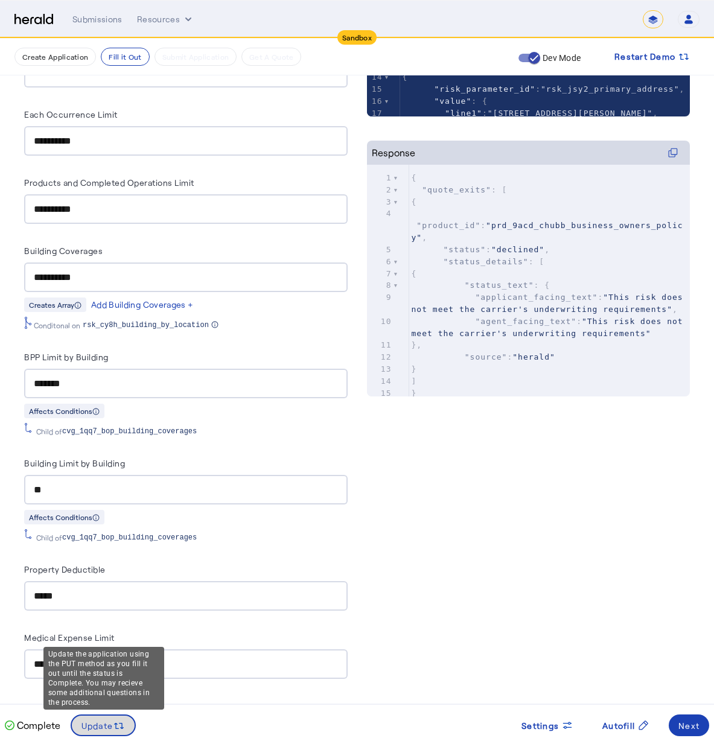
click at [119, 729] on icon at bounding box center [119, 726] width 12 height 12
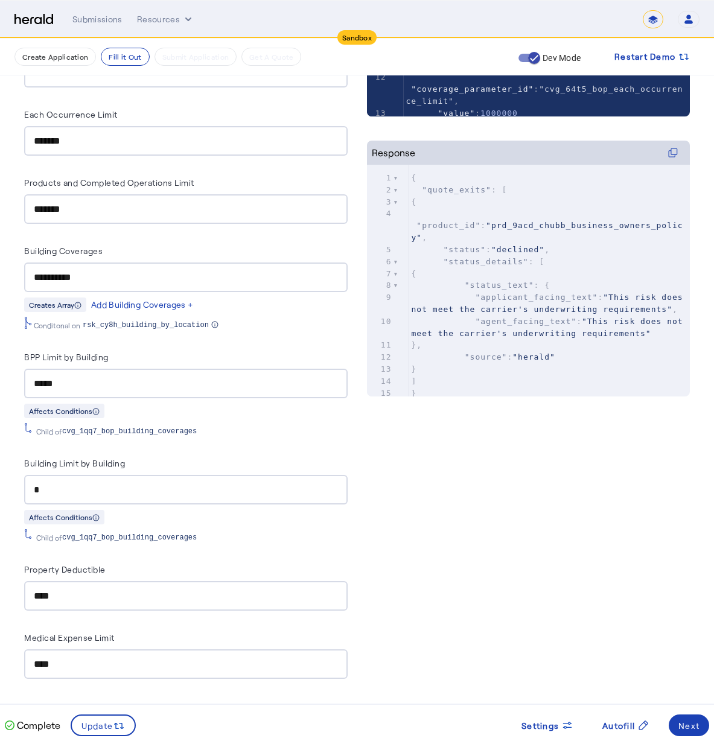
scroll to position [0, 0]
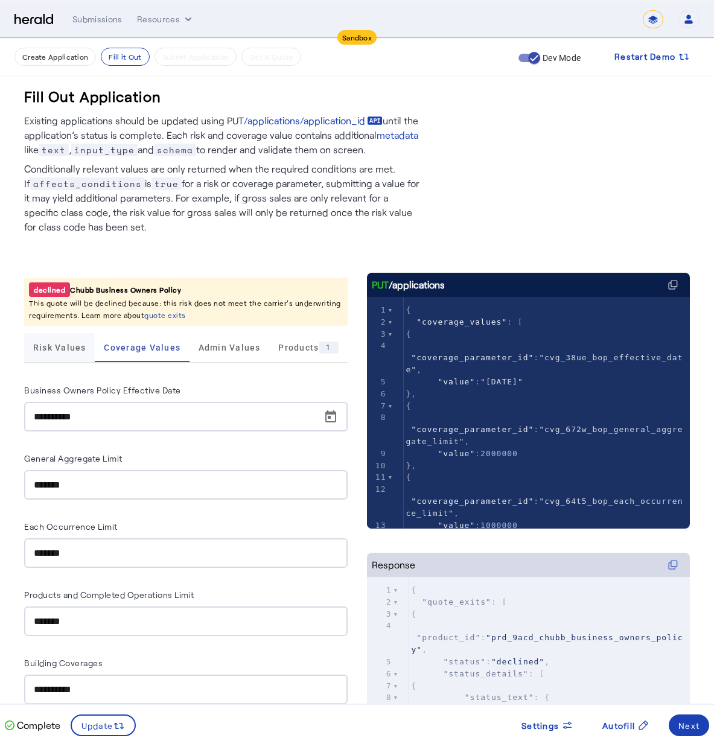
click at [69, 357] on span "Risk Values" at bounding box center [59, 347] width 53 height 29
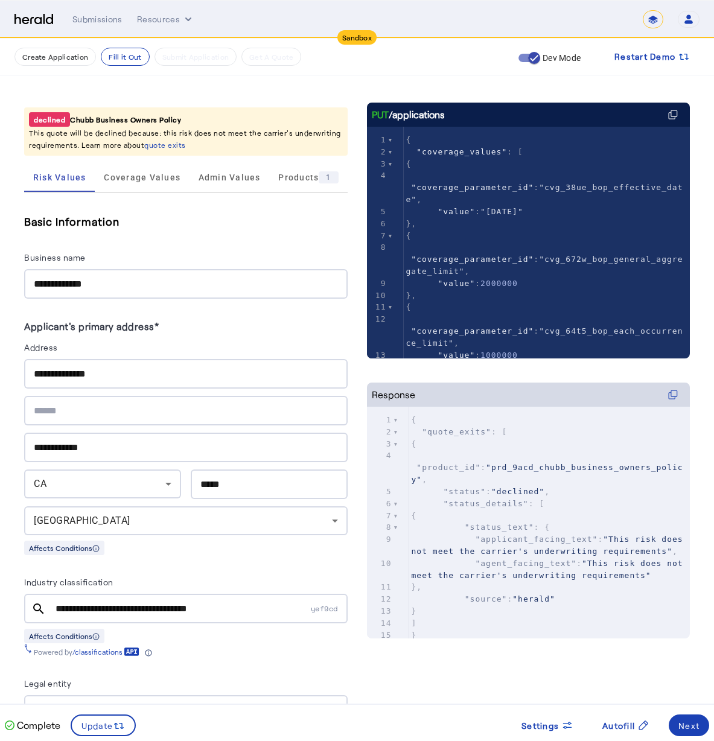
scroll to position [267, 0]
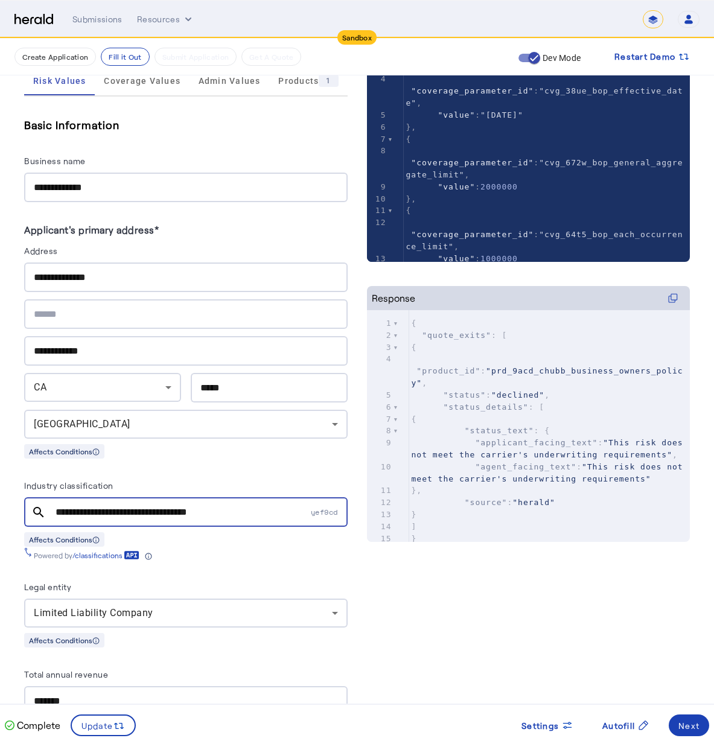
drag, startPoint x: 263, startPoint y: 512, endPoint x: 27, endPoint y: 493, distance: 236.1
click at [27, 493] on herald-input "**********" at bounding box center [185, 502] width 323 height 49
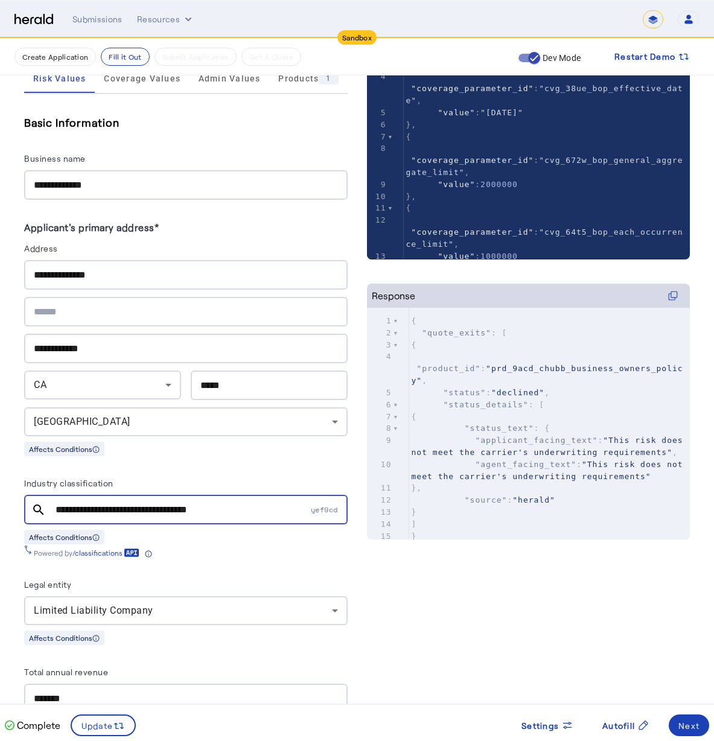
click at [282, 511] on input "**********" at bounding box center [182, 510] width 253 height 14
drag, startPoint x: 274, startPoint y: 508, endPoint x: -22, endPoint y: 539, distance: 298.0
click at [0, 472] on html "**********" at bounding box center [357, 101] width 714 height 741
drag, startPoint x: 297, startPoint y: 507, endPoint x: 55, endPoint y: 496, distance: 242.2
click at [55, 496] on div "**********" at bounding box center [185, 510] width 323 height 30
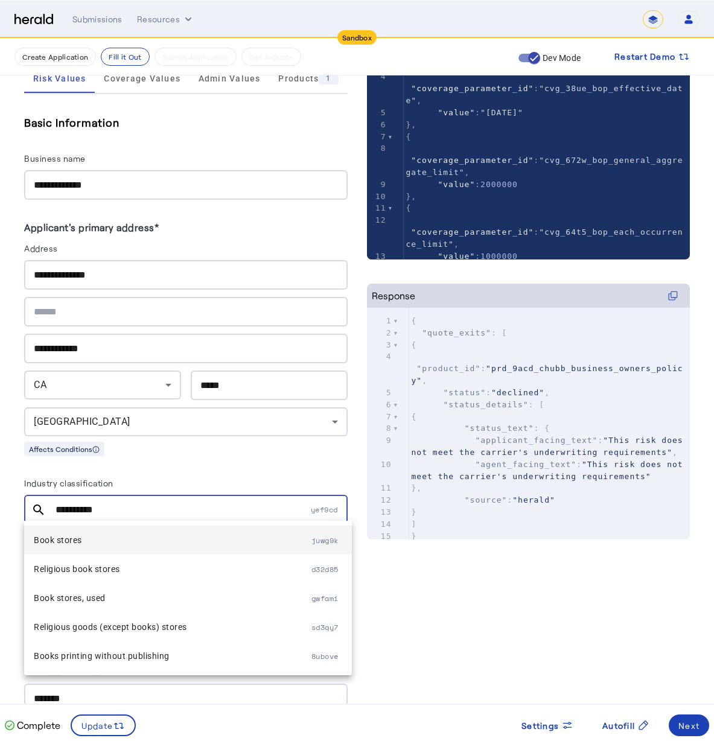
click at [135, 530] on mat-option "Book stores juwg9k" at bounding box center [188, 540] width 328 height 29
type input "**********"
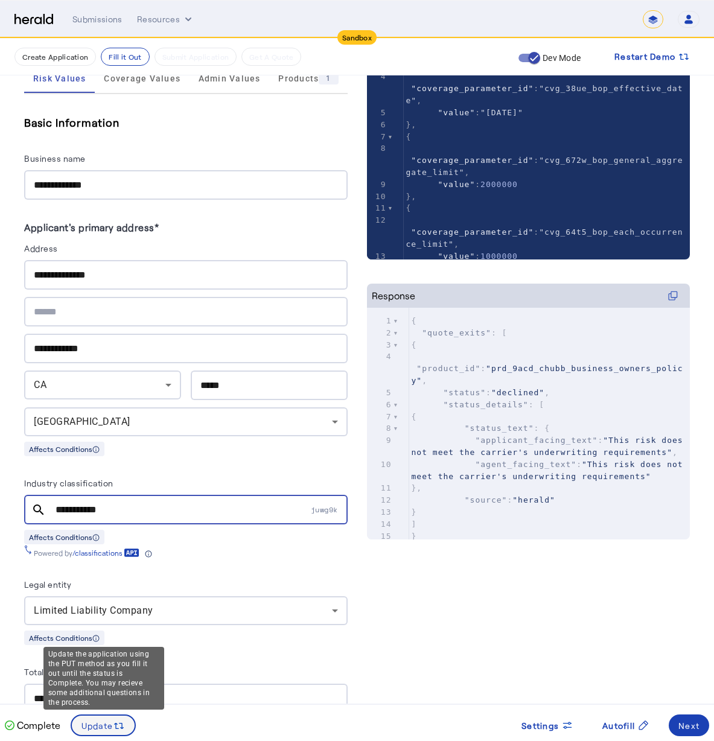
click at [116, 721] on icon at bounding box center [119, 726] width 12 height 12
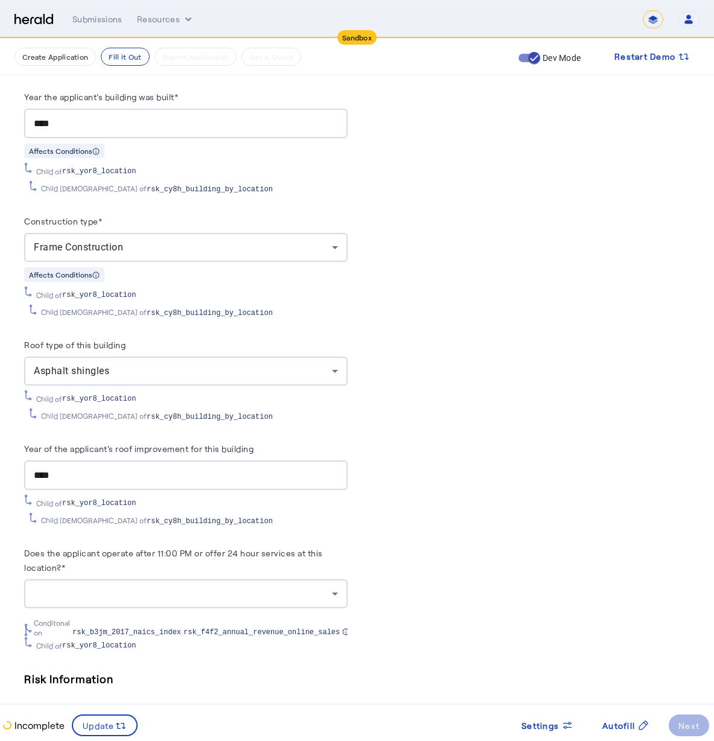
scroll to position [2205, 0]
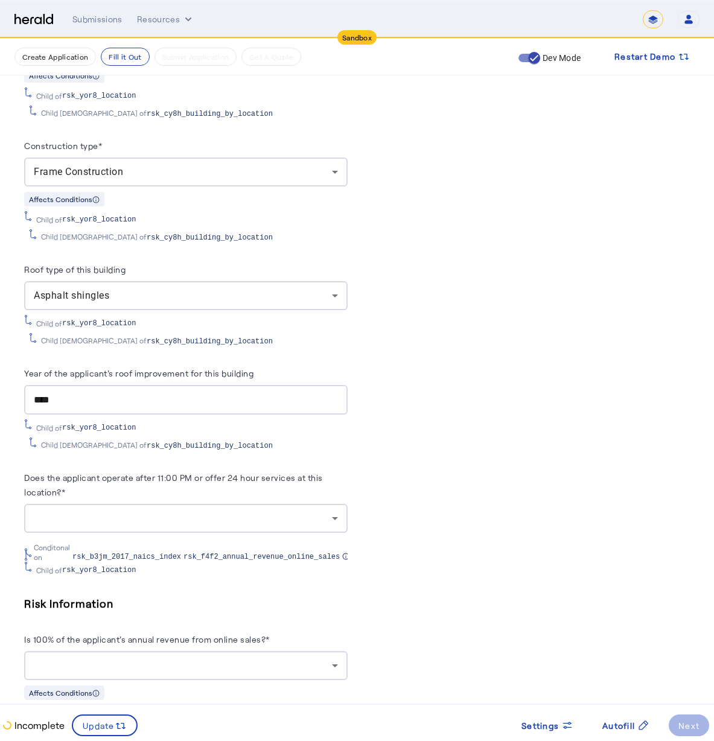
click at [110, 511] on div at bounding box center [183, 518] width 298 height 14
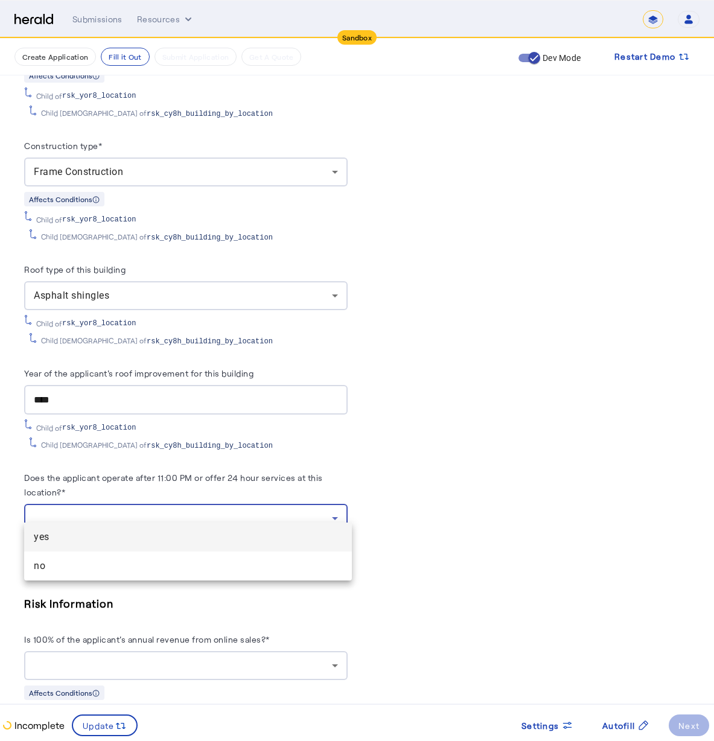
drag, startPoint x: 158, startPoint y: 460, endPoint x: 294, endPoint y: 467, distance: 135.9
click at [292, 466] on div at bounding box center [357, 370] width 714 height 741
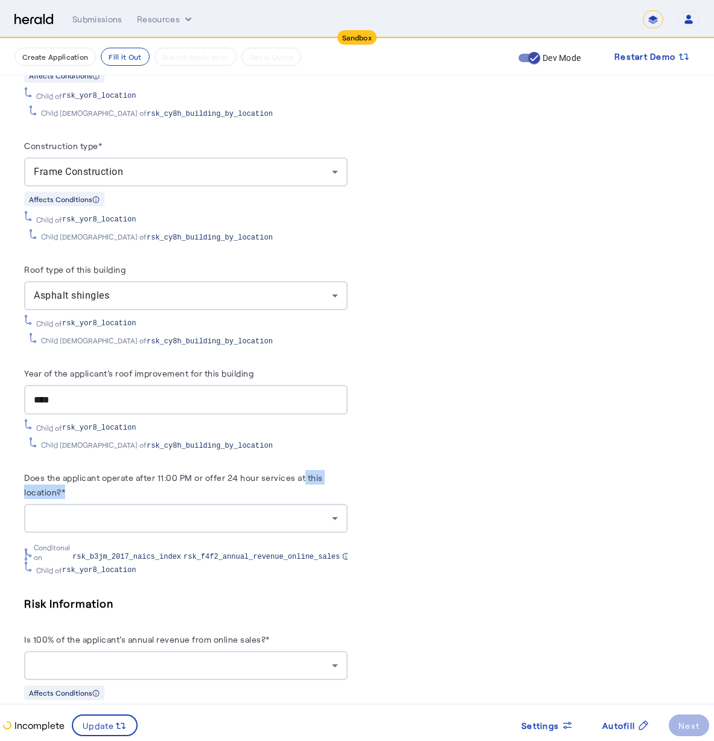
drag, startPoint x: 306, startPoint y: 467, endPoint x: 170, endPoint y: 475, distance: 136.0
click at [170, 475] on herald-label "Does the applicant operate after 11:00 PM or offer 24 hour services at this loc…" at bounding box center [185, 487] width 323 height 34
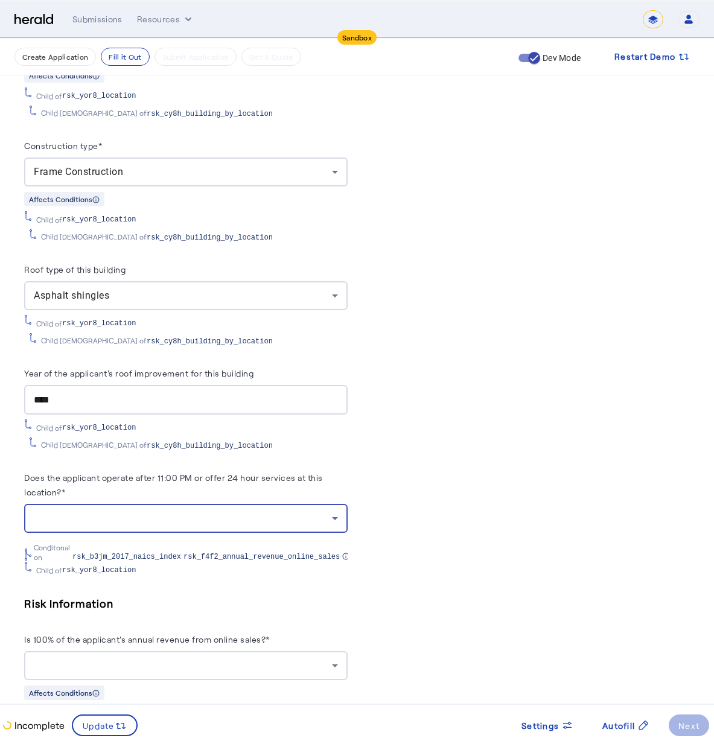
click at [139, 511] on div at bounding box center [183, 518] width 298 height 14
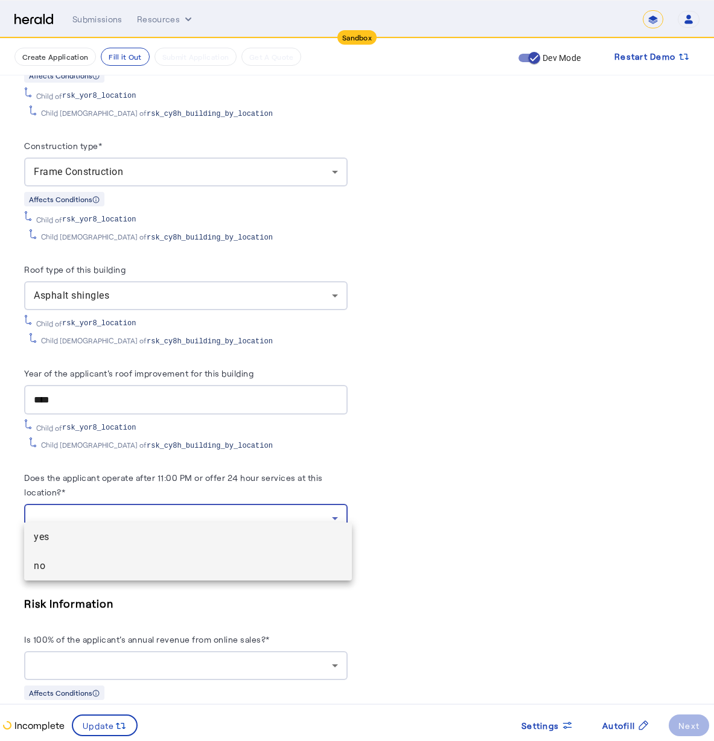
click at [153, 566] on span "no" at bounding box center [188, 566] width 308 height 14
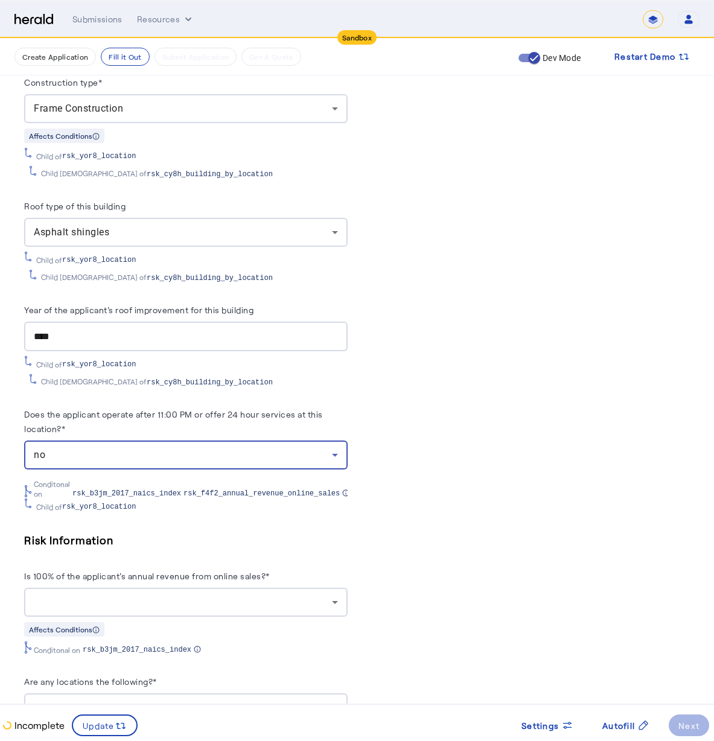
scroll to position [2313, 0]
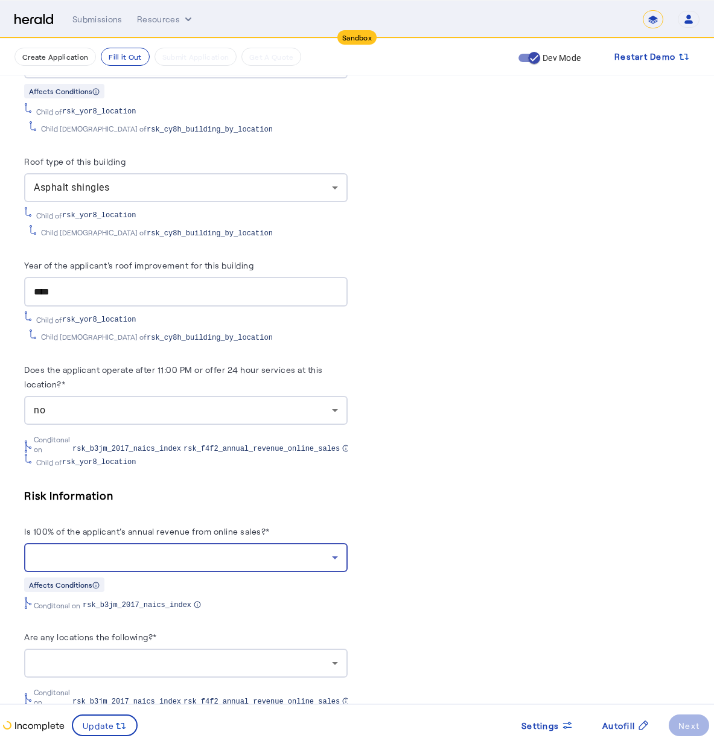
click at [200, 550] on div at bounding box center [183, 557] width 298 height 14
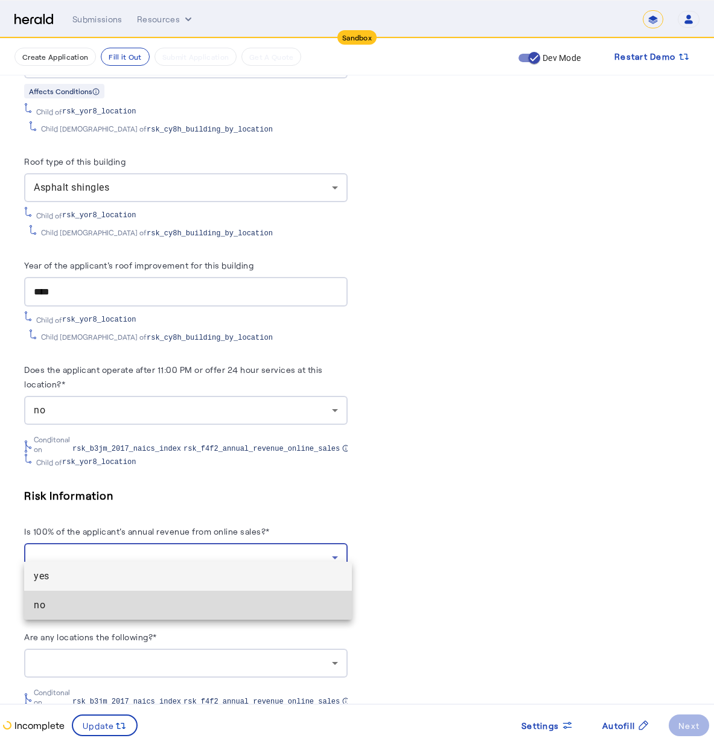
click at [204, 605] on span "no" at bounding box center [188, 605] width 308 height 14
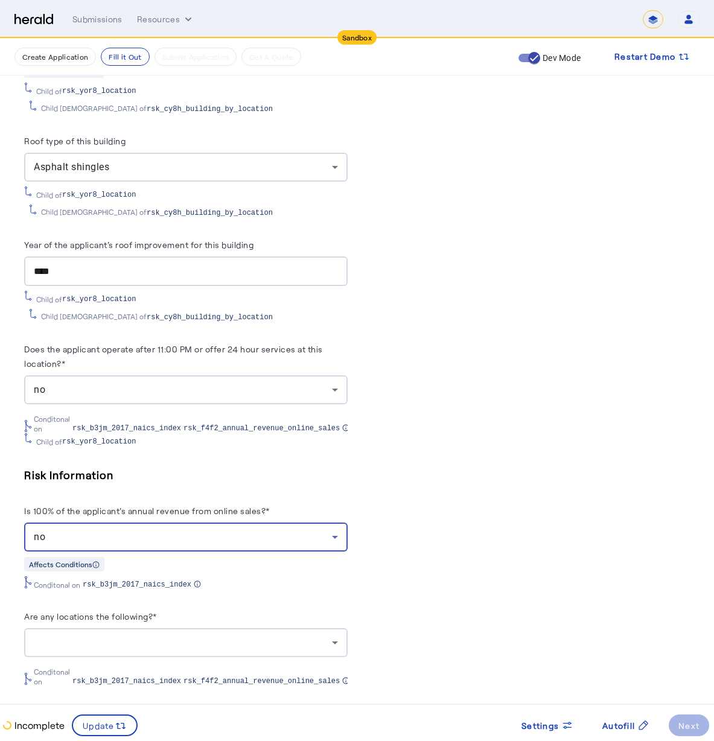
scroll to position [2386, 0]
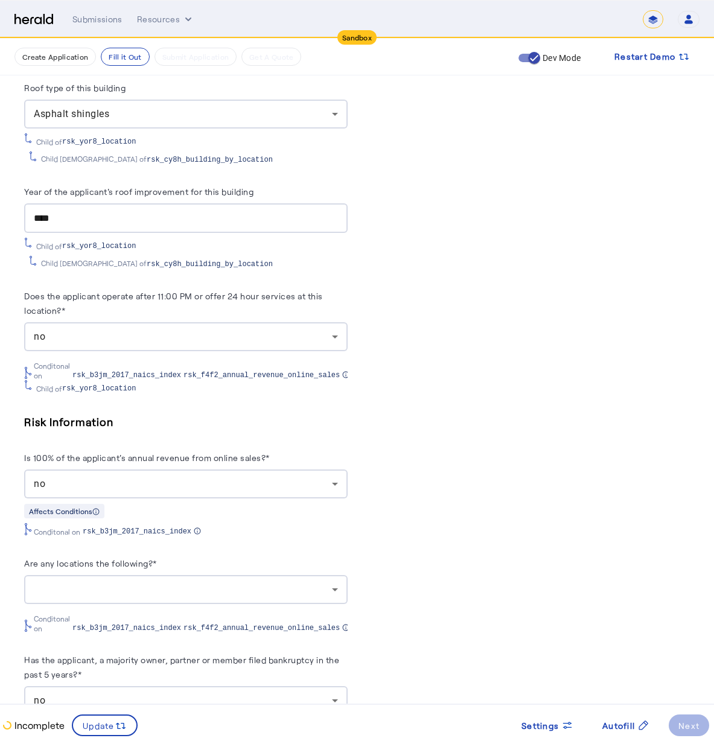
click at [197, 575] on div at bounding box center [186, 589] width 304 height 29
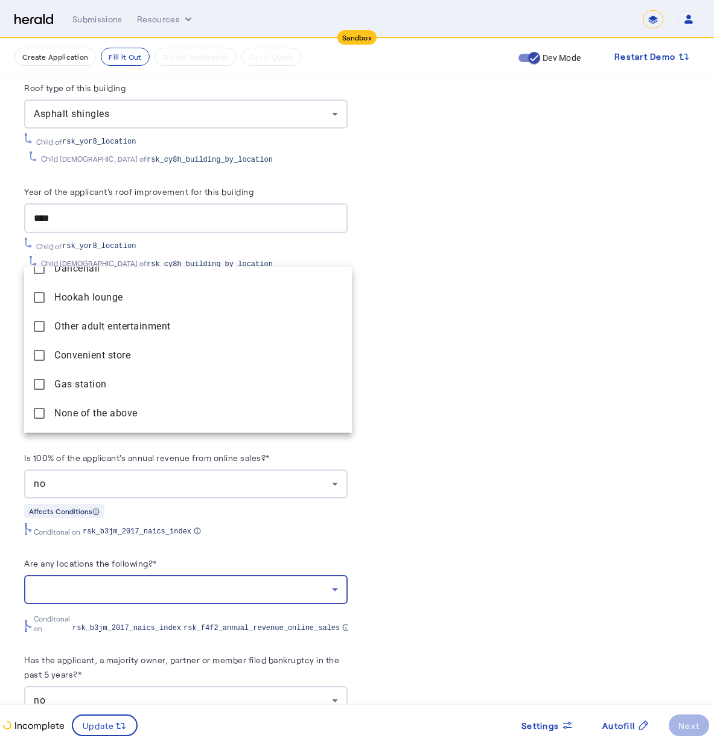
scroll to position [2516, 0]
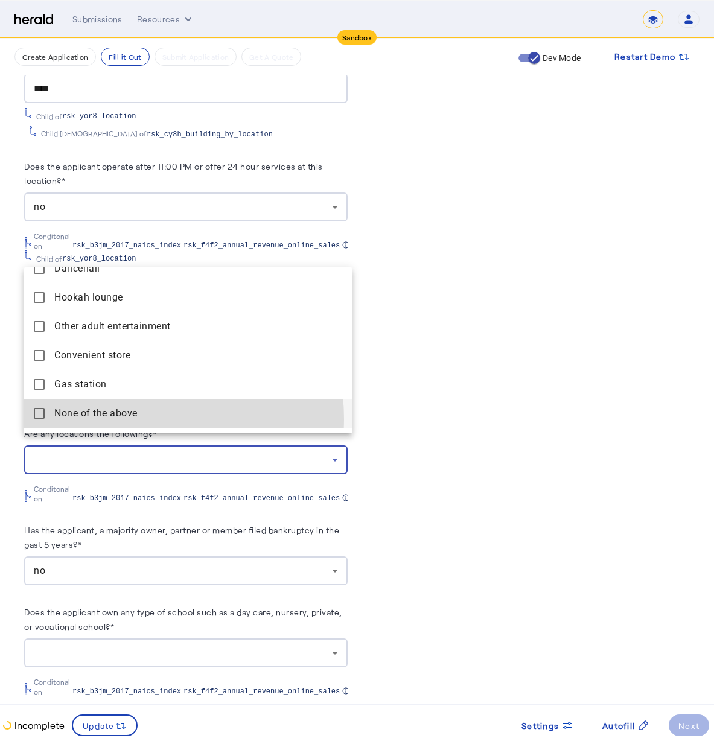
click at [120, 419] on span "None of the above" at bounding box center [198, 413] width 288 height 14
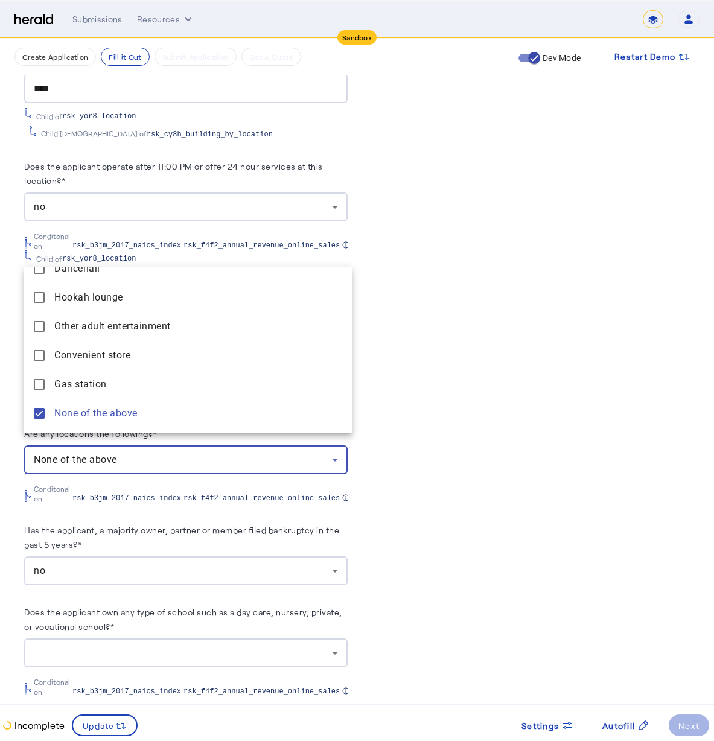
click at [161, 577] on div at bounding box center [357, 370] width 714 height 741
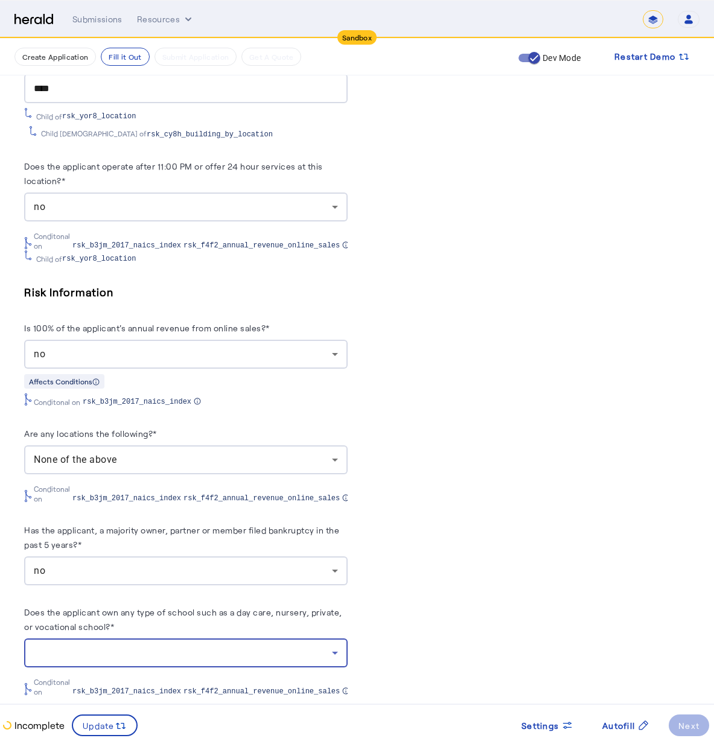
click at [165, 646] on div at bounding box center [183, 653] width 298 height 14
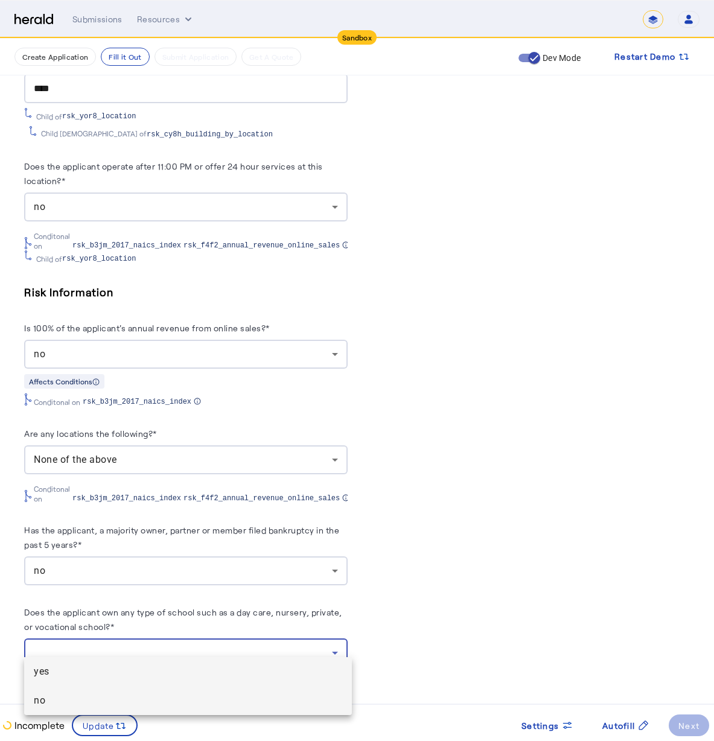
click at [181, 699] on span "no" at bounding box center [188, 700] width 308 height 14
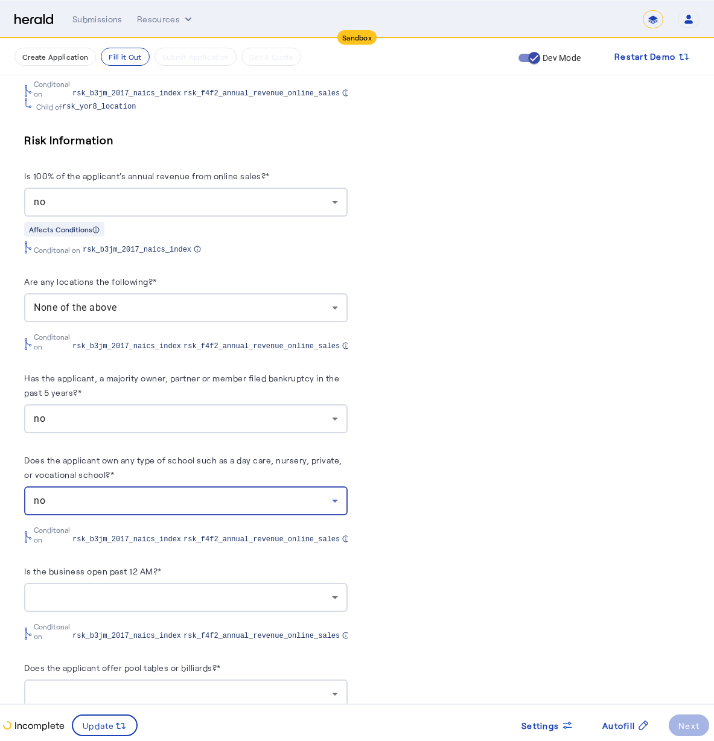
scroll to position [2754, 0]
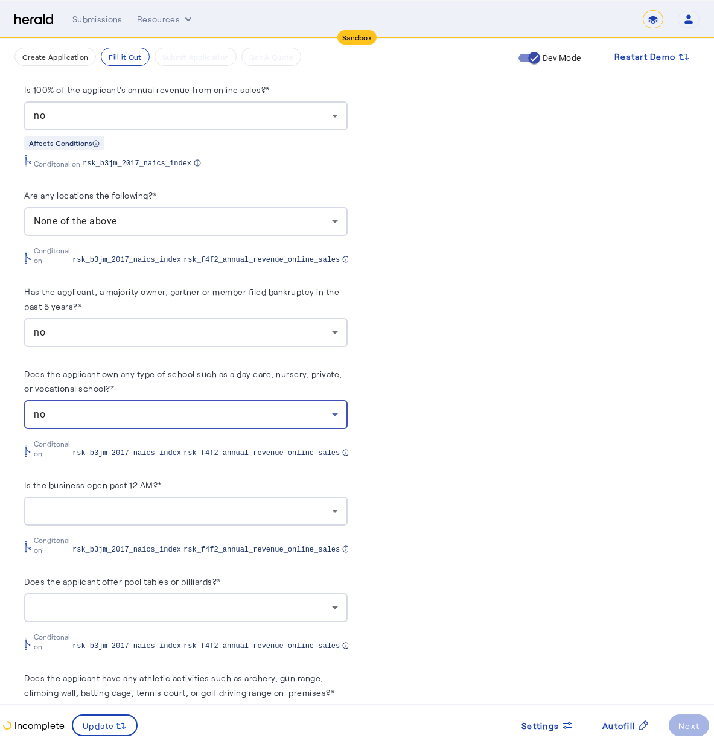
click at [214, 593] on div at bounding box center [186, 607] width 304 height 29
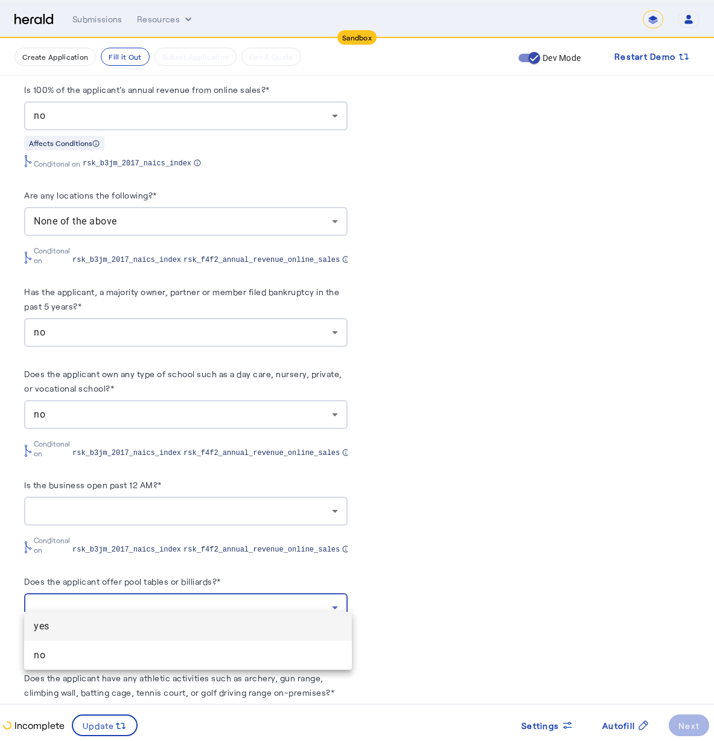
click at [210, 508] on div at bounding box center [357, 370] width 714 height 741
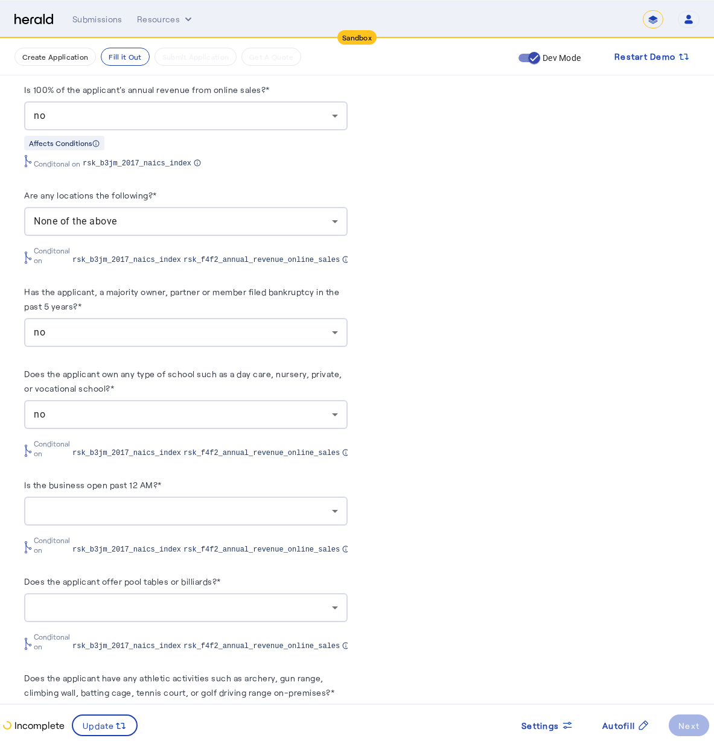
click at [211, 508] on div at bounding box center [186, 511] width 304 height 29
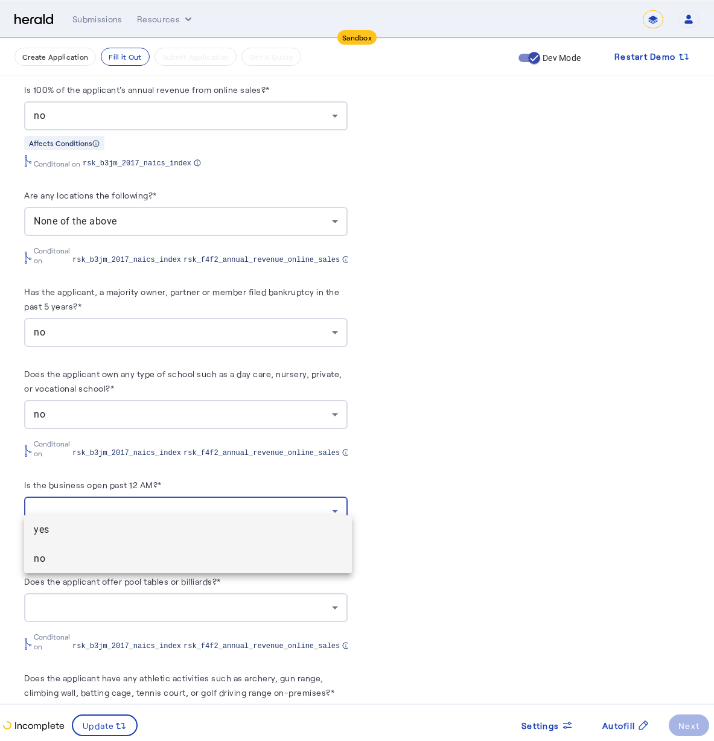
click at [221, 557] on span "no" at bounding box center [188, 559] width 308 height 14
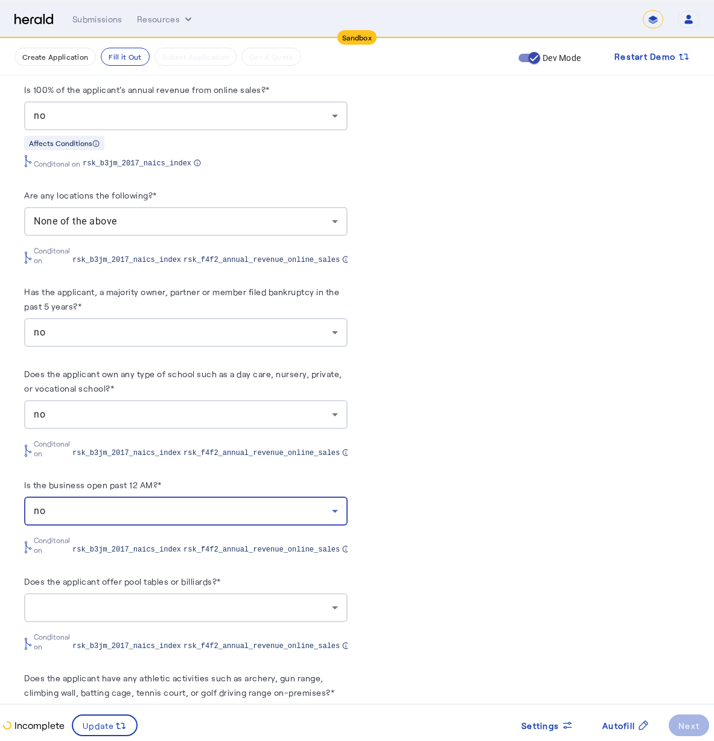
click at [212, 600] on div at bounding box center [183, 607] width 298 height 14
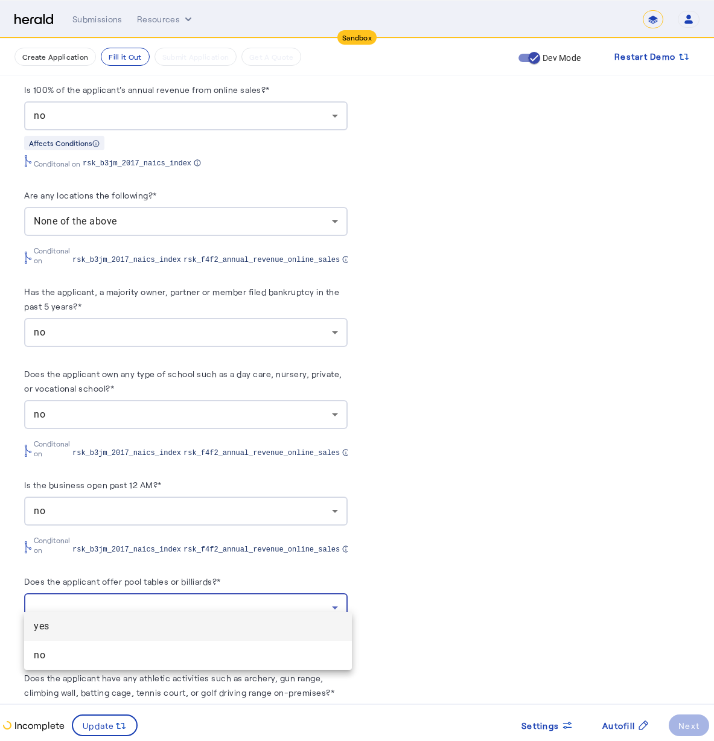
click at [223, 649] on mat-option "no" at bounding box center [188, 655] width 328 height 29
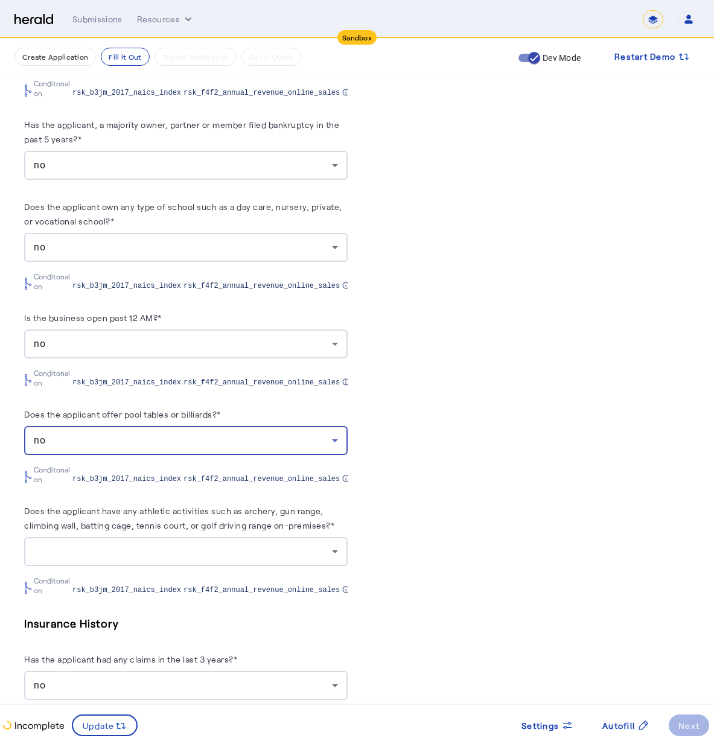
scroll to position [3019, 0]
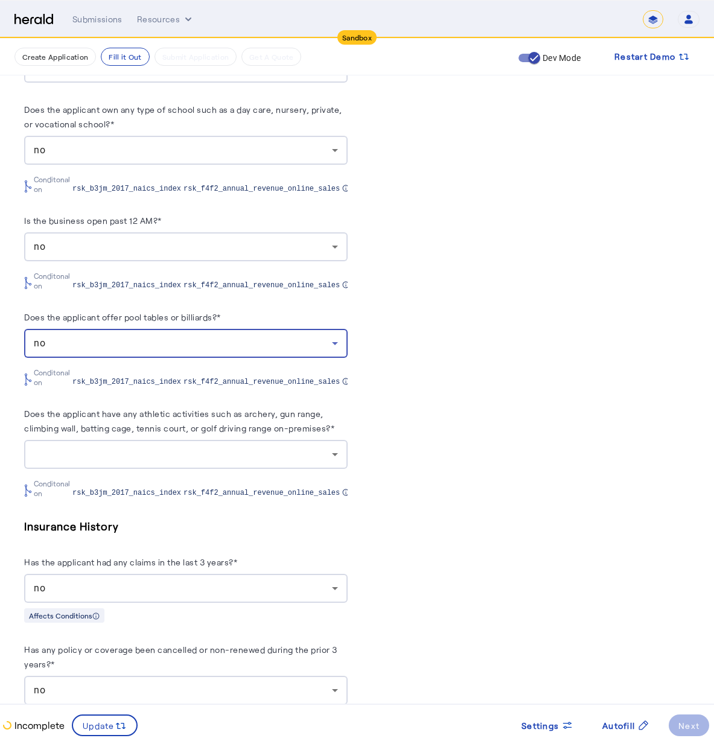
click at [199, 448] on div at bounding box center [183, 454] width 298 height 14
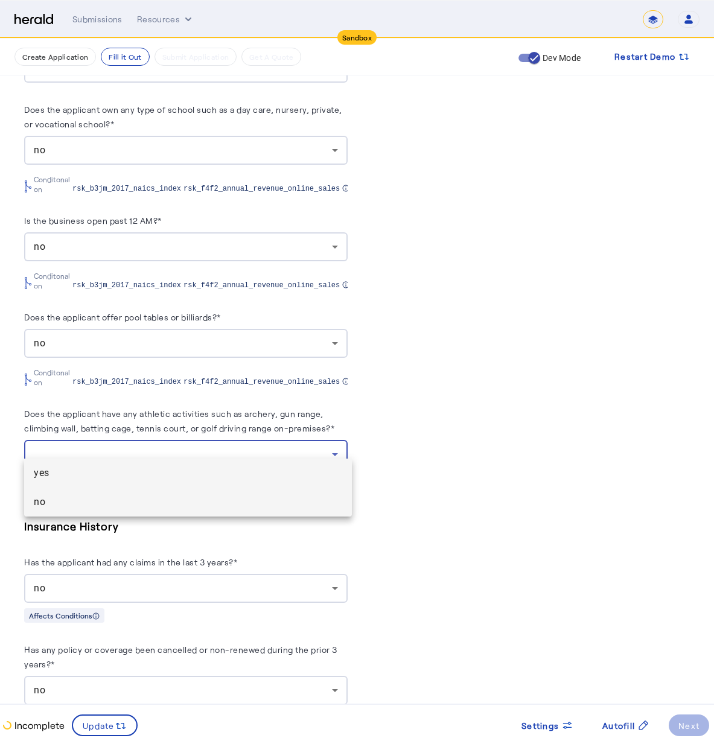
click at [201, 500] on span "no" at bounding box center [188, 502] width 308 height 14
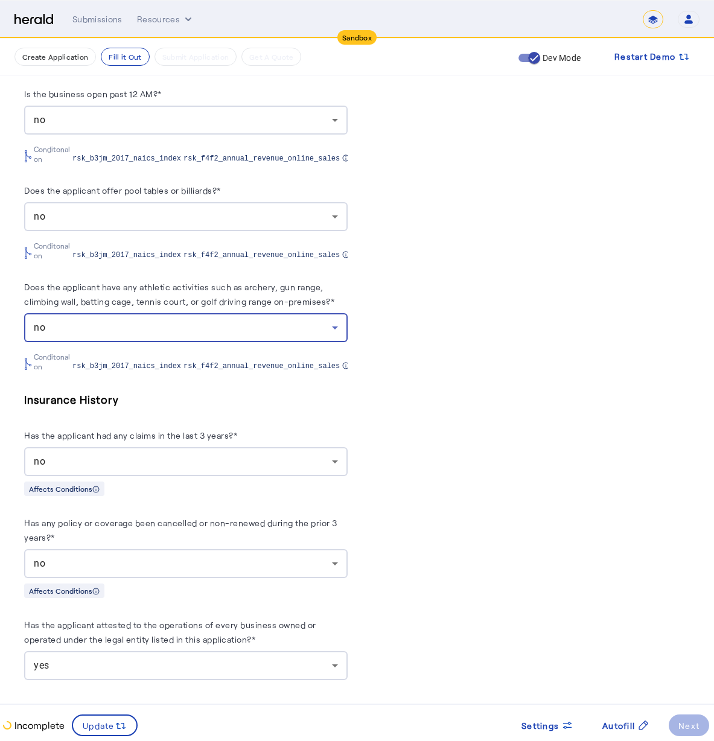
scroll to position [3148, 0]
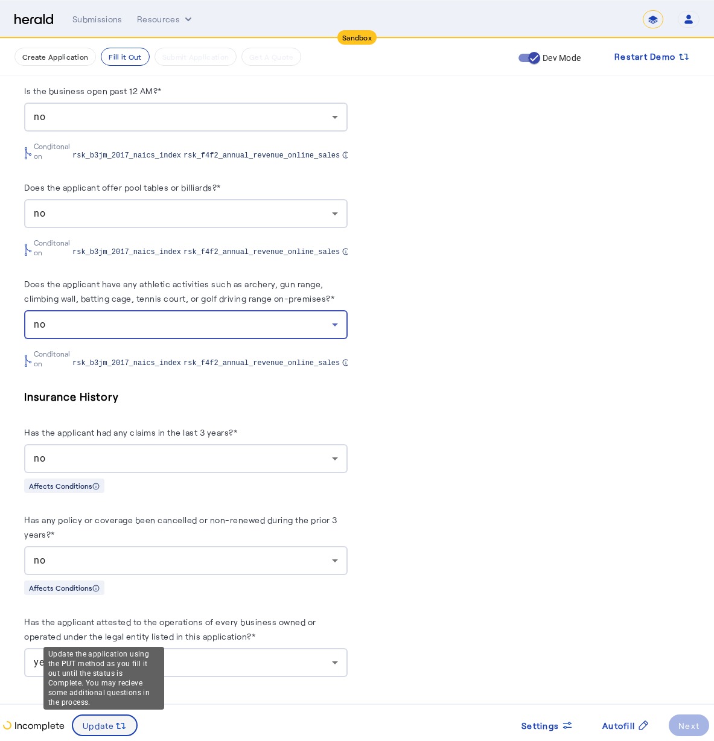
click at [115, 724] on icon at bounding box center [121, 726] width 12 height 12
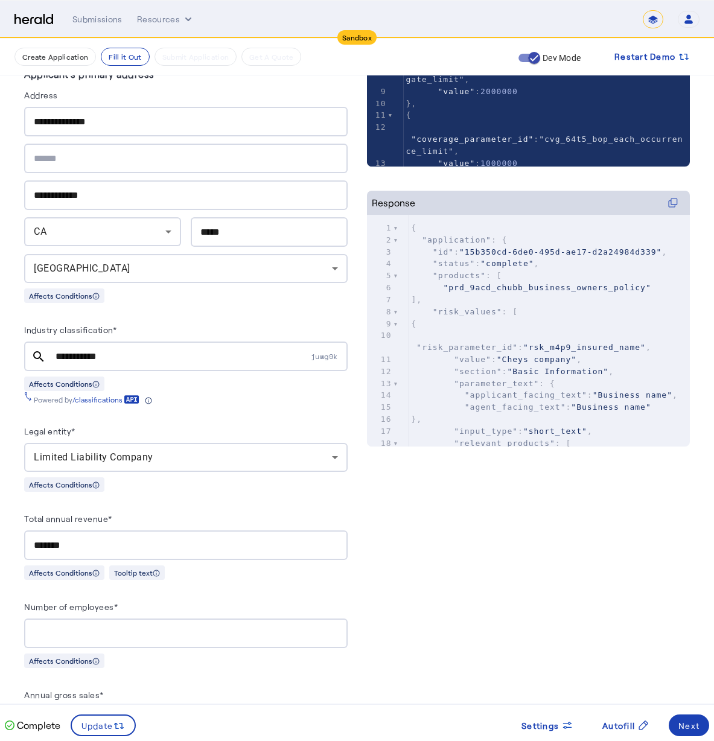
scroll to position [0, 0]
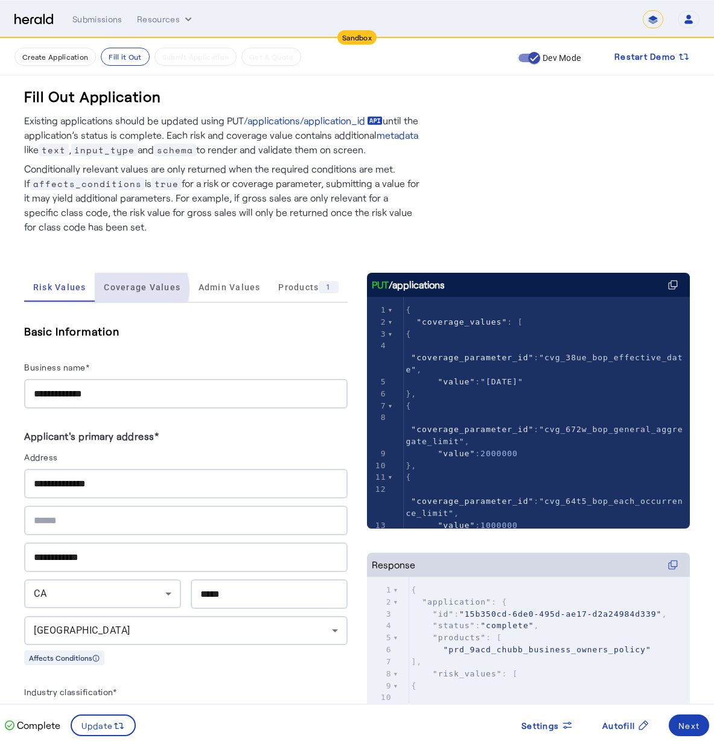
click at [135, 290] on span "Coverage Values" at bounding box center [142, 287] width 77 height 8
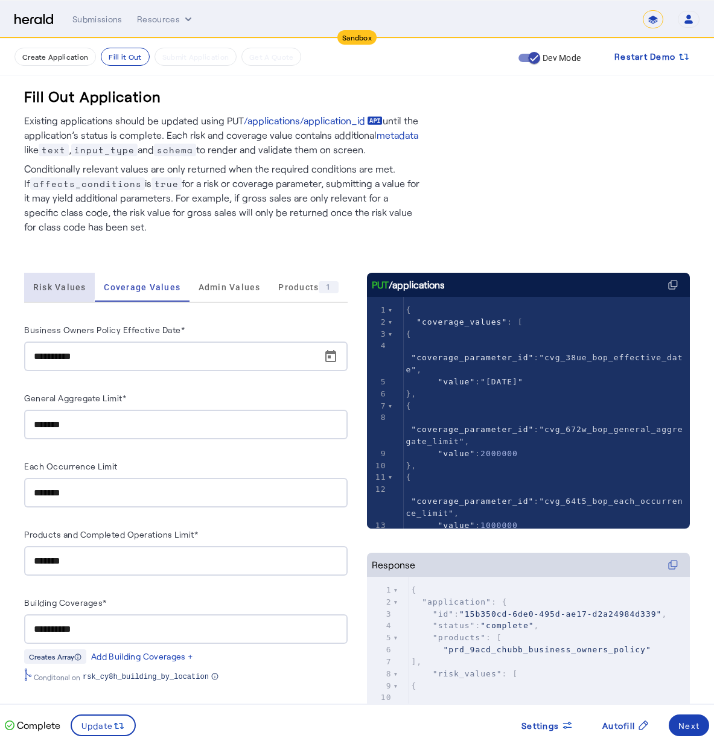
click at [46, 283] on span "Risk Values" at bounding box center [59, 287] width 53 height 8
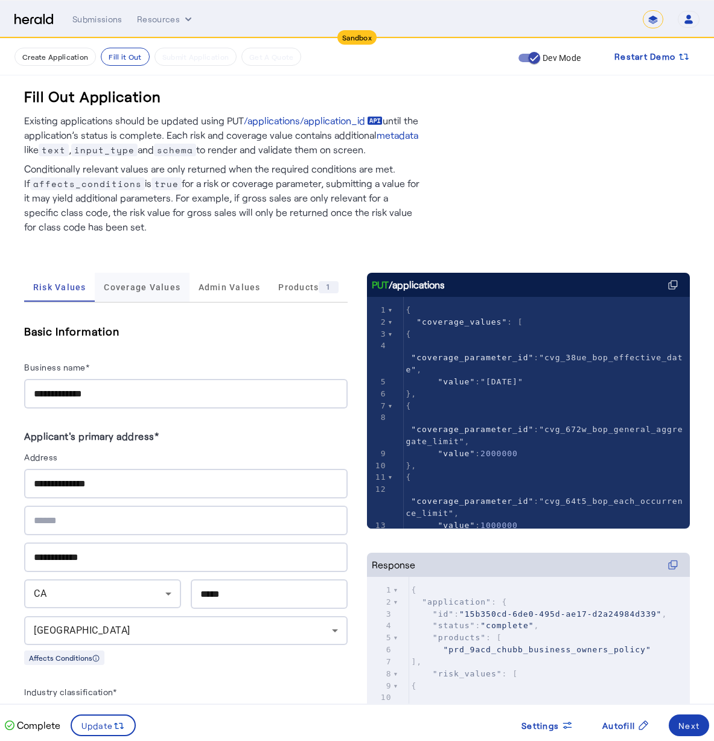
click at [150, 279] on span "Coverage Values" at bounding box center [142, 287] width 77 height 29
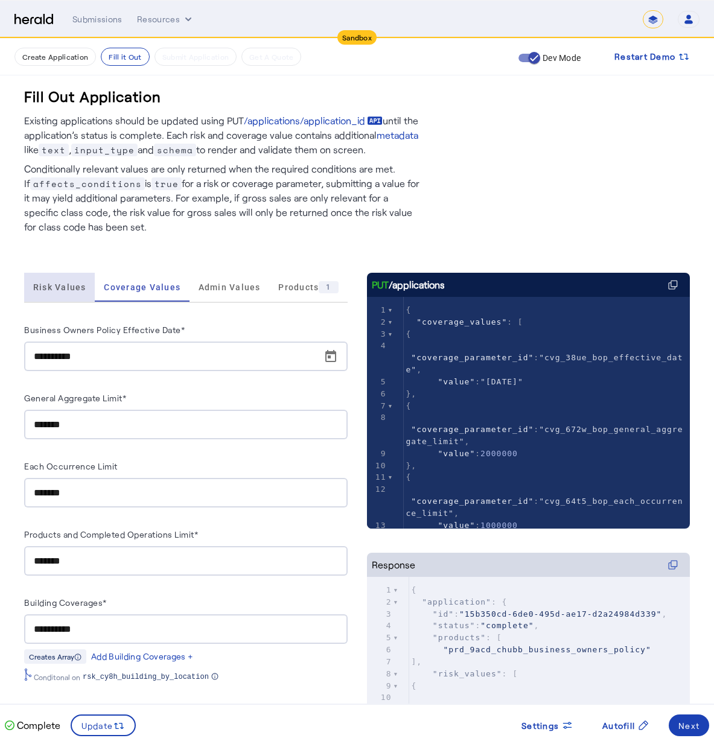
click at [61, 281] on span "Risk Values" at bounding box center [59, 287] width 53 height 29
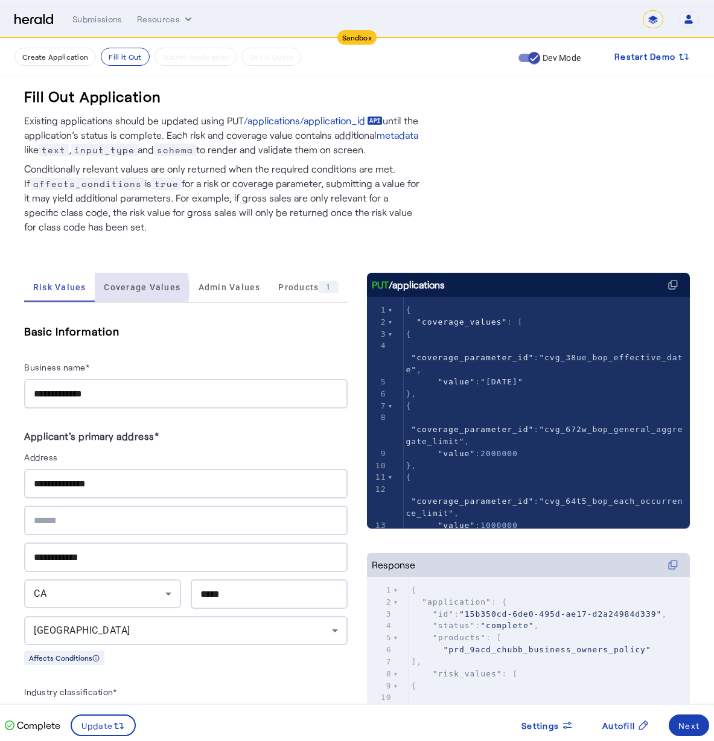
click at [135, 290] on span "Coverage Values" at bounding box center [142, 287] width 77 height 8
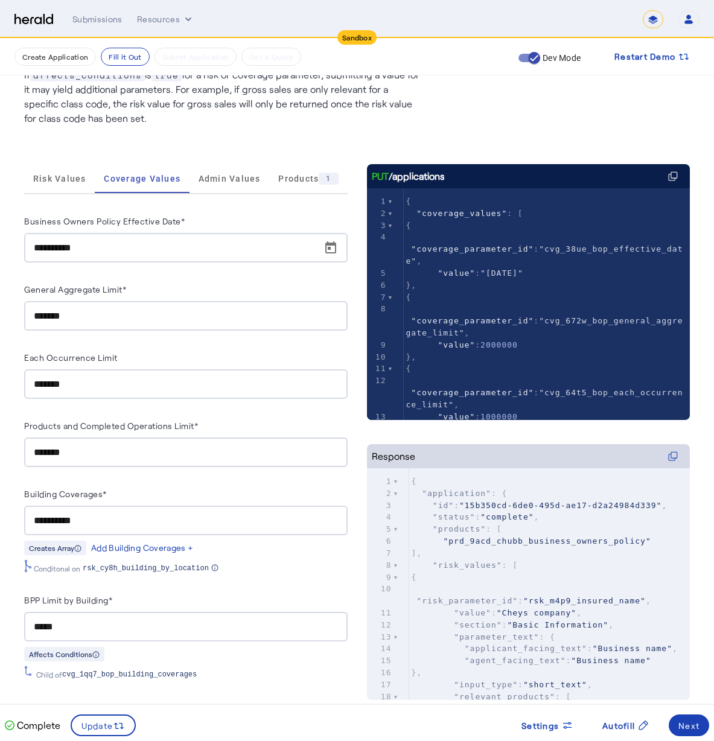
scroll to position [156, 0]
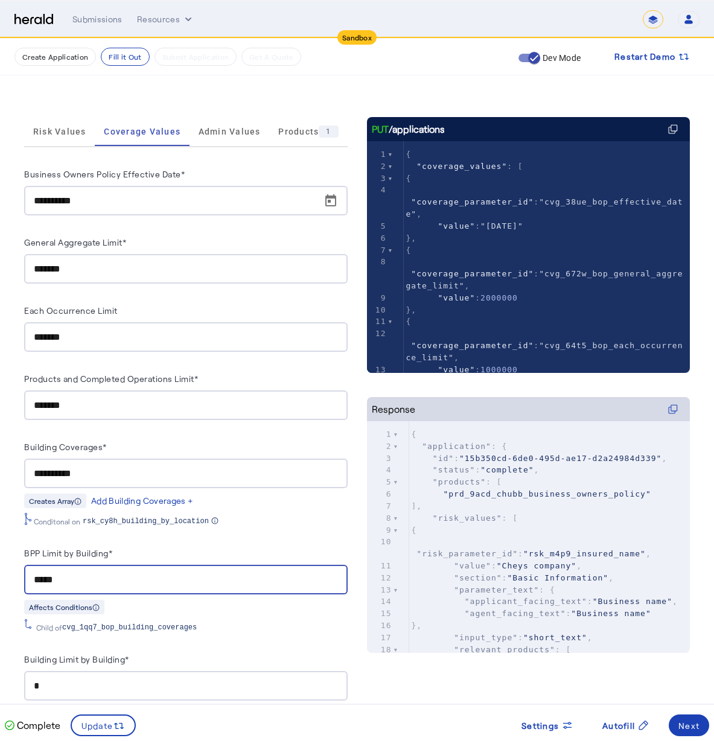
drag, startPoint x: 88, startPoint y: 575, endPoint x: -12, endPoint y: 568, distance: 99.8
click at [0, 568] on html "**********" at bounding box center [357, 214] width 714 height 741
click at [51, 576] on input "******" at bounding box center [186, 580] width 304 height 14
click at [57, 579] on input "******" at bounding box center [186, 580] width 304 height 14
drag, startPoint x: 98, startPoint y: 576, endPoint x: 92, endPoint y: 576, distance: 6.6
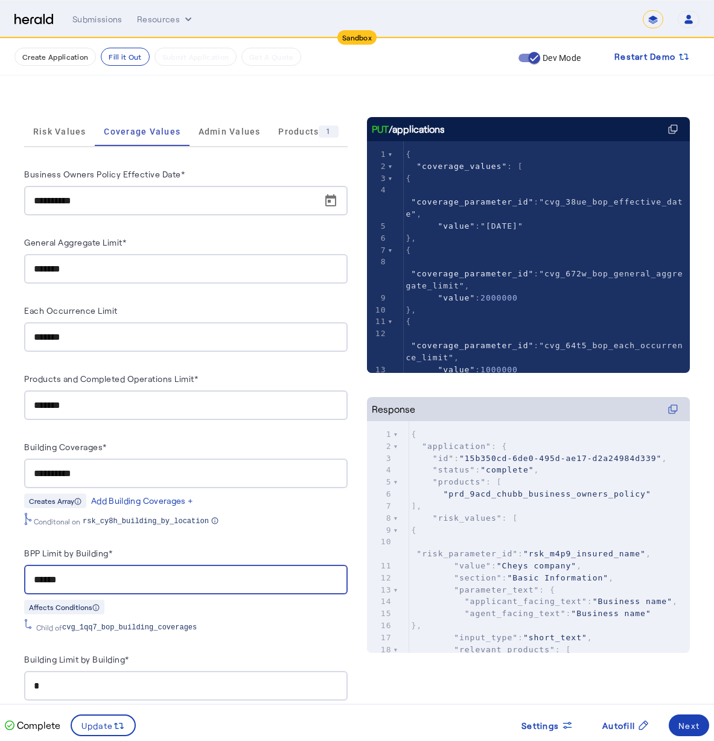
click at [98, 576] on input "******" at bounding box center [186, 580] width 304 height 14
type input "********"
click at [689, 727] on div "Next" at bounding box center [688, 725] width 21 height 13
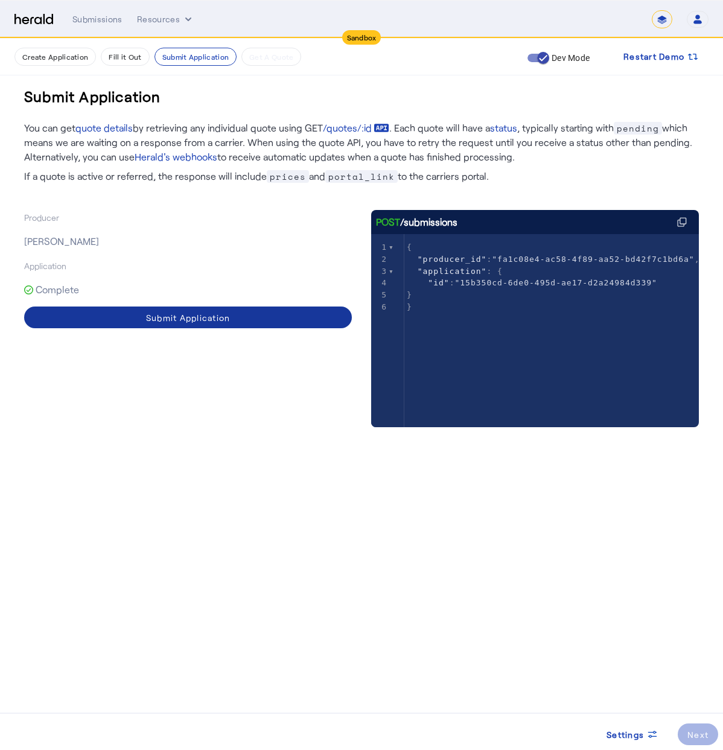
click at [186, 307] on span at bounding box center [188, 317] width 328 height 29
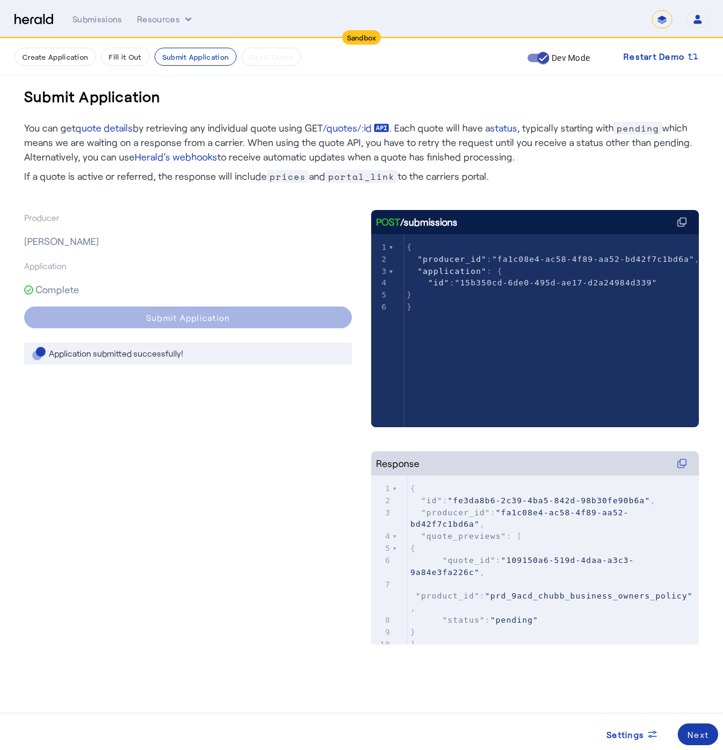
click at [694, 734] on div "Next" at bounding box center [697, 734] width 21 height 13
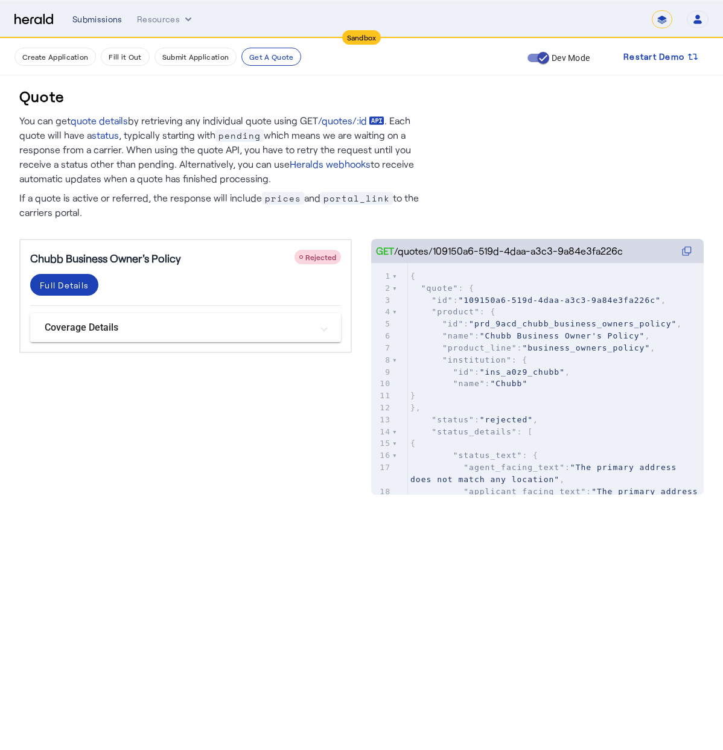
click at [100, 20] on div "Submissions" at bounding box center [97, 19] width 50 height 12
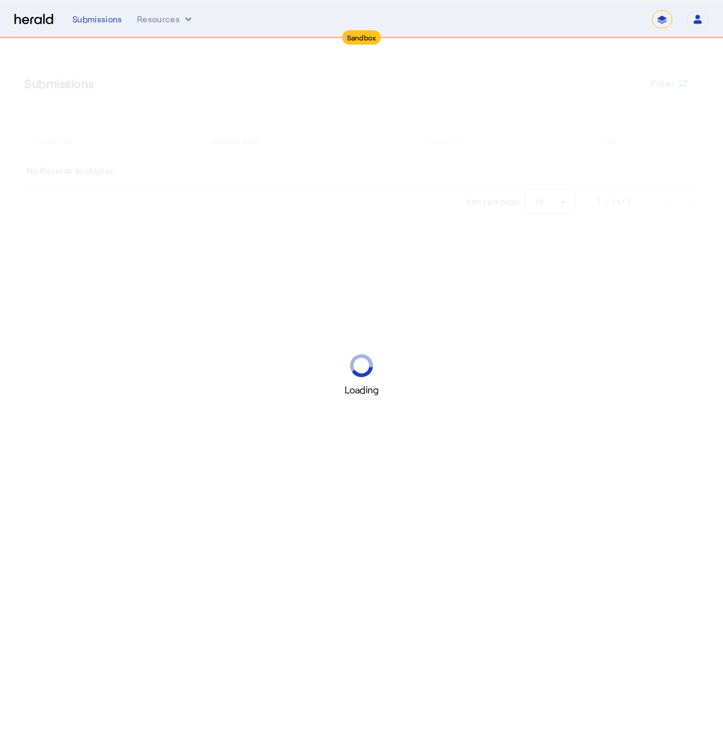
click at [21, 16] on img at bounding box center [33, 19] width 39 height 11
click at [36, 21] on img at bounding box center [33, 19] width 39 height 11
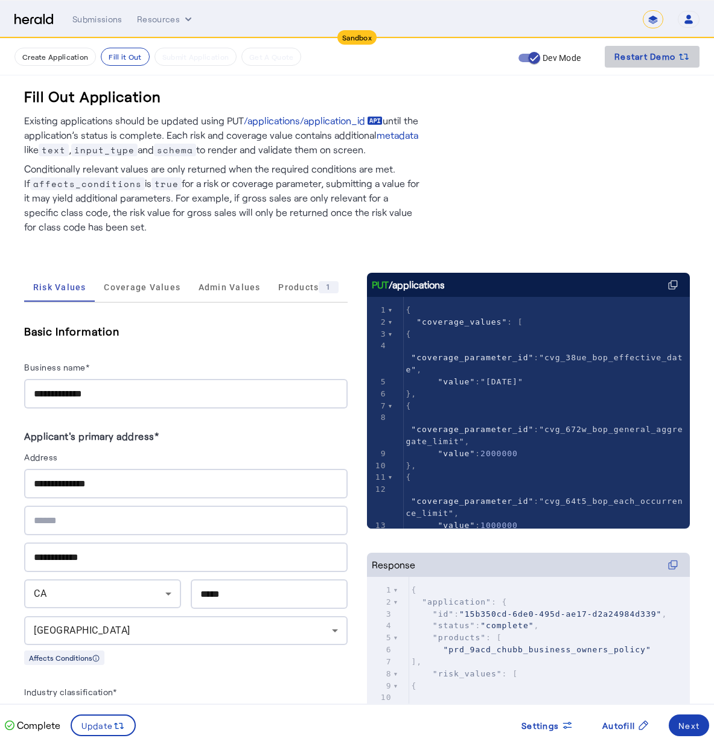
click at [663, 53] on span "Restart Demo" at bounding box center [644, 56] width 61 height 14
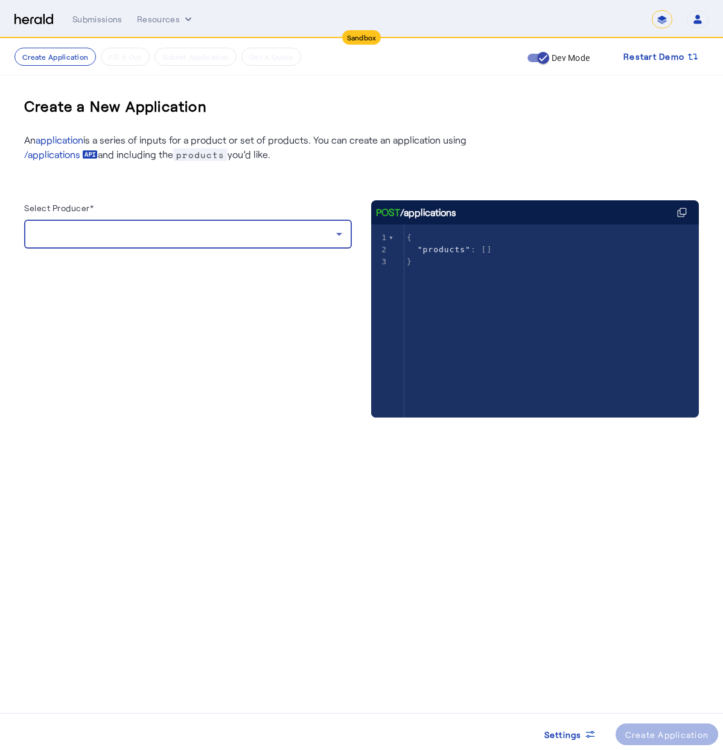
click at [170, 235] on div at bounding box center [185, 234] width 302 height 14
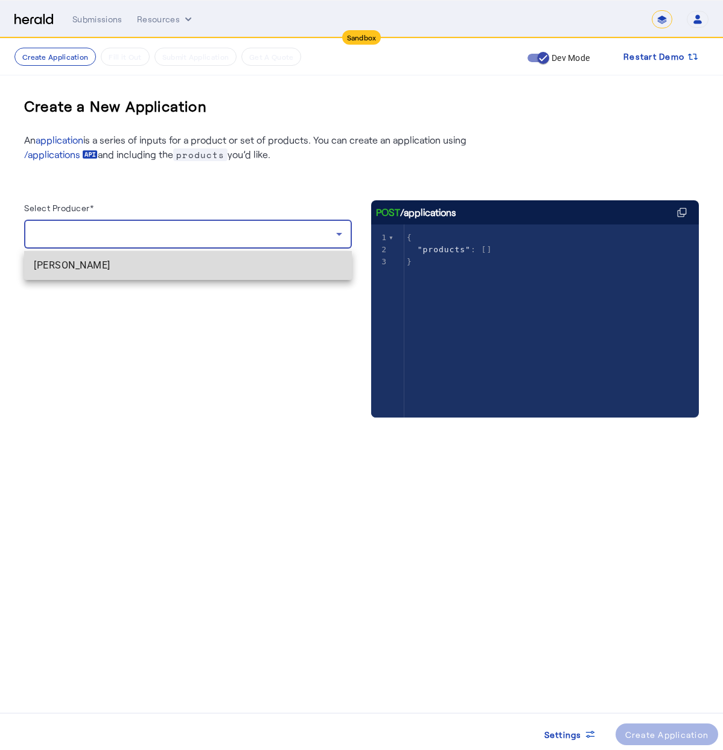
click at [178, 272] on span "[PERSON_NAME]" at bounding box center [188, 265] width 308 height 14
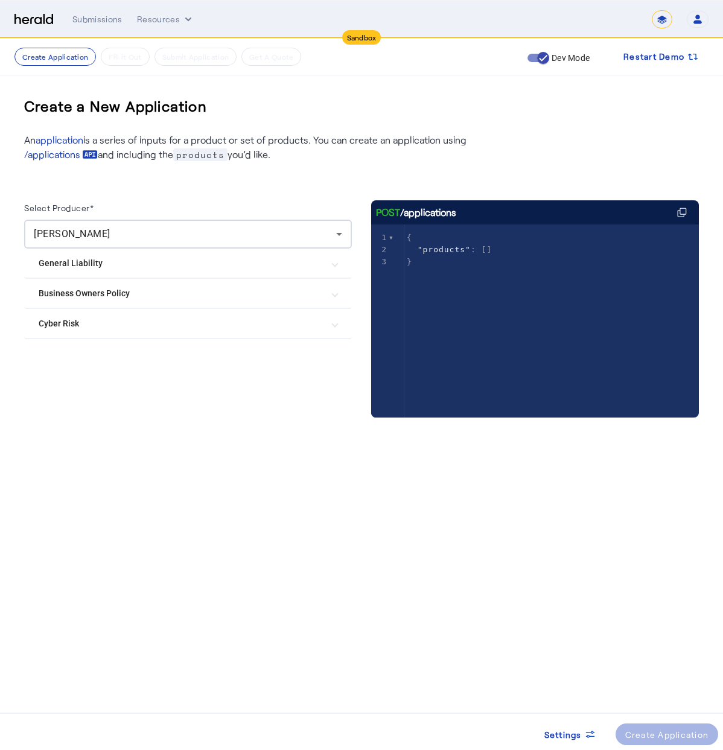
click at [126, 326] on Risk "Cyber Risk" at bounding box center [181, 323] width 284 height 13
click at [63, 351] on div at bounding box center [50, 359] width 29 height 29
click at [658, 733] on div "Create Application" at bounding box center [667, 734] width 84 height 13
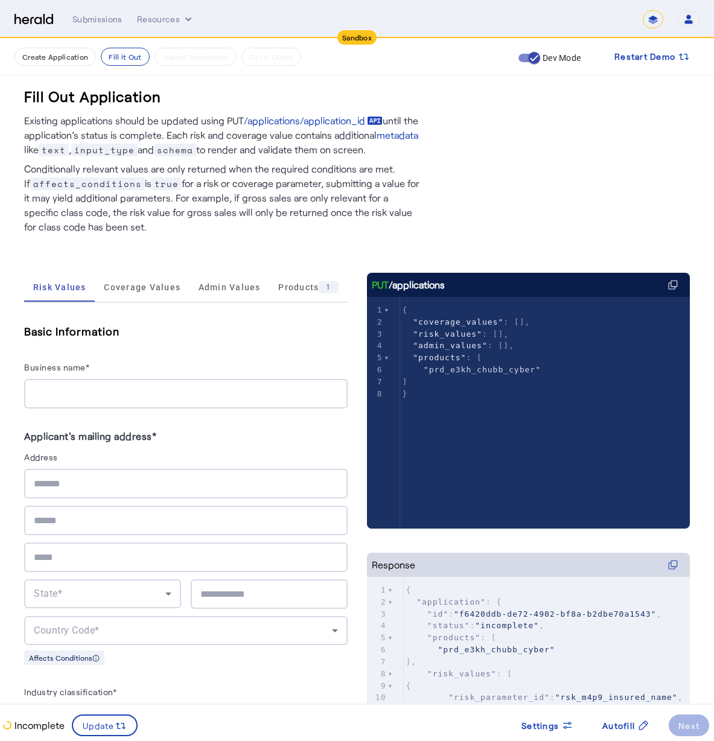
click at [115, 384] on div at bounding box center [186, 394] width 304 height 30
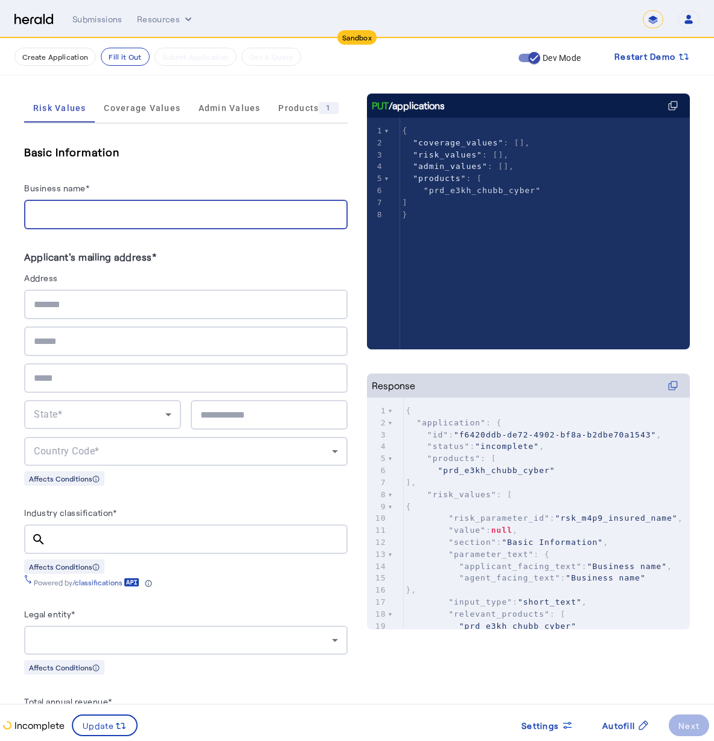
scroll to position [80, 0]
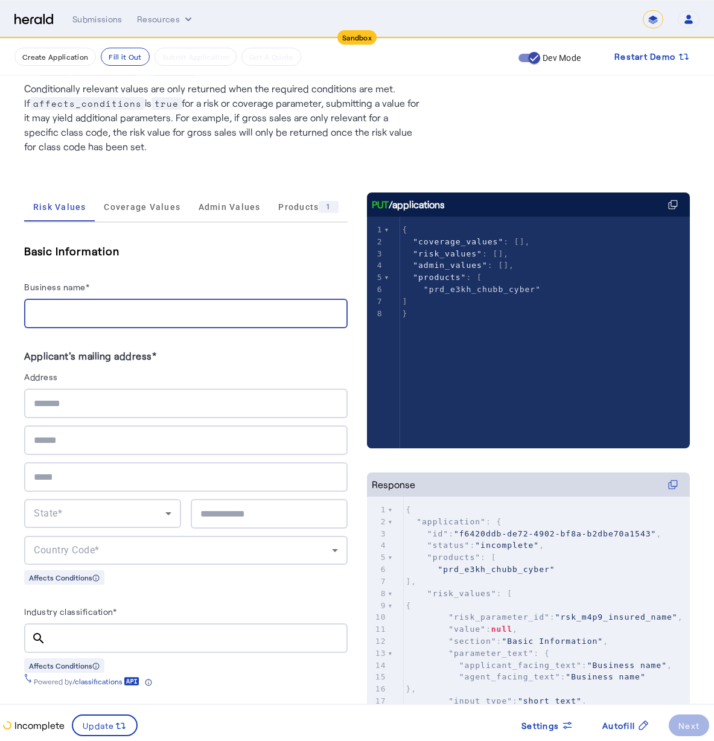
click at [115, 317] on input "Business name*" at bounding box center [186, 314] width 304 height 14
click at [338, 311] on input "Business name*" at bounding box center [186, 314] width 304 height 14
type input "**********"
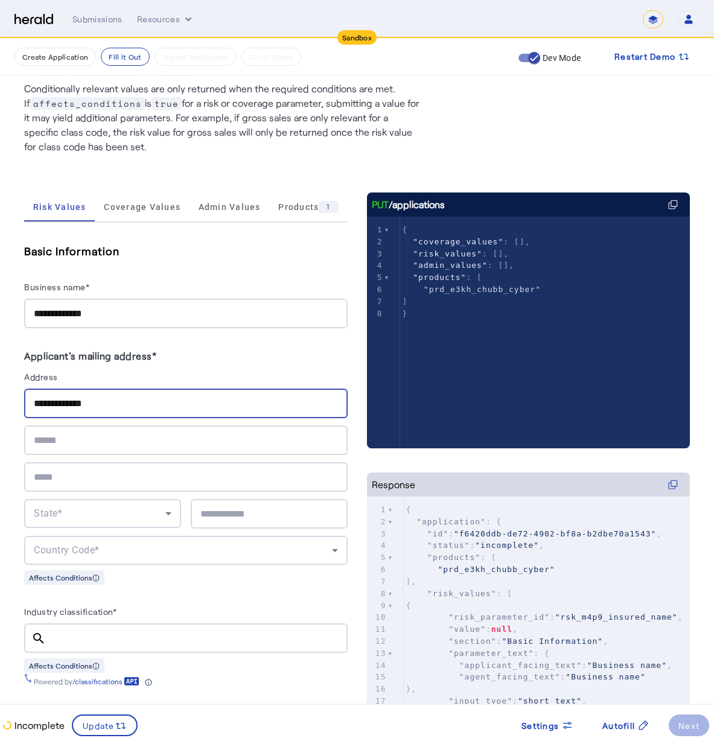
type input "**********"
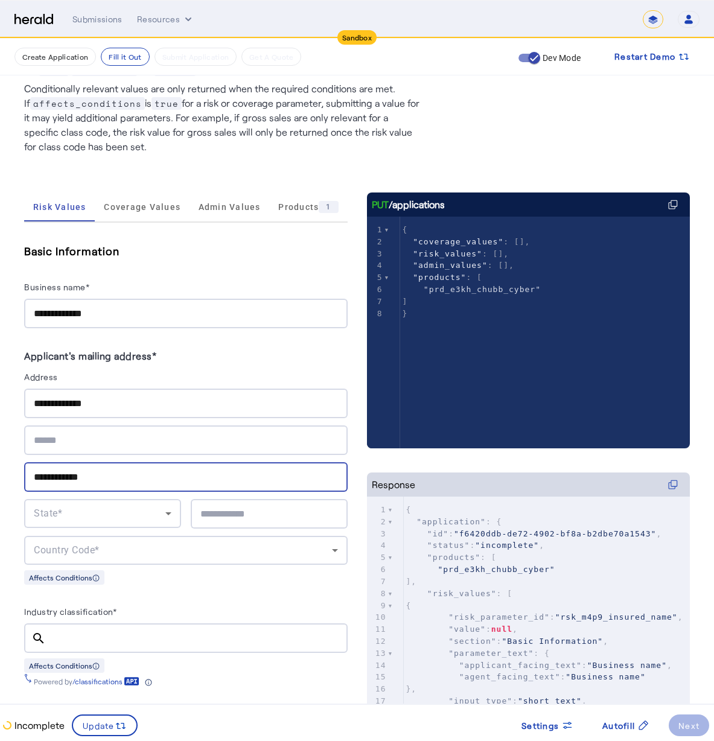
type input "**********"
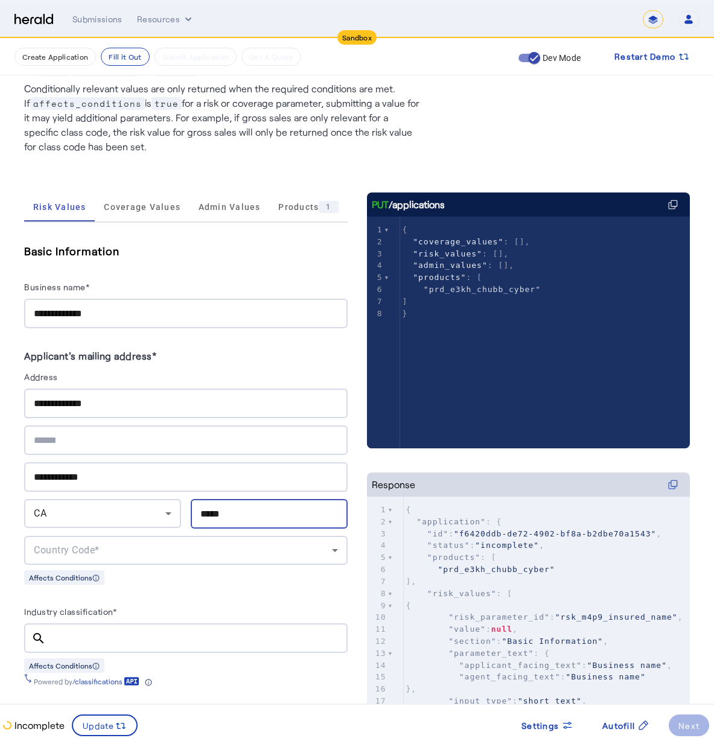
type input "*****"
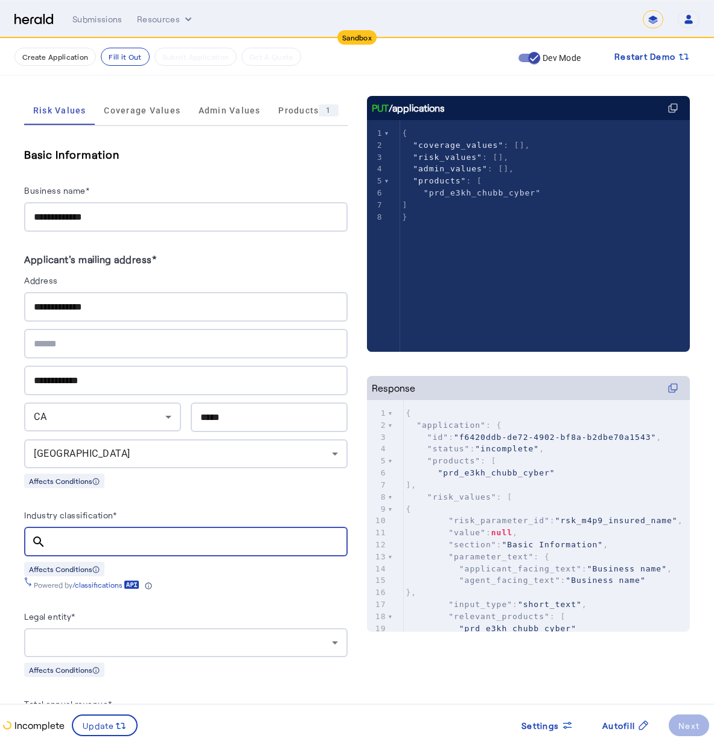
scroll to position [288, 0]
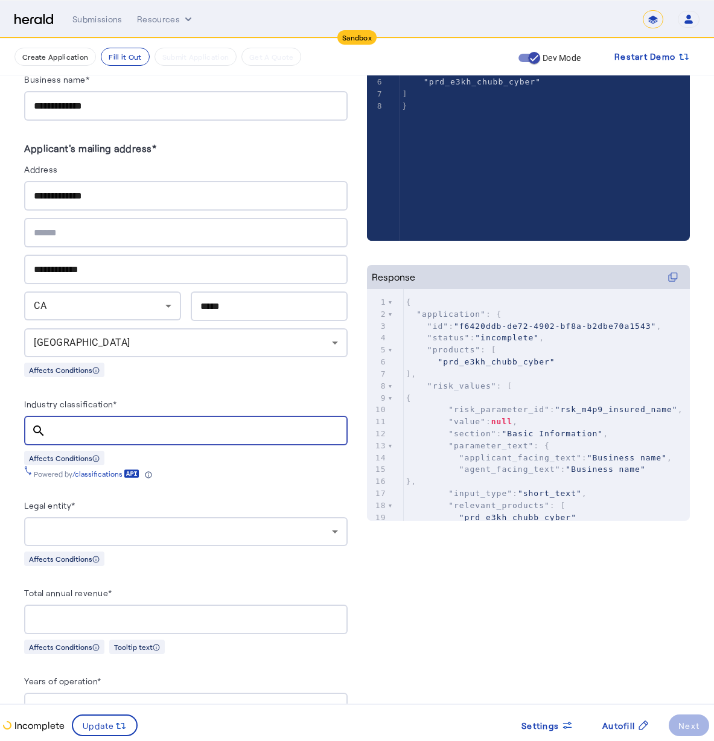
click at [116, 425] on input "Industry classification*" at bounding box center [197, 431] width 282 height 14
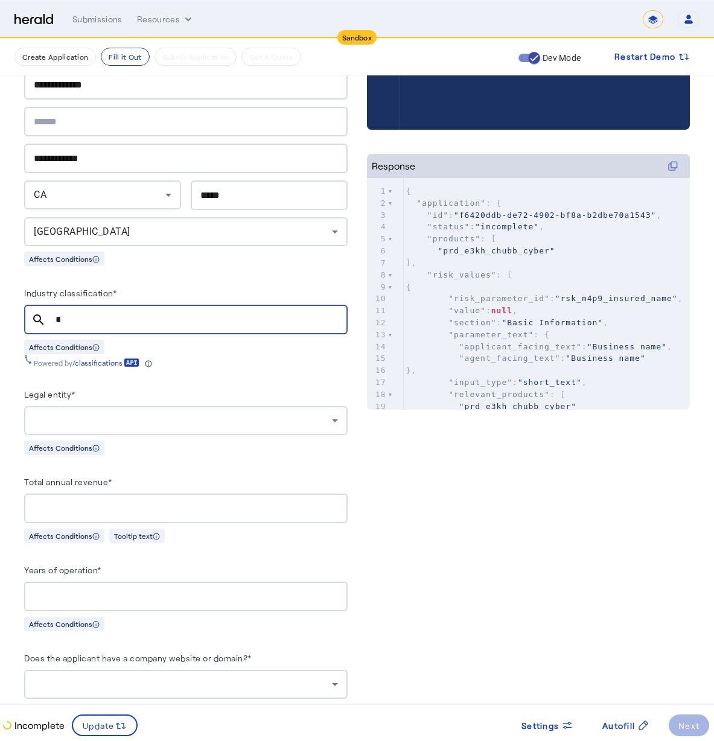
scroll to position [0, 0]
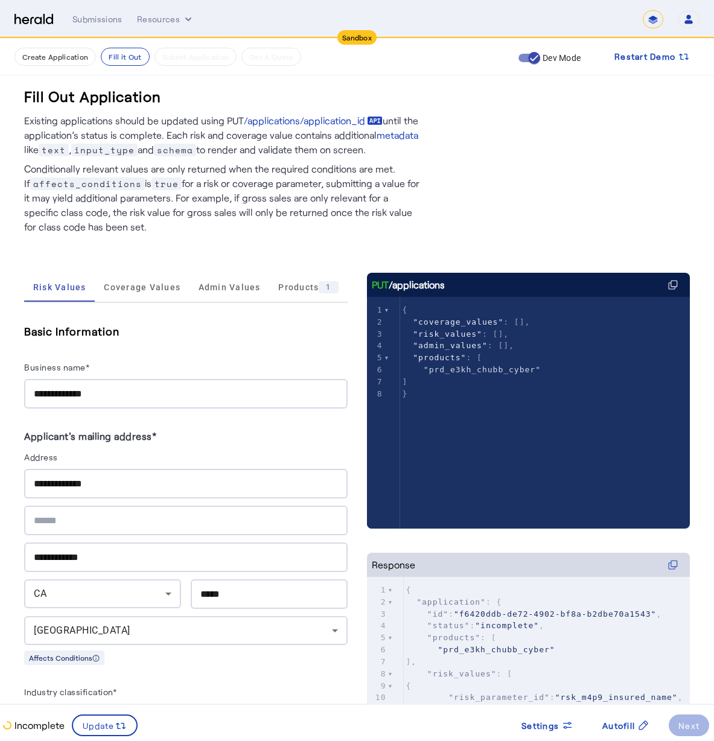
type input "*"
drag, startPoint x: 153, startPoint y: 395, endPoint x: -10, endPoint y: 396, distance: 162.3
click at [0, 396] on html "**********" at bounding box center [357, 370] width 714 height 741
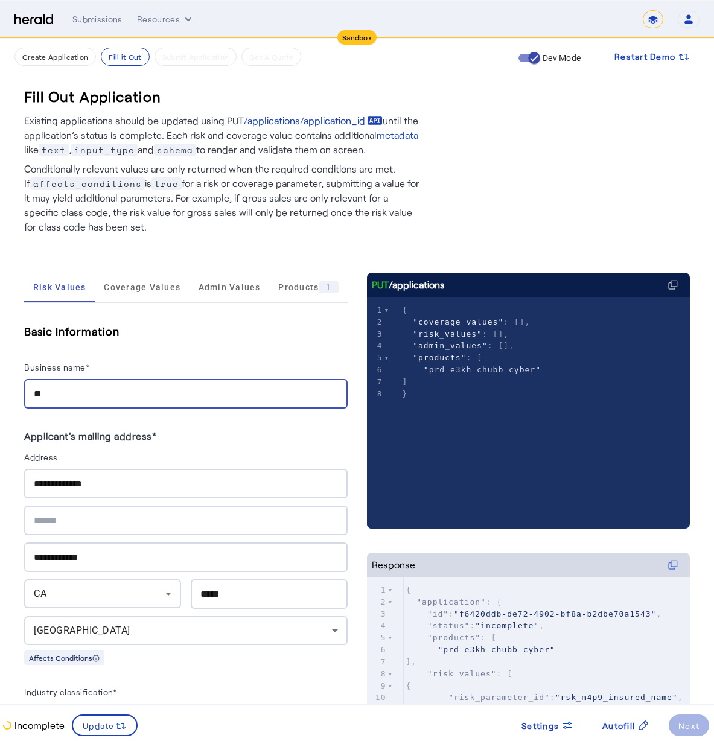
type input "*"
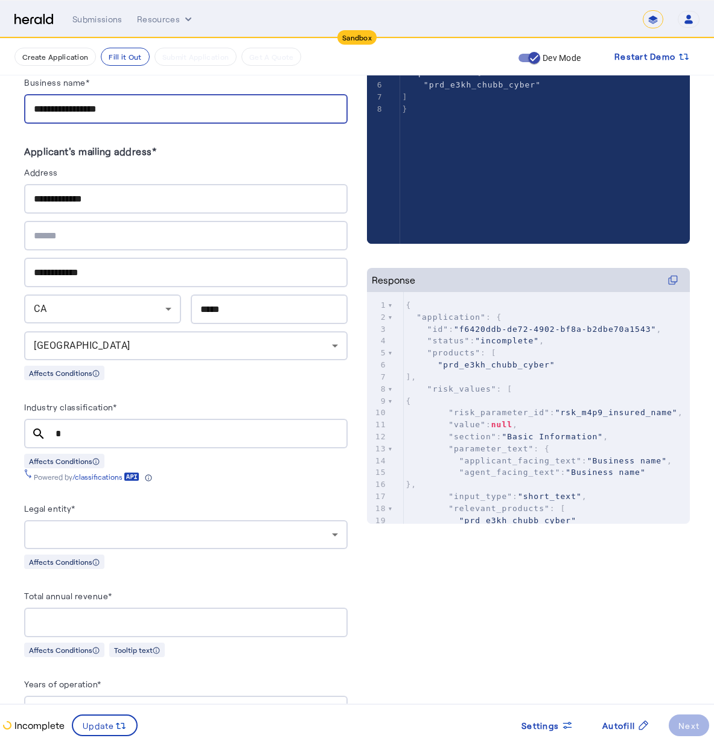
scroll to position [372, 0]
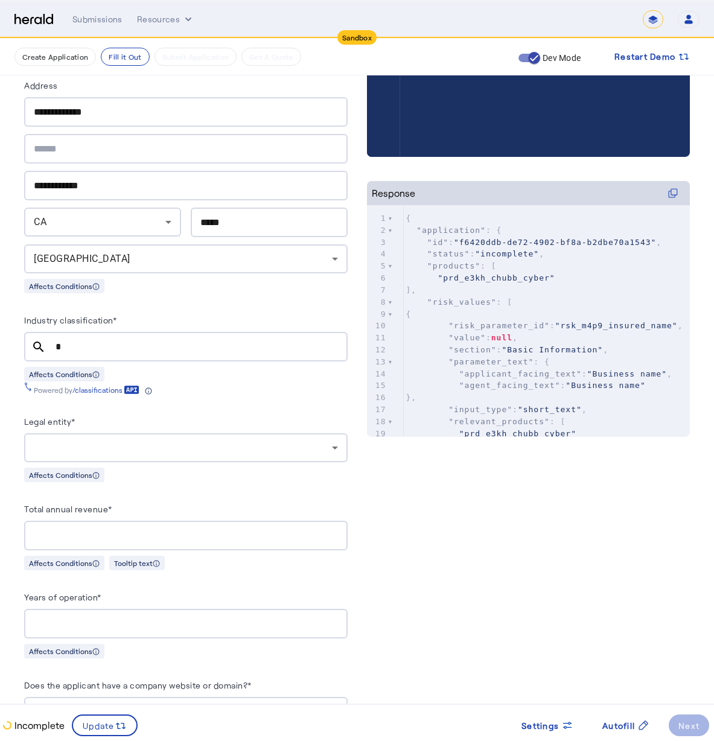
type input "**********"
click at [188, 346] on input "*" at bounding box center [197, 347] width 282 height 14
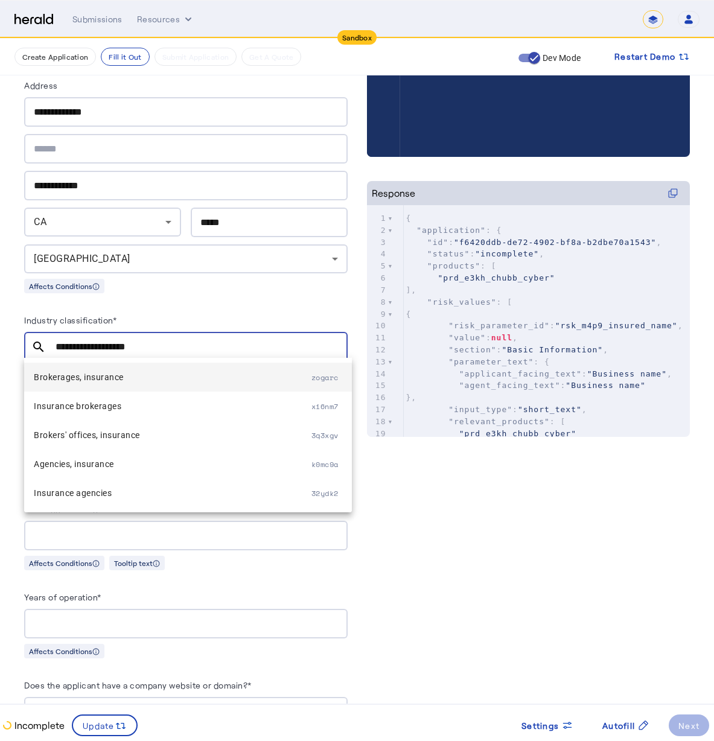
type input "**********"
click at [189, 374] on span "Brokerages, insurance" at bounding box center [173, 377] width 278 height 14
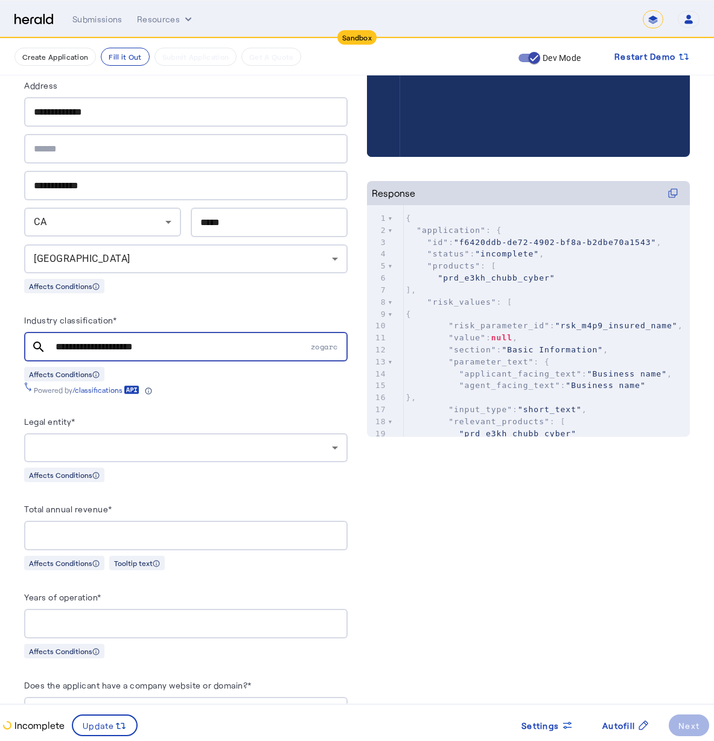
click at [133, 435] on div at bounding box center [186, 447] width 304 height 29
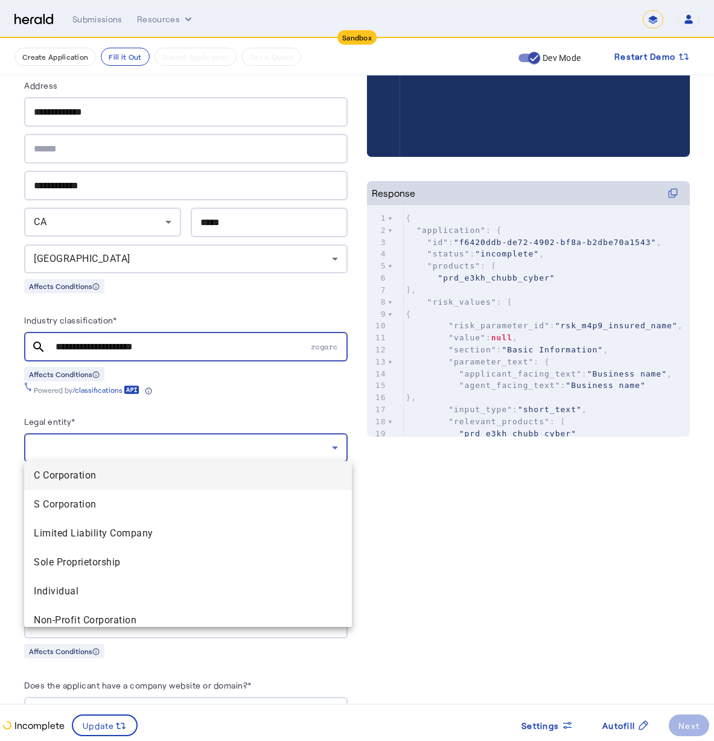
scroll to position [219, 0]
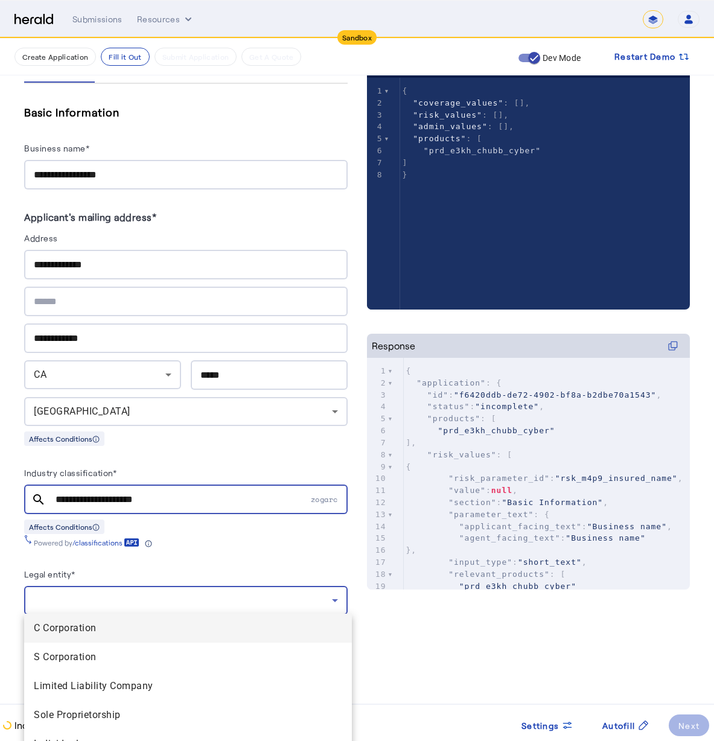
click at [154, 663] on span "S Corporation" at bounding box center [188, 657] width 308 height 14
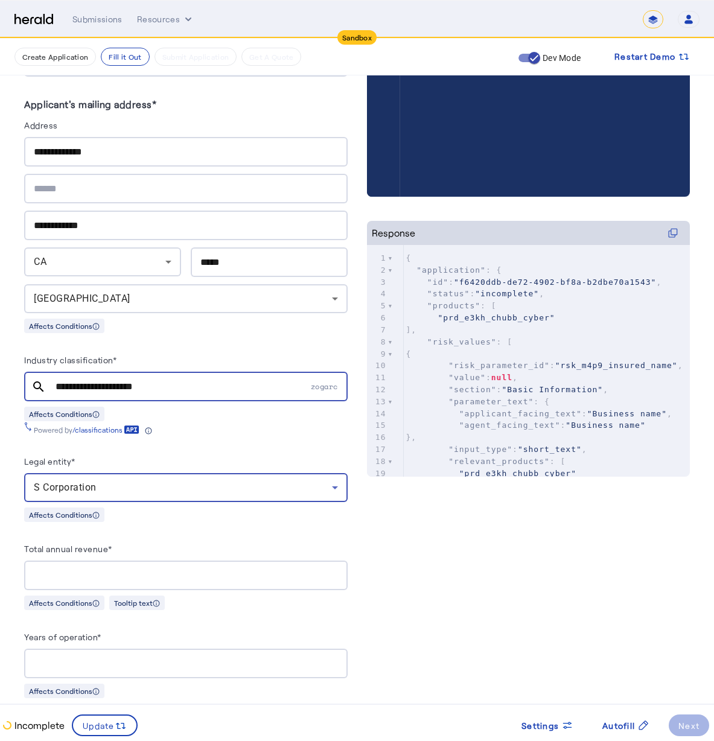
scroll to position [526, 0]
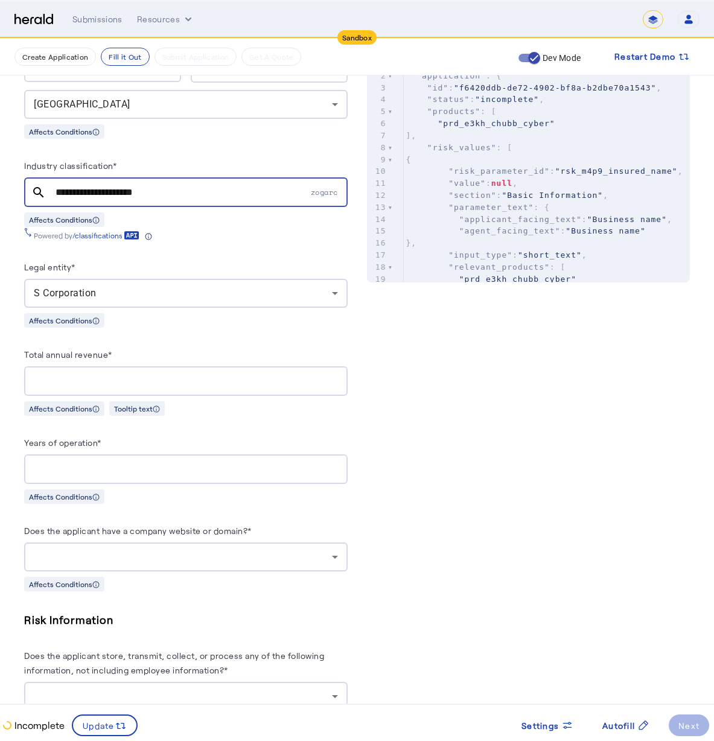
drag, startPoint x: 80, startPoint y: 369, endPoint x: 25, endPoint y: 385, distance: 57.1
click at [79, 369] on div at bounding box center [186, 381] width 304 height 30
type input "**********"
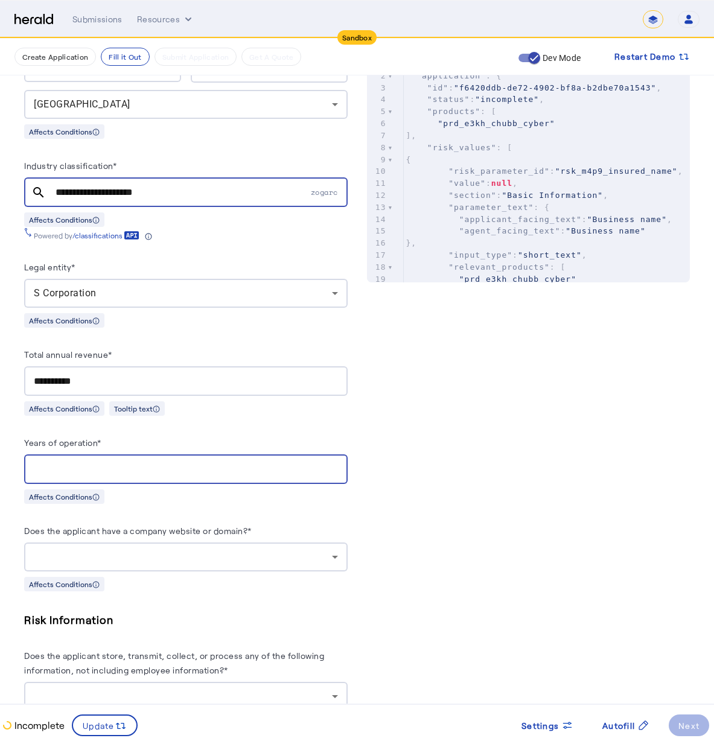
click at [304, 462] on input "Years of operation*" at bounding box center [186, 469] width 304 height 14
type input "**"
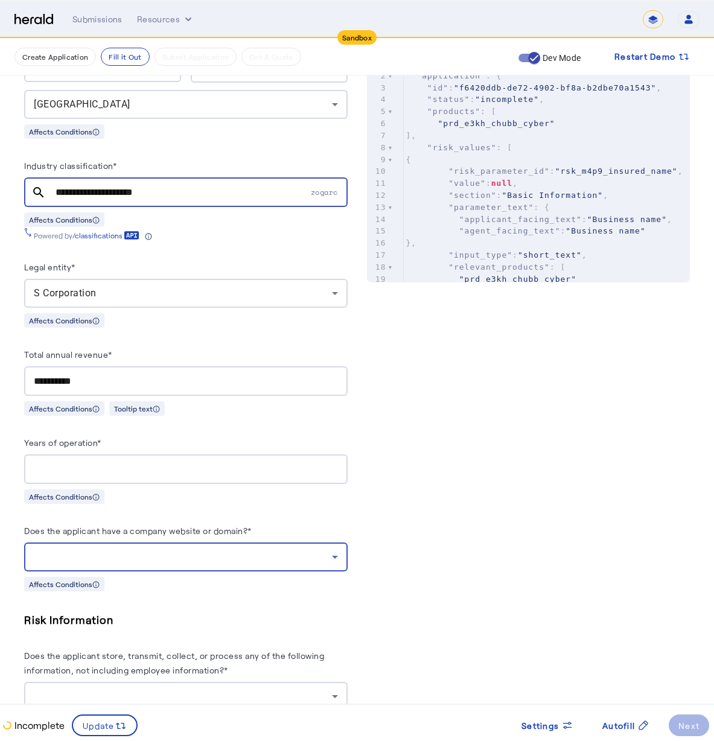
click at [305, 555] on div at bounding box center [183, 557] width 298 height 14
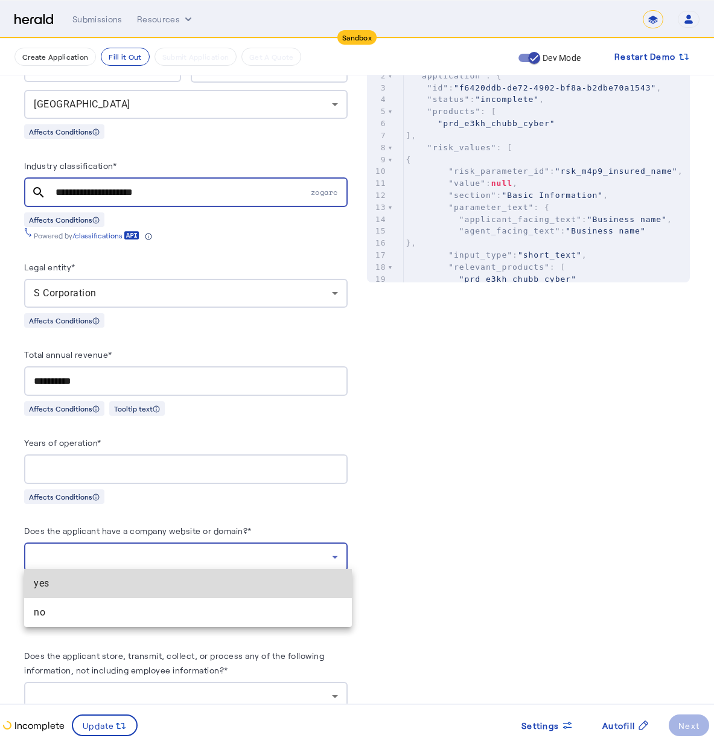
click at [194, 582] on span "yes" at bounding box center [188, 583] width 308 height 14
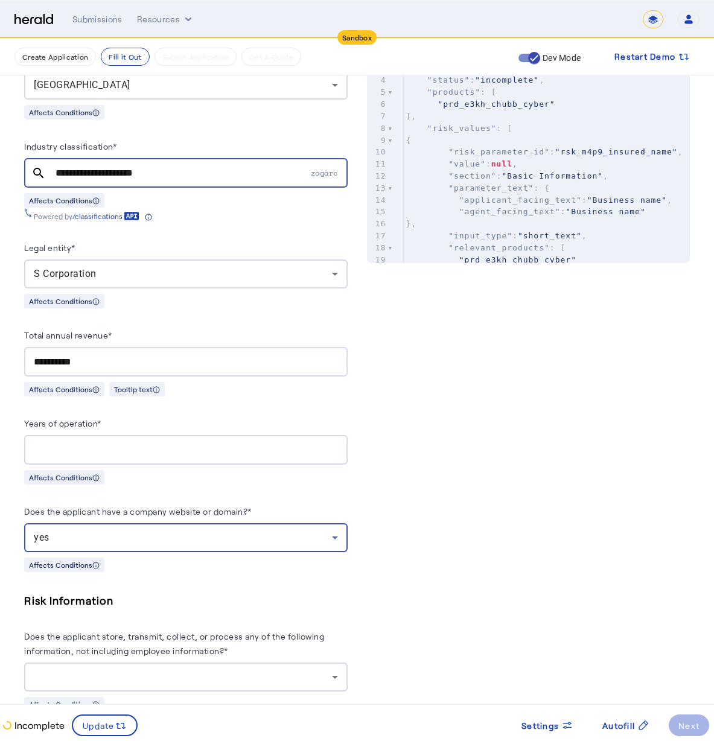
scroll to position [589, 0]
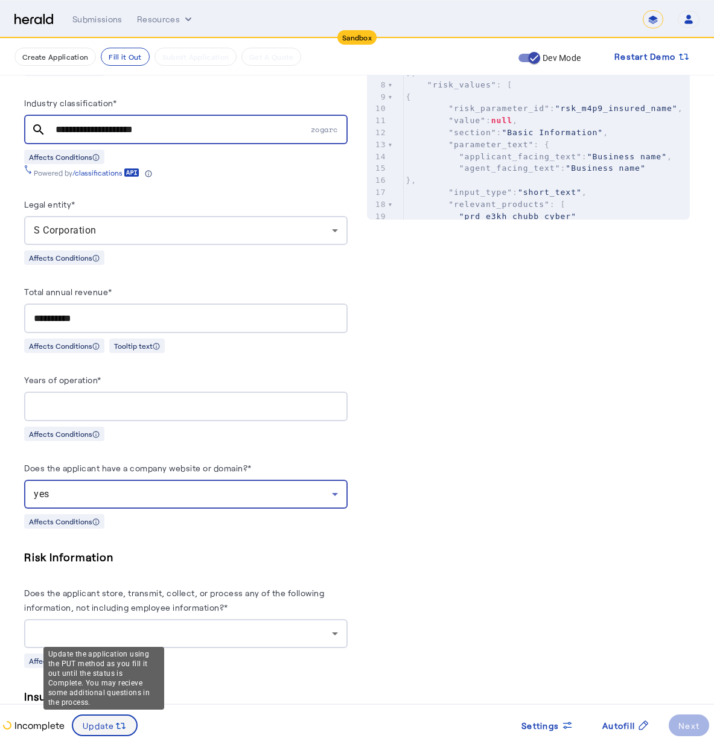
click at [115, 726] on icon at bounding box center [121, 726] width 12 height 12
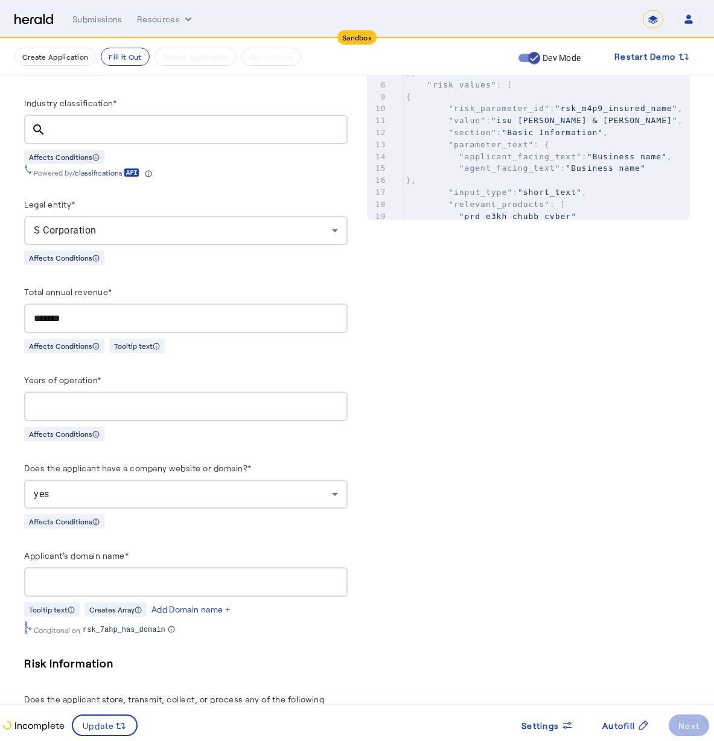
scroll to position [612, 0]
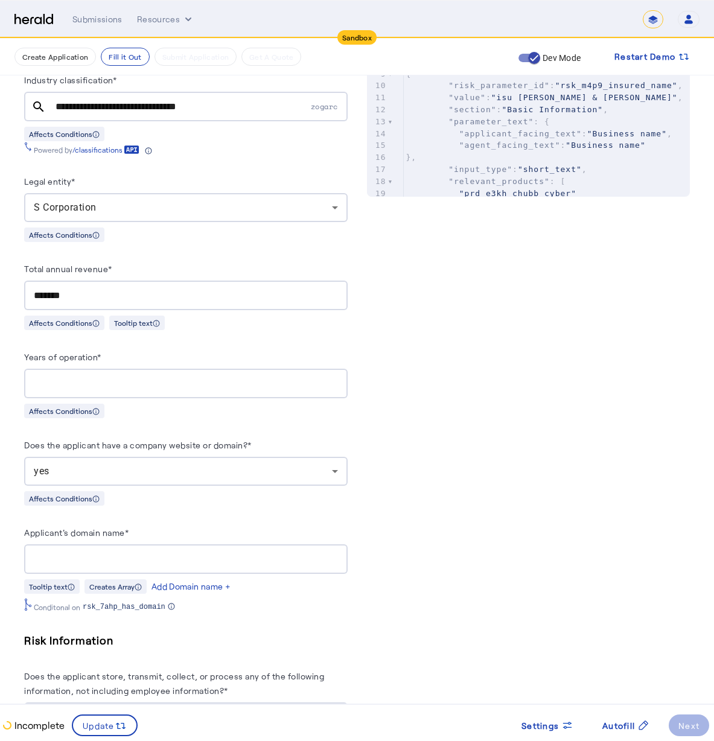
click at [135, 565] on div at bounding box center [186, 559] width 304 height 30
drag, startPoint x: 135, startPoint y: 556, endPoint x: 114, endPoint y: 551, distance: 21.2
click at [135, 557] on input "Applicant's domain name*" at bounding box center [186, 559] width 304 height 14
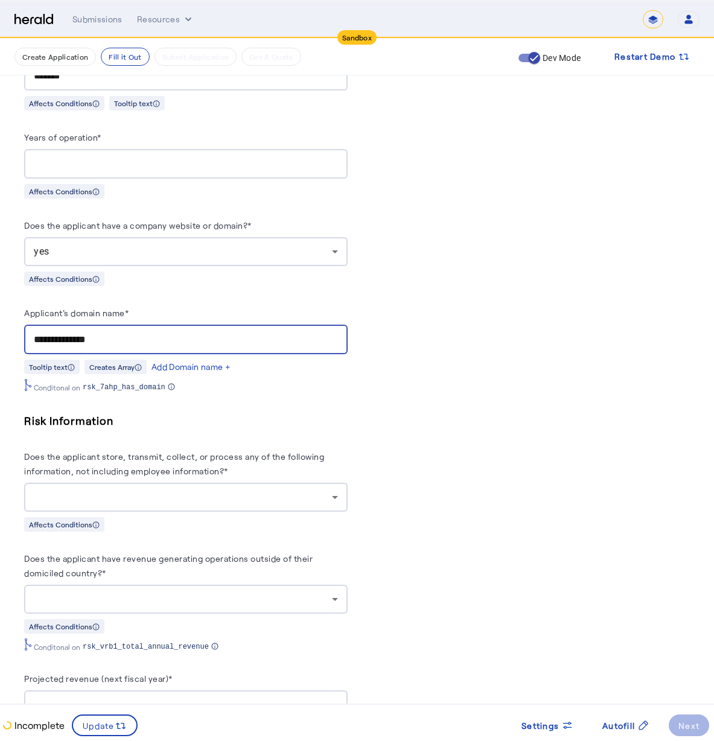
click at [95, 488] on div "Does the applicant store, transmit, collect, or process any of the following in…" at bounding box center [185, 480] width 323 height 63
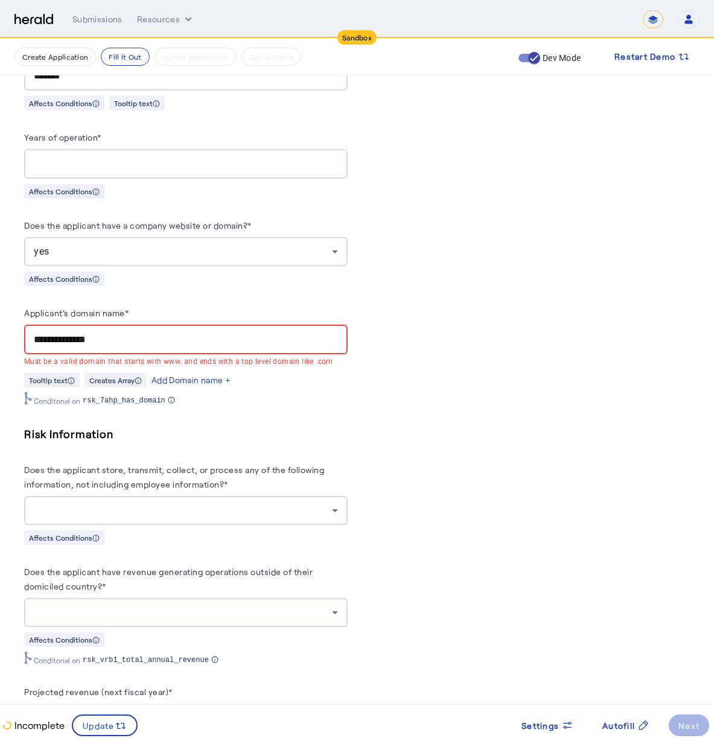
click at [35, 334] on input "**********" at bounding box center [186, 340] width 304 height 14
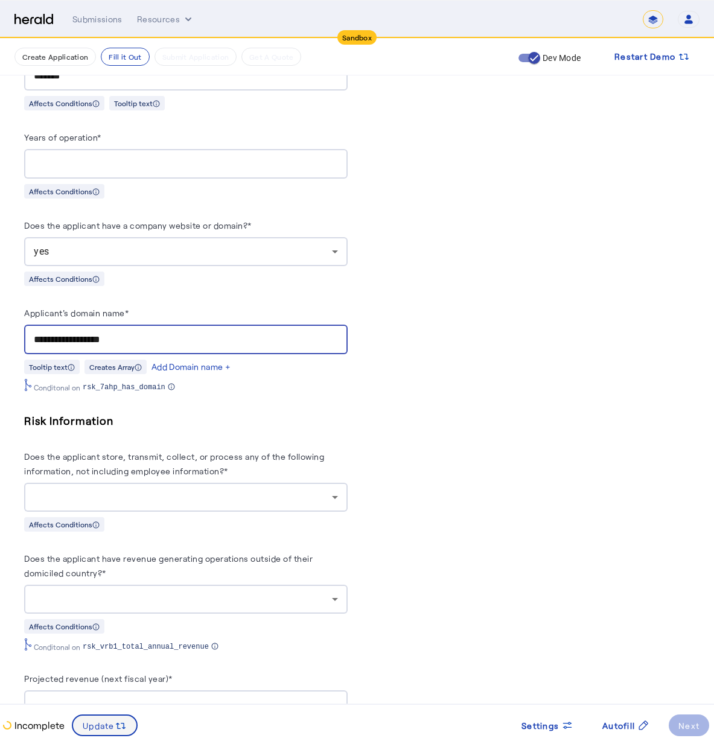
type input "**********"
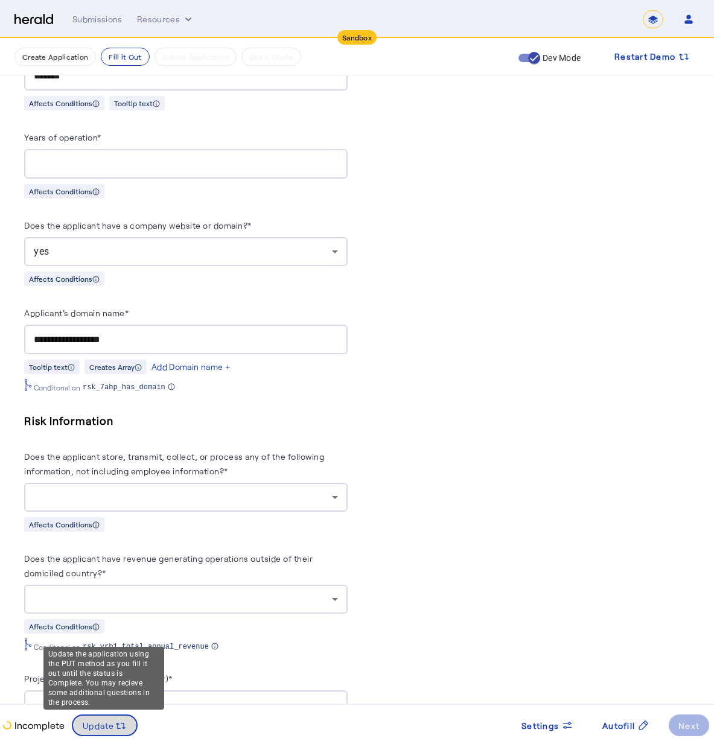
click at [119, 719] on svg-icon at bounding box center [121, 725] width 12 height 13
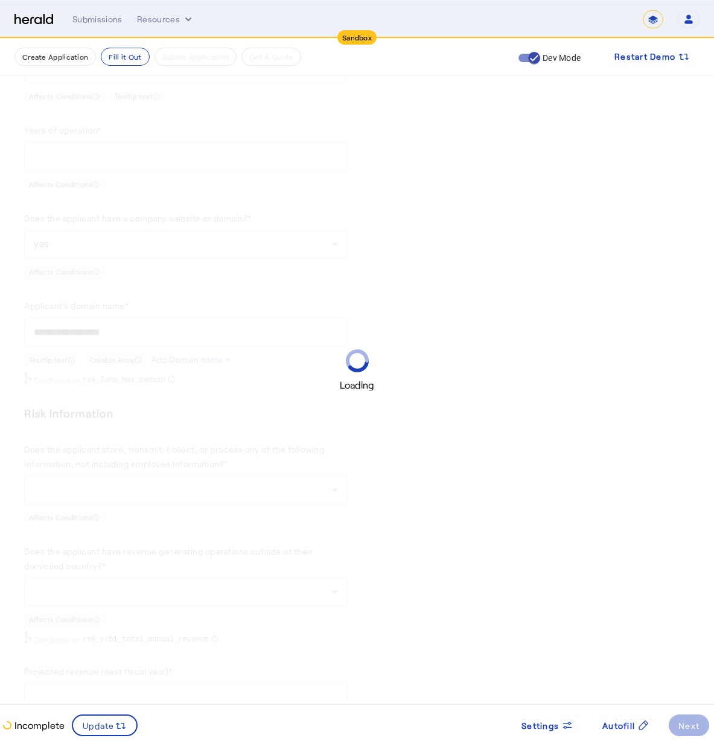
scroll to position [744, 0]
drag, startPoint x: 287, startPoint y: 325, endPoint x: 303, endPoint y: 330, distance: 17.0
click at [287, 325] on div "Loading" at bounding box center [357, 370] width 714 height 741
click at [101, 677] on div "Loading" at bounding box center [357, 370] width 714 height 741
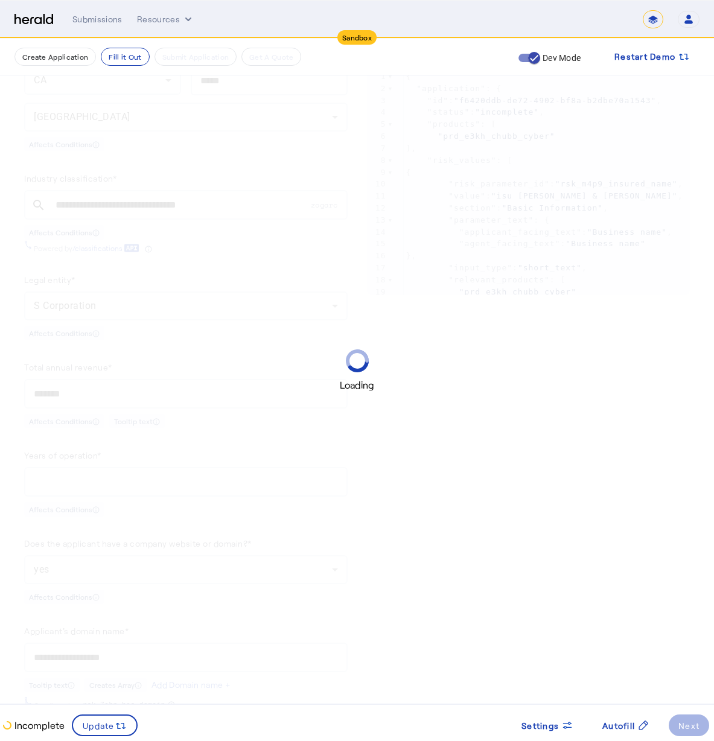
click at [205, 504] on div "Loading" at bounding box center [357, 370] width 714 height 741
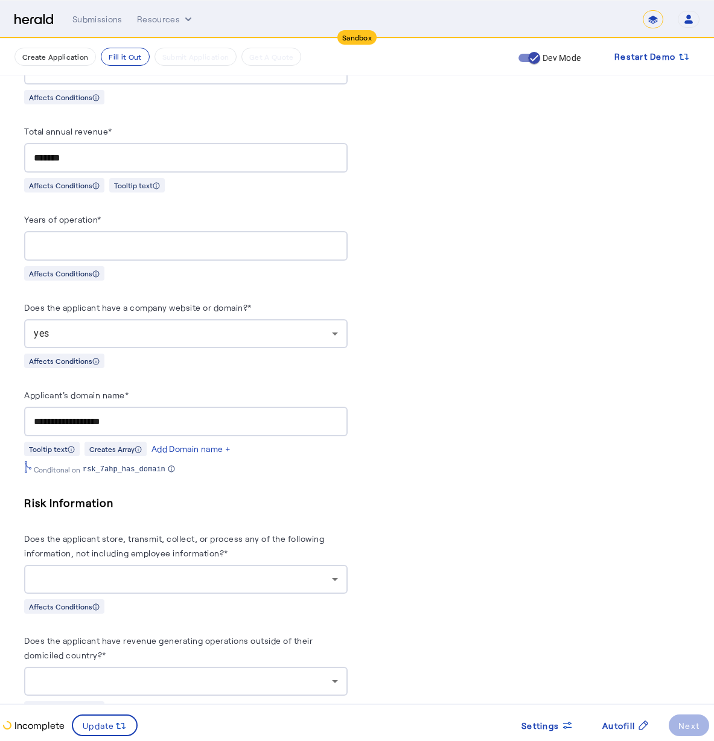
scroll to position [752, 0]
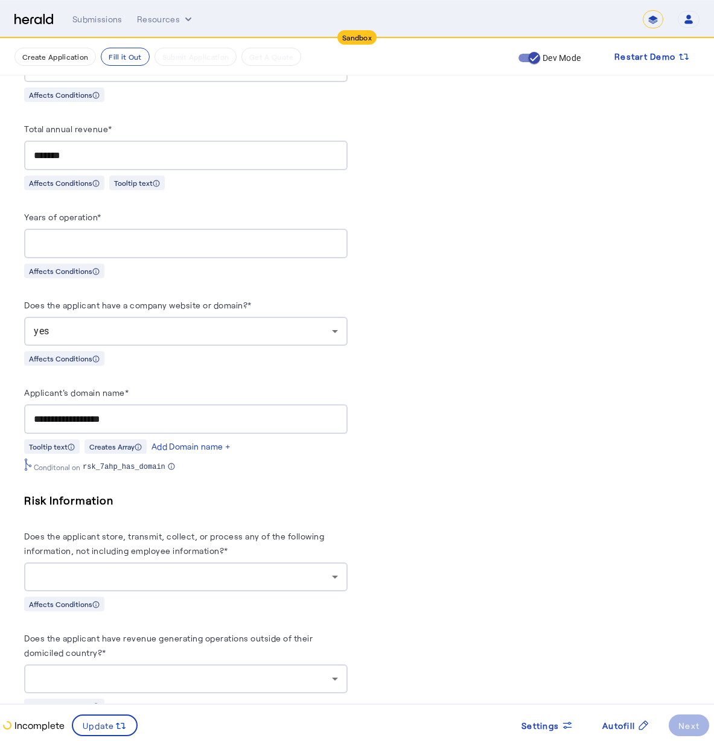
click at [146, 422] on div "**********" at bounding box center [186, 419] width 304 height 30
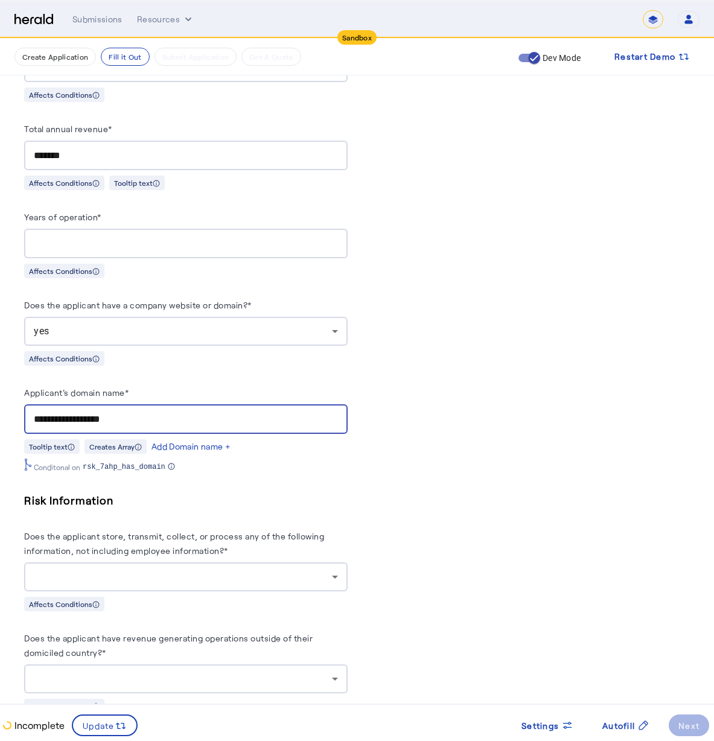
drag, startPoint x: 147, startPoint y: 418, endPoint x: -108, endPoint y: 337, distance: 268.0
type input "**********"
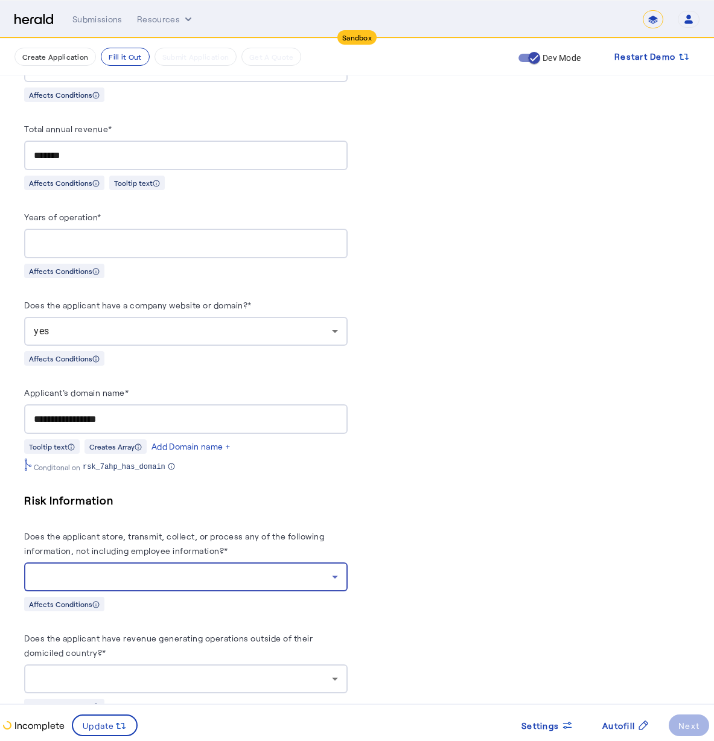
click at [214, 570] on div at bounding box center [183, 577] width 298 height 14
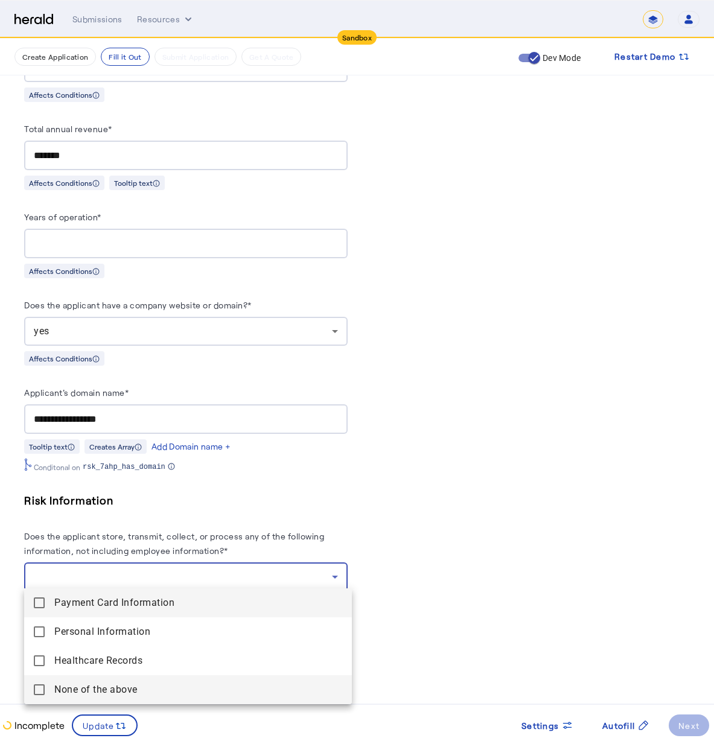
click at [176, 695] on span "None of the above" at bounding box center [198, 690] width 288 height 14
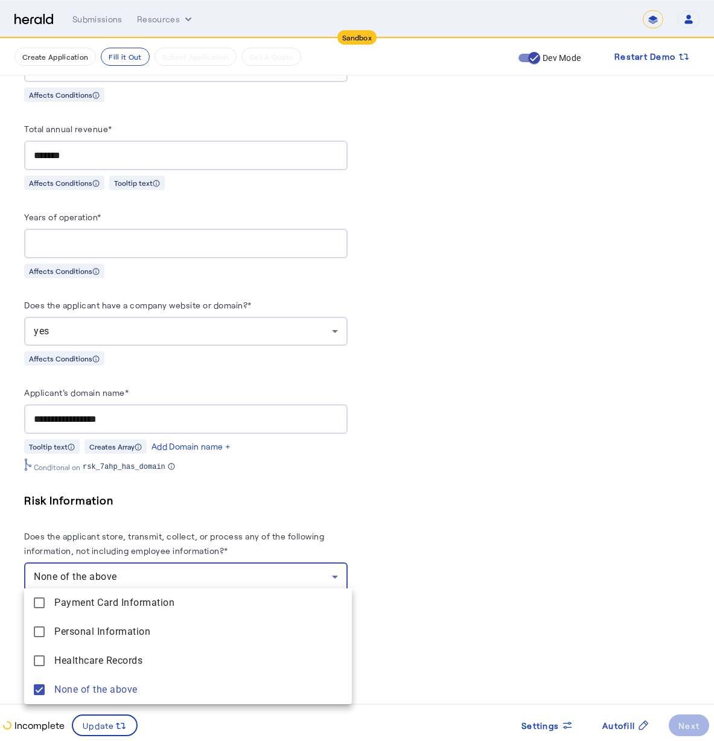
click at [501, 614] on div at bounding box center [357, 370] width 714 height 741
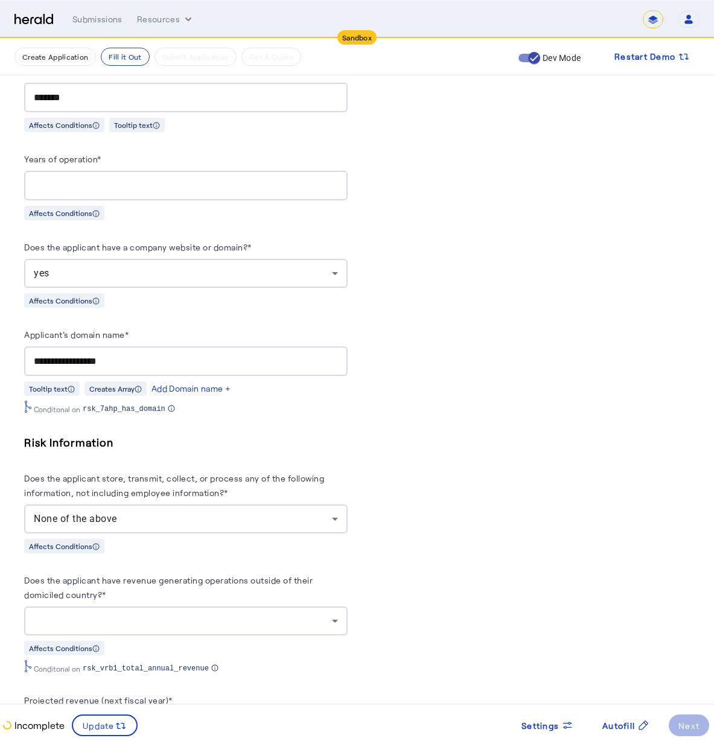
scroll to position [855, 0]
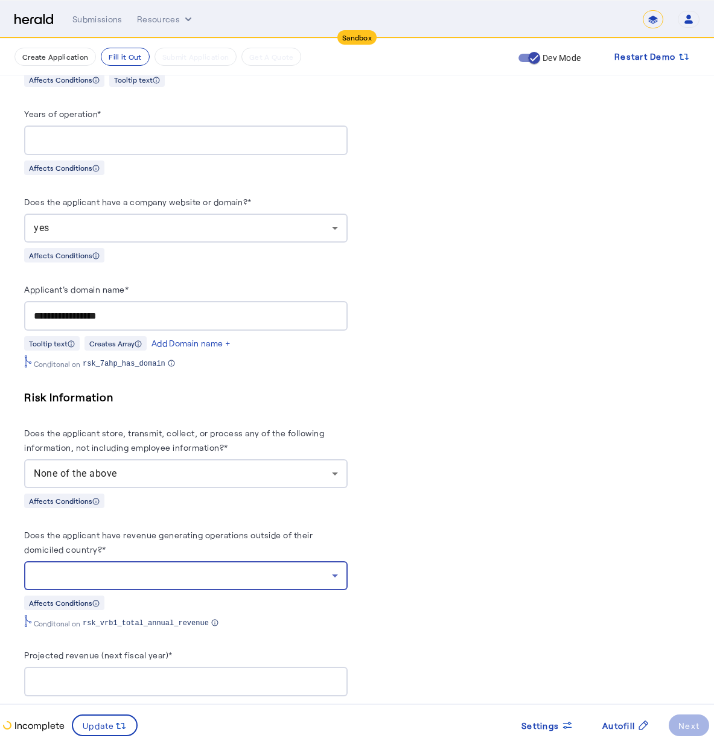
click at [145, 568] on div at bounding box center [183, 575] width 298 height 14
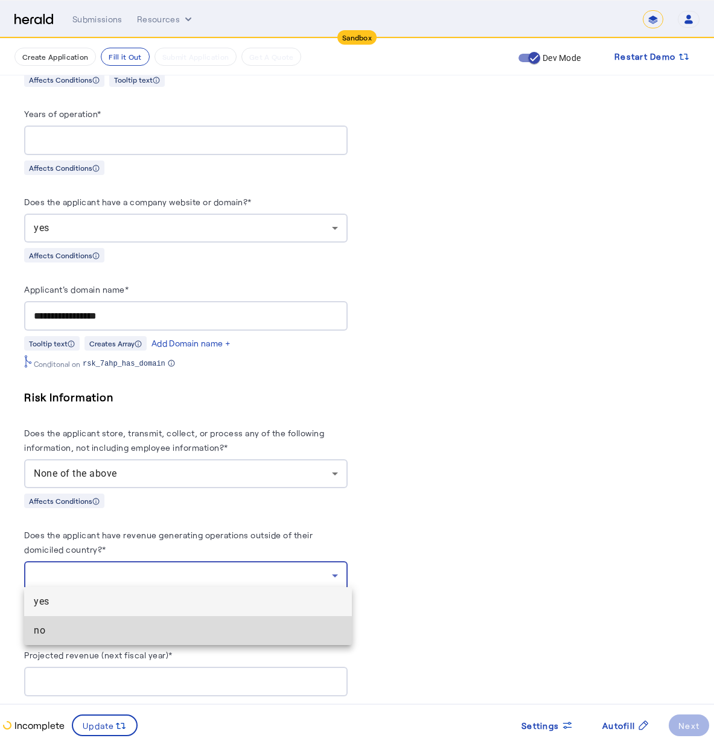
click at [59, 635] on span "no" at bounding box center [188, 630] width 308 height 14
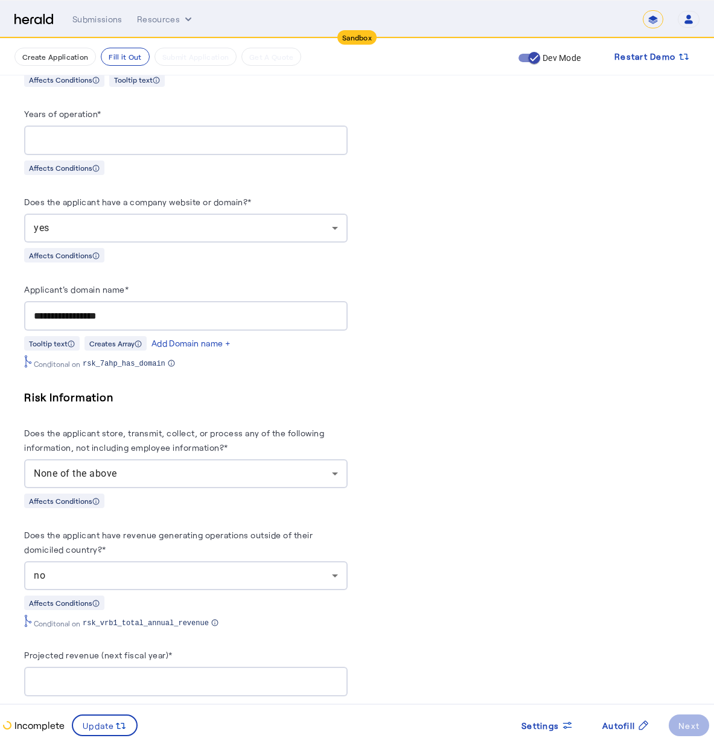
click at [304, 635] on div "**********" at bounding box center [185, 262] width 323 height 1590
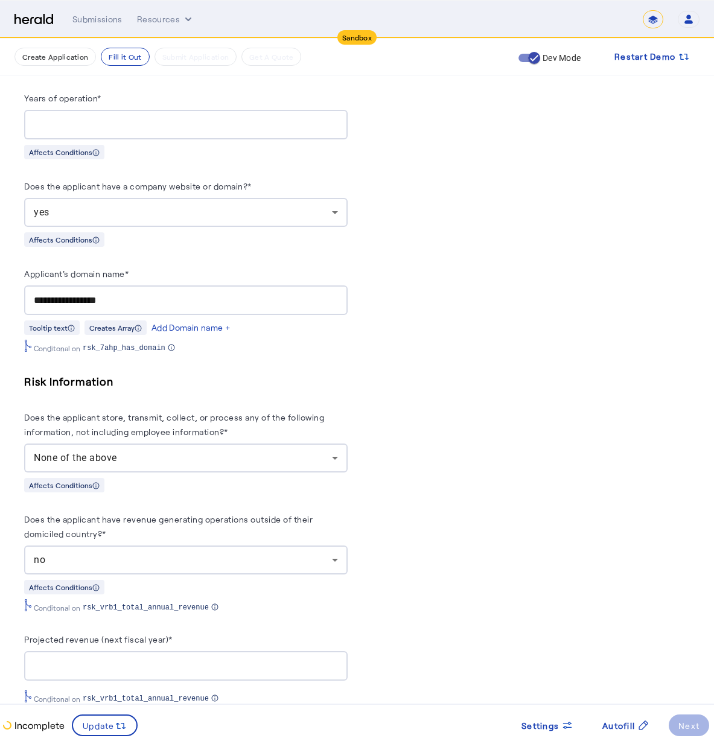
scroll to position [978, 0]
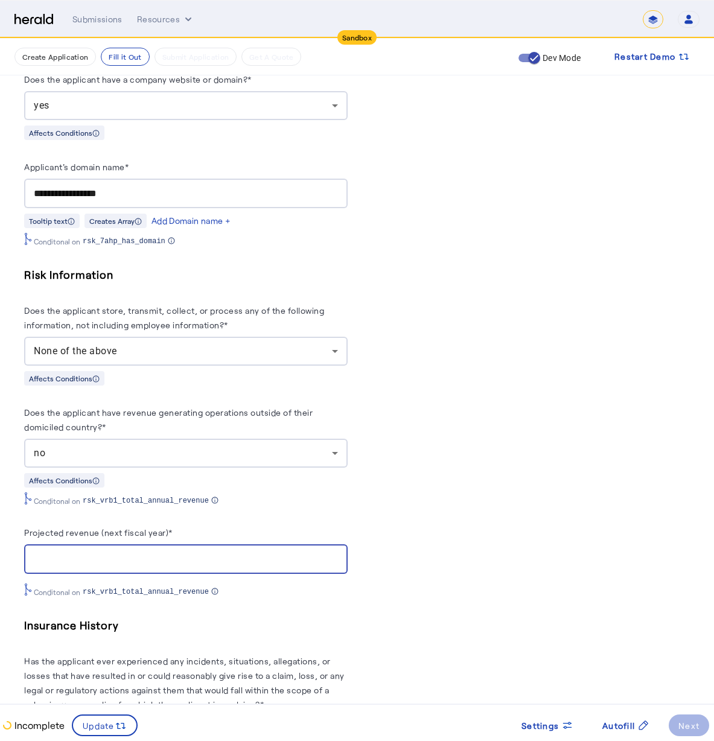
click at [98, 557] on input "Projected revenue (next fiscal year)*" at bounding box center [186, 559] width 304 height 14
type input "**********"
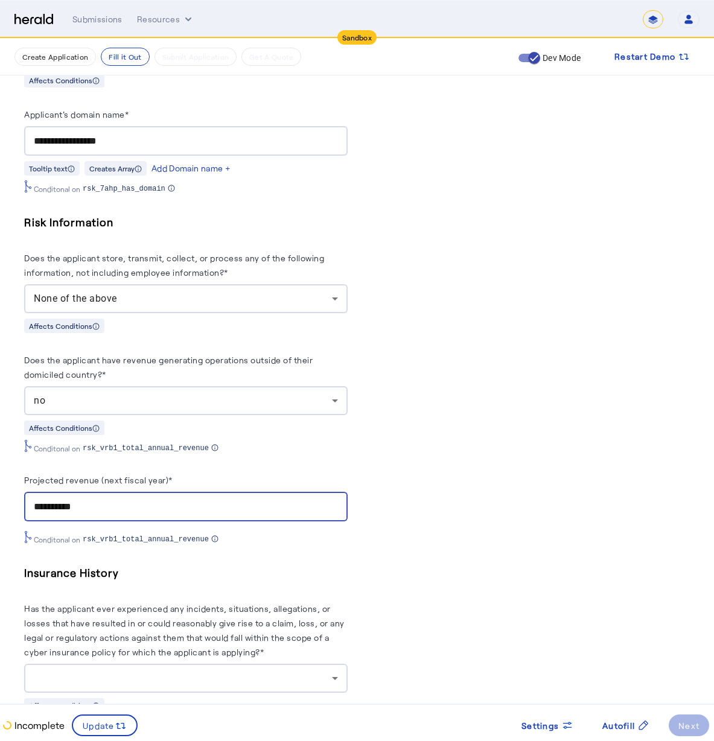
scroll to position [1107, 0]
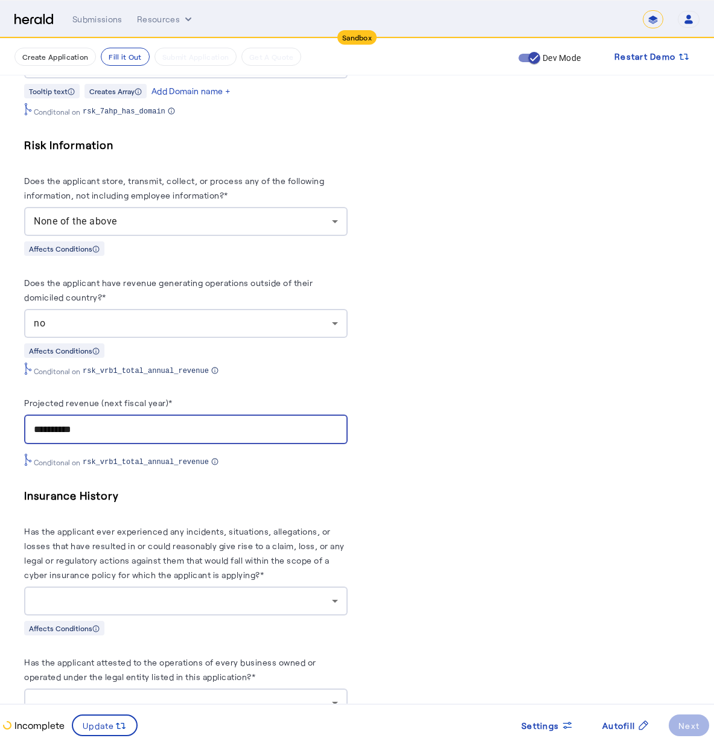
click at [164, 612] on div "Insurance History Has the applicant ever experienced any incidents, situations,…" at bounding box center [185, 560] width 323 height 149
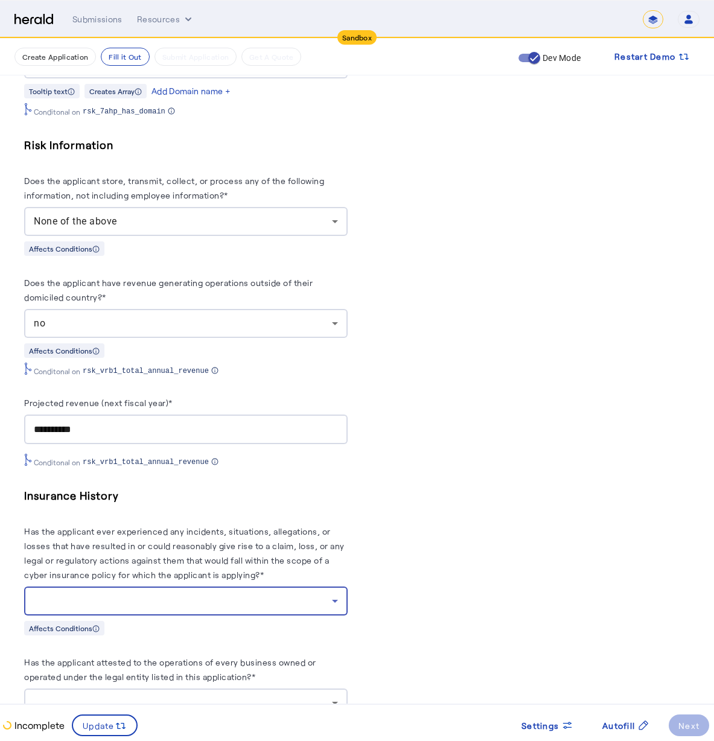
click at [173, 594] on div at bounding box center [183, 601] width 298 height 14
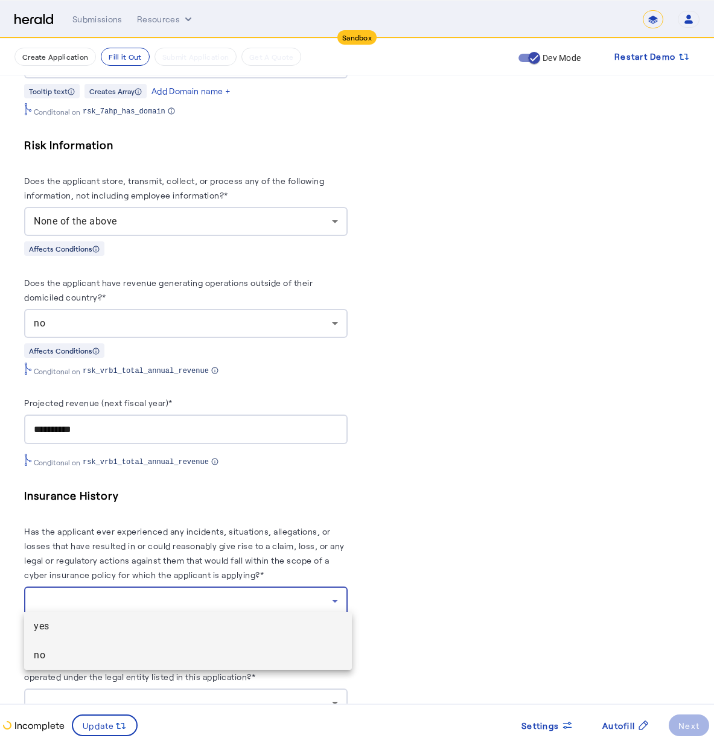
click at [179, 649] on span "no" at bounding box center [188, 655] width 308 height 14
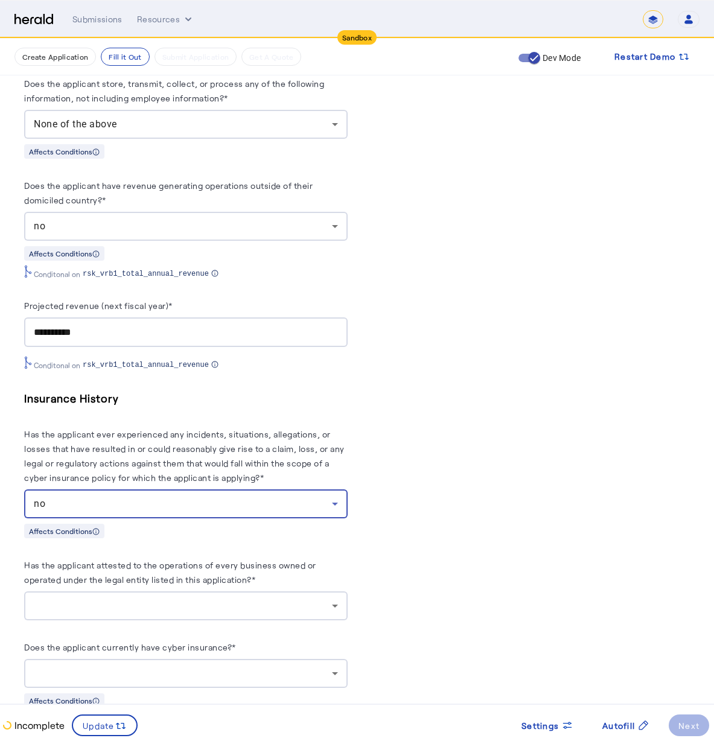
scroll to position [1233, 0]
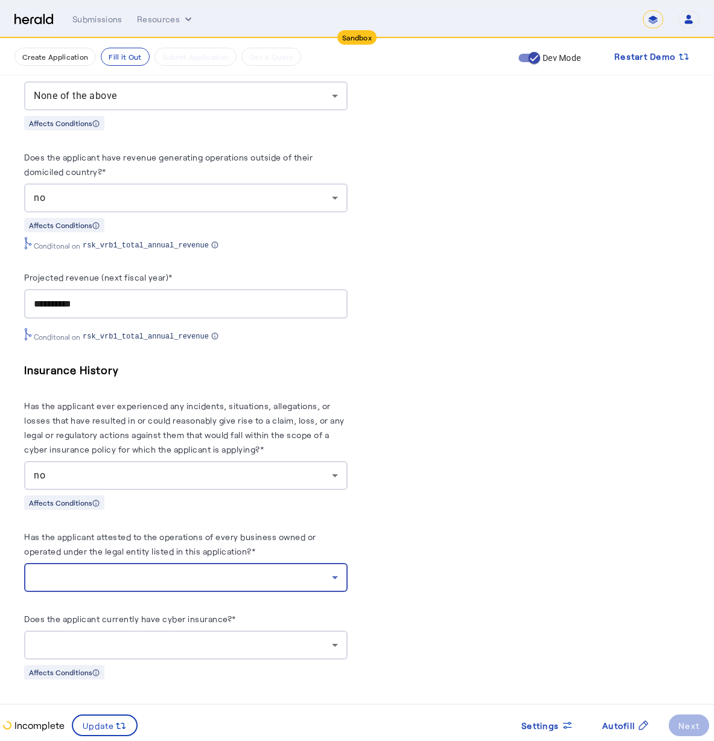
click at [191, 570] on div at bounding box center [183, 577] width 298 height 14
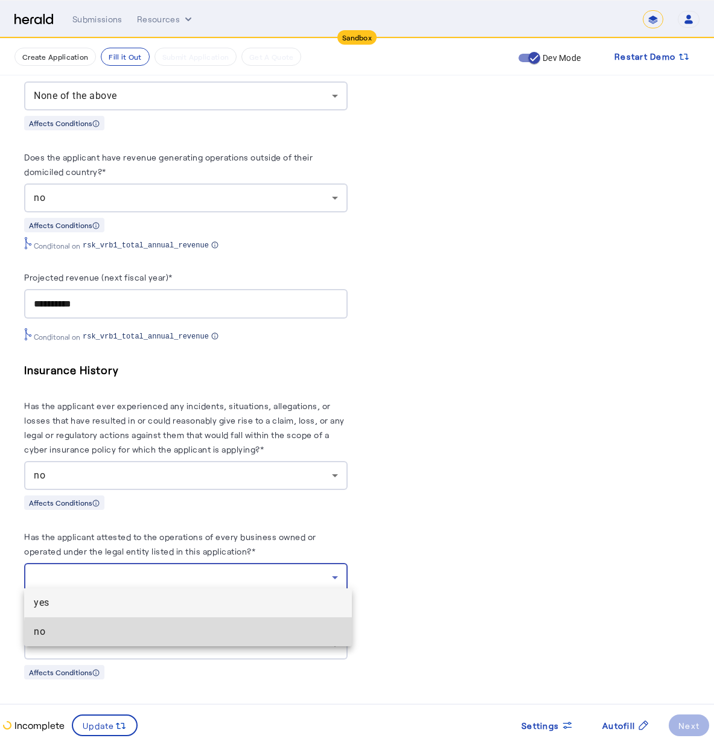
click at [203, 635] on span "no" at bounding box center [188, 632] width 308 height 14
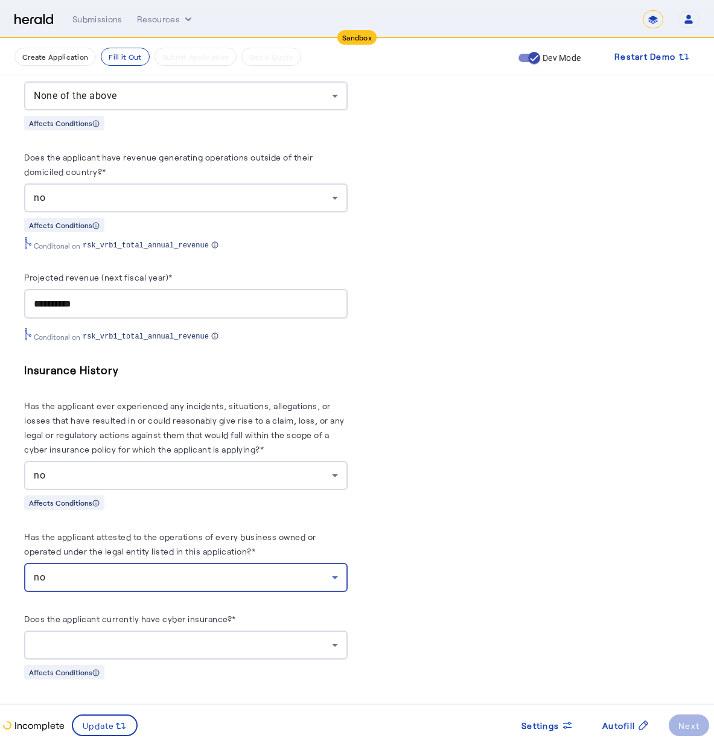
click at [191, 574] on div "no" at bounding box center [183, 577] width 298 height 14
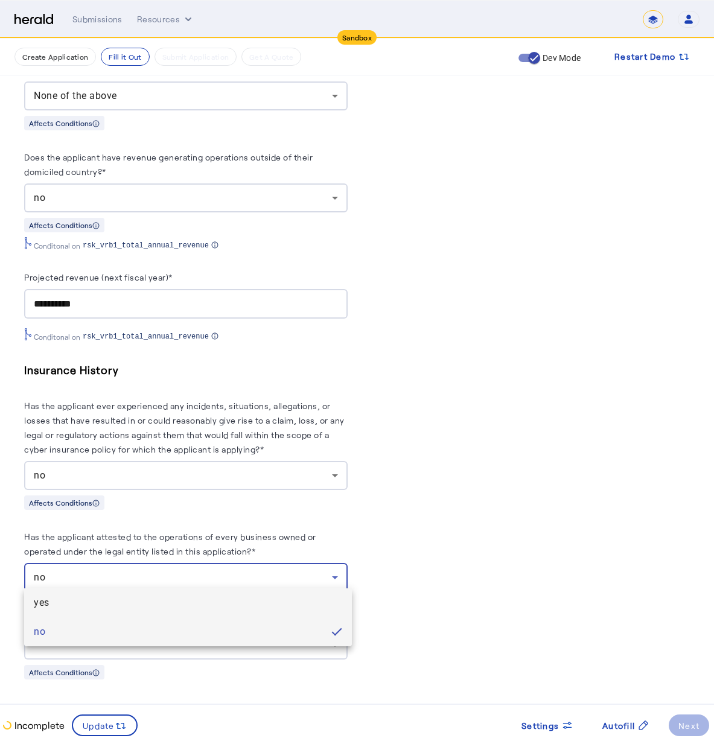
click at [189, 602] on span "yes" at bounding box center [188, 603] width 308 height 14
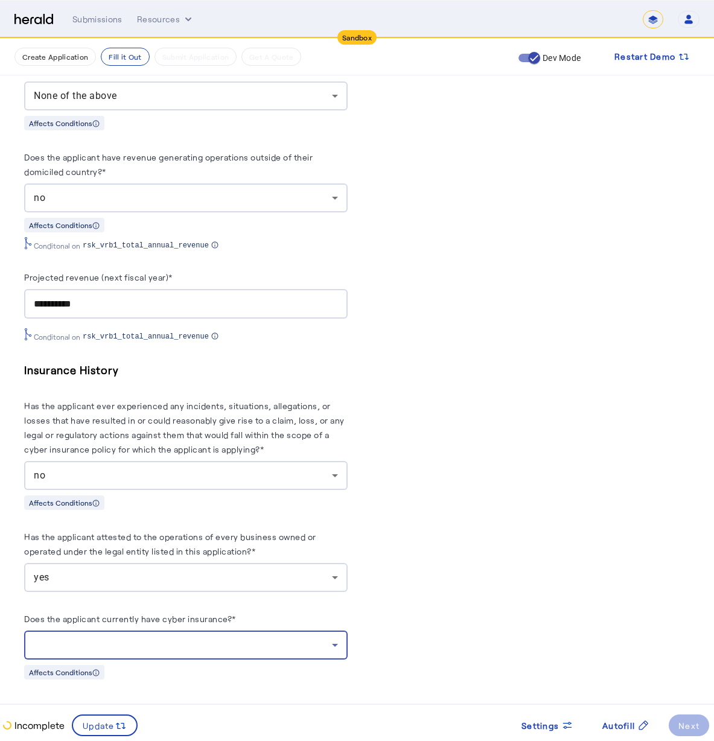
click at [159, 638] on div at bounding box center [183, 645] width 298 height 14
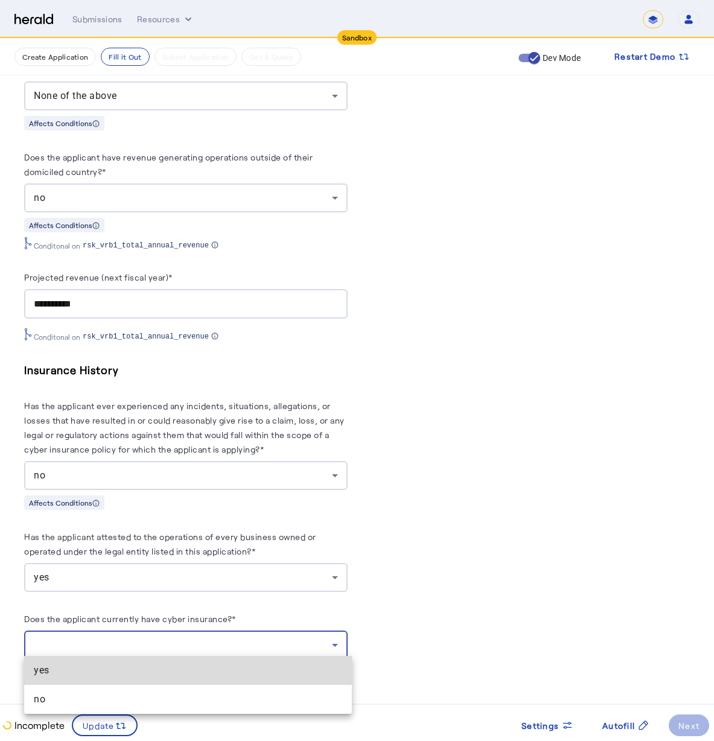
click at [149, 670] on span "yes" at bounding box center [188, 670] width 308 height 14
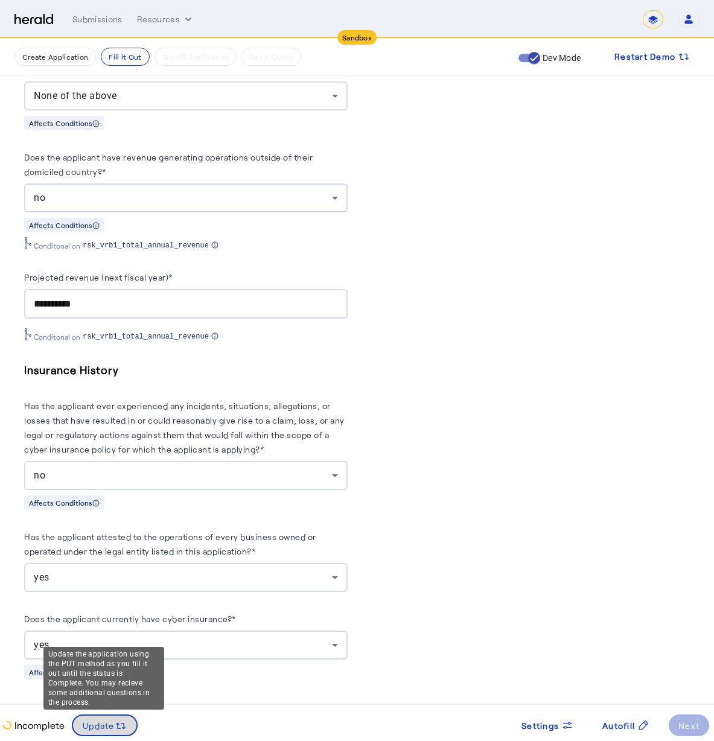
click at [95, 724] on span "Update" at bounding box center [99, 725] width 32 height 13
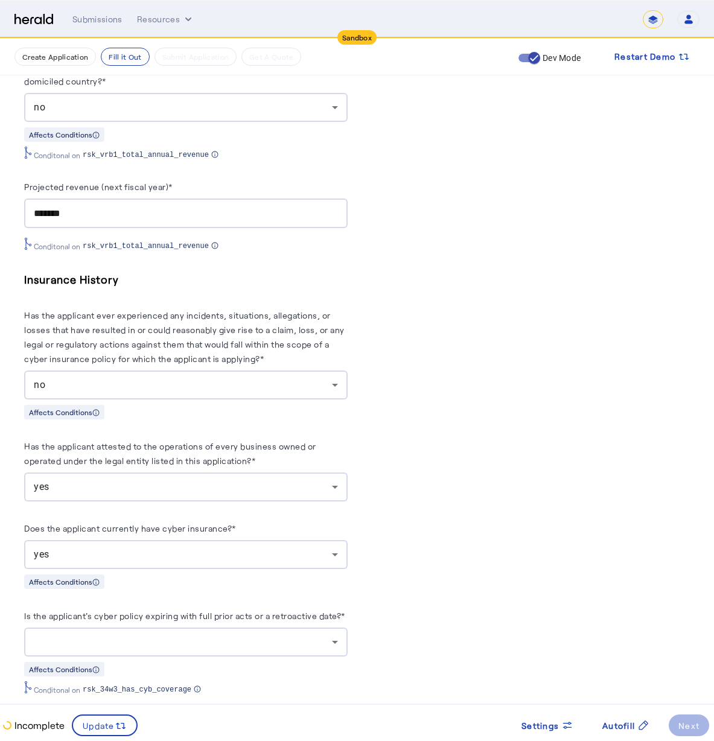
scroll to position [1339, 0]
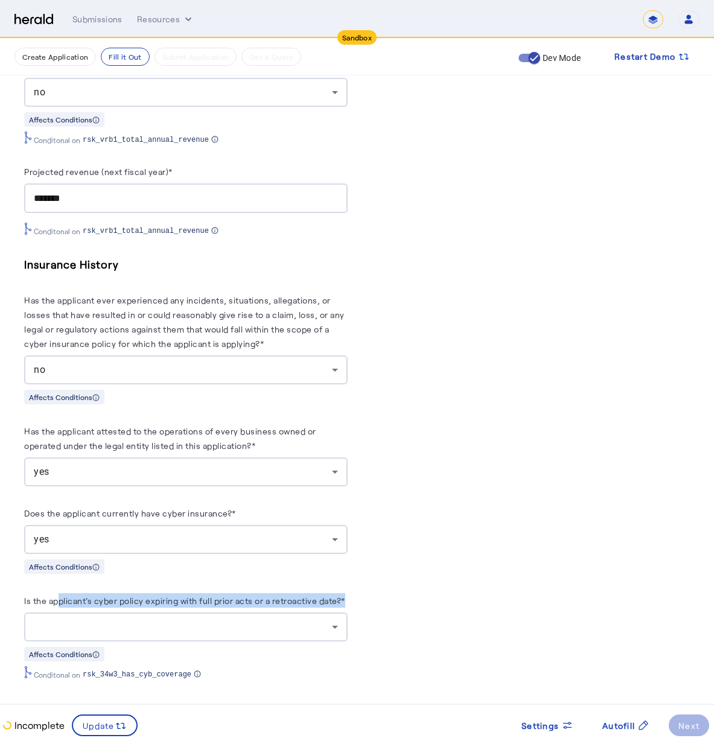
drag, startPoint x: 58, startPoint y: 588, endPoint x: 351, endPoint y: 597, distance: 293.4
click at [348, 597] on div "Is the applicant's cyber policy expiring with full prior acts or a retroactive …" at bounding box center [185, 602] width 323 height 19
click at [81, 613] on div at bounding box center [186, 627] width 304 height 29
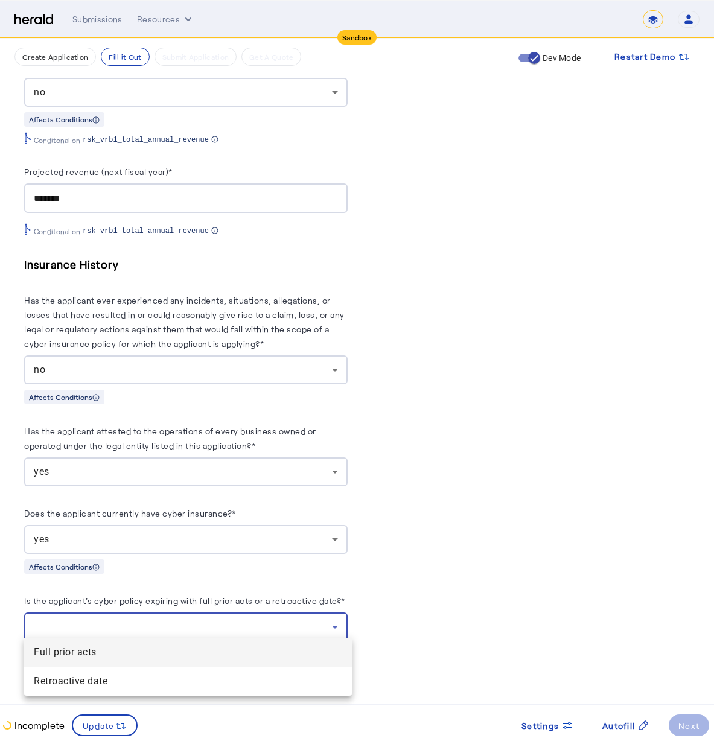
click at [134, 655] on span "Full prior acts" at bounding box center [188, 652] width 308 height 14
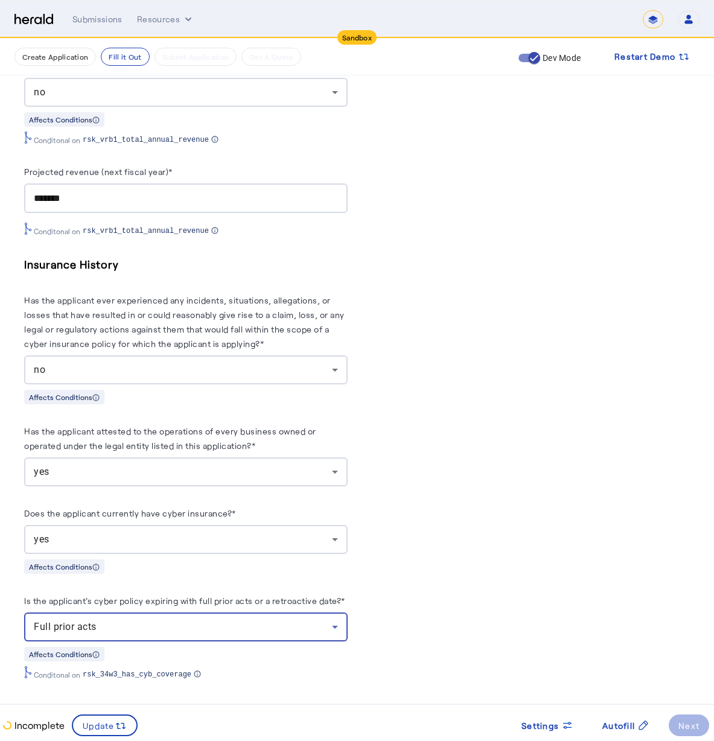
scroll to position [1336, 0]
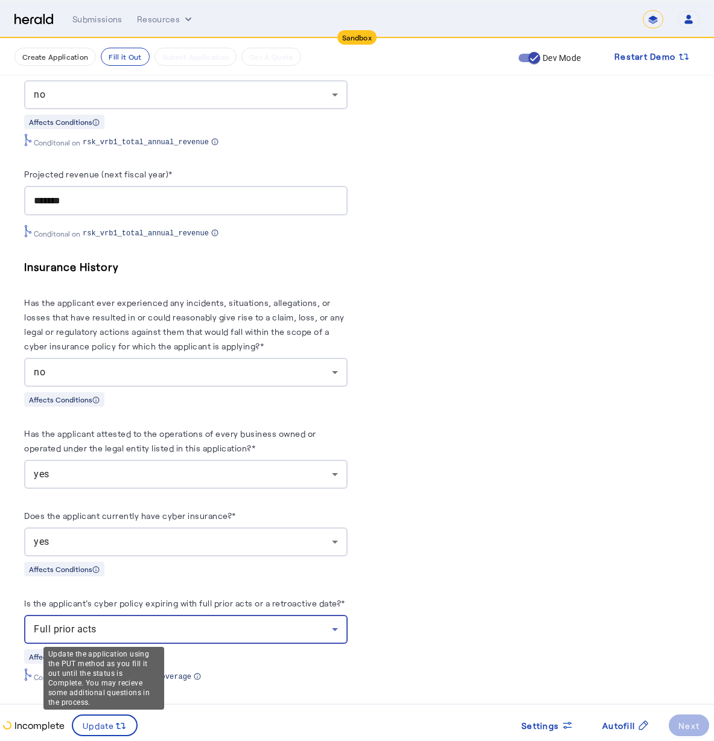
drag, startPoint x: 105, startPoint y: 720, endPoint x: 158, endPoint y: 737, distance: 55.9
click at [105, 719] on span "Update" at bounding box center [99, 725] width 32 height 13
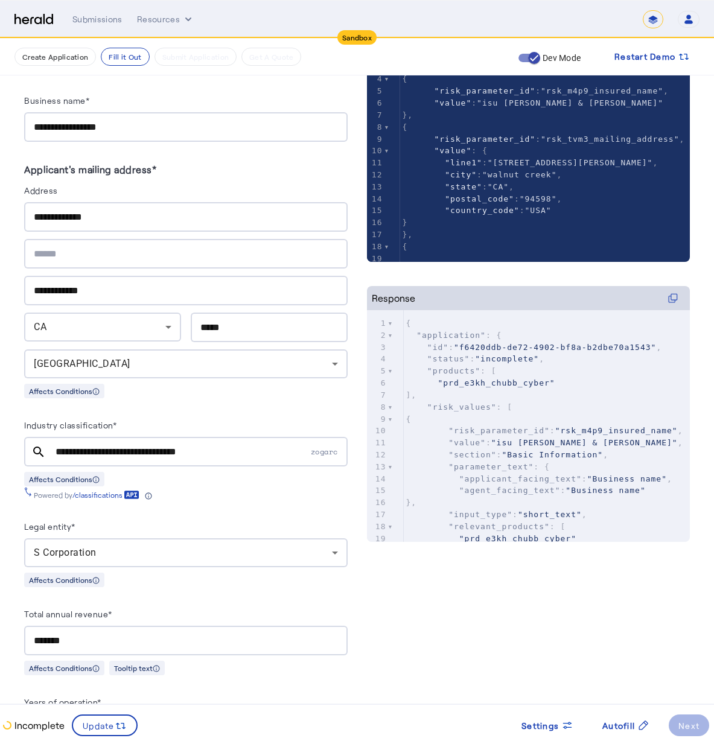
scroll to position [3, 0]
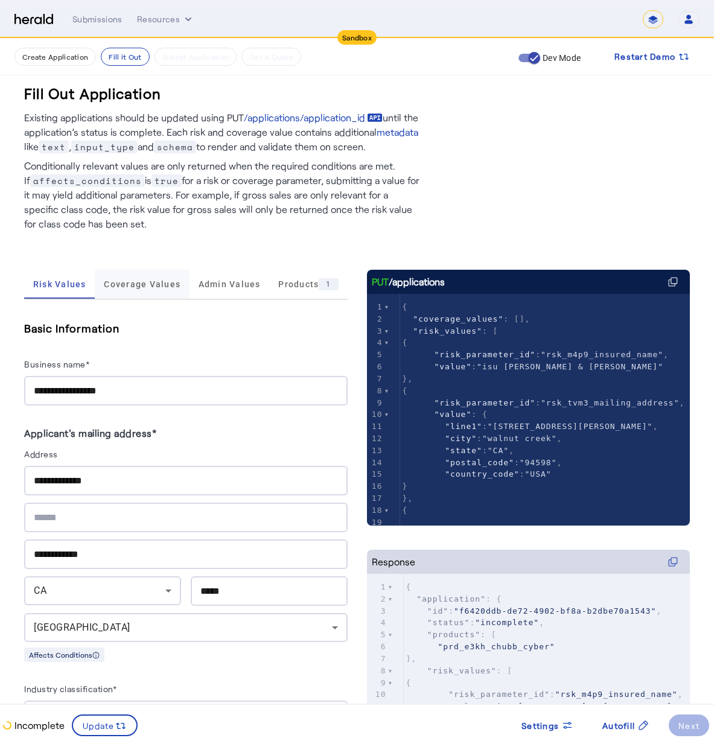
click at [153, 289] on span "Coverage Values" at bounding box center [142, 284] width 77 height 29
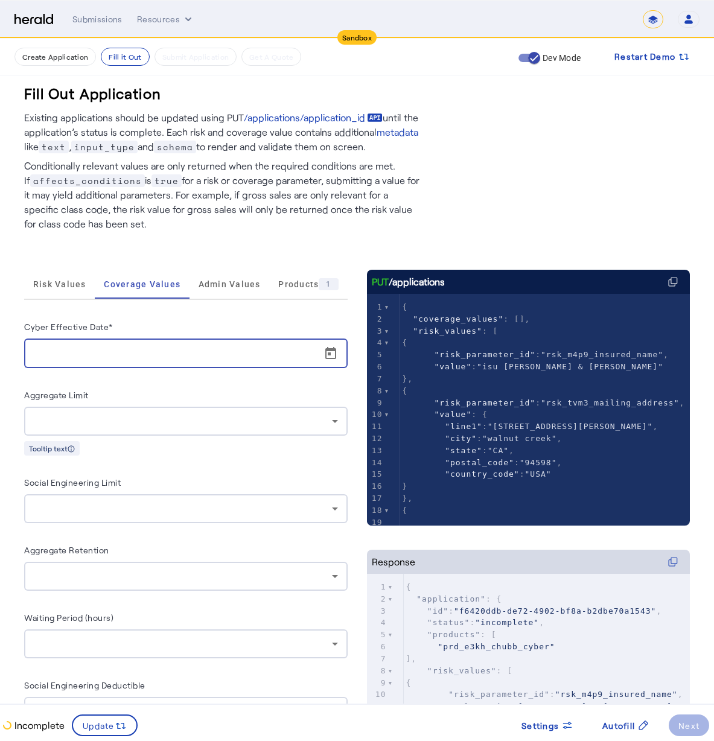
click at [115, 349] on input "Cyber Effective Date*" at bounding box center [189, 353] width 311 height 14
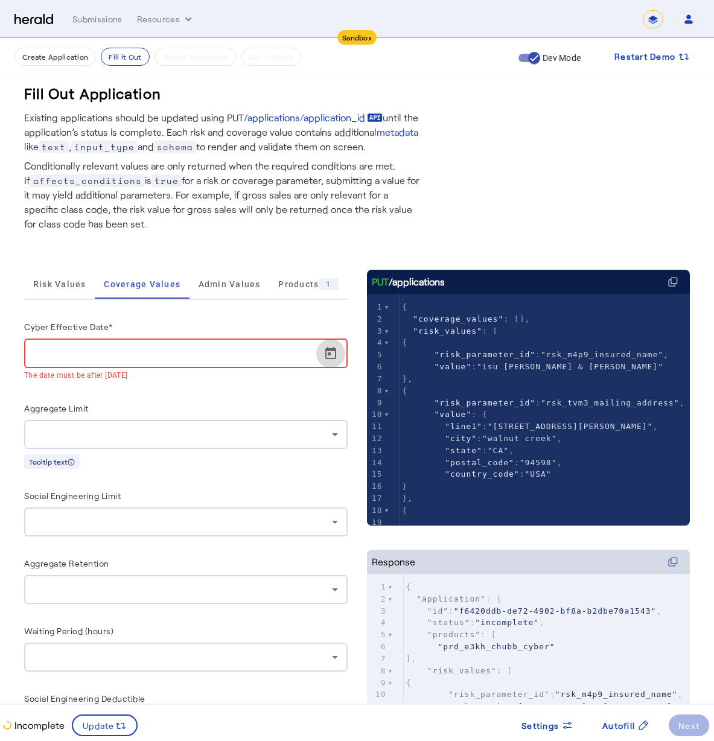
click at [340, 357] on span "Open calendar" at bounding box center [330, 353] width 29 height 29
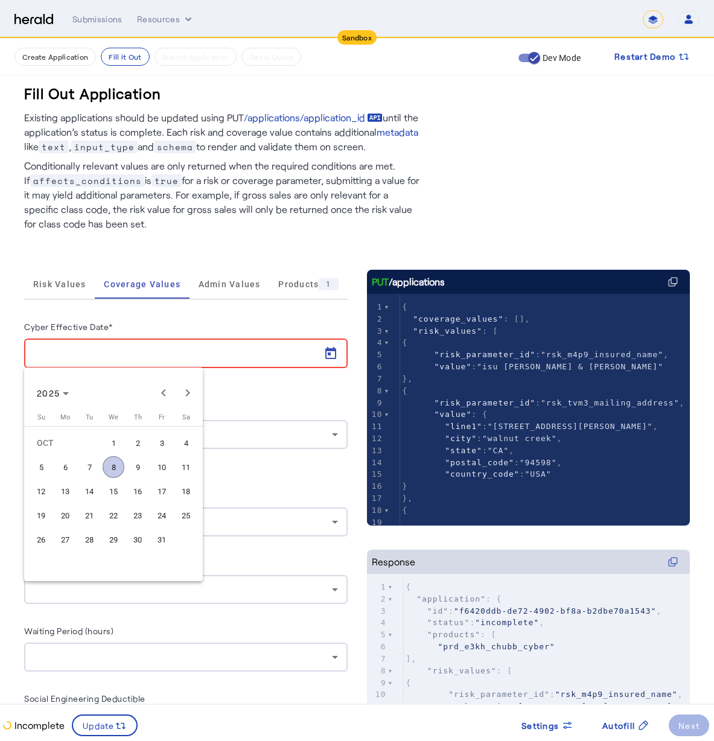
click at [135, 467] on span "9" at bounding box center [138, 467] width 22 height 22
type input "**********"
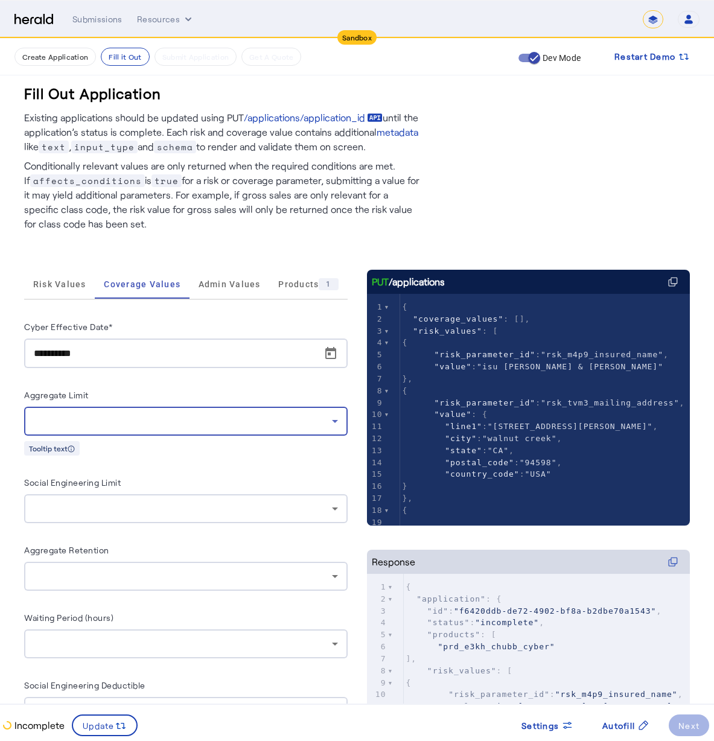
click at [95, 419] on div at bounding box center [183, 421] width 298 height 14
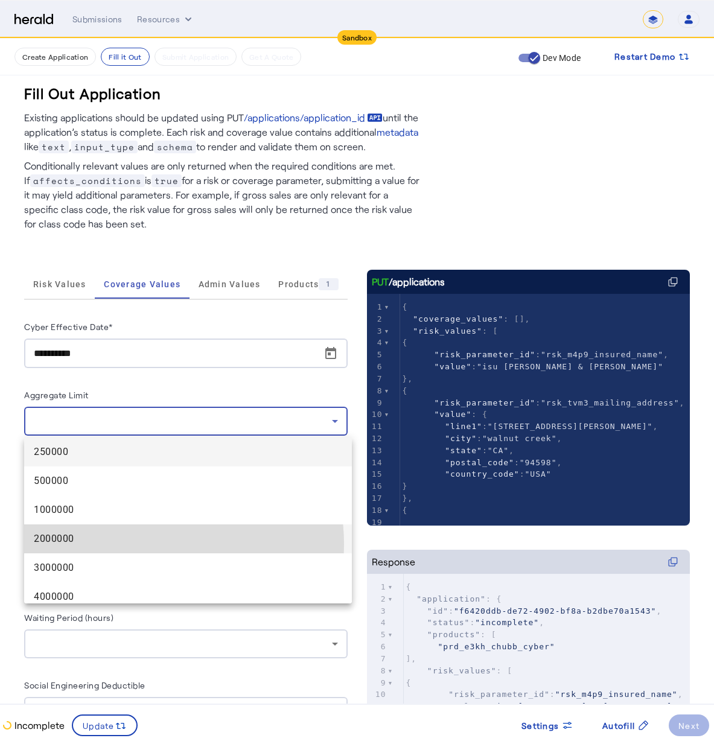
click at [133, 544] on span "2000000" at bounding box center [188, 539] width 308 height 14
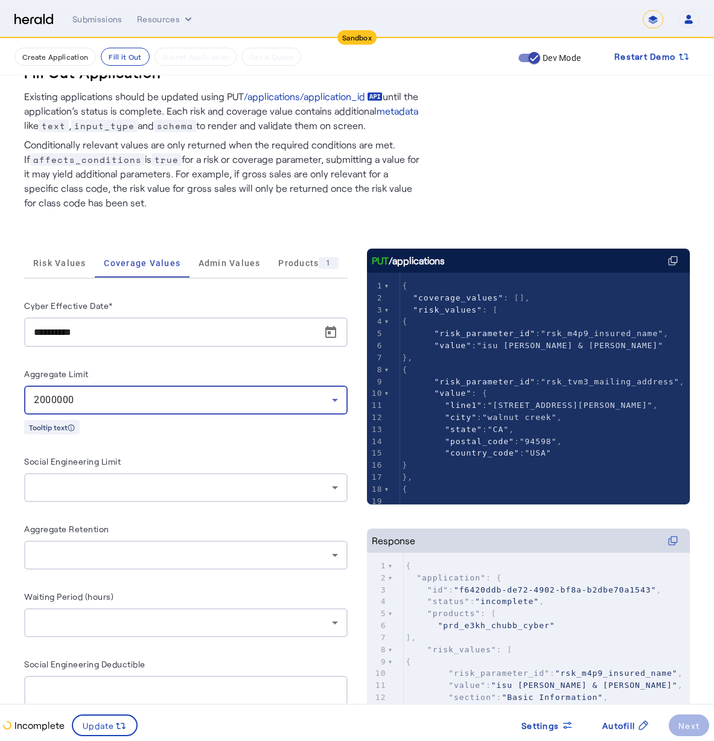
scroll to position [72, 0]
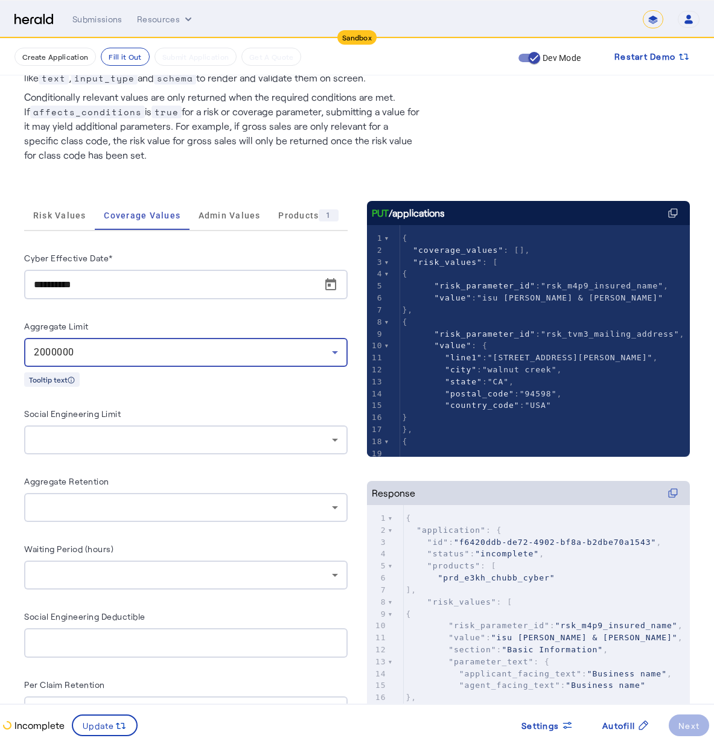
click at [151, 440] on div at bounding box center [183, 440] width 298 height 14
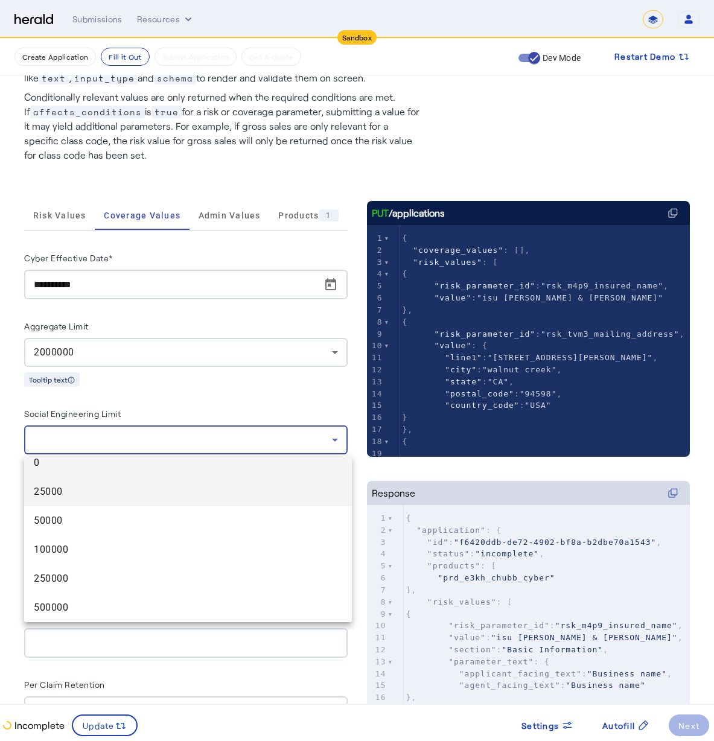
scroll to position [5, 0]
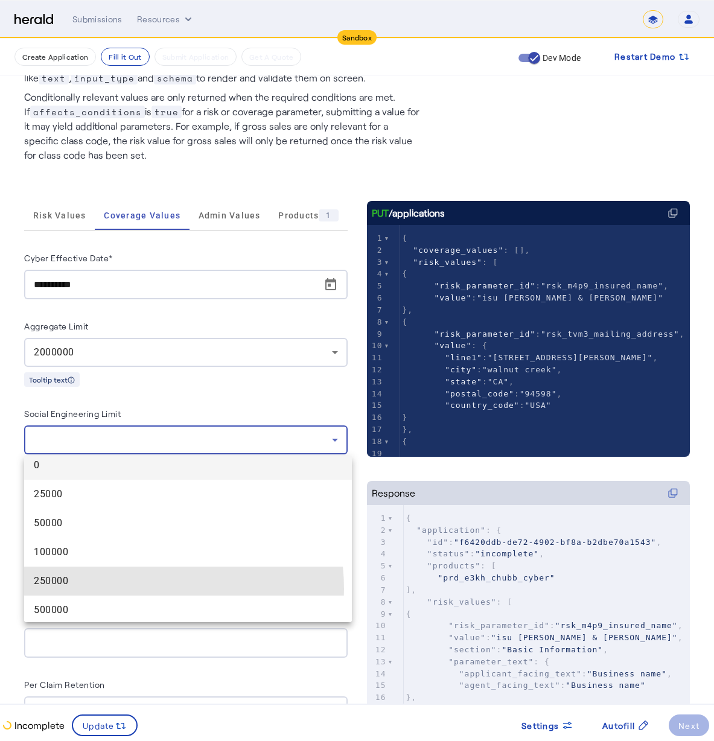
click at [127, 588] on mat-option "250000" at bounding box center [188, 581] width 328 height 29
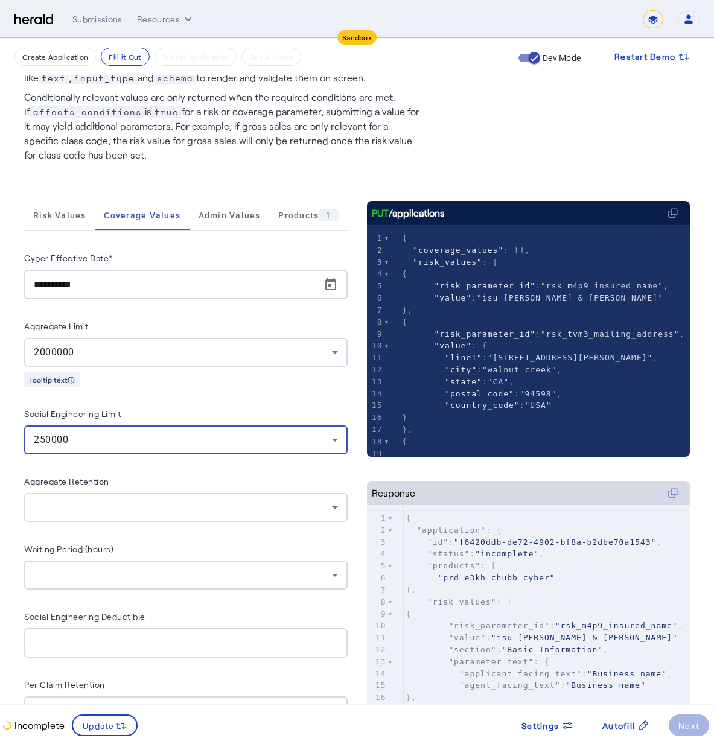
click at [130, 493] on div at bounding box center [186, 507] width 304 height 29
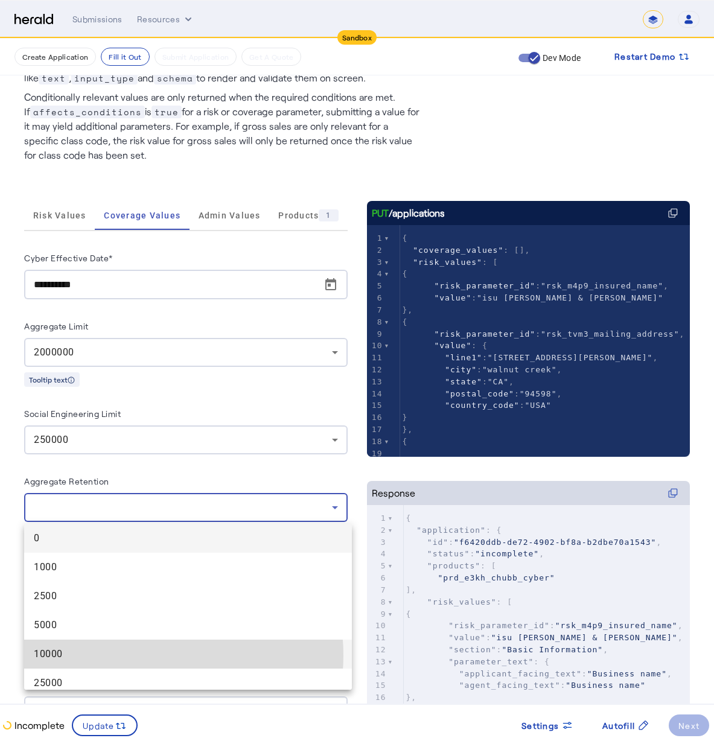
click at [142, 655] on span "10000" at bounding box center [188, 654] width 308 height 14
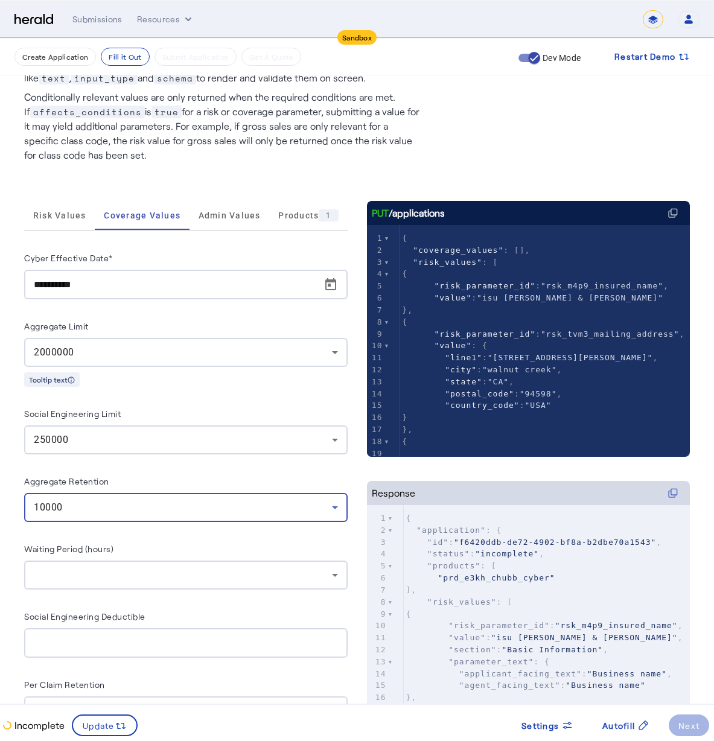
scroll to position [69, 0]
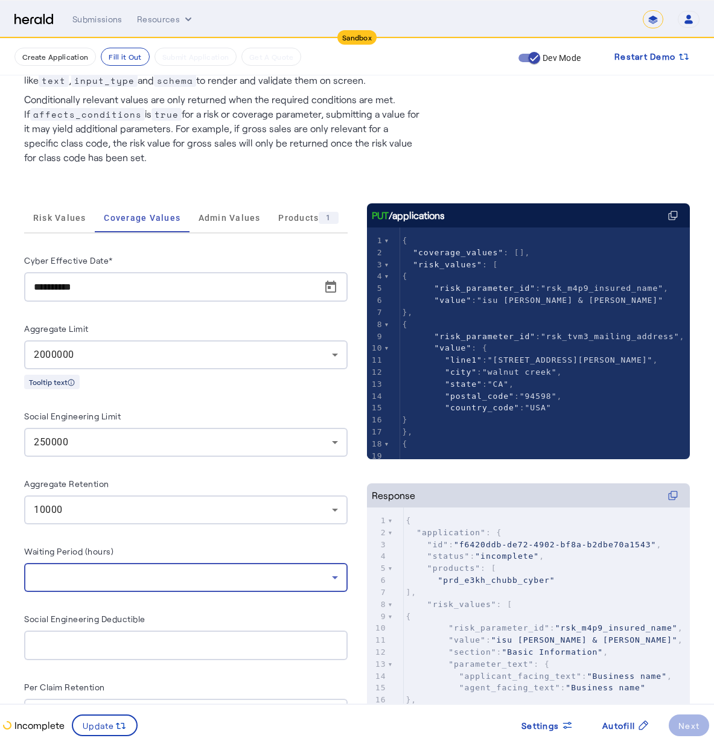
click at [223, 582] on div at bounding box center [183, 577] width 298 height 14
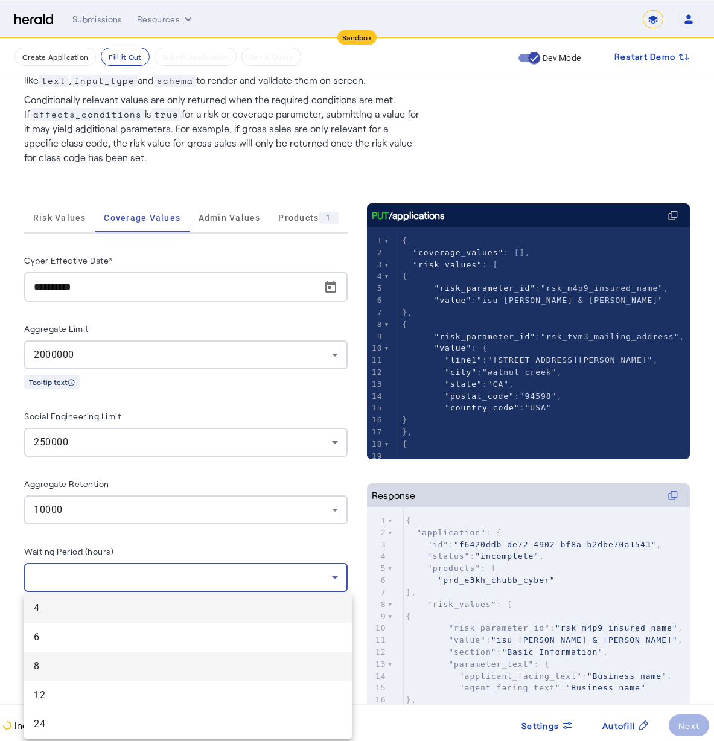
drag, startPoint x: 255, startPoint y: 648, endPoint x: 260, endPoint y: 663, distance: 16.0
click at [260, 663] on div "4 6 8 12 24" at bounding box center [188, 666] width 328 height 145
click at [261, 662] on span "8" at bounding box center [188, 666] width 308 height 14
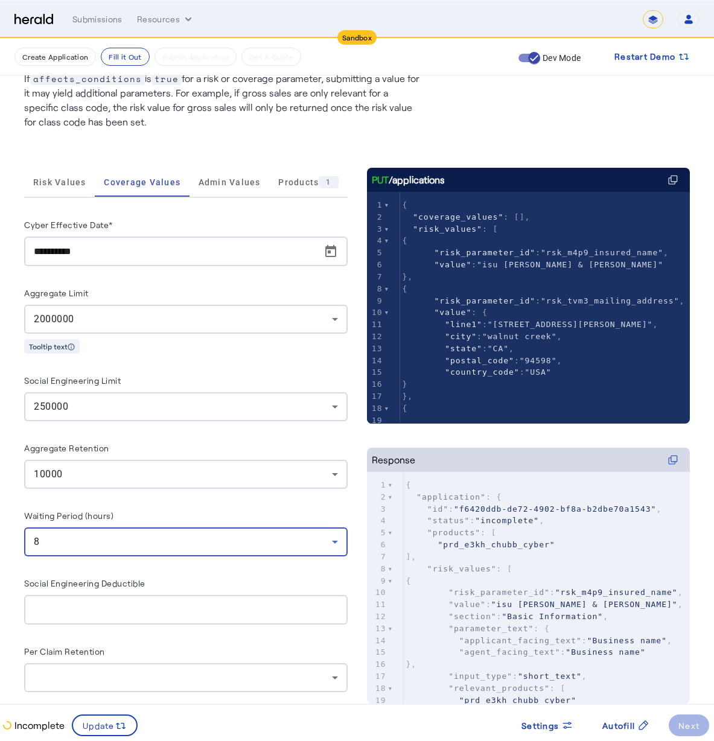
scroll to position [140, 0]
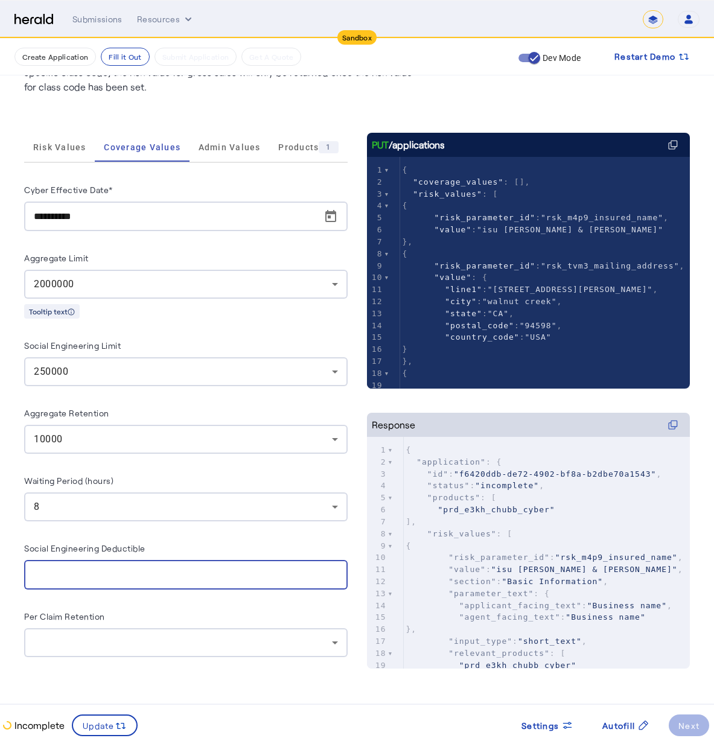
click at [223, 570] on input "Social Engineering Deductible" at bounding box center [186, 575] width 304 height 14
type input "*******"
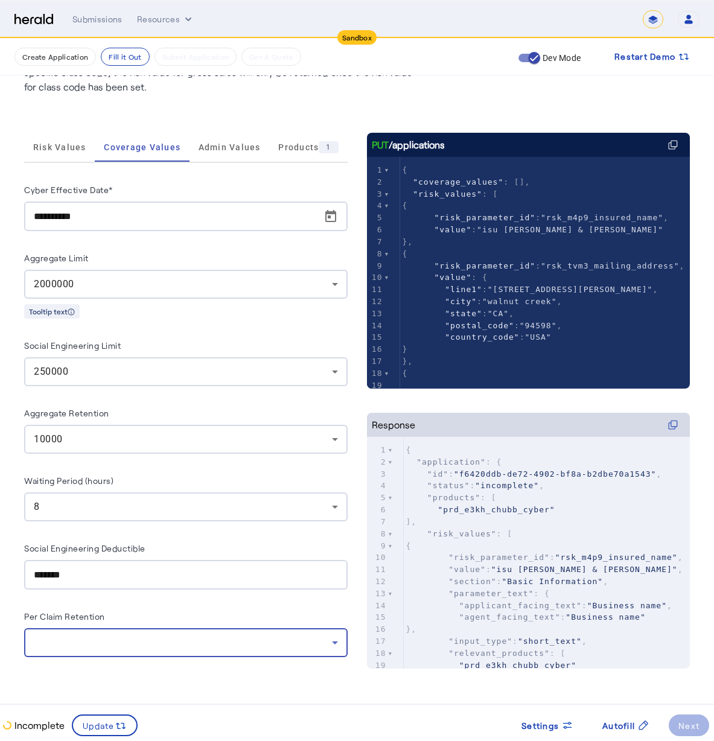
click at [108, 643] on div at bounding box center [183, 642] width 298 height 14
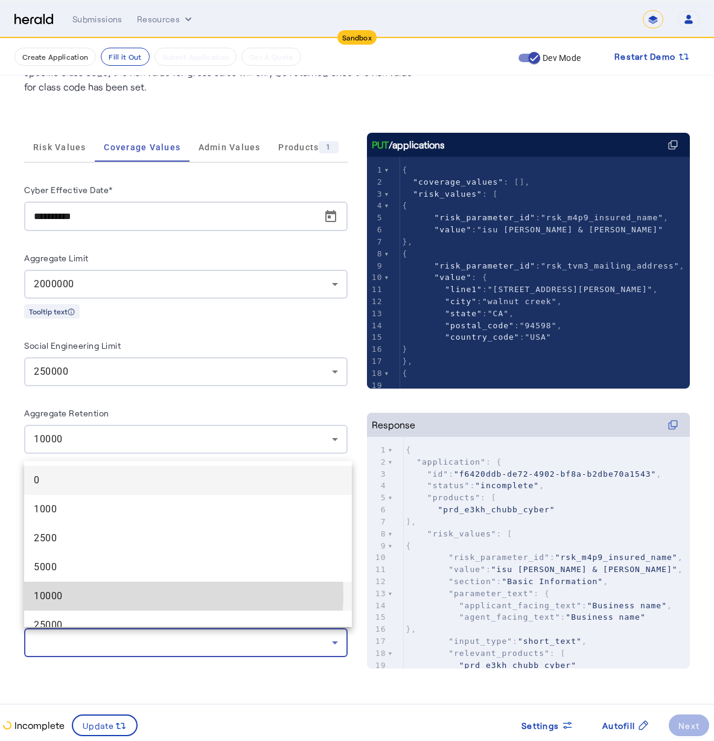
click at [130, 593] on span "10000" at bounding box center [188, 596] width 308 height 14
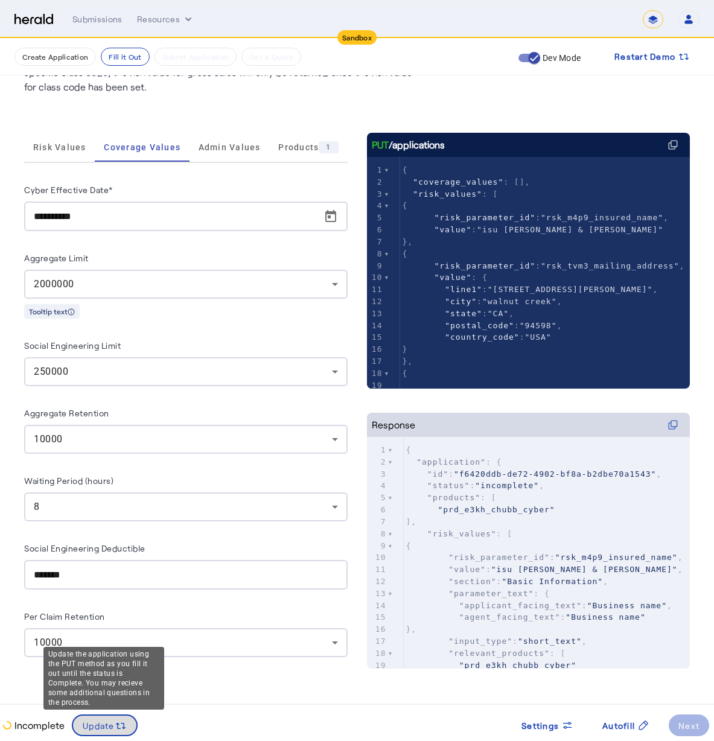
click at [92, 718] on span at bounding box center [104, 725] width 63 height 29
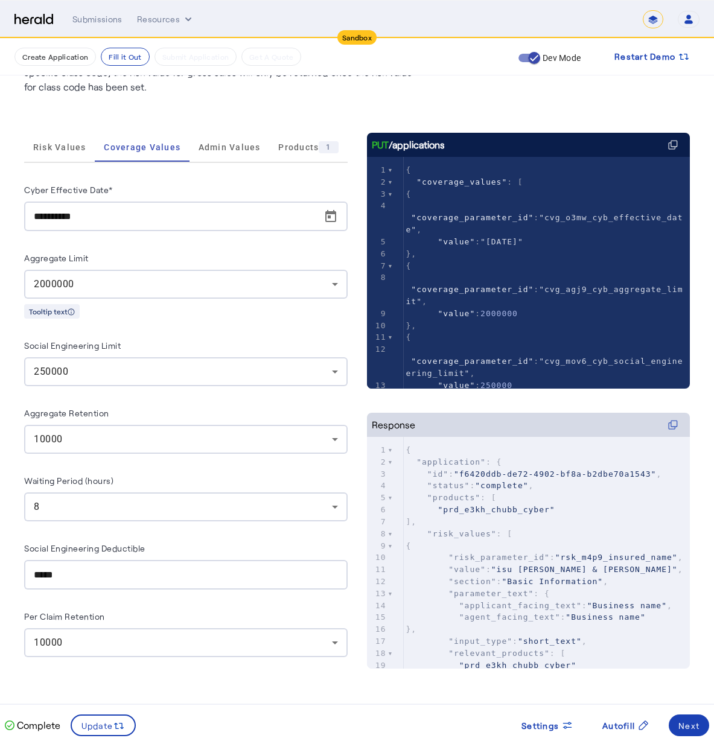
scroll to position [0, 0]
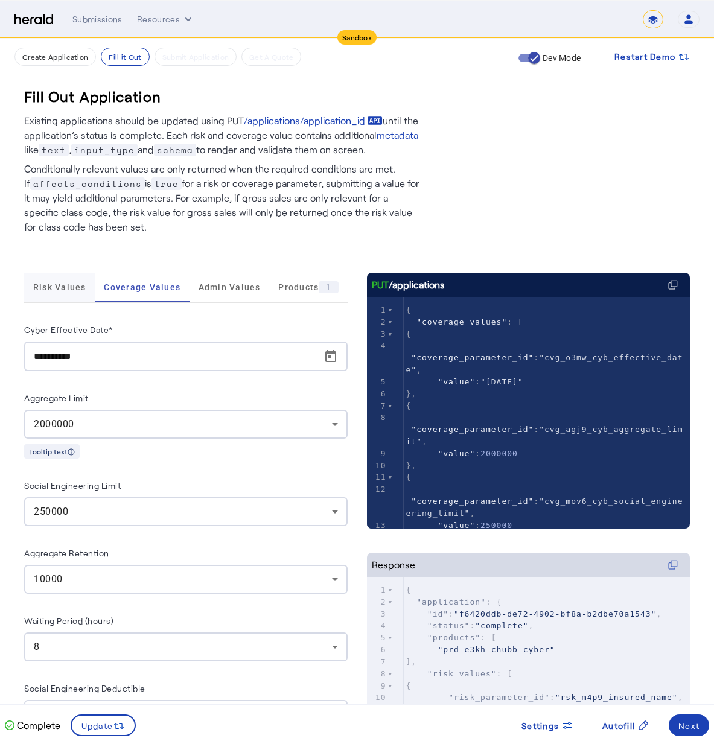
click at [61, 291] on span "Risk Values" at bounding box center [59, 287] width 53 height 8
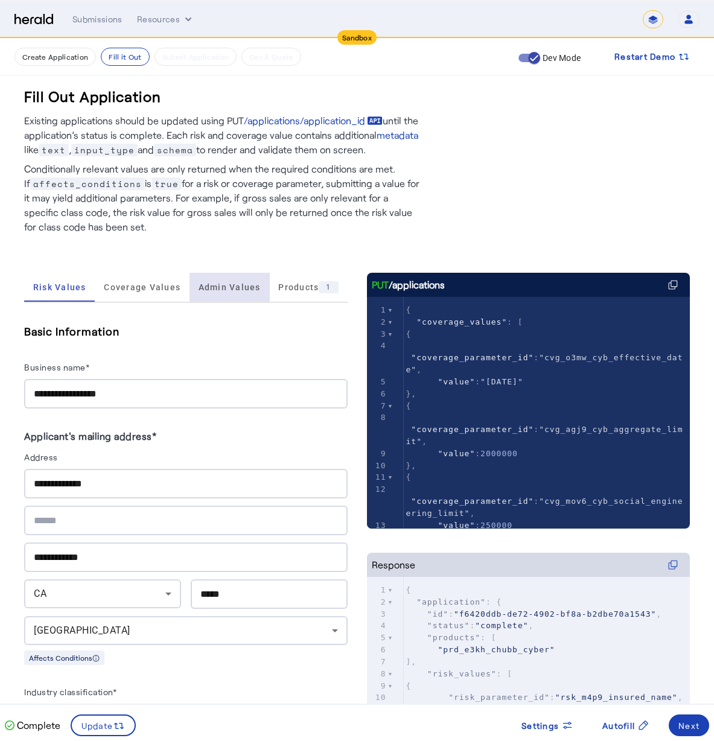
click at [243, 279] on span "Admin Values" at bounding box center [230, 287] width 62 height 29
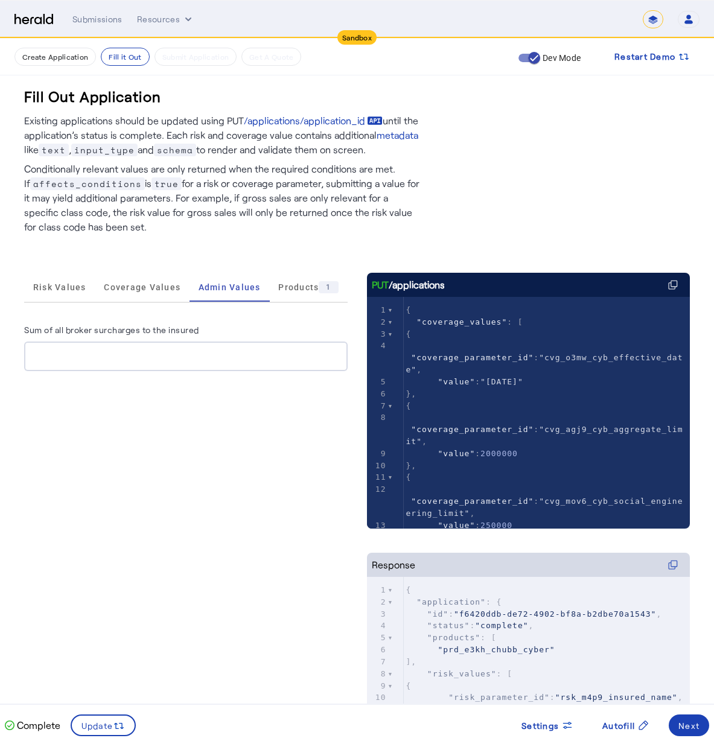
click at [243, 358] on input "Sum of all broker surcharges to the insured" at bounding box center [186, 356] width 304 height 14
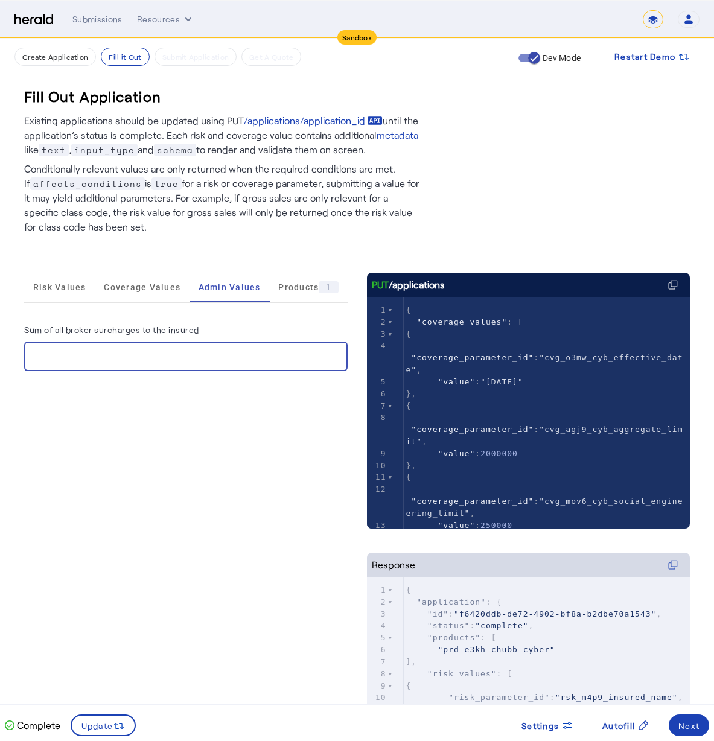
type input "*"
click at [251, 462] on div "Risk Values Coverage Values Admin Values Products 1 Sum of all broker surcharge…" at bounding box center [185, 553] width 323 height 560
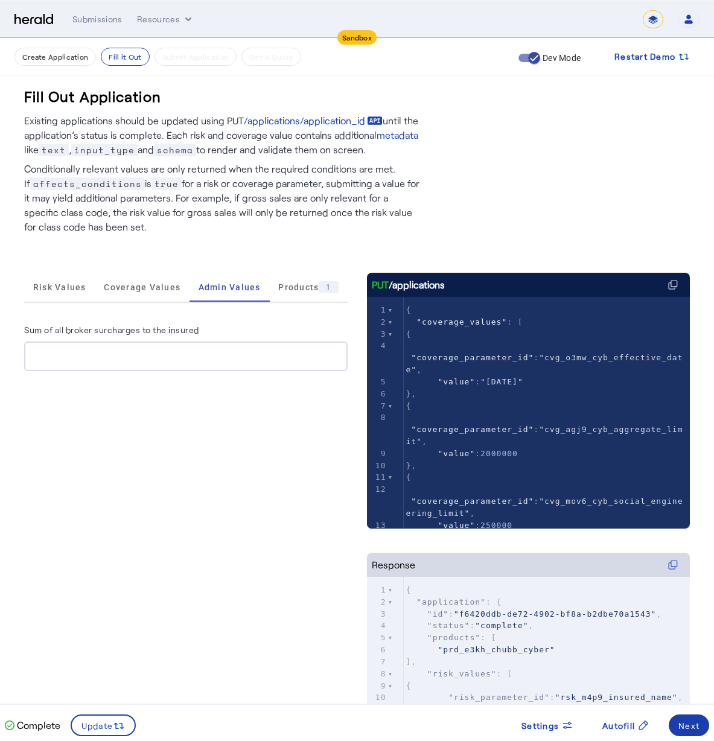
click at [690, 719] on div "Next" at bounding box center [688, 725] width 21 height 13
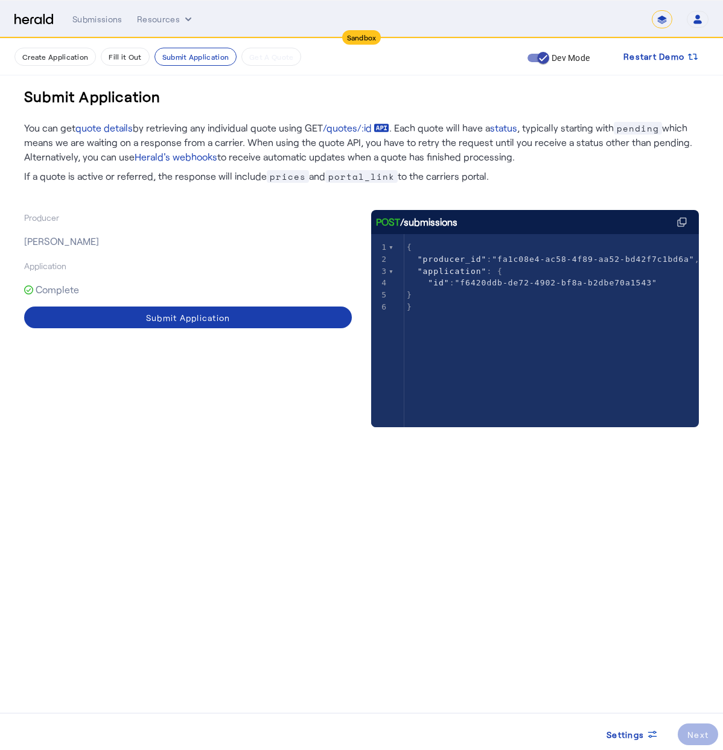
click at [186, 318] on div "Submit Application" at bounding box center [188, 317] width 84 height 13
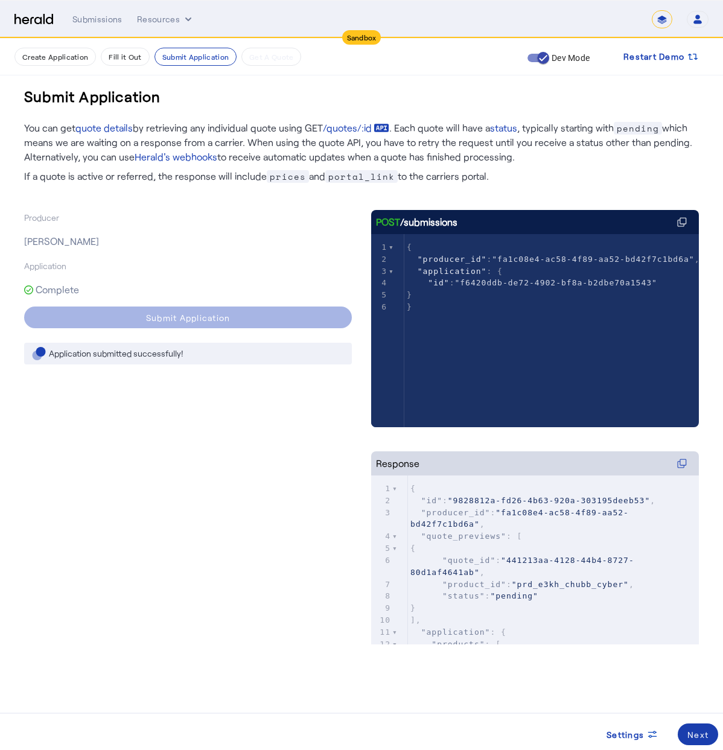
click at [693, 734] on div "Next" at bounding box center [697, 734] width 21 height 13
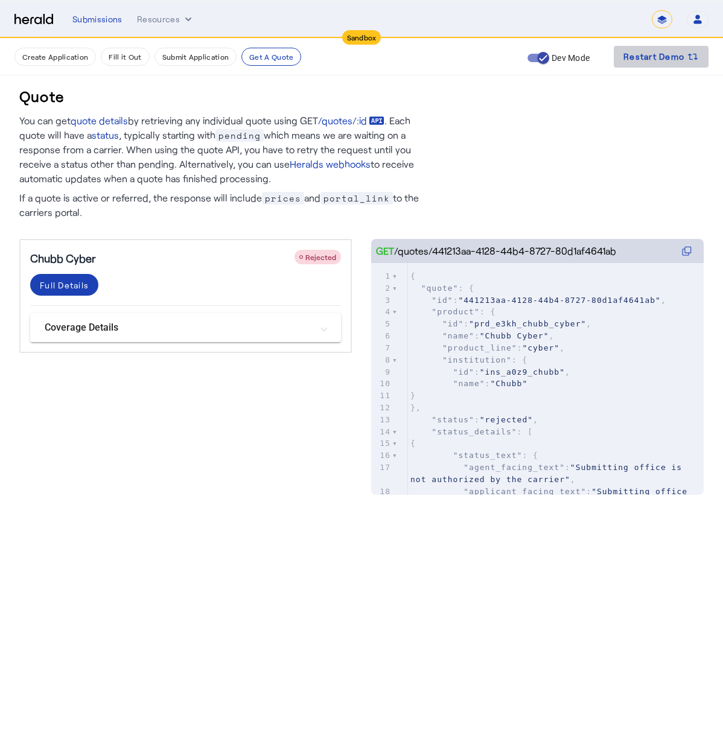
click at [651, 54] on span "Restart Demo" at bounding box center [653, 56] width 61 height 14
